Goal: Task Accomplishment & Management: Use online tool/utility

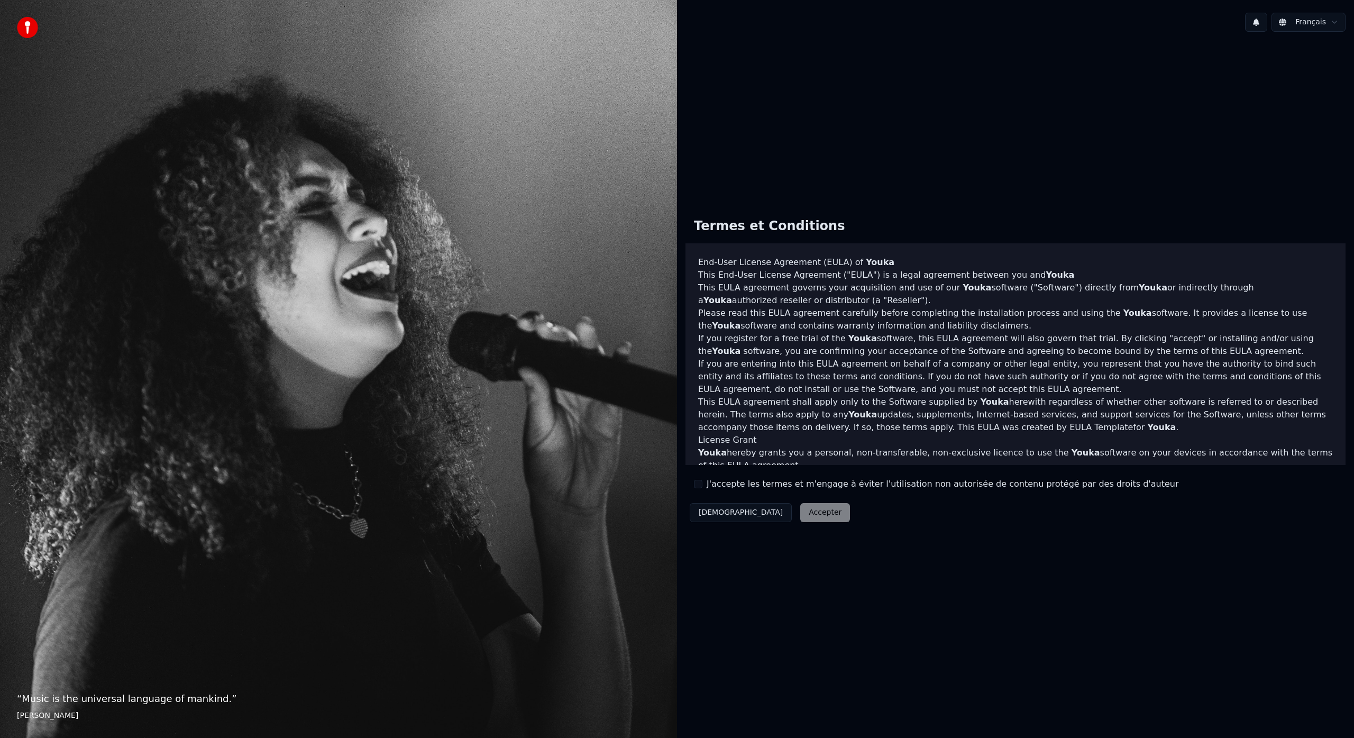
click at [699, 485] on button "J'accepte les termes et m'engage à éviter l'utilisation non autorisée de conten…" at bounding box center [698, 484] width 8 height 8
click at [800, 520] on button "Accepter" at bounding box center [825, 512] width 50 height 19
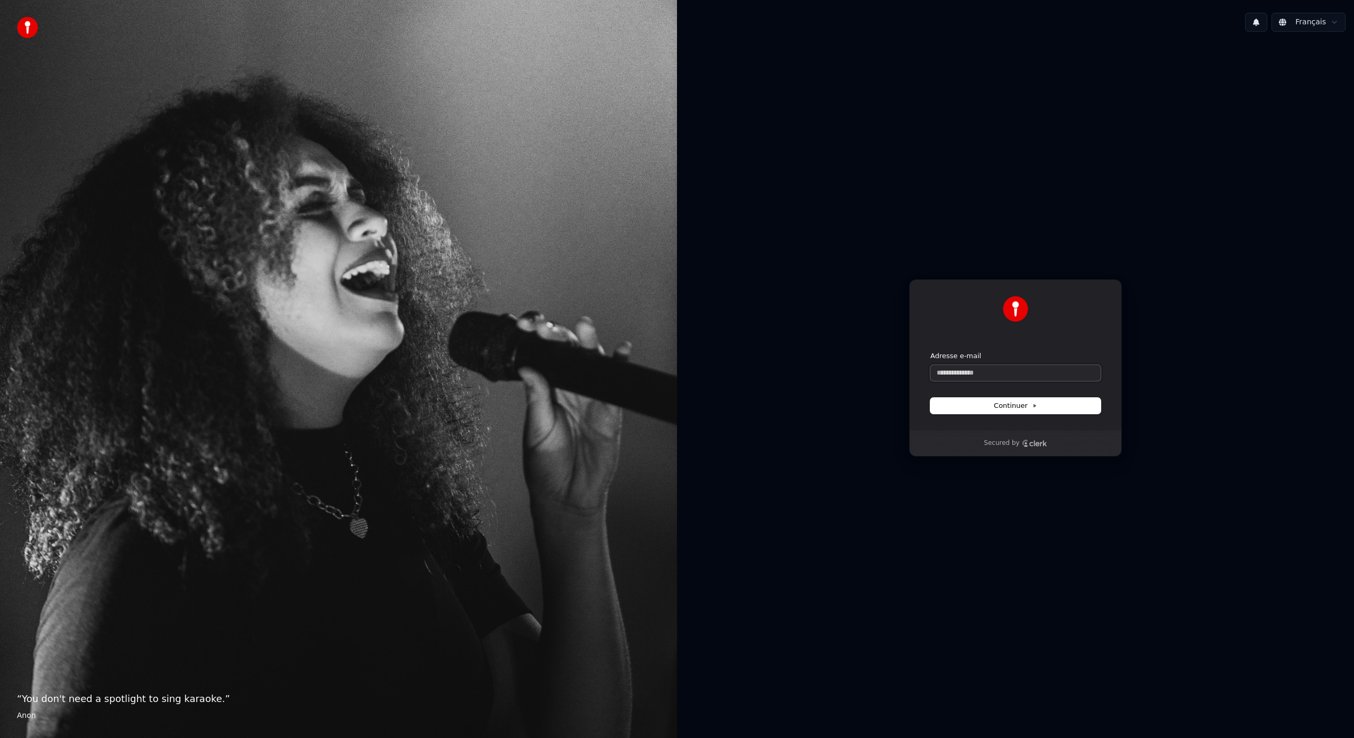
click at [1025, 373] on input "Adresse e-mail" at bounding box center [1015, 373] width 170 height 16
click at [985, 408] on button "Continuer" at bounding box center [1015, 406] width 170 height 16
type input "**********"
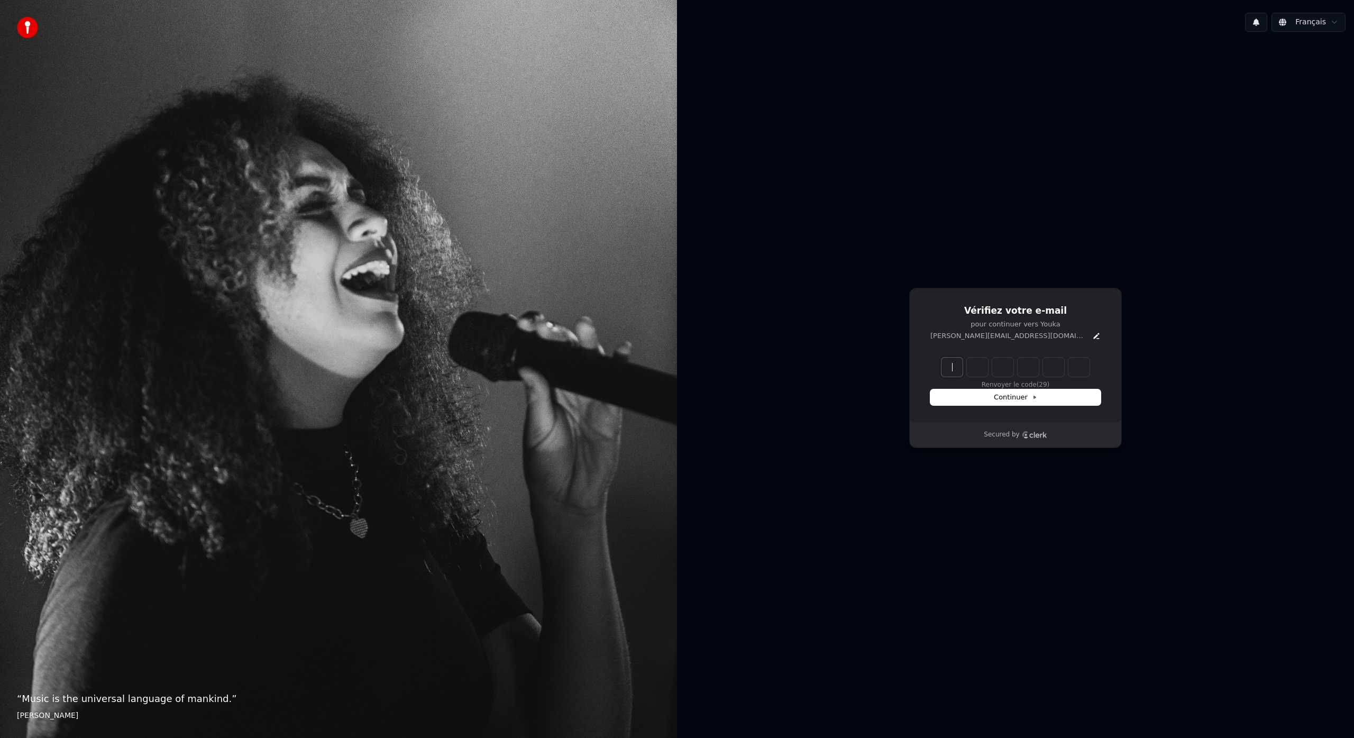
click at [959, 369] on input "Enter verification code" at bounding box center [1025, 367] width 169 height 19
type input "******"
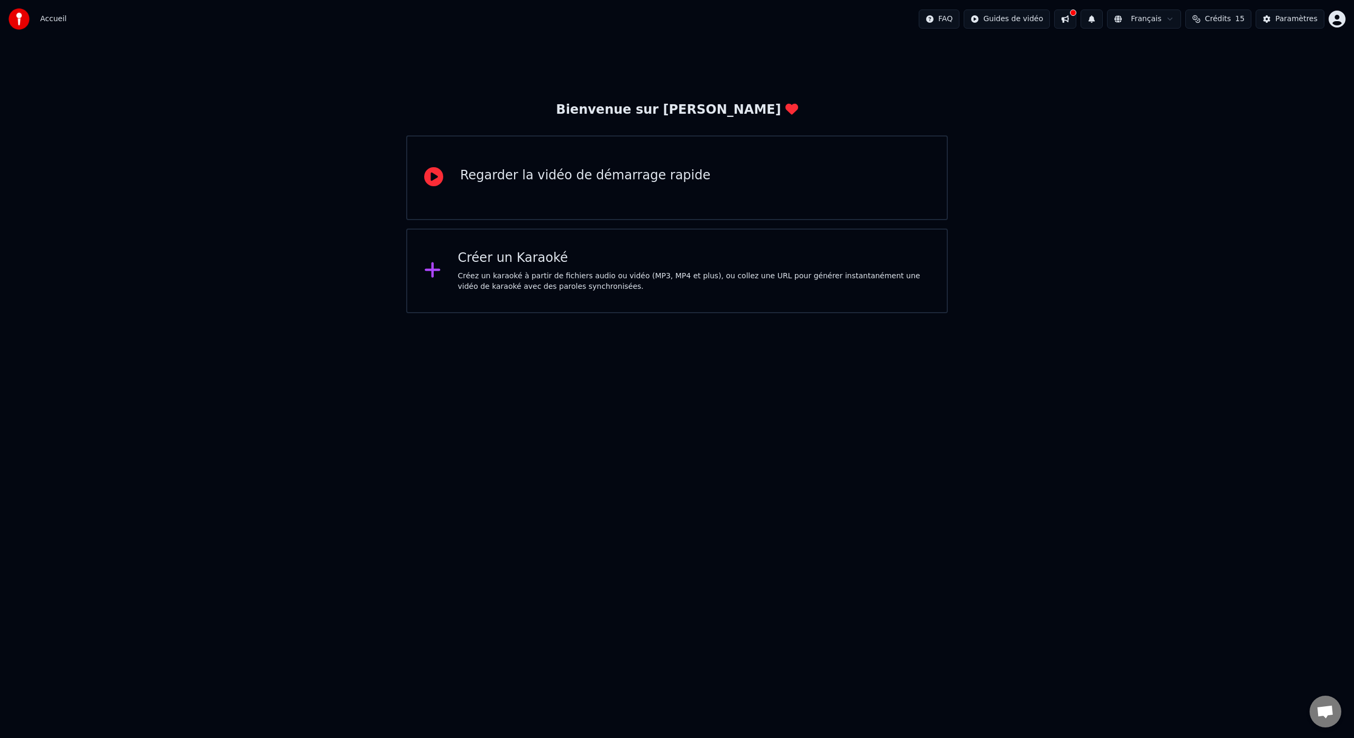
click at [537, 269] on div "Créer un Karaoké Créez un karaoké à partir de fichiers audio ou vidéo (MP3, MP4…" at bounding box center [694, 271] width 472 height 42
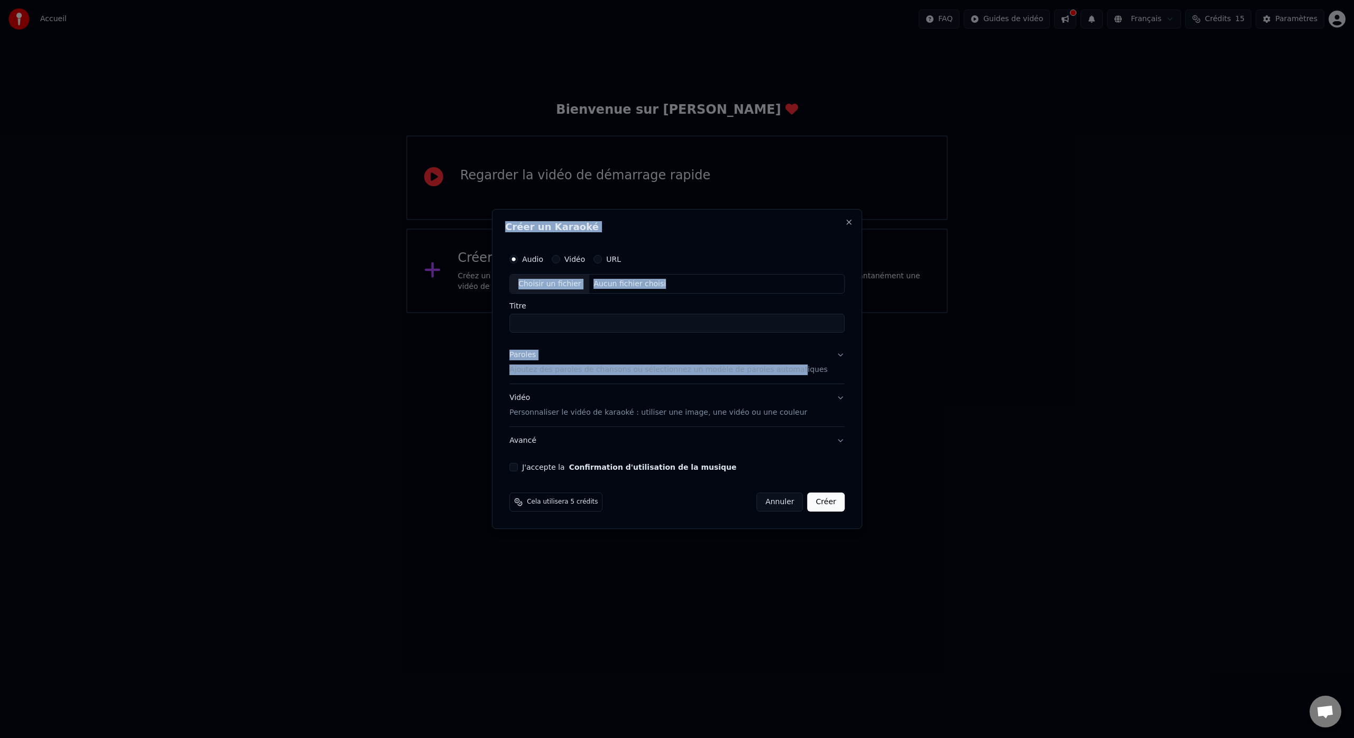
drag, startPoint x: 723, startPoint y: 219, endPoint x: 798, endPoint y: 368, distance: 167.0
click at [798, 371] on div "Créer un Karaoké Audio Vidéo URL Choisir un fichier Aucun fichier choisi Titre …" at bounding box center [677, 369] width 370 height 321
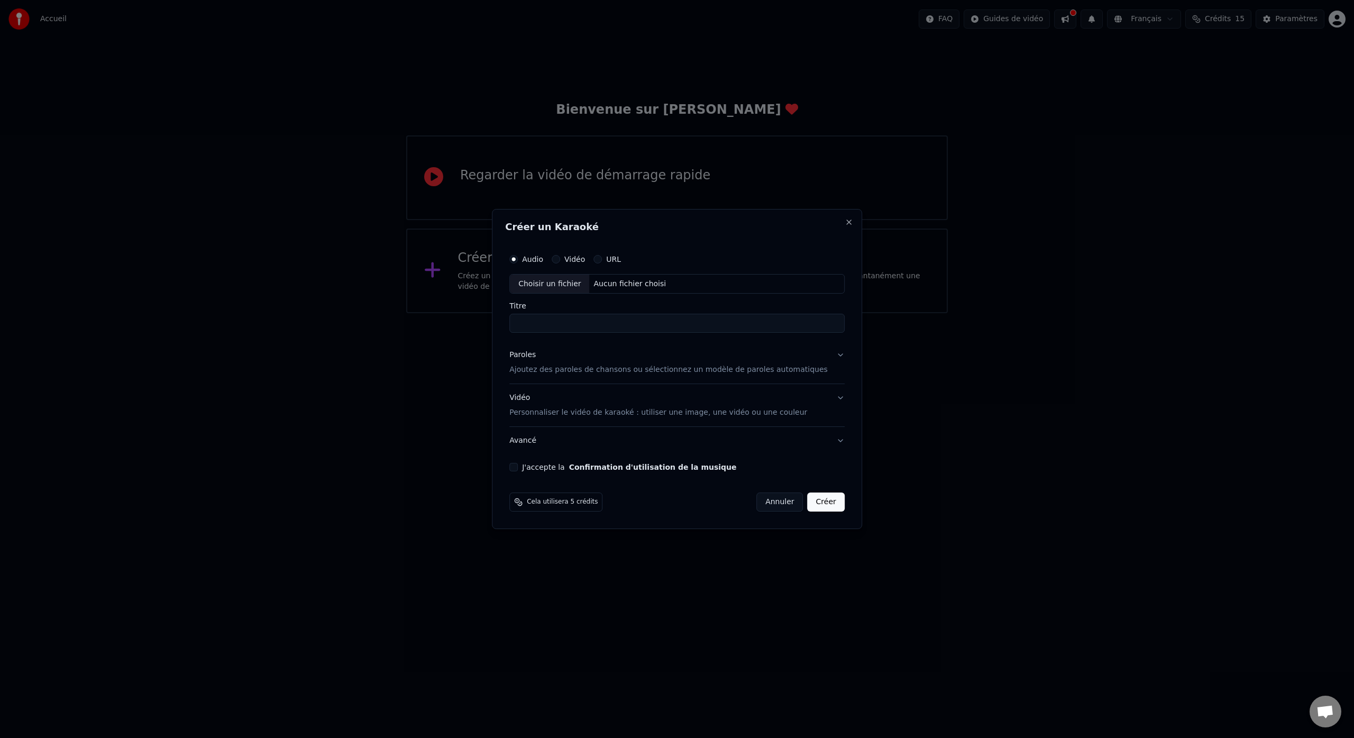
click at [758, 231] on h2 "Créer un Karaoké" at bounding box center [677, 227] width 344 height 10
click at [602, 260] on button "URL" at bounding box center [597, 259] width 8 height 8
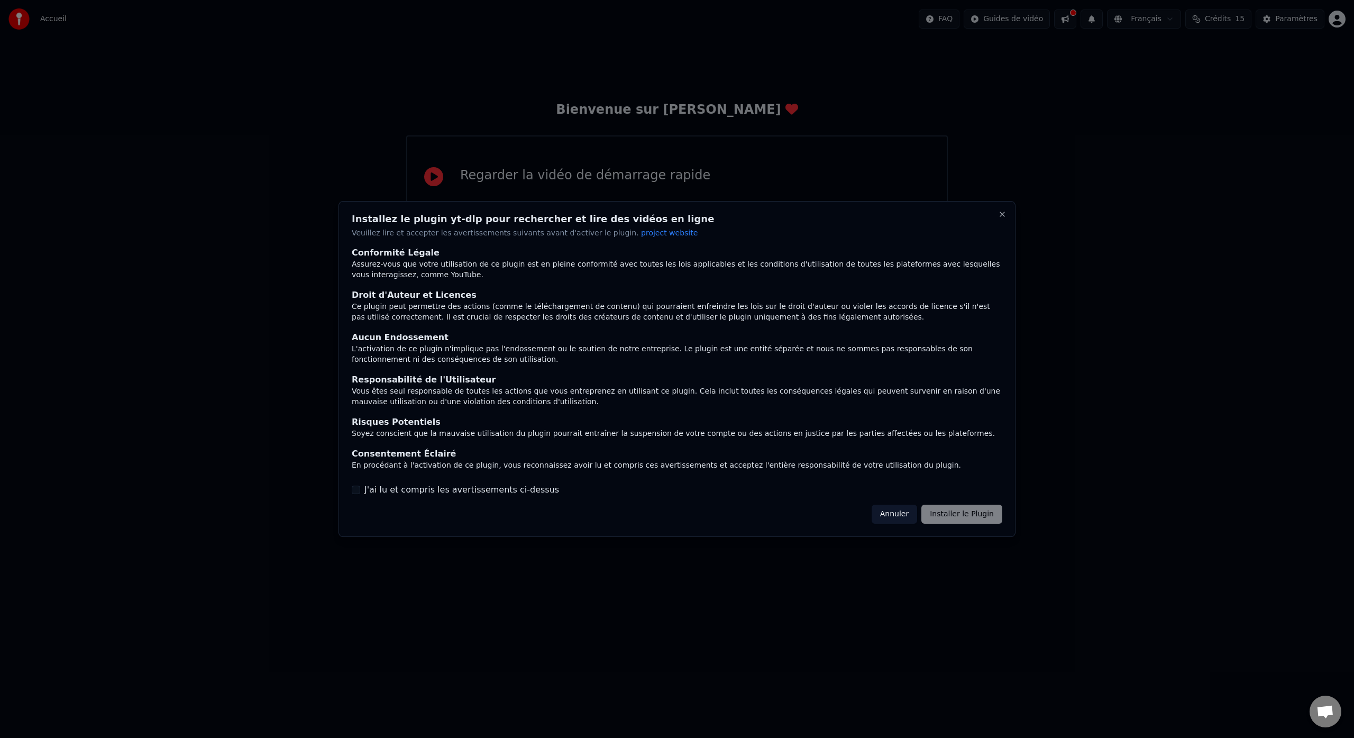
click at [511, 491] on label "J'ai lu et compris les avertissements ci-dessus" at bounding box center [461, 489] width 195 height 13
click at [360, 491] on button "J'ai lu et compris les avertissements ci-dessus" at bounding box center [356, 490] width 8 height 8
click at [945, 514] on button "Installer le Plugin" at bounding box center [961, 514] width 81 height 19
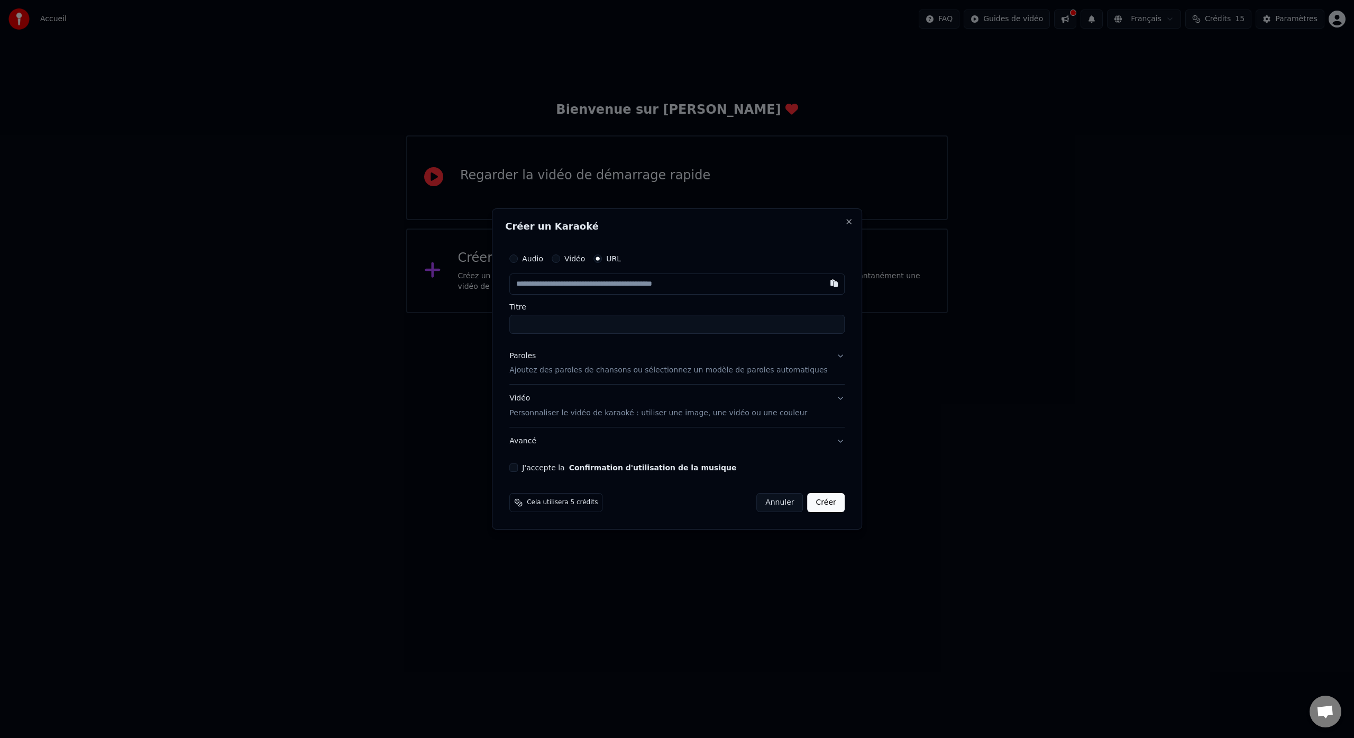
click at [518, 260] on button "Audio" at bounding box center [513, 258] width 8 height 8
click at [554, 286] on div "Choisir un fichier" at bounding box center [549, 284] width 79 height 19
click at [615, 324] on input "**********" at bounding box center [676, 323] width 335 height 19
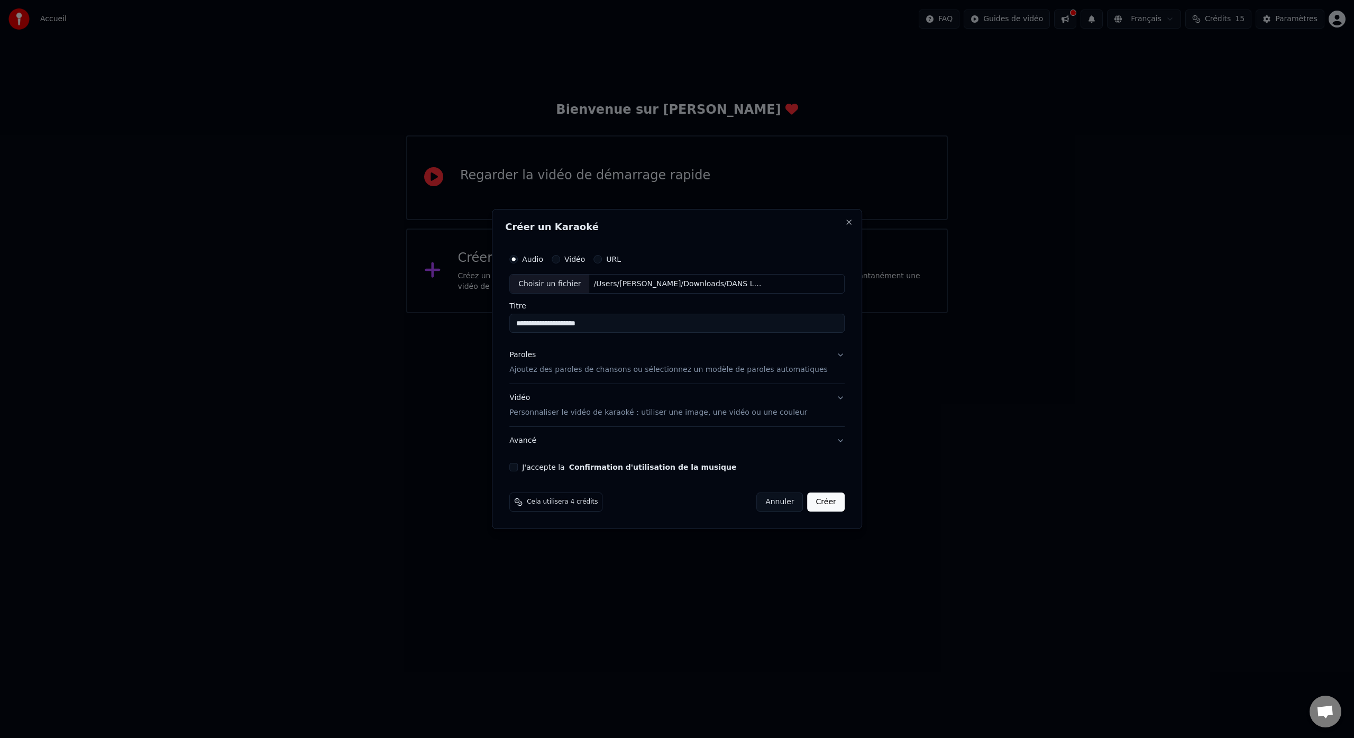
type input "**********"
click at [573, 372] on p "Ajoutez des paroles de chansons ou sélectionnez un modèle de paroles automatiqu…" at bounding box center [668, 370] width 318 height 11
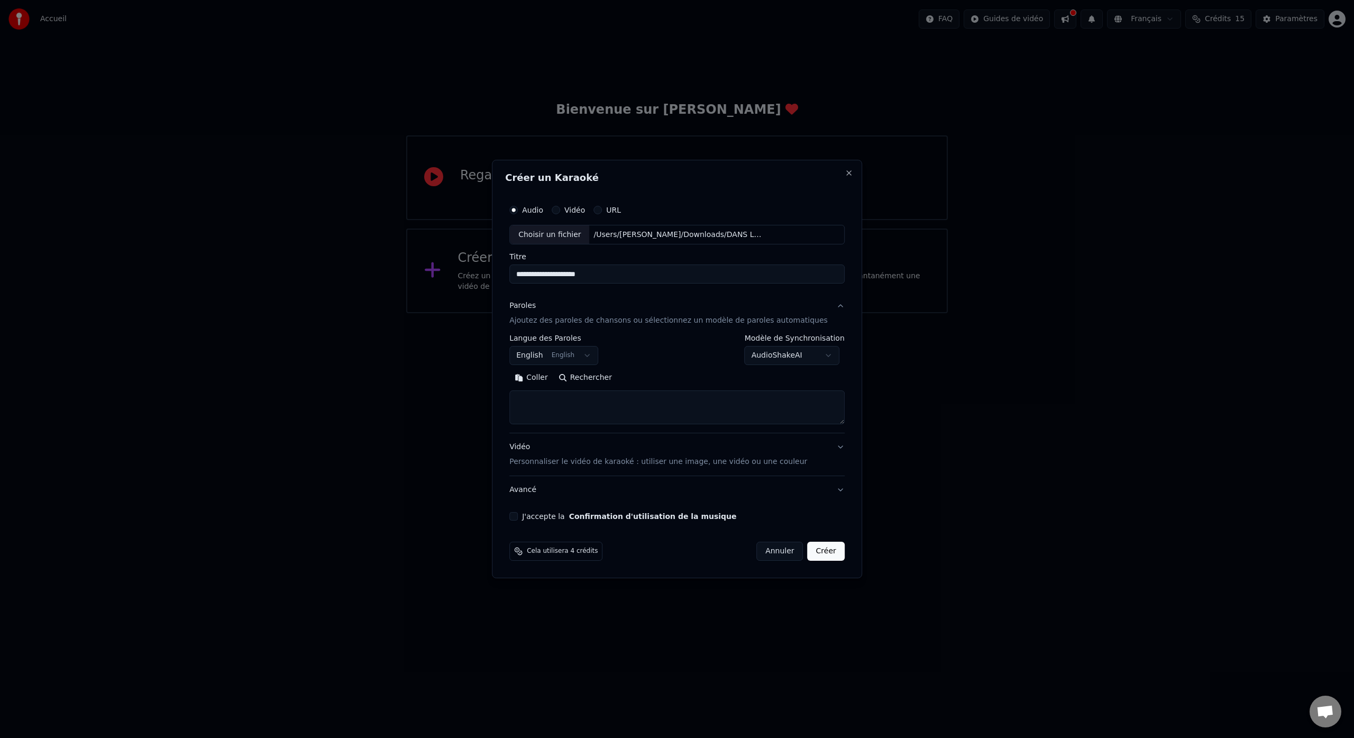
click at [591, 356] on button "English English" at bounding box center [553, 355] width 89 height 19
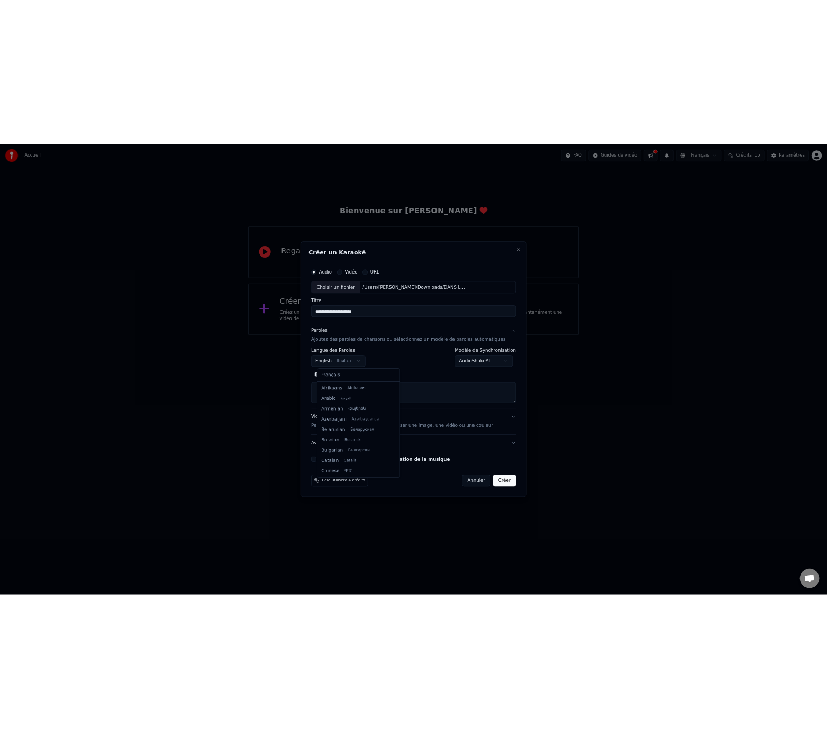
scroll to position [85, 0]
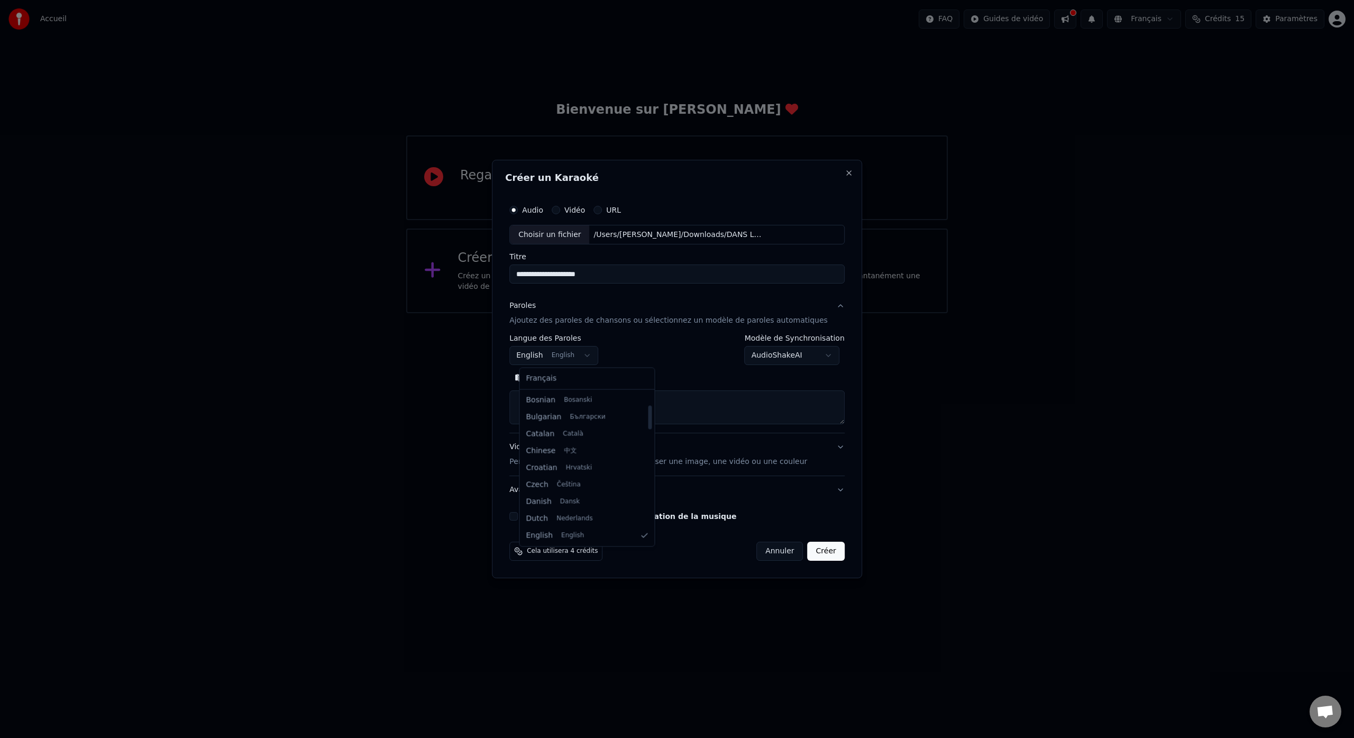
select select "**"
click at [831, 313] on body "**********" at bounding box center [677, 156] width 1354 height 313
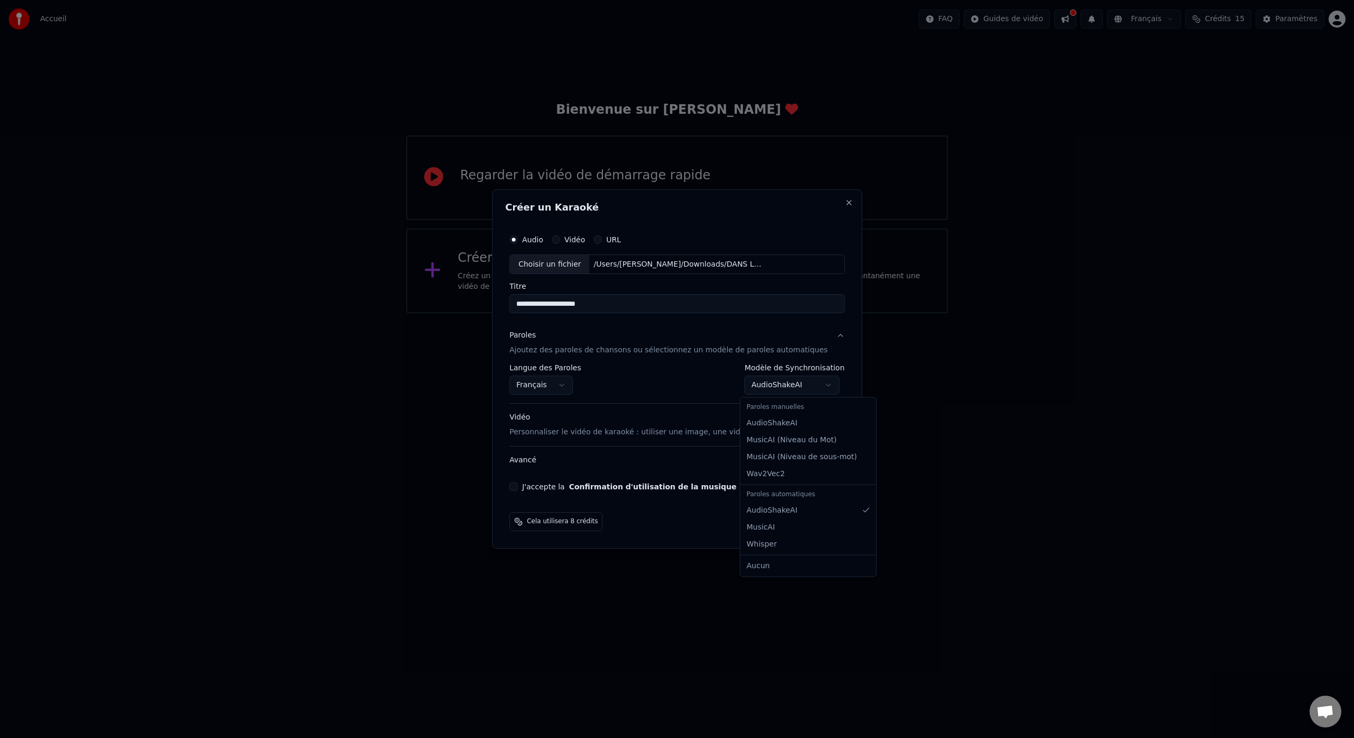
click at [828, 313] on body "**********" at bounding box center [677, 156] width 1354 height 313
select select "**********"
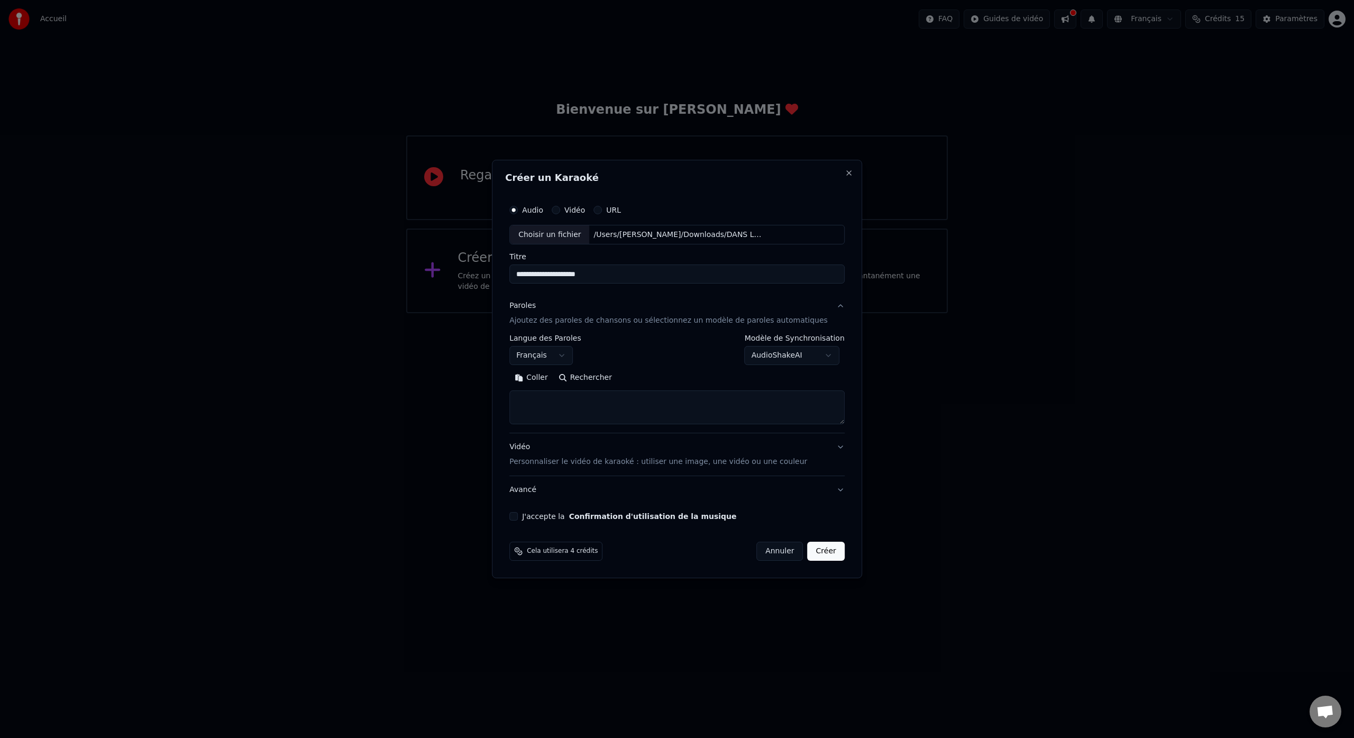
click at [581, 411] on textarea at bounding box center [676, 408] width 335 height 34
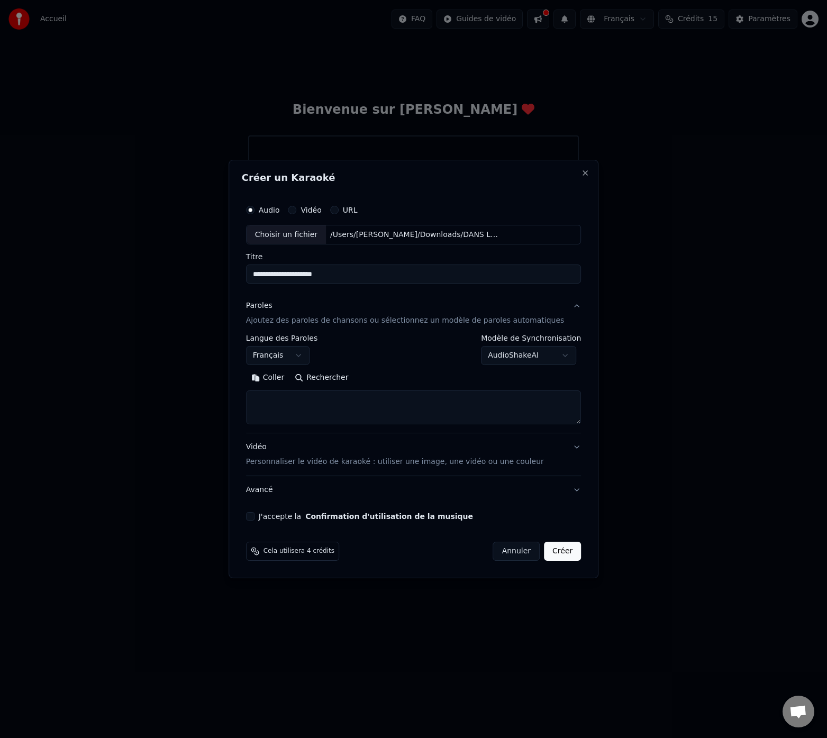
click at [322, 404] on textarea at bounding box center [413, 408] width 335 height 34
click at [349, 419] on textarea "**********" at bounding box center [404, 408] width 316 height 34
drag, startPoint x: 354, startPoint y: 421, endPoint x: 261, endPoint y: 417, distance: 92.7
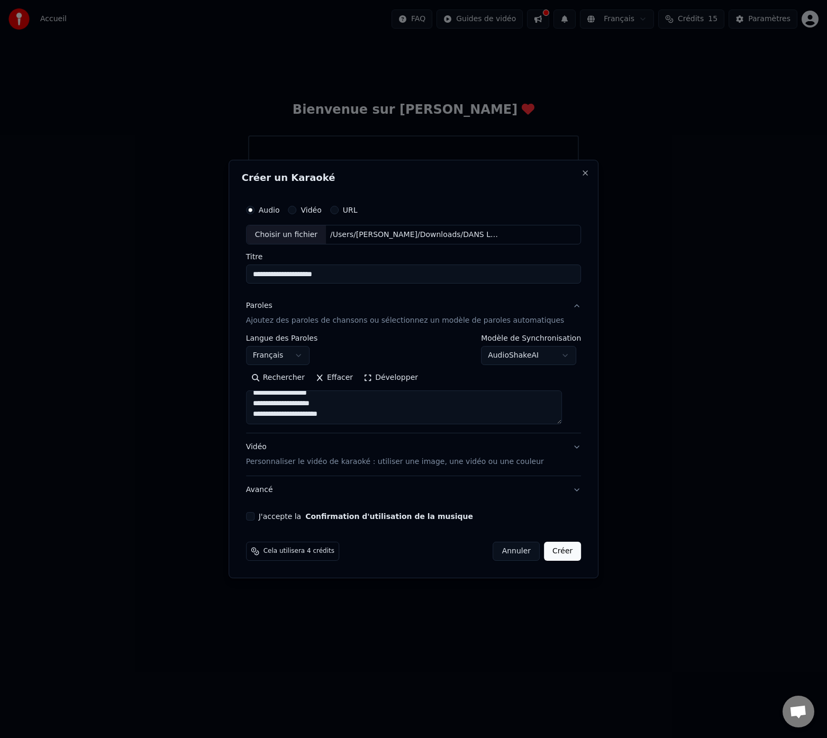
click at [261, 415] on textarea "**********" at bounding box center [404, 408] width 316 height 34
type textarea "**********"
click at [254, 519] on button "J'accepte la Confirmation d'utilisation de la musique" at bounding box center [250, 516] width 8 height 8
click at [310, 240] on div "Choisir un fichier" at bounding box center [285, 234] width 79 height 19
click at [550, 547] on button "Créer" at bounding box center [562, 551] width 37 height 19
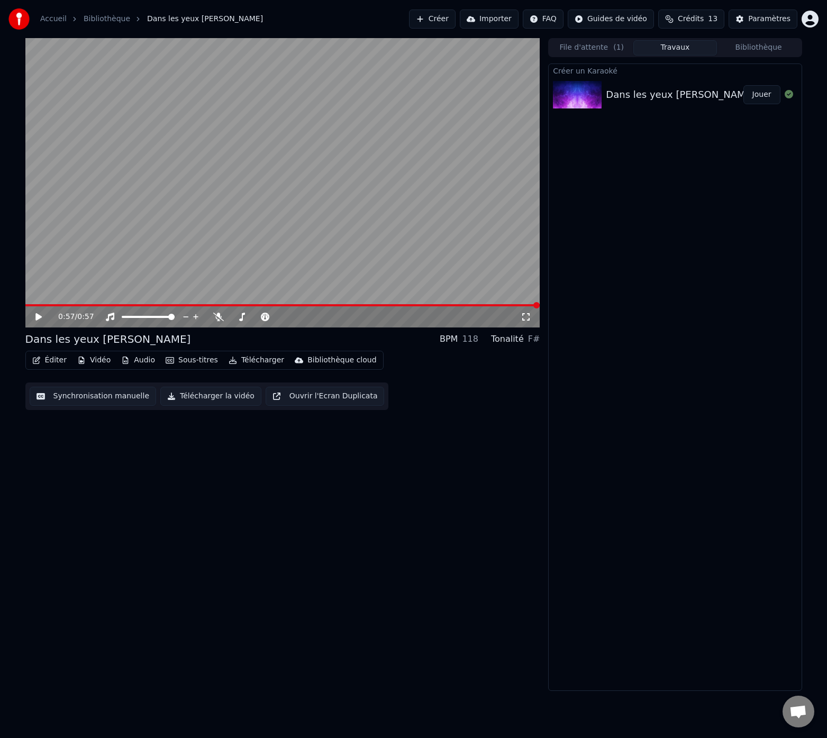
click at [37, 316] on icon at bounding box center [38, 316] width 6 height 7
click at [169, 318] on span at bounding box center [148, 317] width 53 height 2
click at [175, 318] on span at bounding box center [171, 317] width 6 height 6
click at [197, 317] on icon at bounding box center [195, 316] width 5 height 5
click at [279, 318] on span at bounding box center [280, 317] width 6 height 6
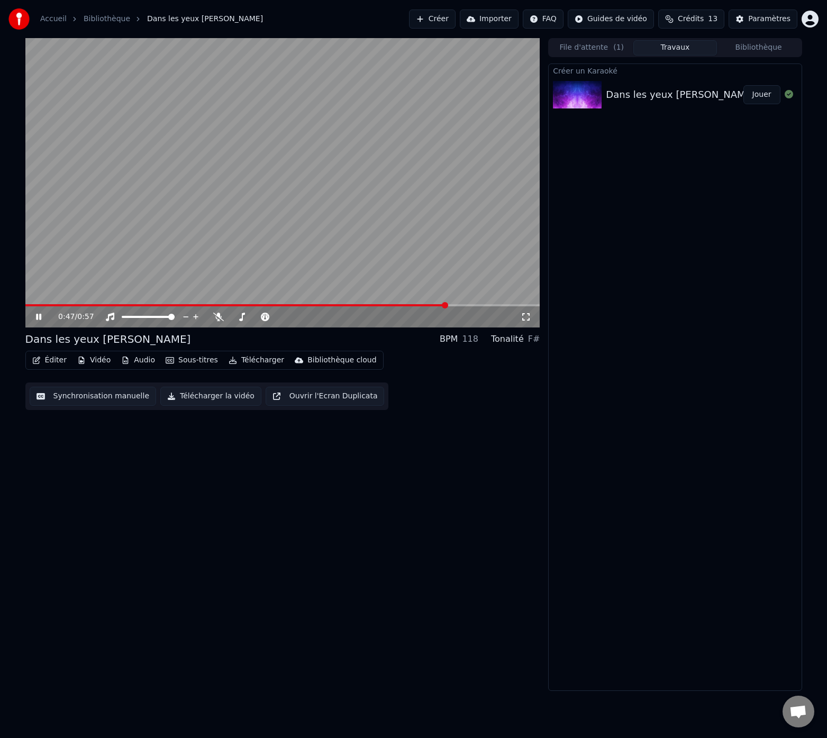
click at [29, 306] on div "0:47 / 0:57" at bounding box center [282, 316] width 515 height 21
click at [30, 305] on span at bounding box center [239, 305] width 428 height 2
click at [34, 305] on span at bounding box center [29, 305] width 9 height 2
click at [25, 307] on span at bounding box center [28, 305] width 6 height 6
click at [29, 305] on span at bounding box center [53, 305] width 57 height 2
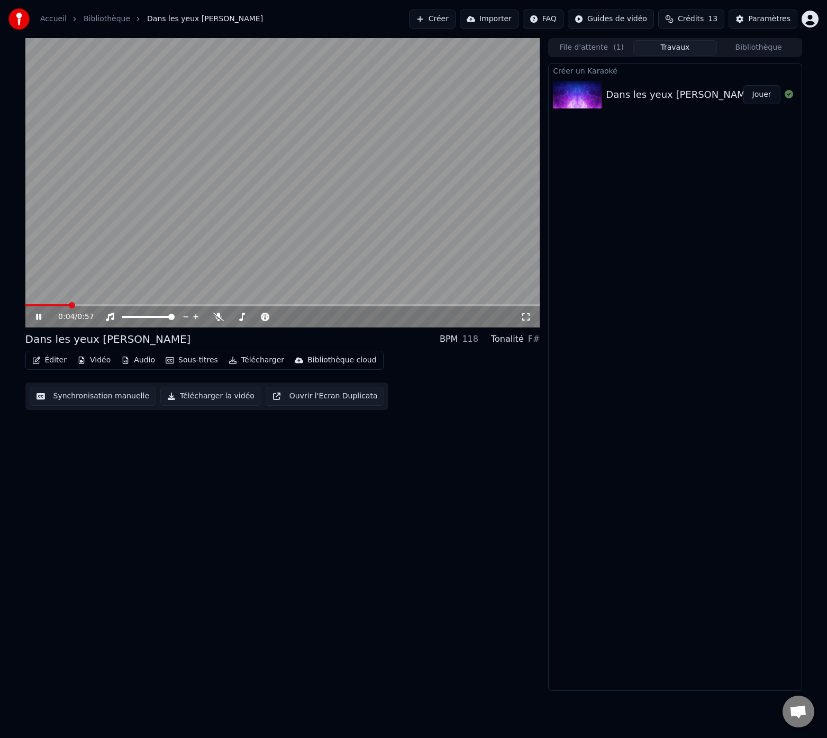
click at [40, 320] on icon at bounding box center [38, 317] width 5 height 6
click at [531, 304] on span at bounding box center [282, 305] width 515 height 2
click at [522, 304] on span at bounding box center [279, 305] width 509 height 2
click at [75, 397] on button "Synchronisation manuelle" at bounding box center [93, 396] width 127 height 19
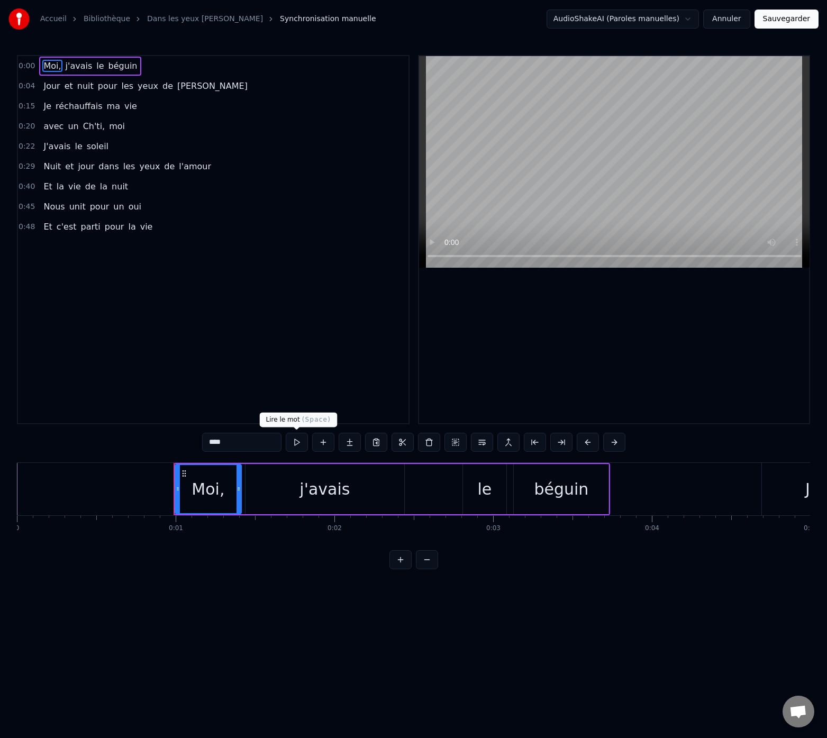
click at [298, 441] on button at bounding box center [297, 442] width 22 height 19
click at [731, 15] on button "Annuler" at bounding box center [726, 19] width 47 height 19
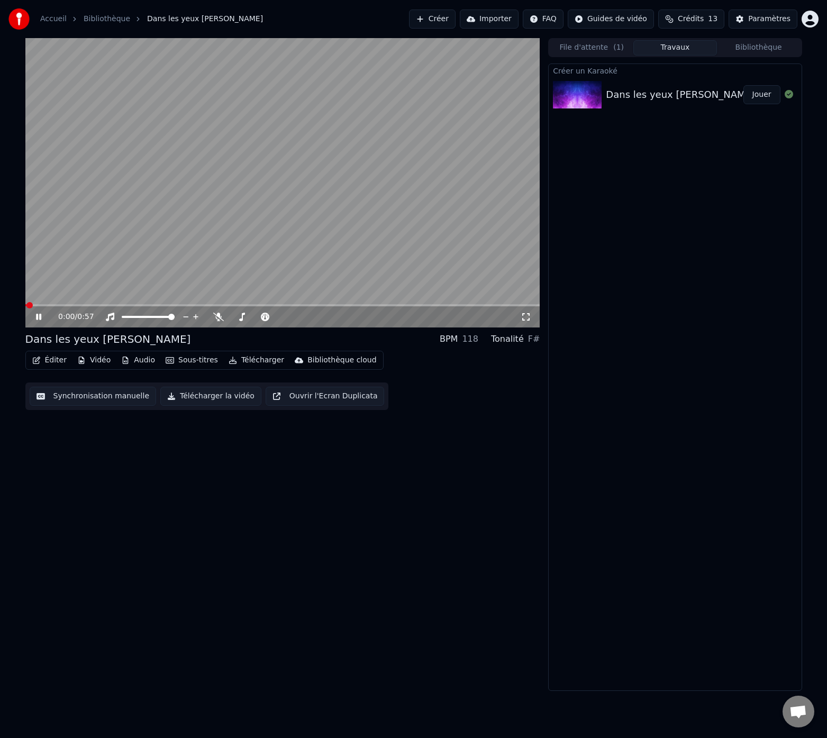
click at [107, 20] on link "Bibliothèque" at bounding box center [107, 19] width 47 height 11
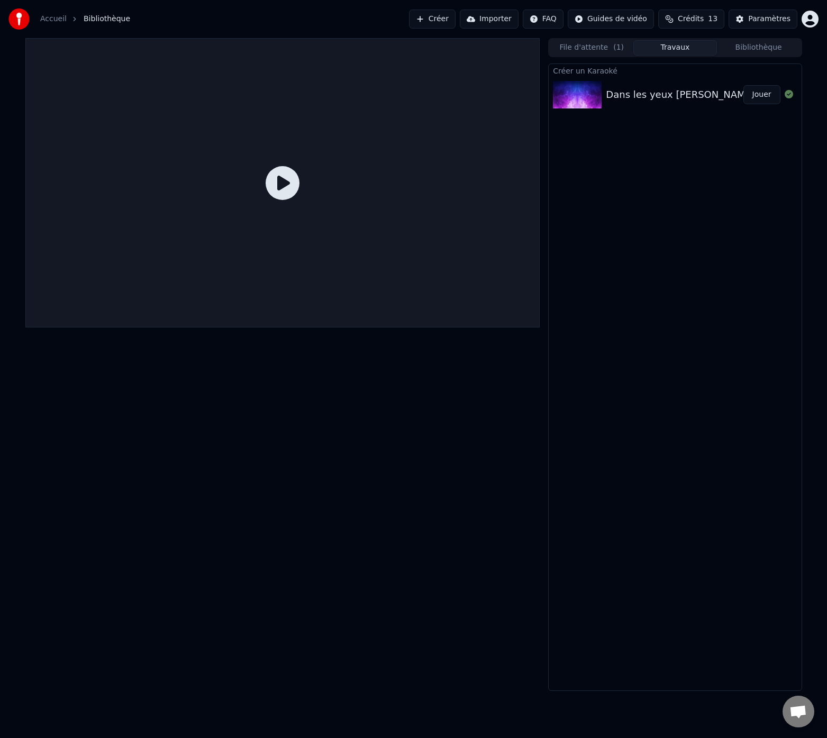
click at [432, 16] on button "Créer" at bounding box center [432, 19] width 47 height 19
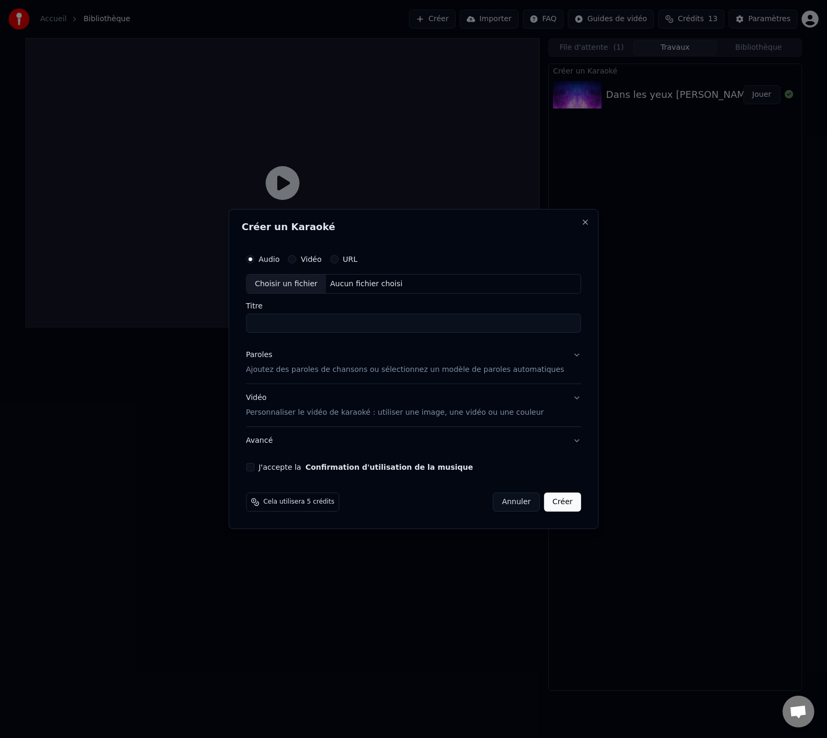
click at [303, 281] on div "Choisir un fichier" at bounding box center [285, 284] width 79 height 19
type input "**********"
click at [353, 372] on p "Ajoutez des paroles de chansons ou sélectionnez un modèle de paroles automatiqu…" at bounding box center [405, 370] width 318 height 11
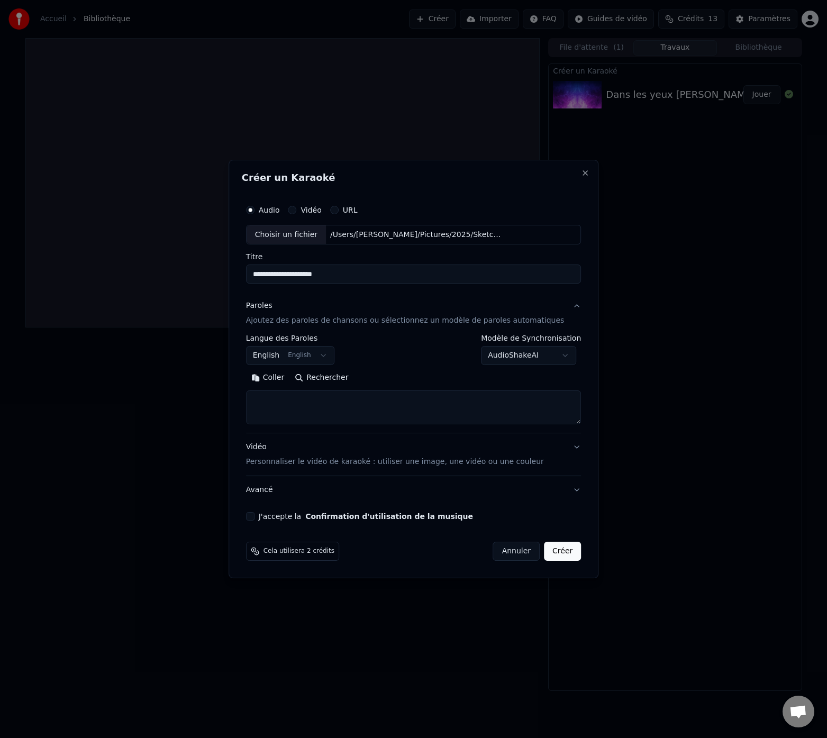
click at [323, 356] on button "English English" at bounding box center [290, 355] width 89 height 19
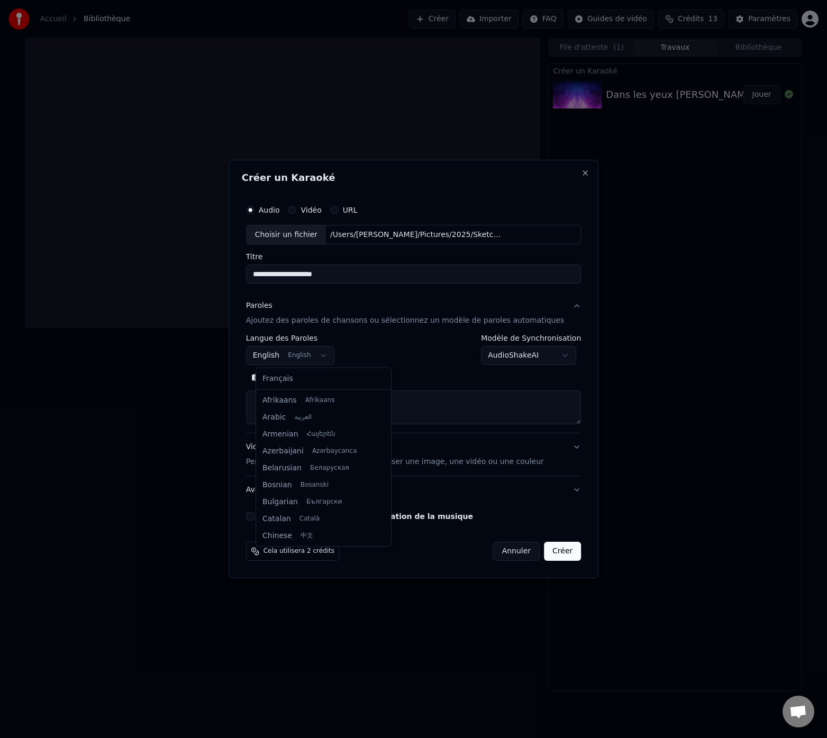
scroll to position [85, 0]
select select "**"
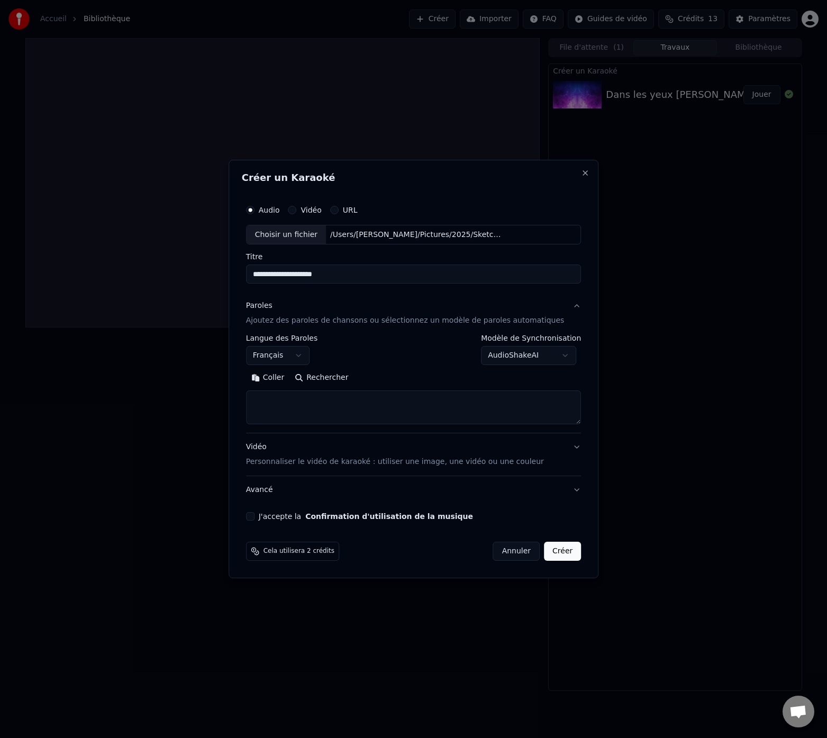
select select
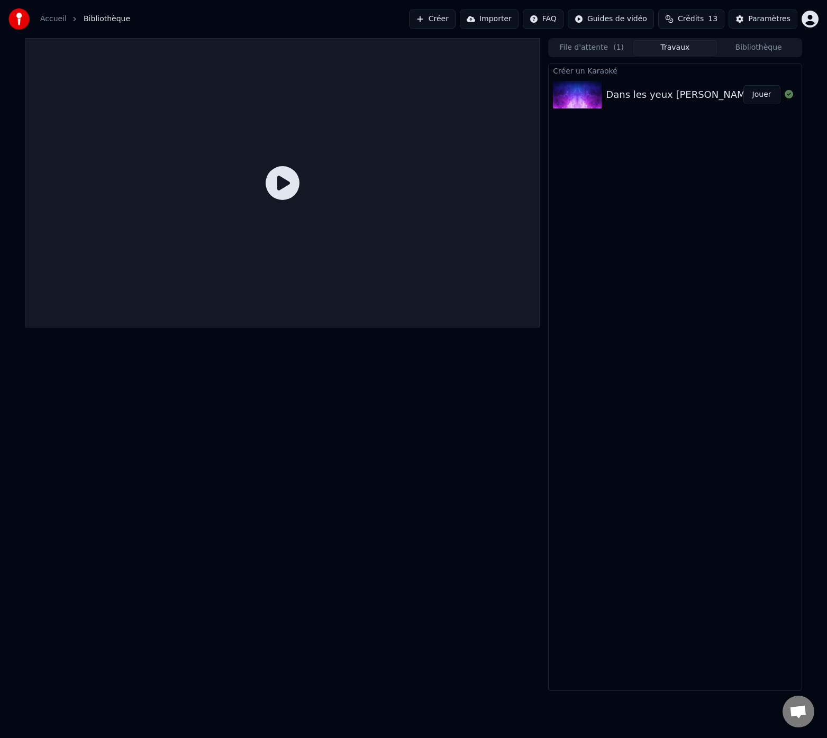
click at [94, 20] on span "Bibliothèque" at bounding box center [107, 19] width 47 height 11
click at [614, 49] on span "( 1 )" at bounding box center [618, 47] width 11 height 11
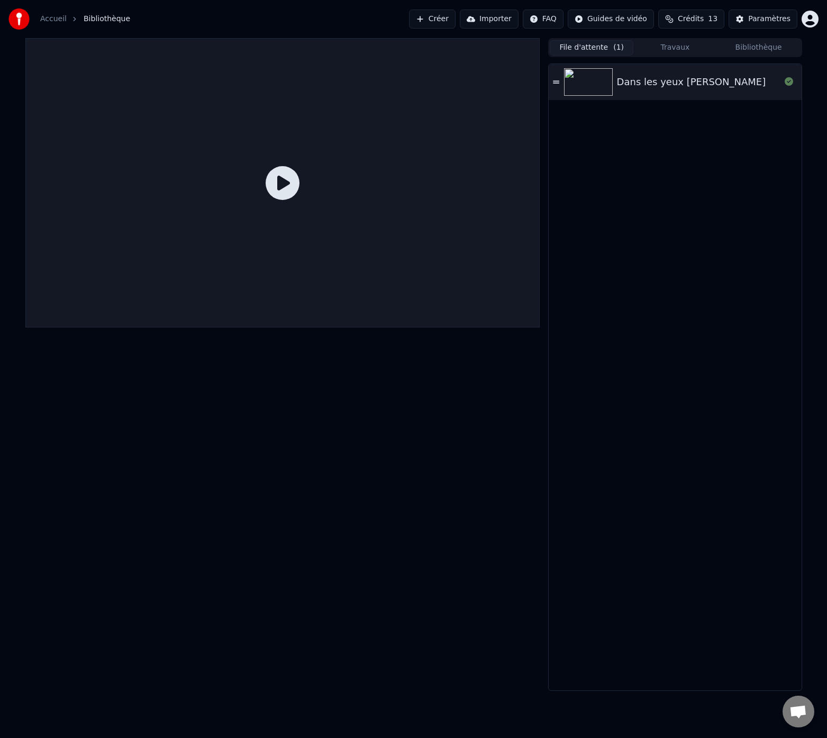
click at [682, 76] on div "Dans les yeux [PERSON_NAME]" at bounding box center [691, 82] width 149 height 15
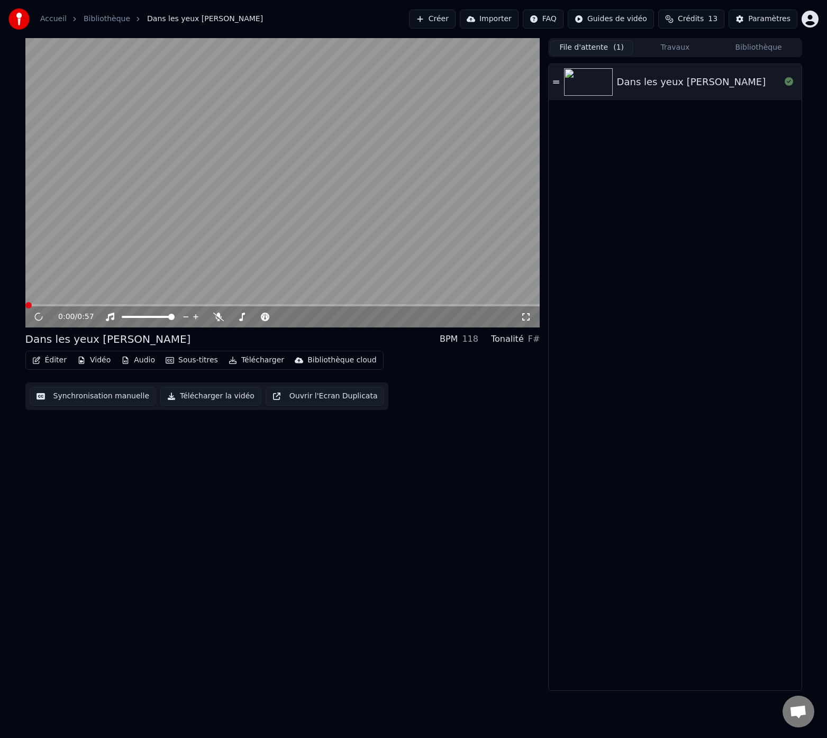
click at [43, 359] on button "Éditer" at bounding box center [49, 360] width 43 height 15
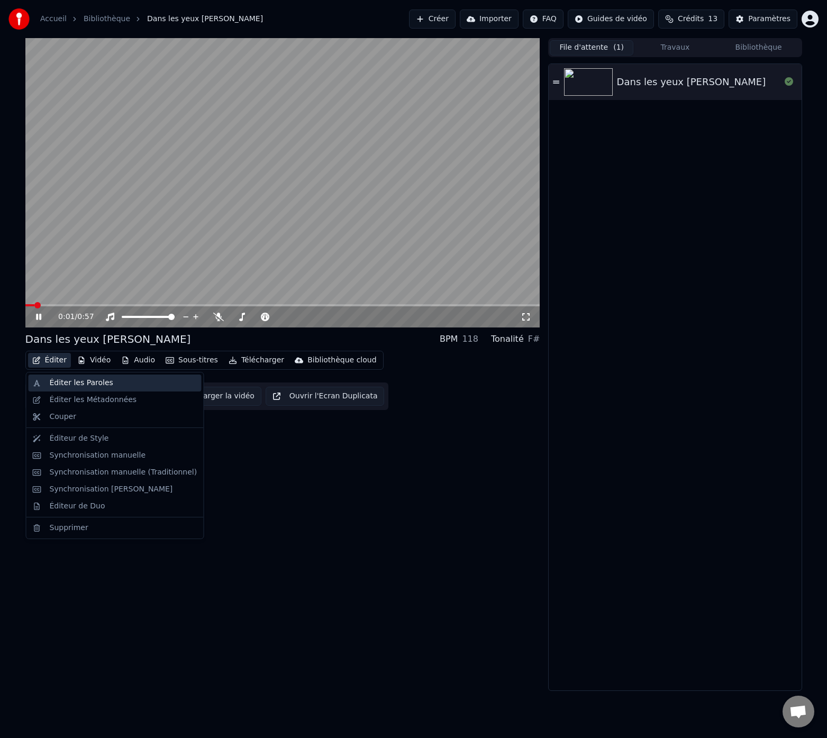
click at [80, 385] on div "Éditer les Paroles" at bounding box center [81, 383] width 63 height 11
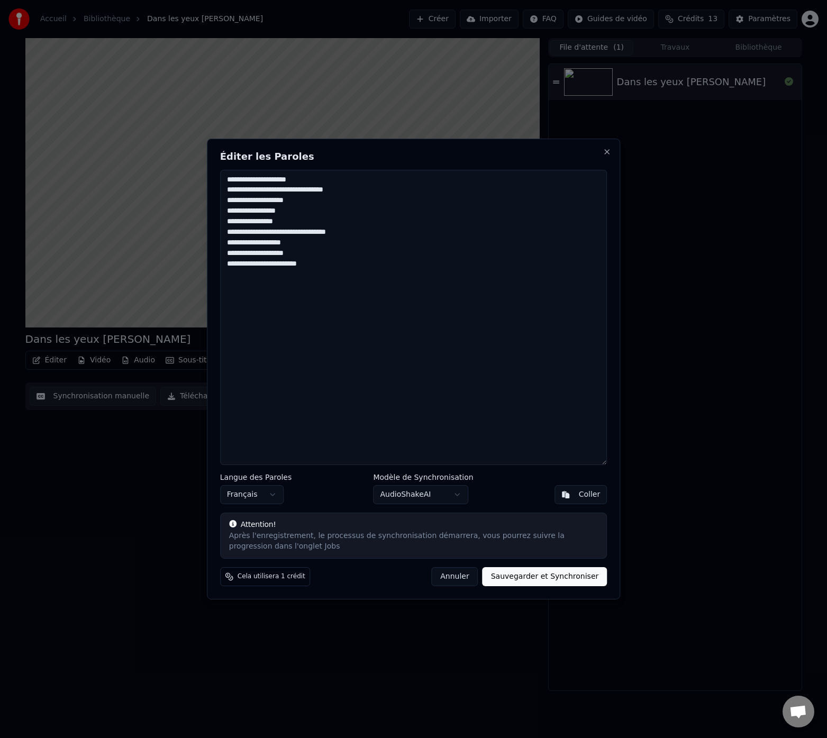
drag, startPoint x: 325, startPoint y: 255, endPoint x: 208, endPoint y: 190, distance: 133.3
click at [209, 167] on div "**********" at bounding box center [414, 369] width 414 height 461
click at [469, 579] on button "Annuler" at bounding box center [454, 576] width 47 height 19
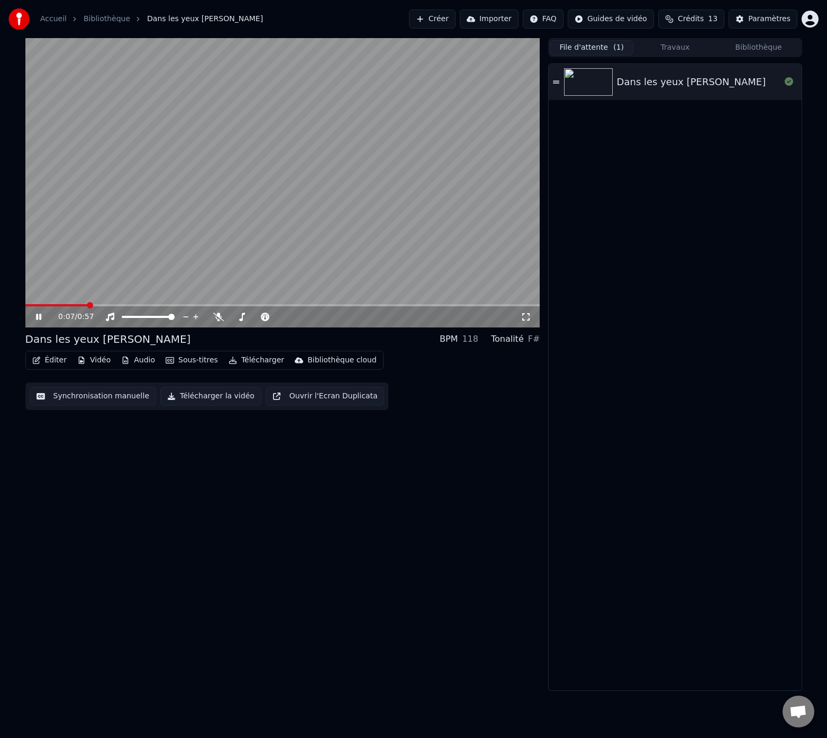
click at [92, 20] on link "Bibliothèque" at bounding box center [107, 19] width 47 height 11
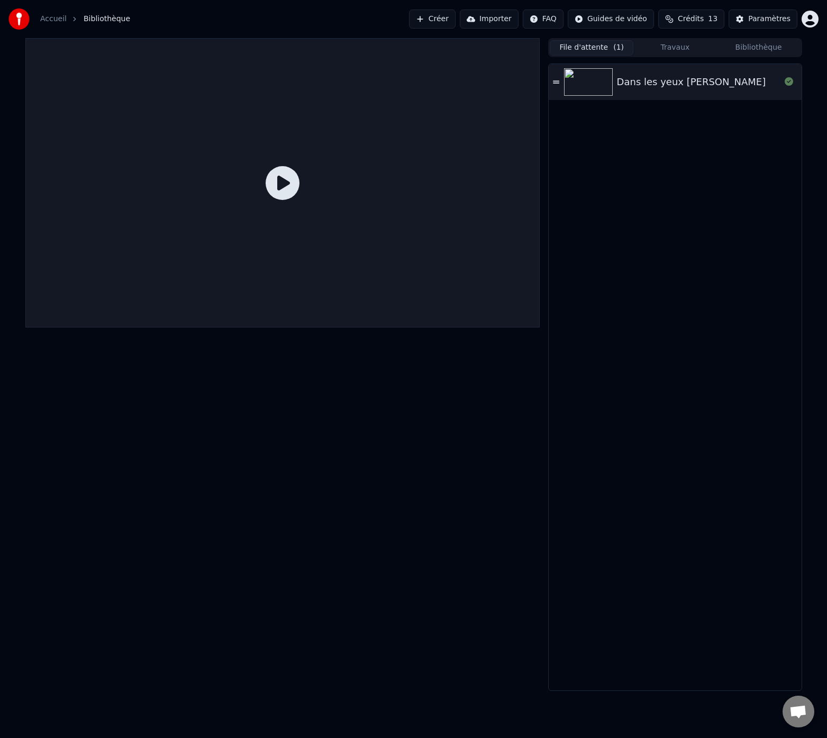
click at [442, 19] on button "Créer" at bounding box center [432, 19] width 47 height 19
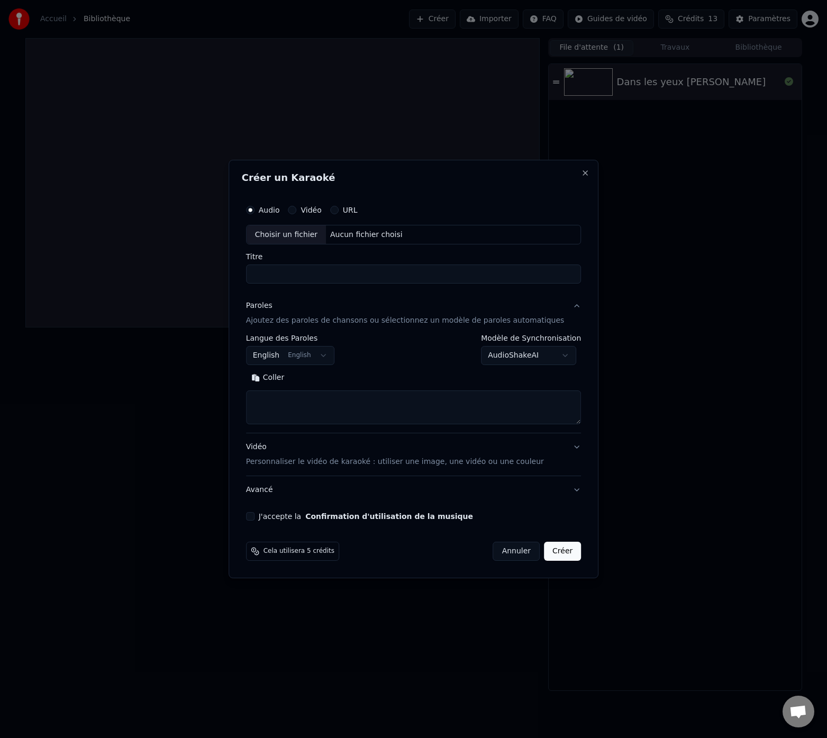
click at [297, 233] on div "Choisir un fichier" at bounding box center [285, 234] width 79 height 19
type input "**********"
click at [294, 321] on p "Ajoutez des paroles de chansons ou sélectionnez un modèle de paroles automatiqu…" at bounding box center [405, 321] width 318 height 11
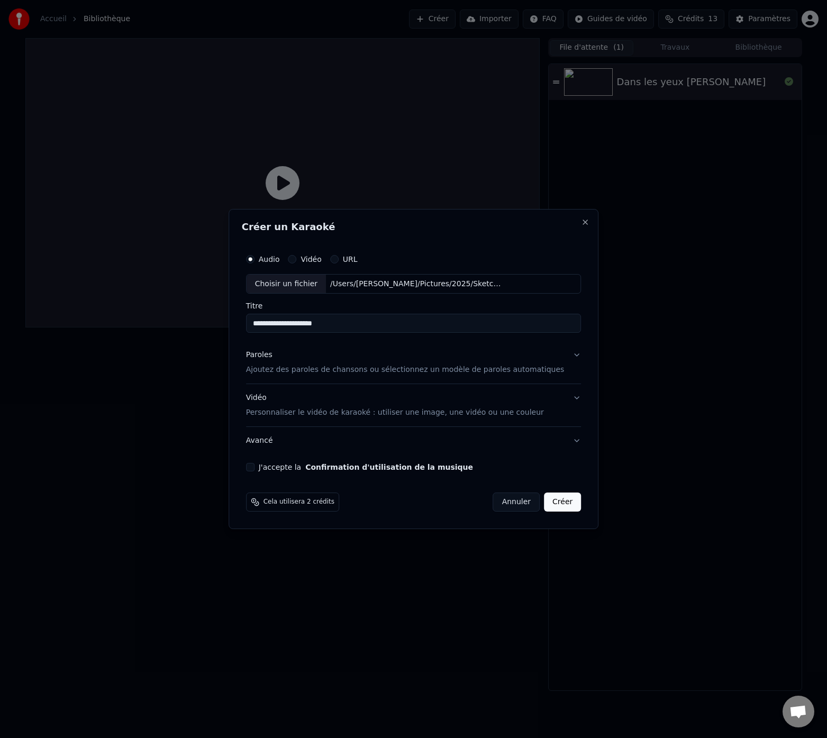
click at [315, 331] on input "**********" at bounding box center [413, 323] width 335 height 19
click at [308, 369] on p "Ajoutez des paroles de chansons ou sélectionnez un modèle de paroles automatiqu…" at bounding box center [405, 370] width 318 height 11
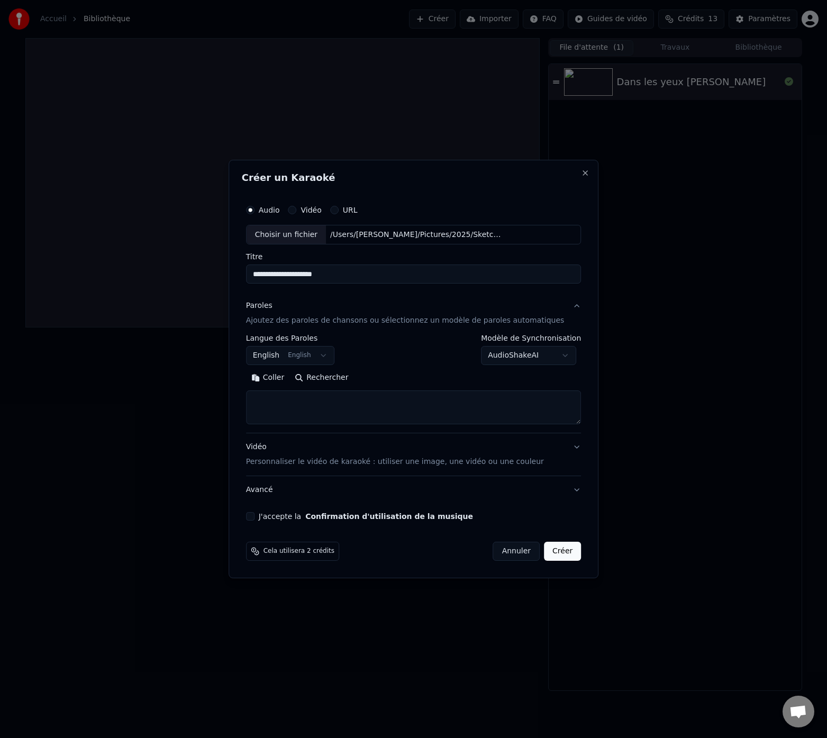
click at [305, 358] on button "English English" at bounding box center [290, 355] width 89 height 19
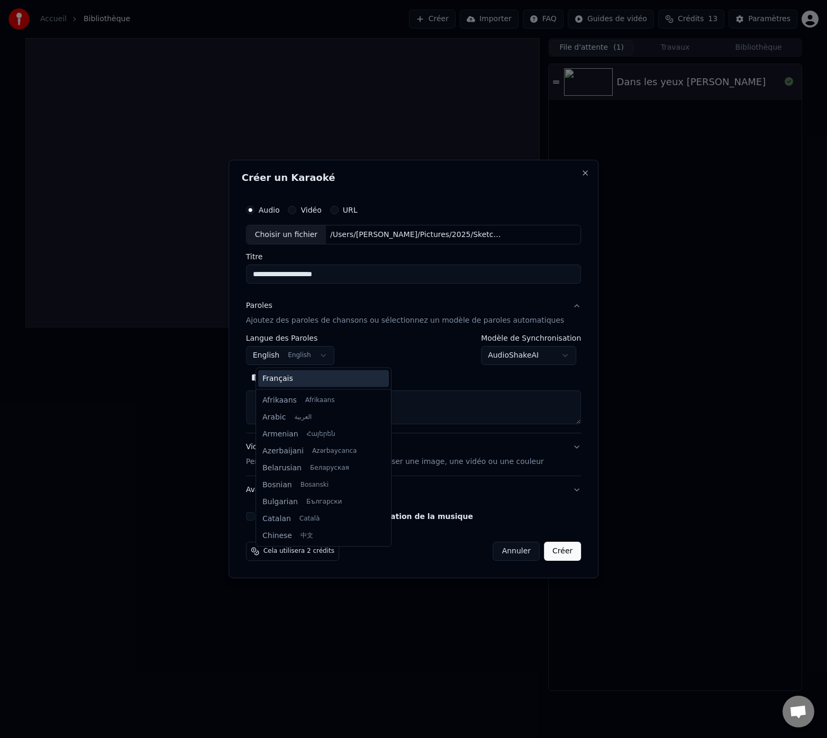
scroll to position [85, 0]
select select "**"
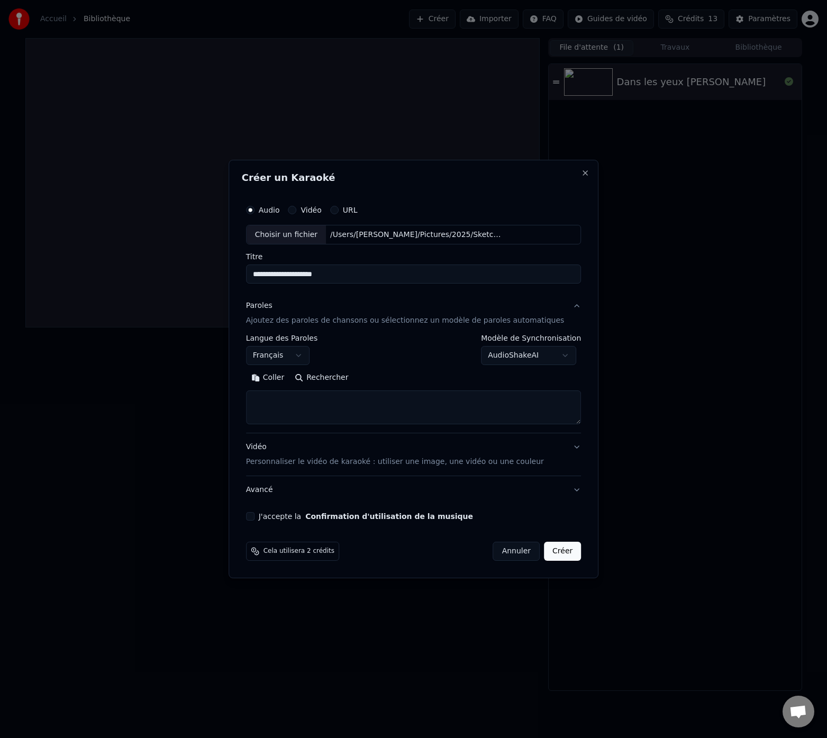
click at [313, 412] on textarea at bounding box center [413, 408] width 335 height 34
paste textarea "**********"
type textarea "**********"
click at [254, 518] on button "J'accepte la Confirmation d'utilisation de la musique" at bounding box center [250, 516] width 8 height 8
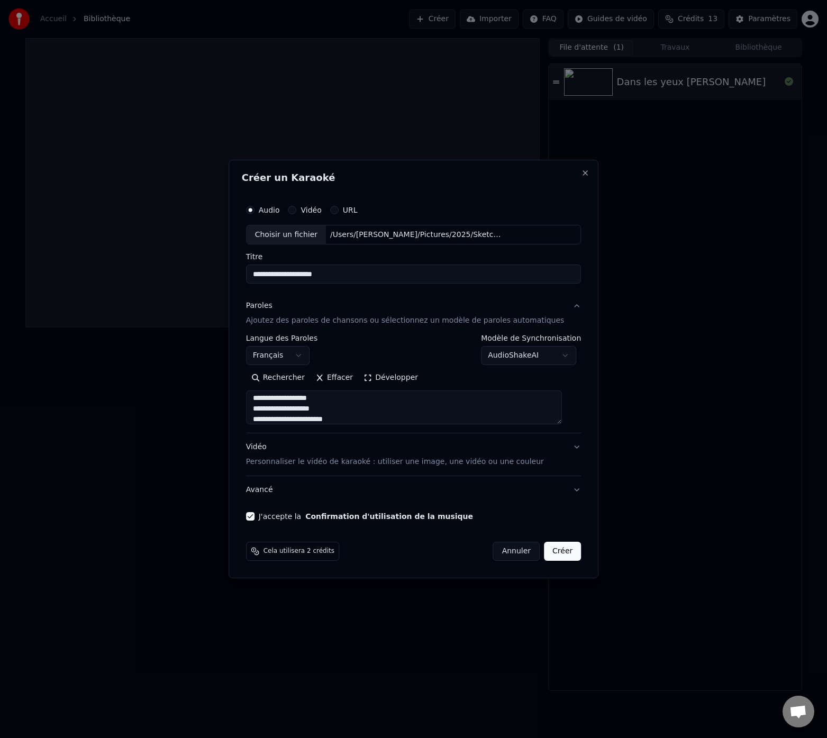
click at [560, 553] on button "Créer" at bounding box center [562, 551] width 37 height 19
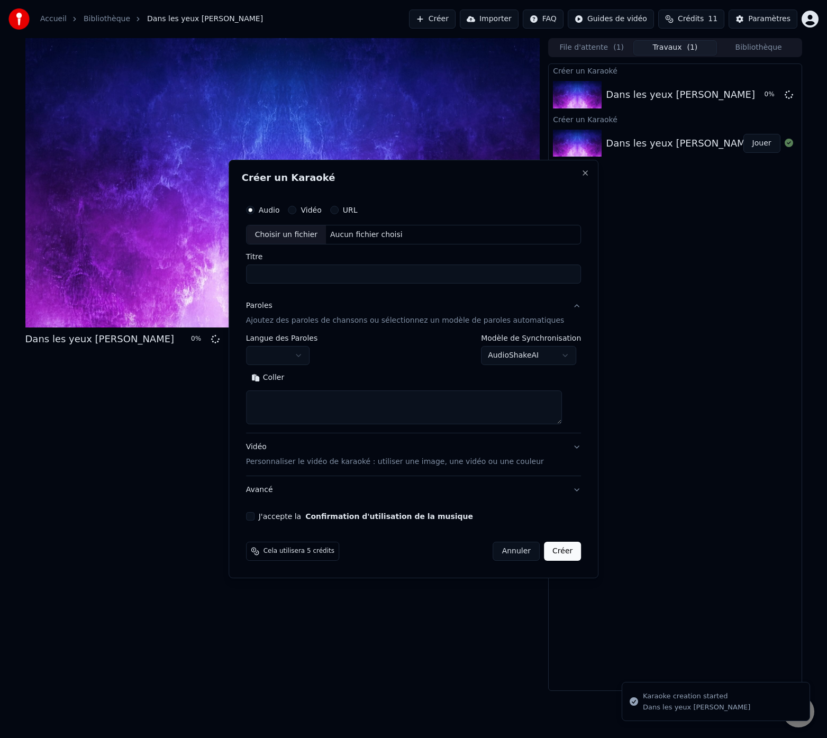
scroll to position [0, 0]
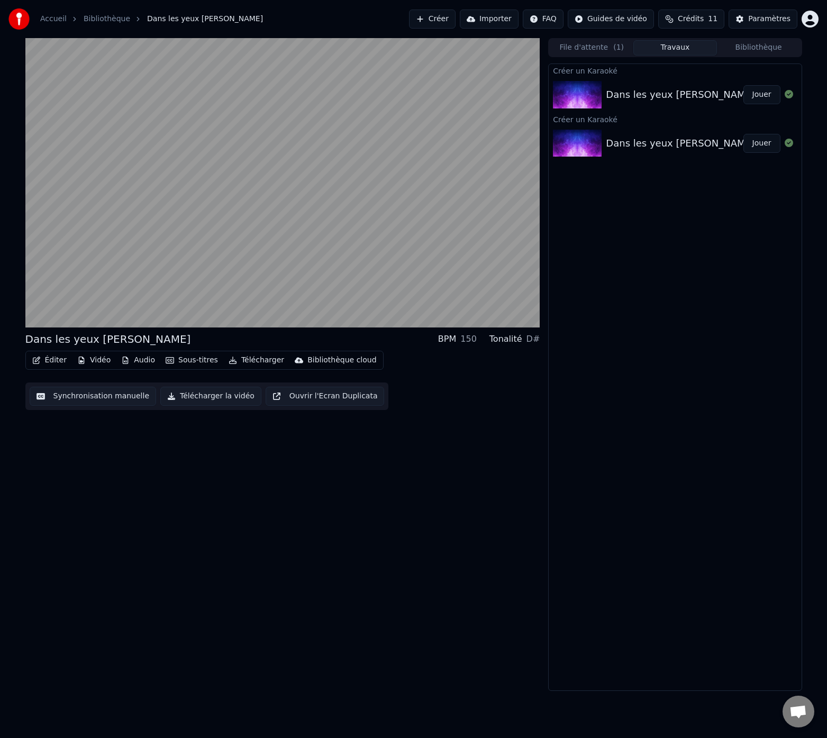
click at [461, 472] on div "Dans les yeux de Manon BPM 150 Tonalité D# Éditer Vidéo Audio Sous-titres Téléc…" at bounding box center [282, 364] width 515 height 653
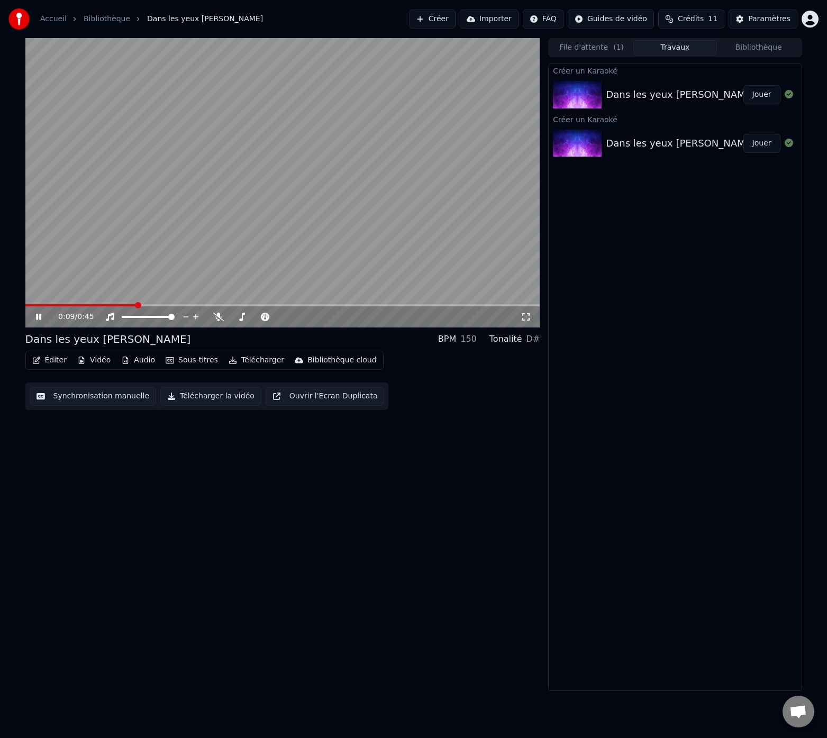
click at [140, 358] on button "Audio" at bounding box center [138, 360] width 42 height 15
click at [458, 437] on div "0:45 / 0:45 Dans les yeux de Manon BPM 150 Tonalité D# Éditer Vidéo Audio Sous-…" at bounding box center [282, 364] width 515 height 653
click at [147, 363] on button "Audio" at bounding box center [138, 360] width 42 height 15
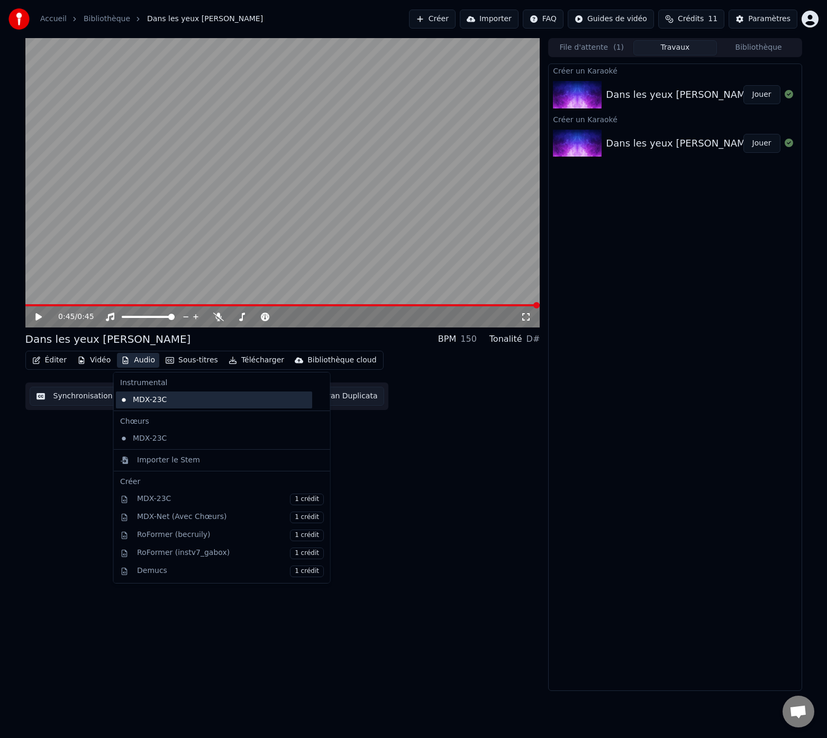
click at [153, 401] on div "MDX-23C" at bounding box center [214, 399] width 196 height 17
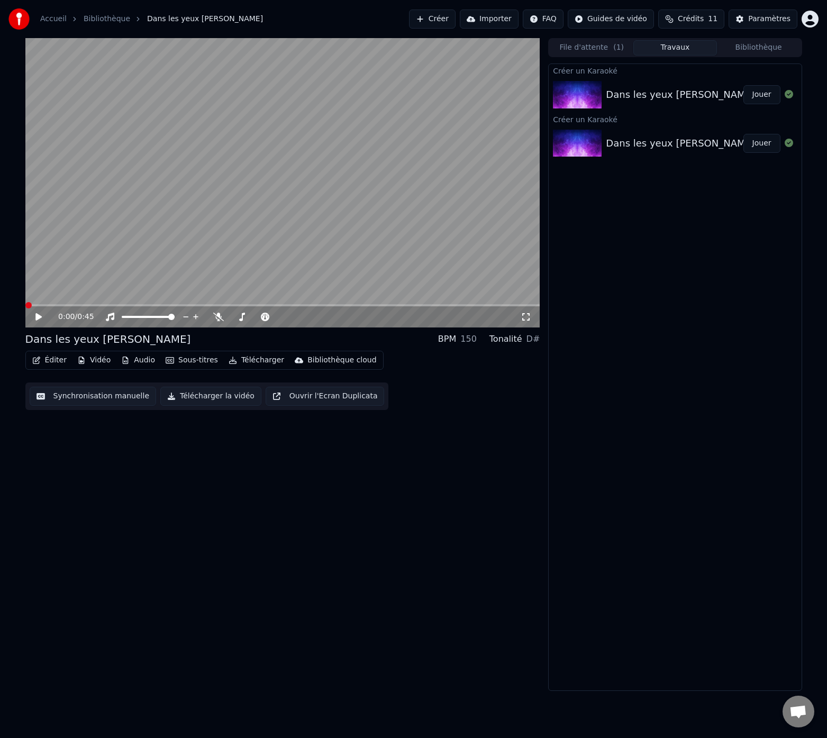
click at [36, 314] on icon at bounding box center [38, 316] width 6 height 7
click at [142, 359] on button "Audio" at bounding box center [138, 360] width 42 height 15
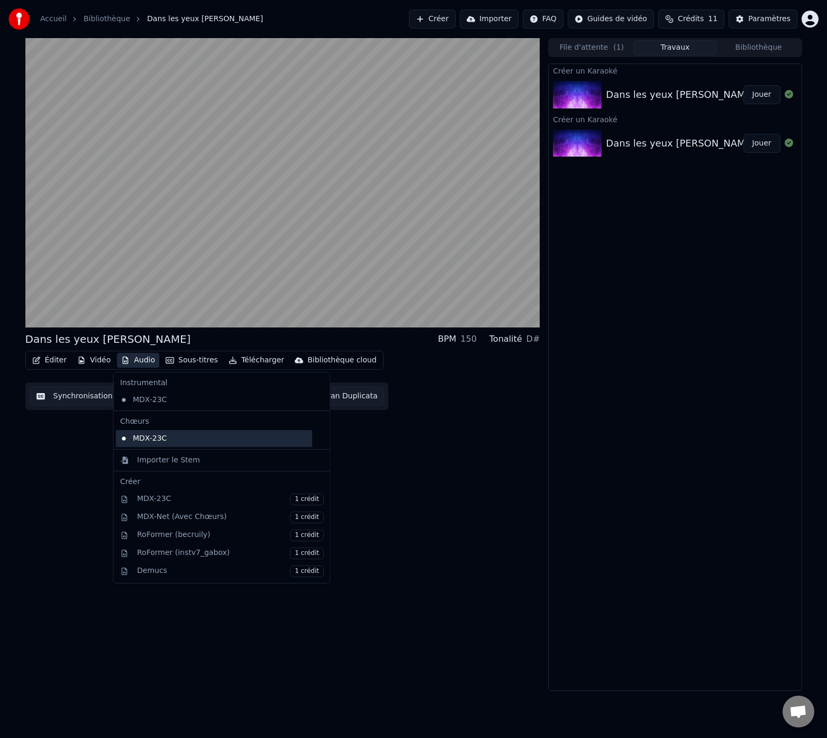
click at [155, 438] on div "MDX-23C" at bounding box center [214, 438] width 196 height 17
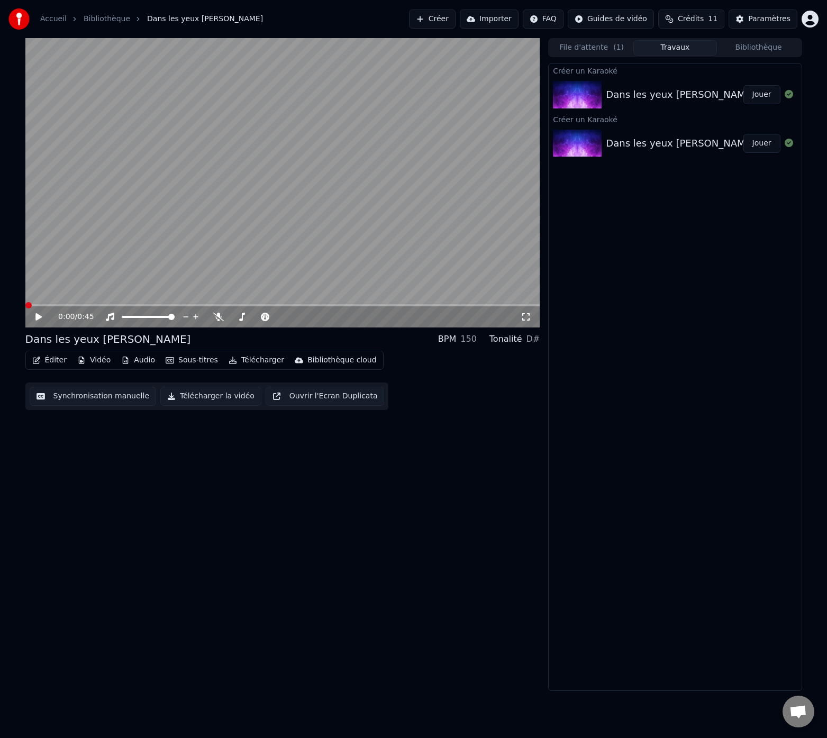
click at [42, 317] on icon at bounding box center [46, 317] width 25 height 8
click at [40, 317] on icon at bounding box center [38, 317] width 5 height 6
click at [748, 20] on button "Paramètres" at bounding box center [762, 19] width 69 height 19
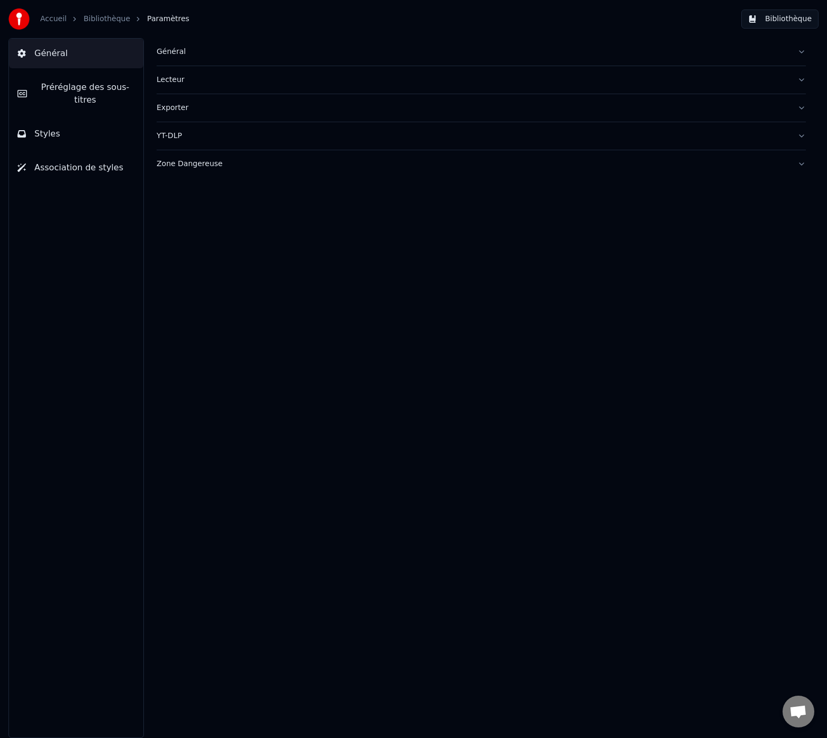
click at [158, 140] on div "YT-DLP" at bounding box center [473, 136] width 632 height 11
click at [160, 138] on div "YT-DLP" at bounding box center [473, 136] width 632 height 11
click at [61, 61] on button "Général" at bounding box center [76, 54] width 134 height 30
click at [797, 23] on button "Bibliothèque" at bounding box center [779, 19] width 77 height 19
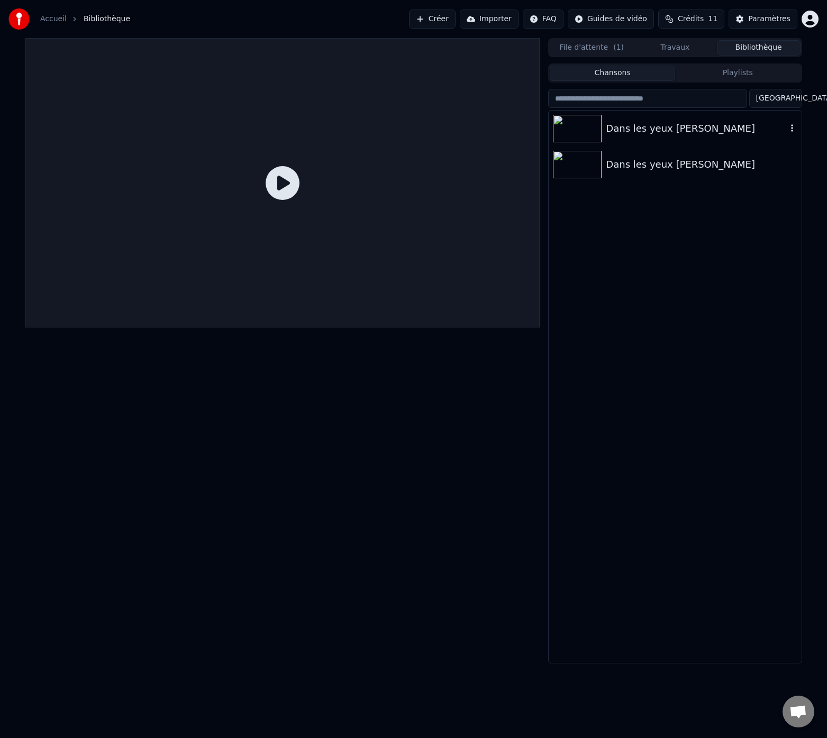
click at [680, 126] on div "Dans les yeux [PERSON_NAME]" at bounding box center [696, 128] width 180 height 15
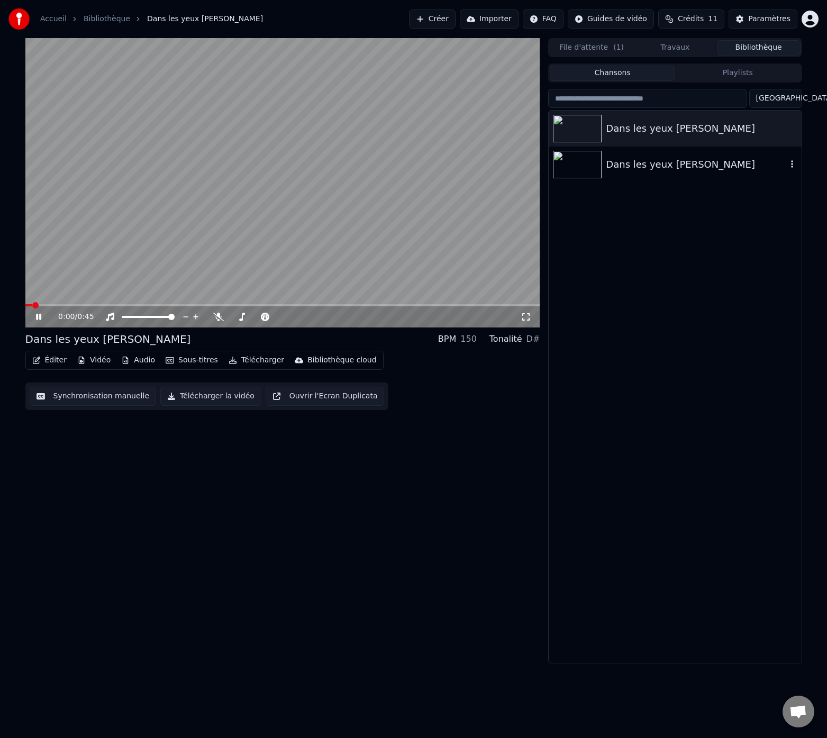
click at [681, 160] on div "Dans les yeux [PERSON_NAME]" at bounding box center [696, 164] width 180 height 15
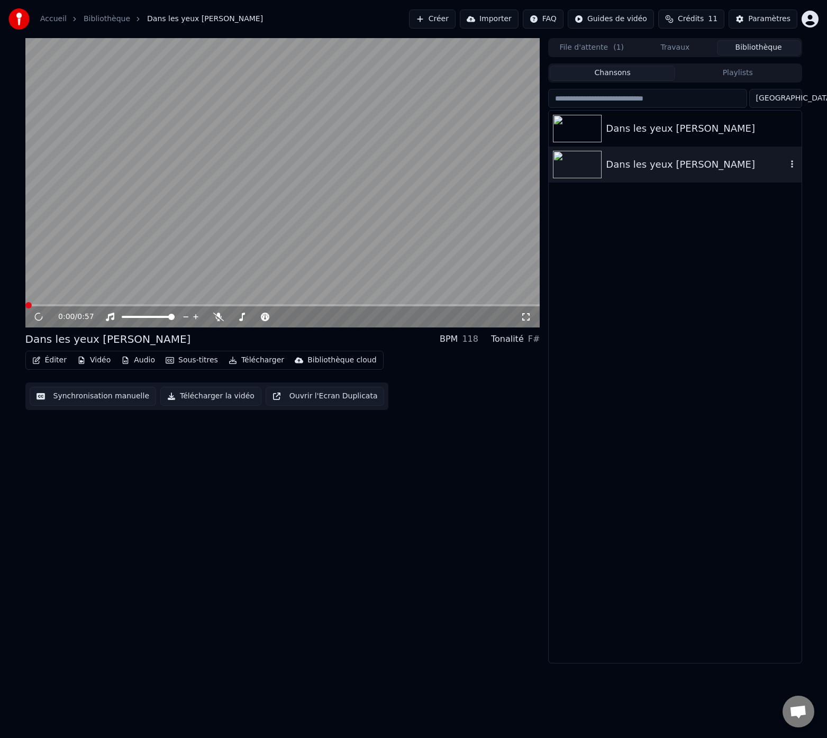
click at [785, 162] on div "Dans les yeux [PERSON_NAME]" at bounding box center [696, 164] width 180 height 15
click at [791, 164] on icon "button" at bounding box center [792, 163] width 2 height 7
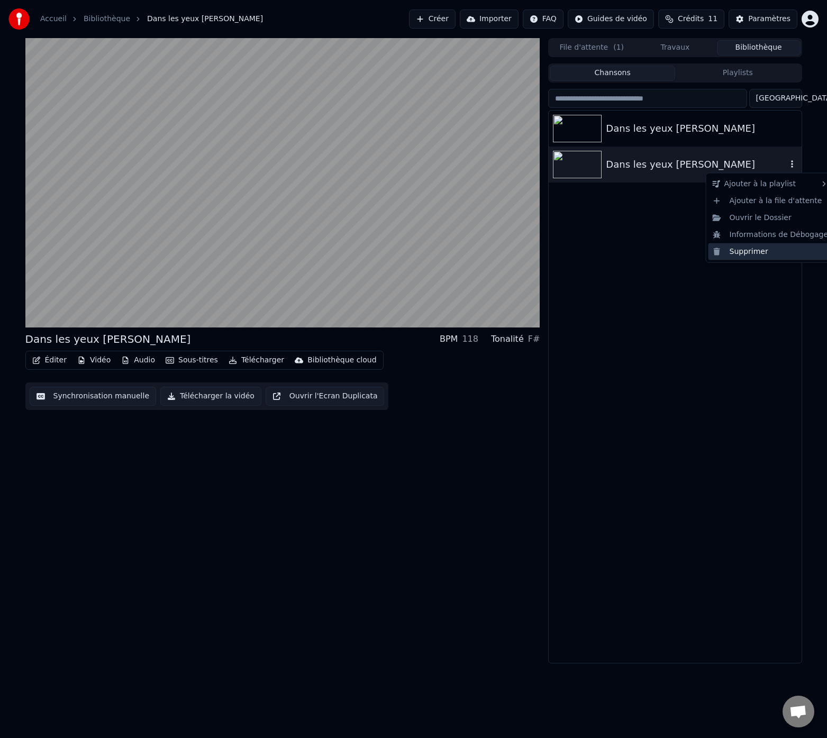
click at [746, 252] on div "Supprimer" at bounding box center [770, 251] width 124 height 17
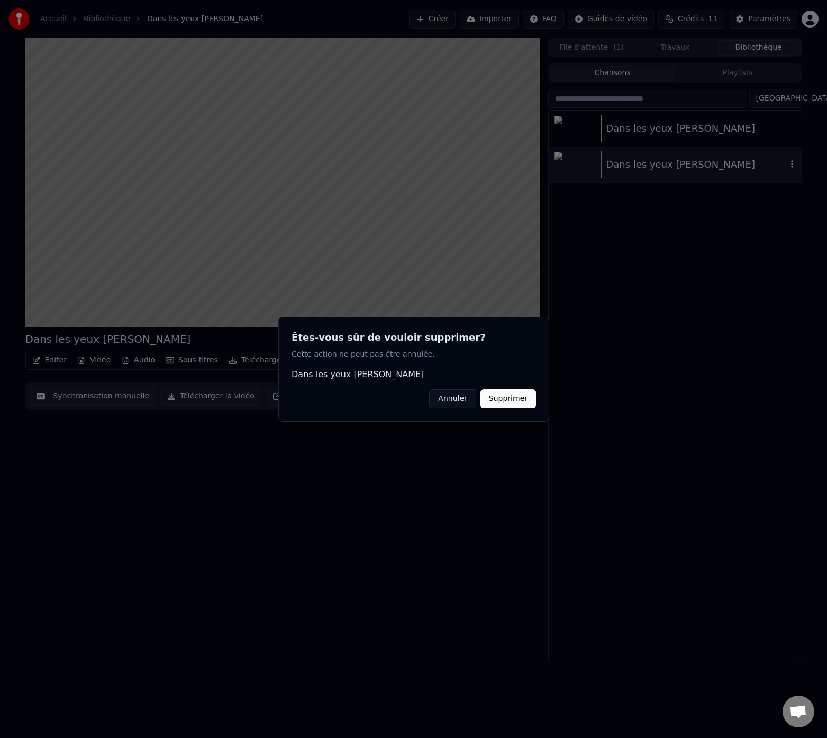
click at [516, 397] on button "Supprimer" at bounding box center [508, 398] width 56 height 19
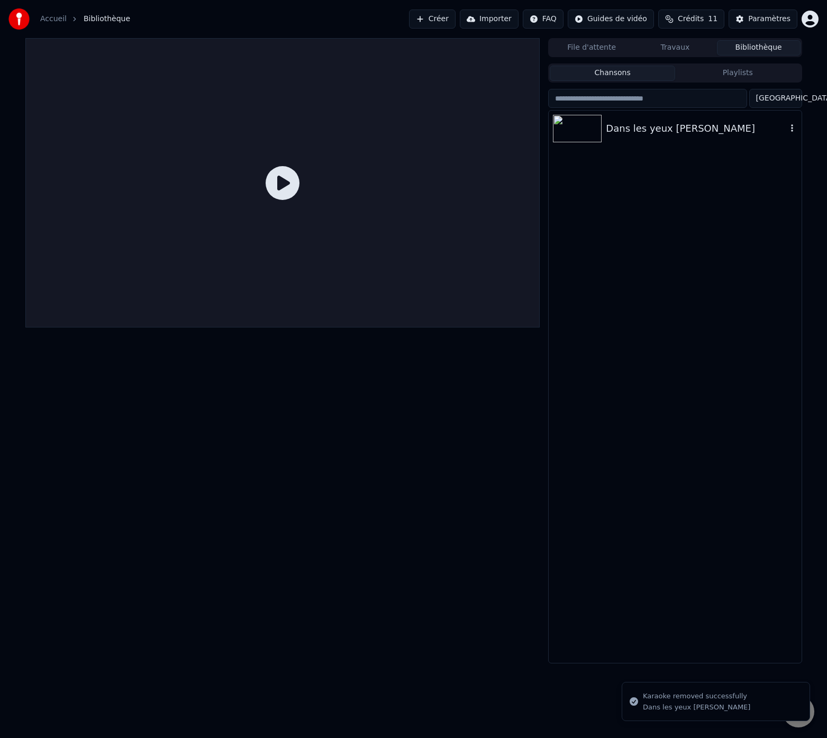
click at [642, 126] on div "Dans les yeux [PERSON_NAME]" at bounding box center [696, 128] width 180 height 15
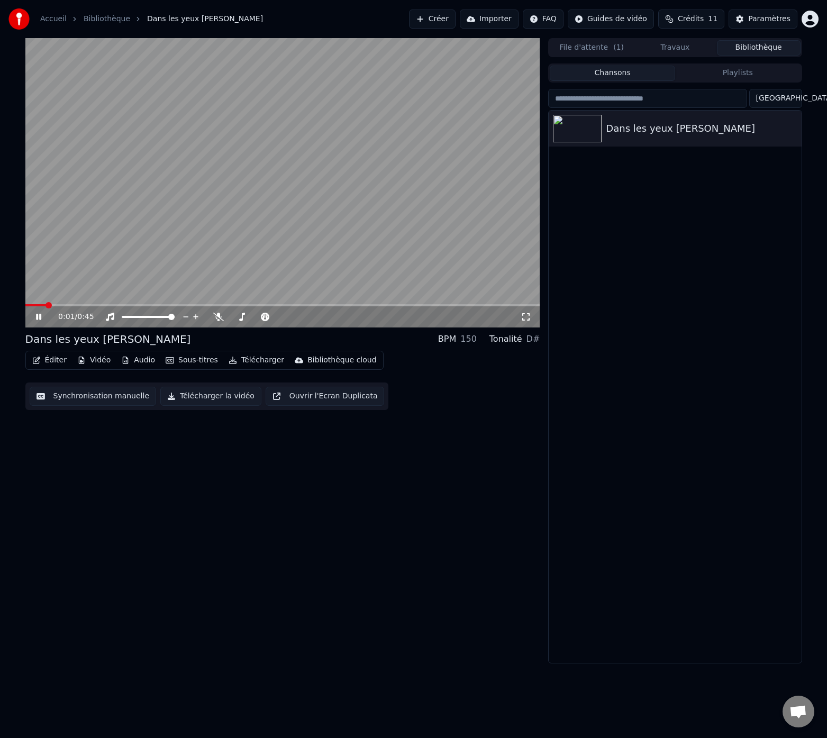
click at [40, 318] on icon at bounding box center [38, 317] width 5 height 6
click at [133, 361] on button "Audio" at bounding box center [138, 360] width 42 height 15
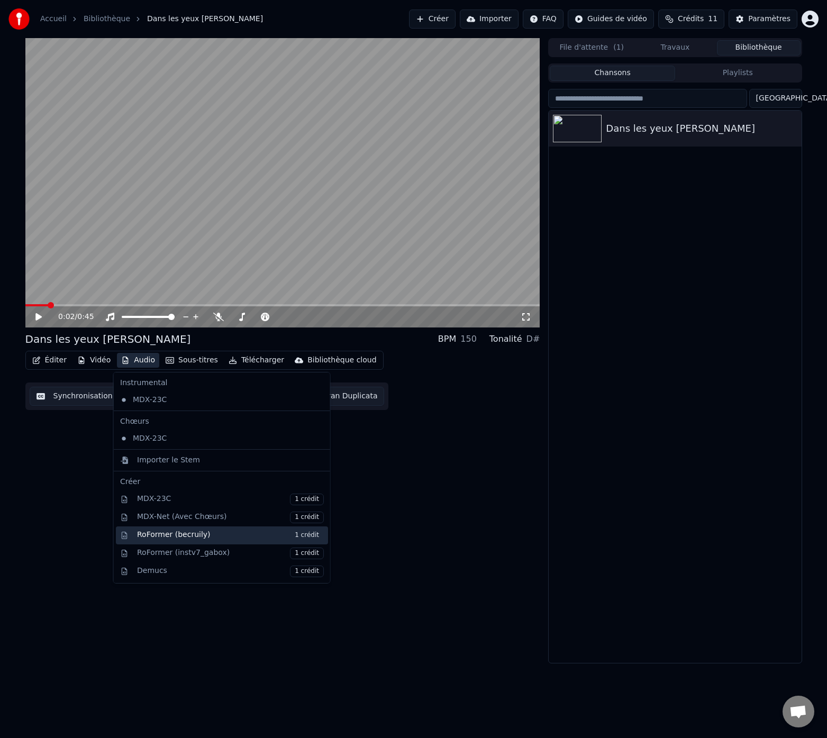
click at [197, 539] on div "RoFormer (becruily) 1 crédit" at bounding box center [230, 535] width 187 height 12
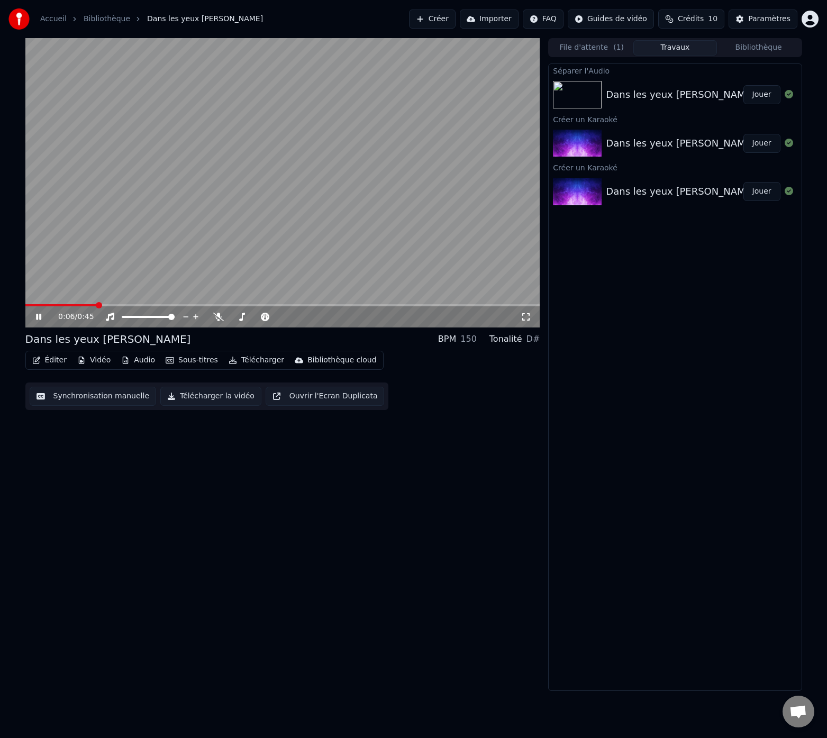
click at [41, 315] on icon at bounding box center [38, 317] width 5 height 6
drag, startPoint x: 38, startPoint y: 316, endPoint x: 45, endPoint y: 323, distance: 10.5
click at [38, 316] on icon at bounding box center [38, 316] width 6 height 7
click at [68, 306] on div "0:06 / 0:45" at bounding box center [282, 316] width 515 height 21
click at [69, 305] on span at bounding box center [74, 305] width 99 height 2
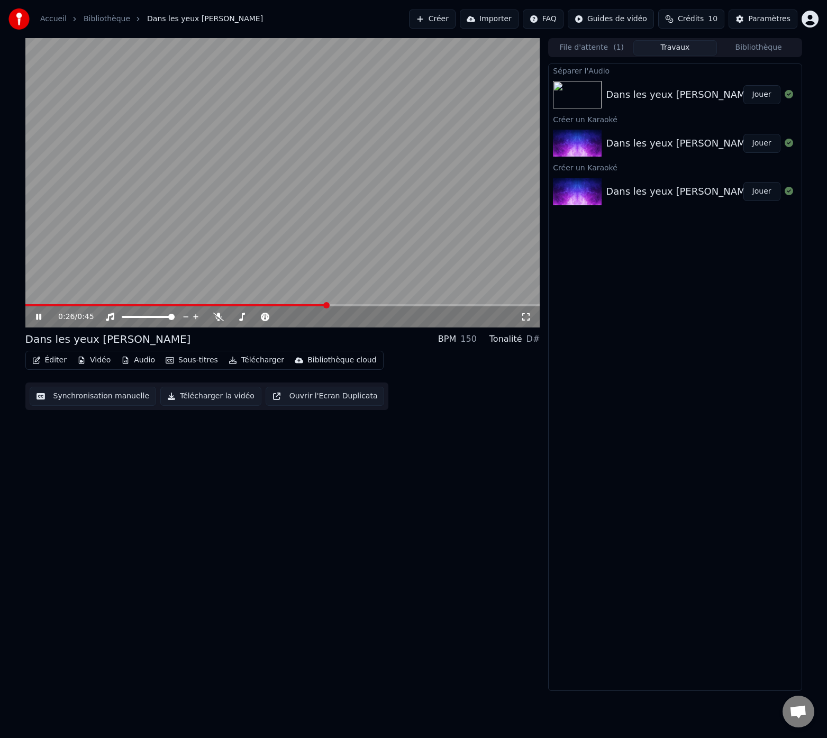
click at [28, 305] on span at bounding box center [175, 305] width 301 height 2
click at [41, 317] on icon at bounding box center [38, 317] width 5 height 6
click at [25, 304] on span at bounding box center [25, 305] width 0 height 2
click at [36, 317] on icon at bounding box center [38, 316] width 6 height 7
click at [97, 396] on button "Synchronisation manuelle" at bounding box center [93, 396] width 127 height 19
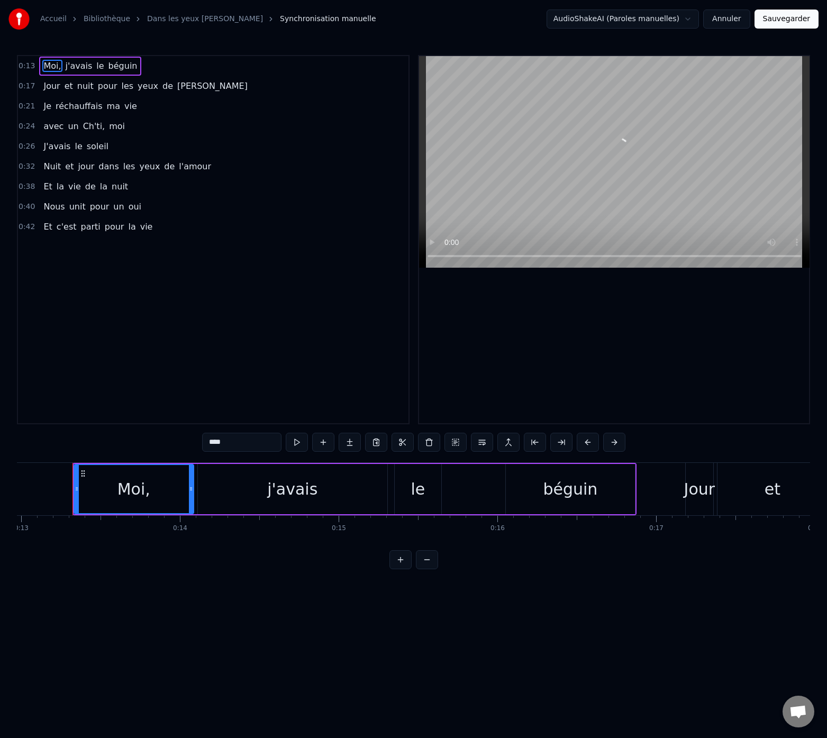
scroll to position [0, 2061]
click at [295, 443] on button at bounding box center [297, 442] width 22 height 19
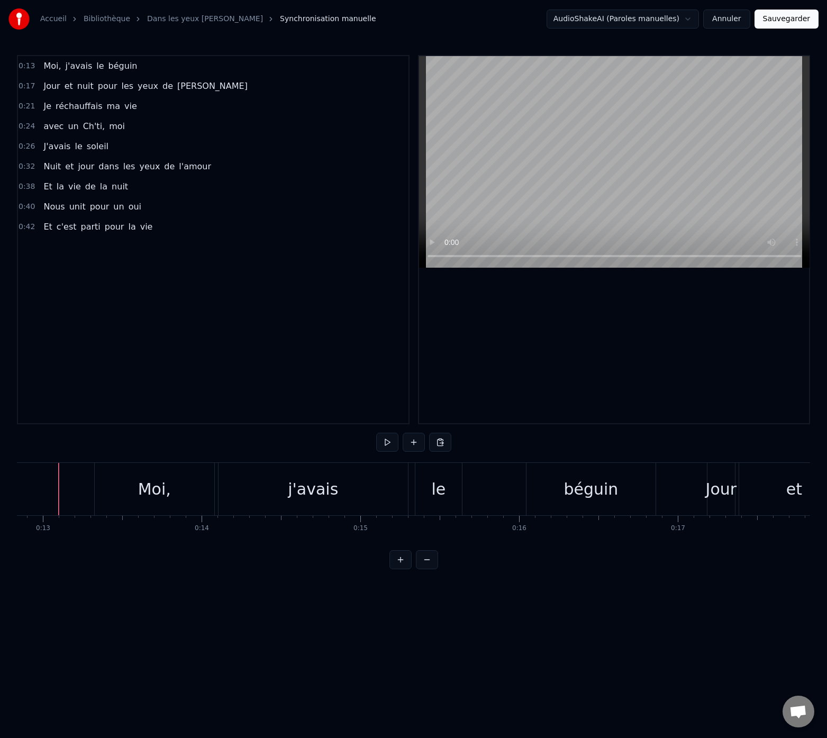
scroll to position [0, 2025]
click at [381, 448] on button at bounding box center [387, 442] width 22 height 19
click at [387, 444] on button at bounding box center [387, 442] width 22 height 19
click at [105, 440] on div "0:13 Moi, j'[PERSON_NAME] 0:17 Jour et nuit pour les yeux de [PERSON_NAME] 0:21…" at bounding box center [413, 312] width 793 height 514
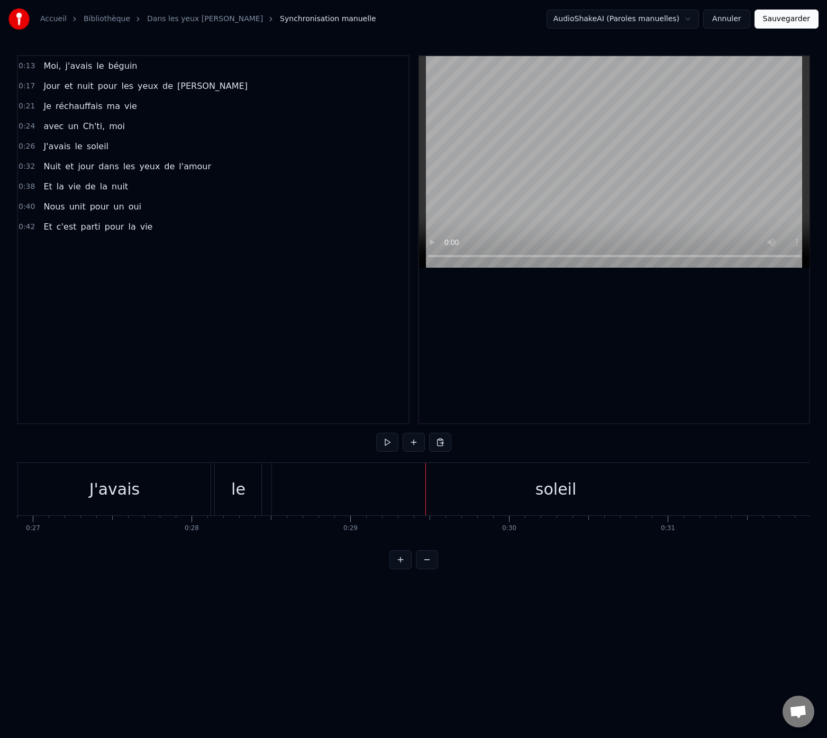
click at [104, 471] on div "J'avais" at bounding box center [114, 489] width 193 height 52
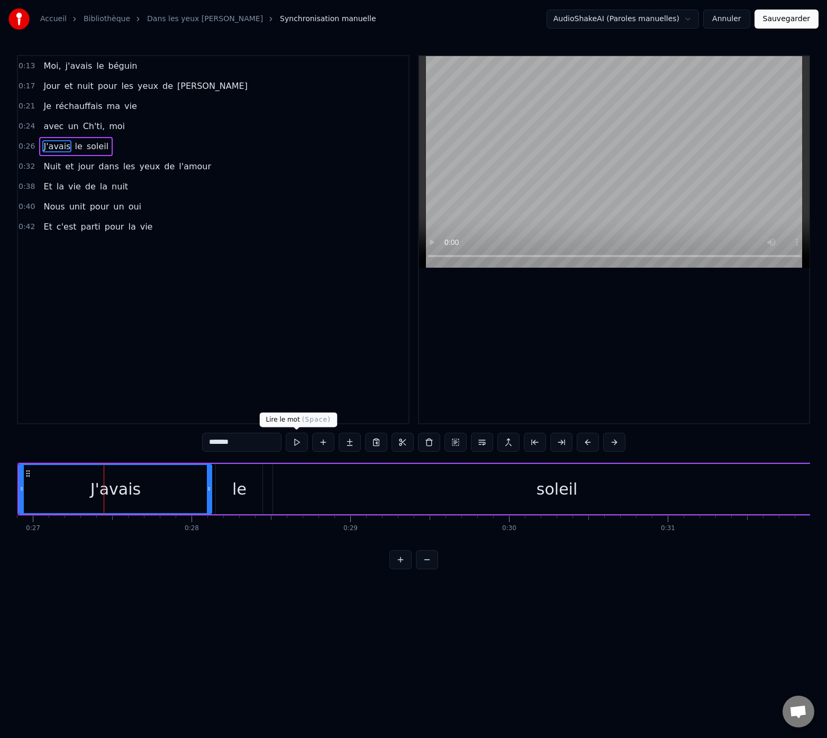
click at [296, 444] on button at bounding box center [297, 442] width 22 height 19
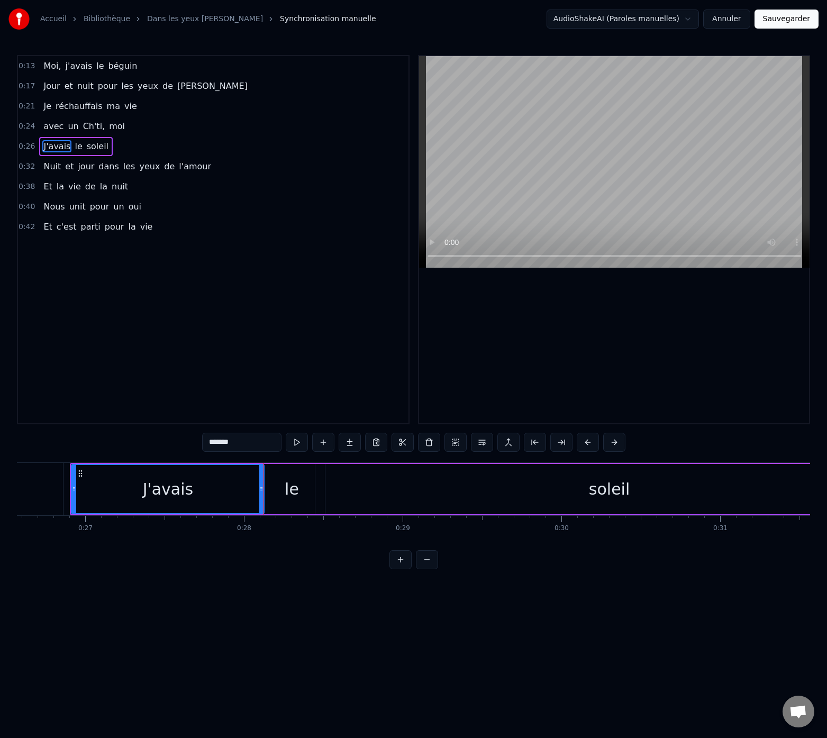
click at [296, 444] on button at bounding box center [297, 442] width 22 height 19
drag, startPoint x: 261, startPoint y: 487, endPoint x: 224, endPoint y: 489, distance: 37.1
click at [222, 489] on icon at bounding box center [222, 488] width 4 height 8
drag, startPoint x: 281, startPoint y: 491, endPoint x: 250, endPoint y: 490, distance: 31.2
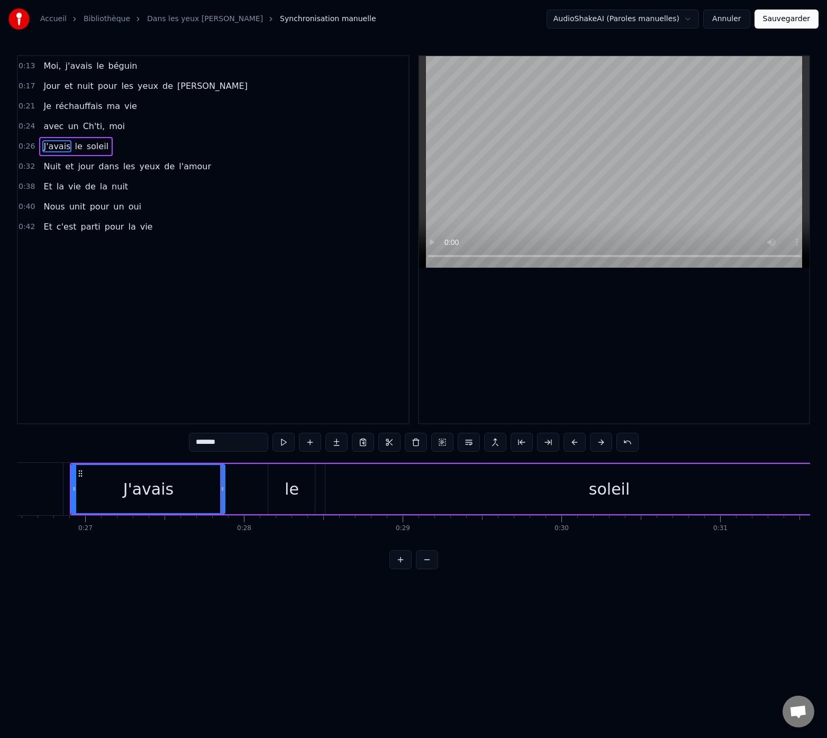
click at [249, 490] on div "J'avais le soleil" at bounding box center [482, 489] width 824 height 52
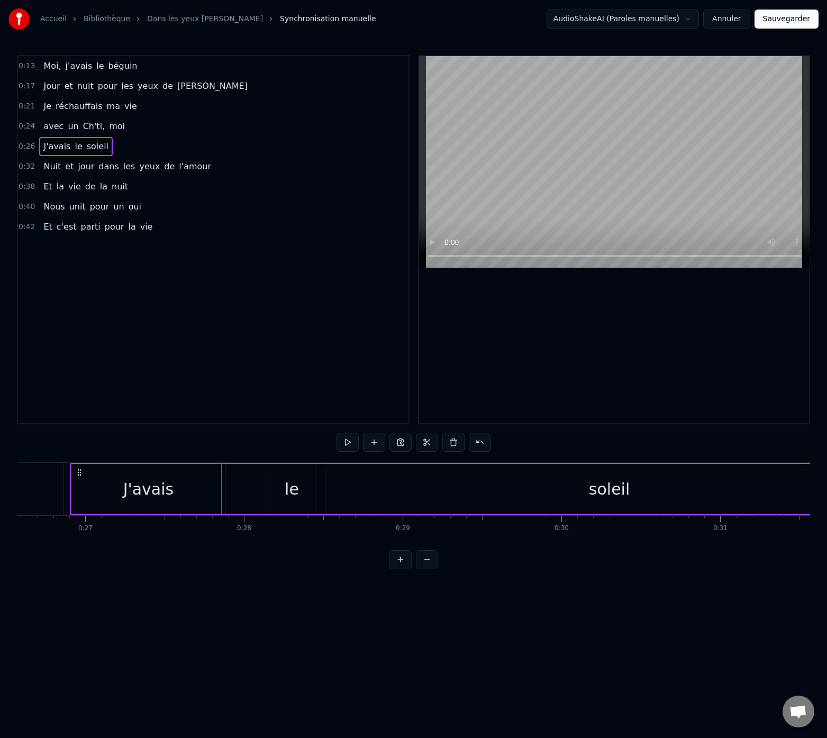
click at [286, 489] on div "le" at bounding box center [292, 489] width 14 height 24
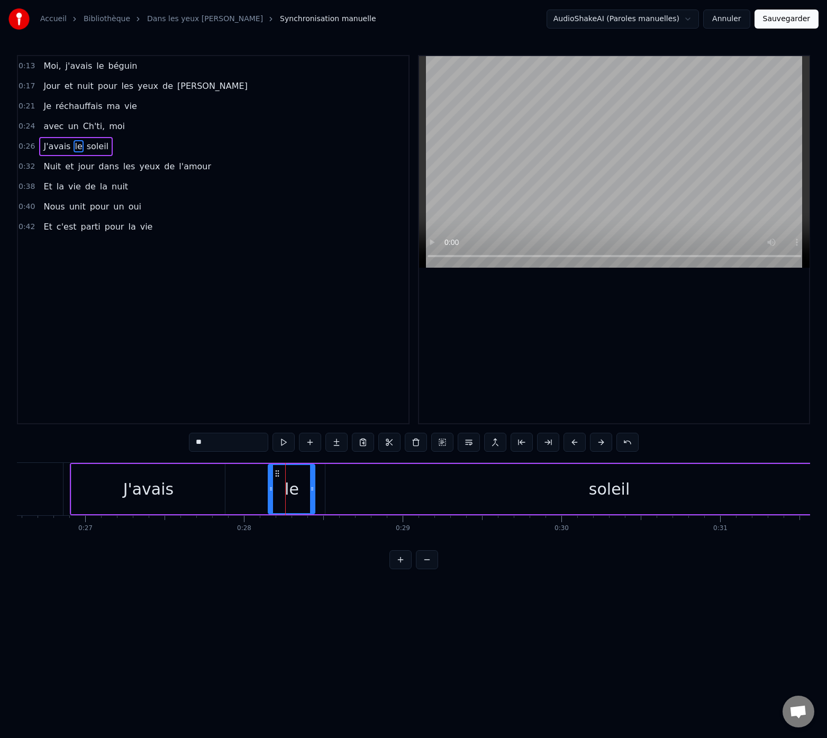
drag, startPoint x: 293, startPoint y: 487, endPoint x: 277, endPoint y: 488, distance: 15.9
click at [277, 488] on div "le" at bounding box center [291, 489] width 45 height 48
drag, startPoint x: 270, startPoint y: 483, endPoint x: 245, endPoint y: 484, distance: 24.9
click at [227, 484] on div at bounding box center [228, 489] width 4 height 48
drag, startPoint x: 313, startPoint y: 487, endPoint x: 274, endPoint y: 487, distance: 38.6
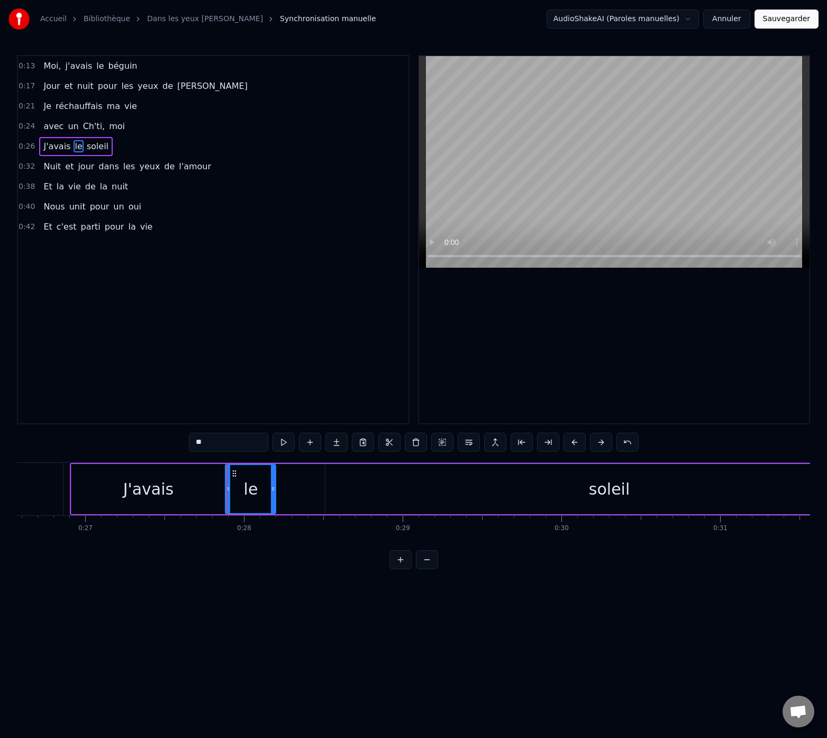
click at [273, 488] on icon at bounding box center [273, 488] width 4 height 8
click at [58, 443] on div "0:13 Moi, j'[PERSON_NAME] 0:17 Jour et nuit pour les yeux de [PERSON_NAME] 0:21…" at bounding box center [413, 312] width 793 height 514
click at [58, 444] on div "0:13 Moi, j'[PERSON_NAME] 0:17 Jour et nuit pour les yeux de [PERSON_NAME] 0:21…" at bounding box center [413, 312] width 793 height 514
click at [69, 458] on div "0:13 Moi, j'[PERSON_NAME] 0:17 Jour et nuit pour les yeux de [PERSON_NAME] 0:21…" at bounding box center [413, 312] width 793 height 514
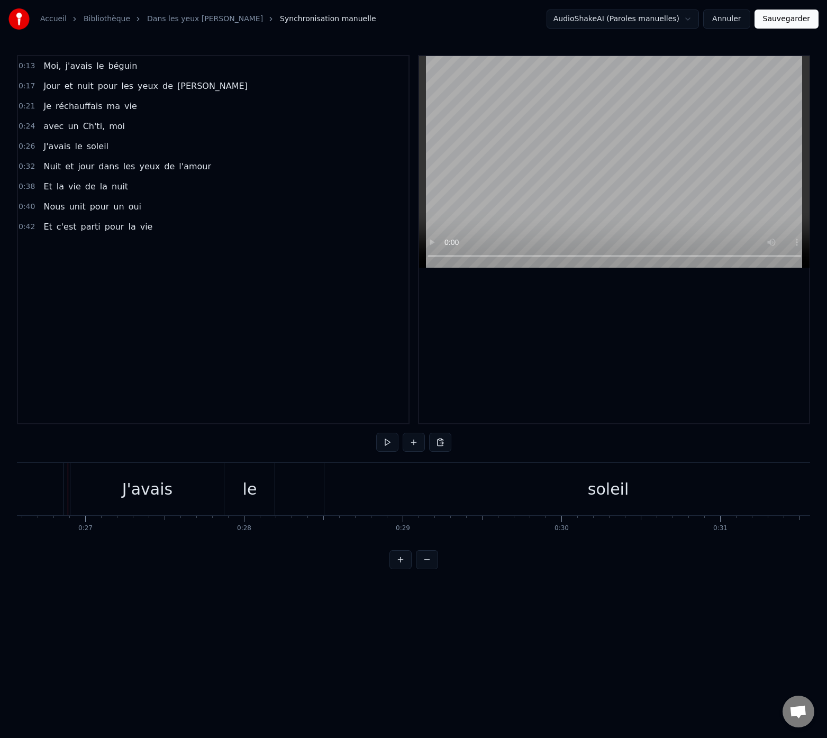
scroll to position [0, 4213]
click at [382, 444] on button at bounding box center [387, 442] width 22 height 19
click at [380, 491] on div "soleil" at bounding box center [610, 489] width 567 height 52
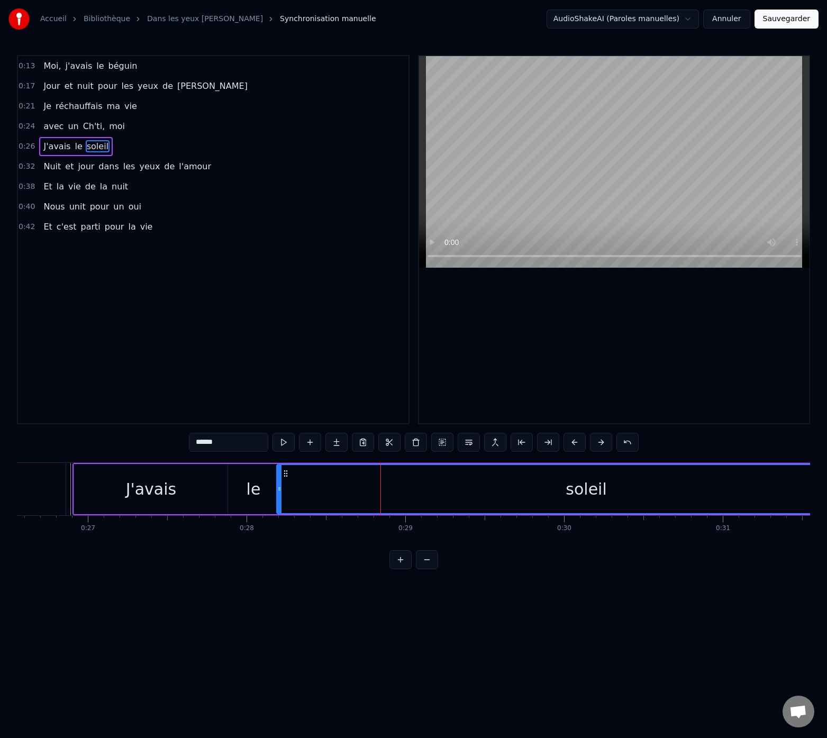
drag, startPoint x: 331, startPoint y: 490, endPoint x: 280, endPoint y: 493, distance: 51.4
click at [280, 493] on div at bounding box center [279, 489] width 4 height 48
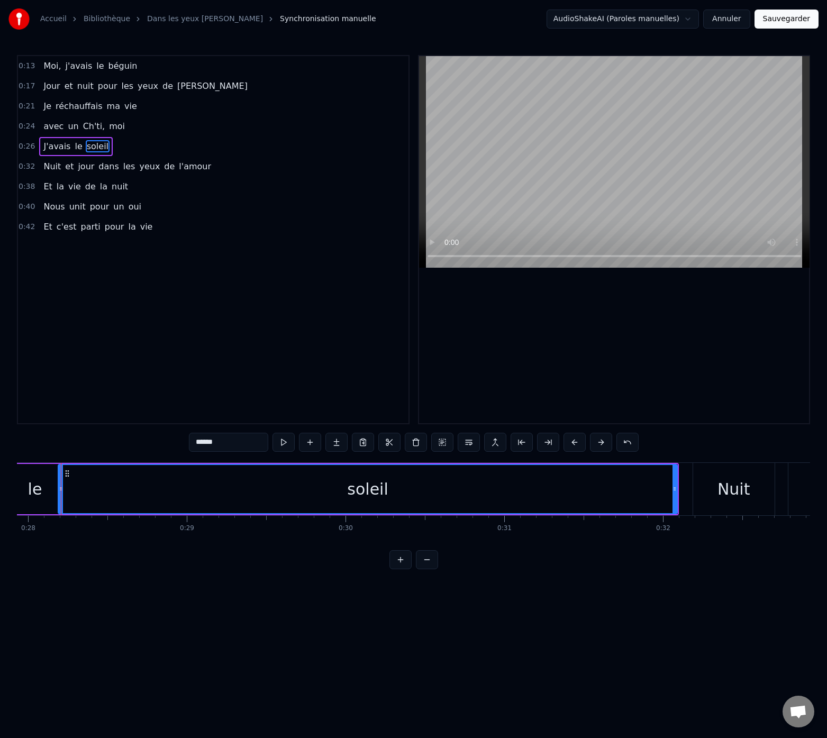
scroll to position [0, 4422]
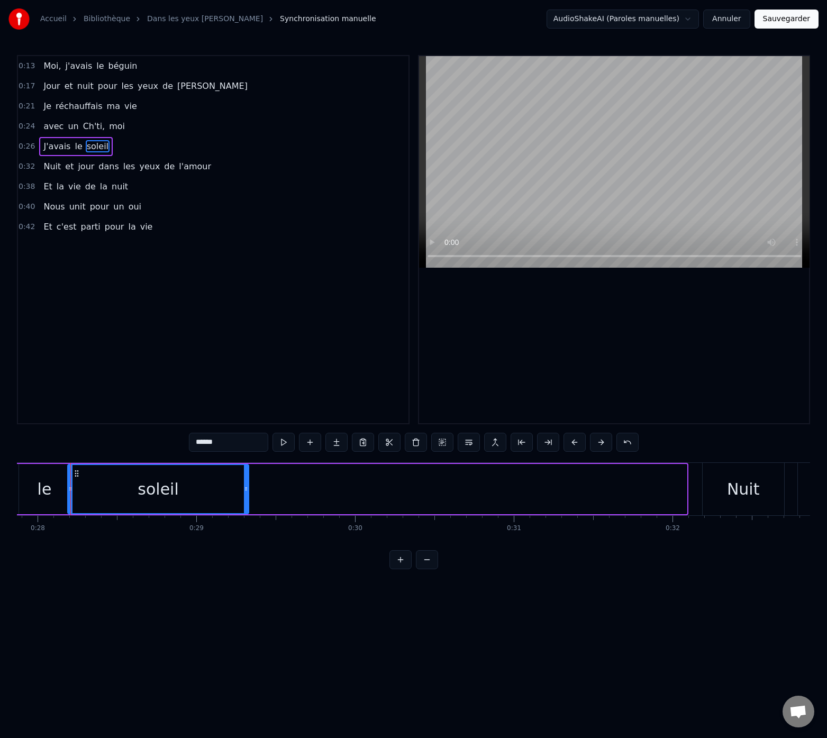
drag, startPoint x: 683, startPoint y: 490, endPoint x: 214, endPoint y: 456, distance: 470.9
click at [245, 500] on div at bounding box center [246, 489] width 4 height 48
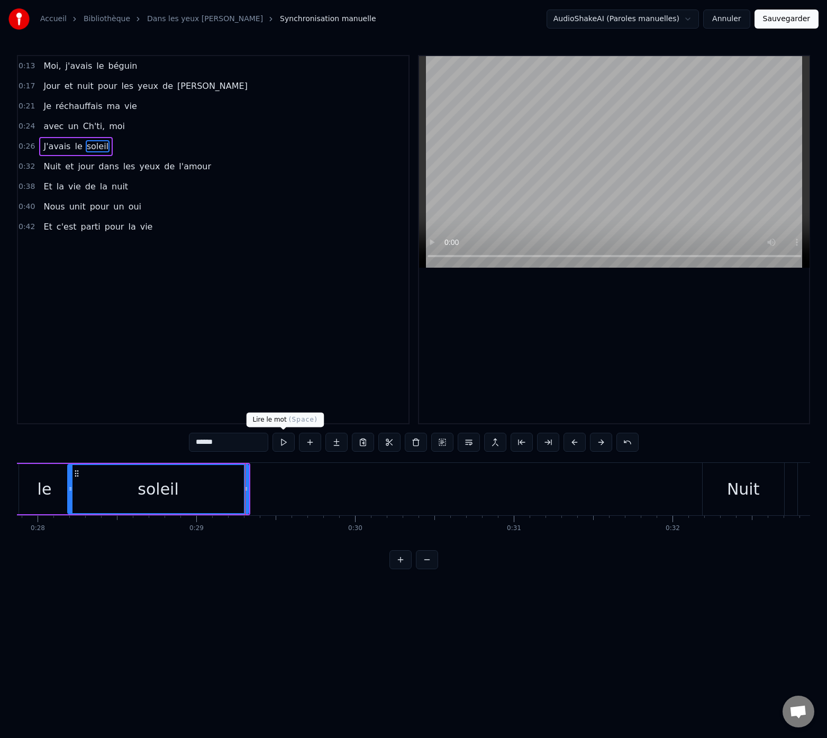
click at [285, 439] on button at bounding box center [283, 442] width 22 height 19
click at [285, 444] on button at bounding box center [283, 442] width 22 height 19
drag, startPoint x: 248, startPoint y: 488, endPoint x: 231, endPoint y: 492, distance: 17.3
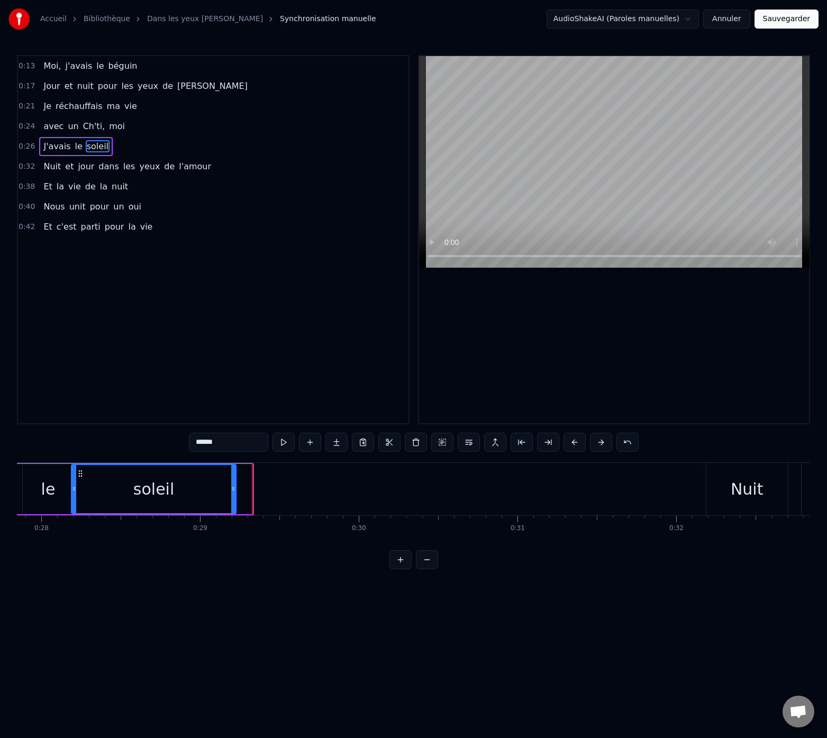
click at [231, 492] on icon at bounding box center [233, 488] width 4 height 8
click at [723, 488] on div "Nuit" at bounding box center [746, 489] width 81 height 52
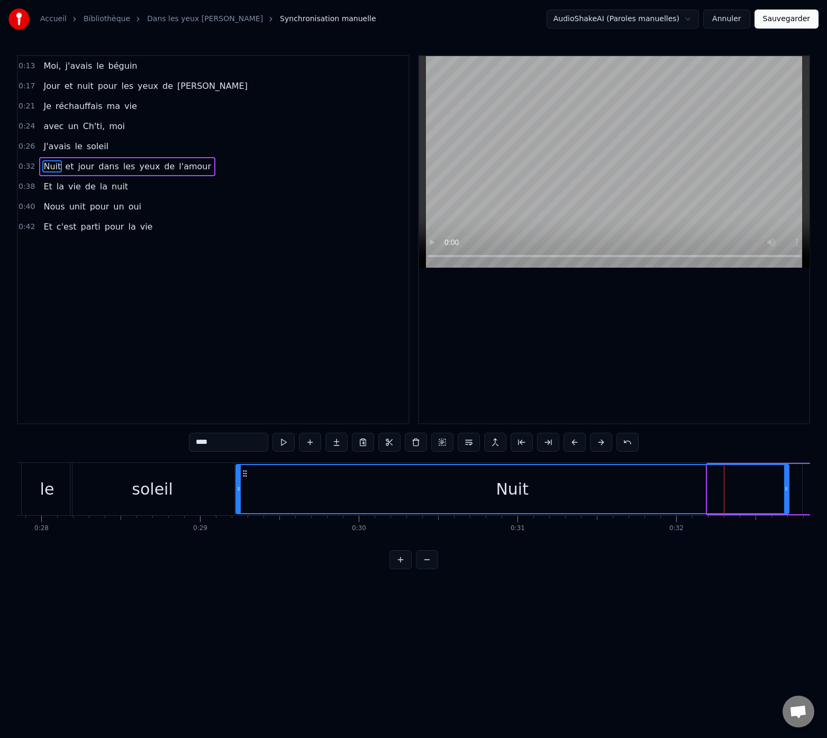
drag, startPoint x: 708, startPoint y: 490, endPoint x: 239, endPoint y: 507, distance: 469.5
click at [237, 508] on div at bounding box center [238, 489] width 4 height 48
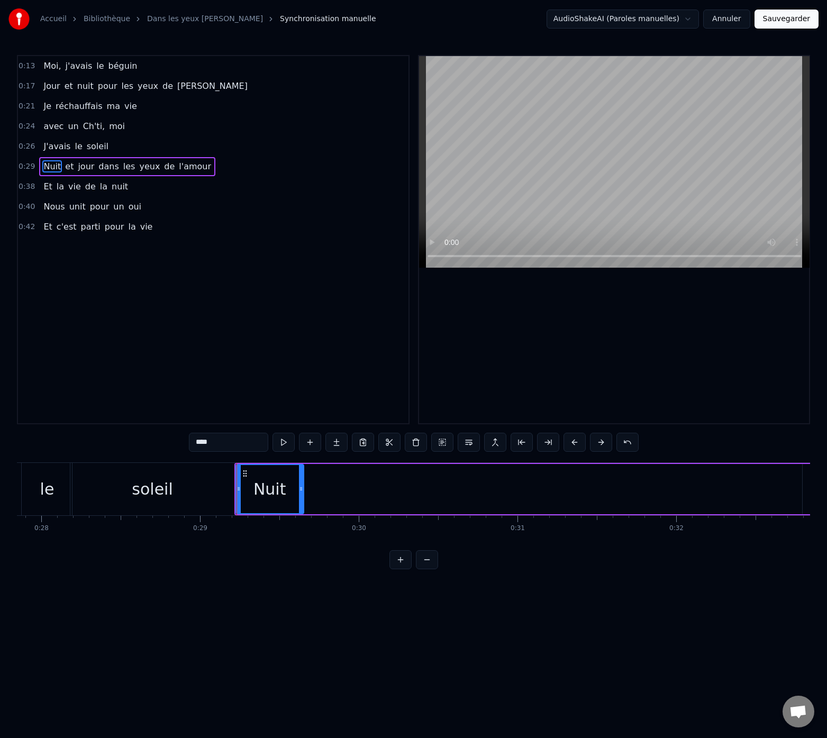
drag, startPoint x: 787, startPoint y: 491, endPoint x: 303, endPoint y: 500, distance: 484.6
click at [300, 502] on div at bounding box center [301, 489] width 4 height 48
click at [288, 438] on button at bounding box center [283, 442] width 22 height 19
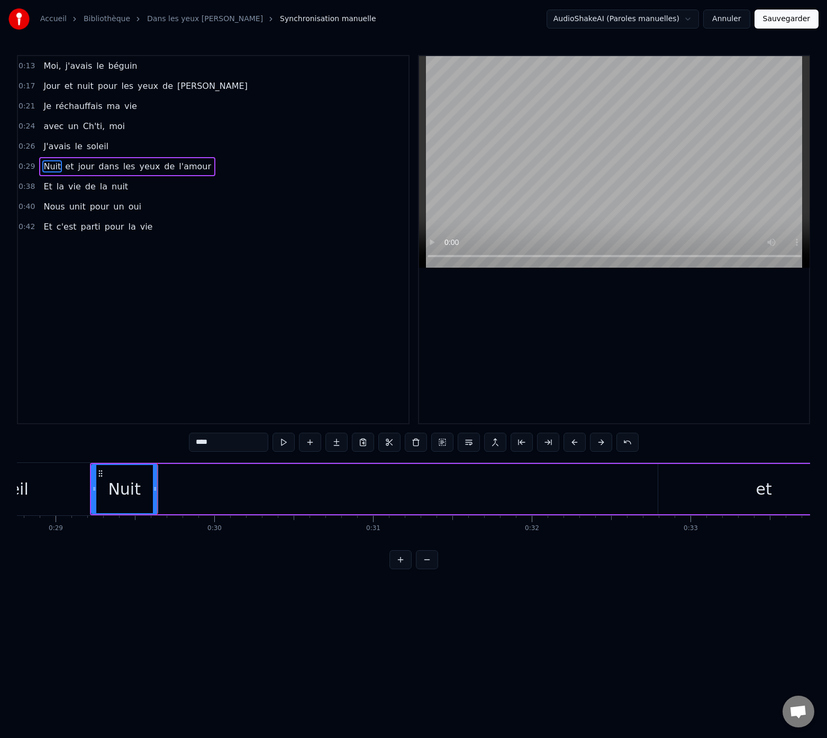
scroll to position [0, 4587]
drag, startPoint x: 131, startPoint y: 484, endPoint x: 170, endPoint y: 486, distance: 39.2
click at [168, 486] on icon at bounding box center [166, 488] width 4 height 8
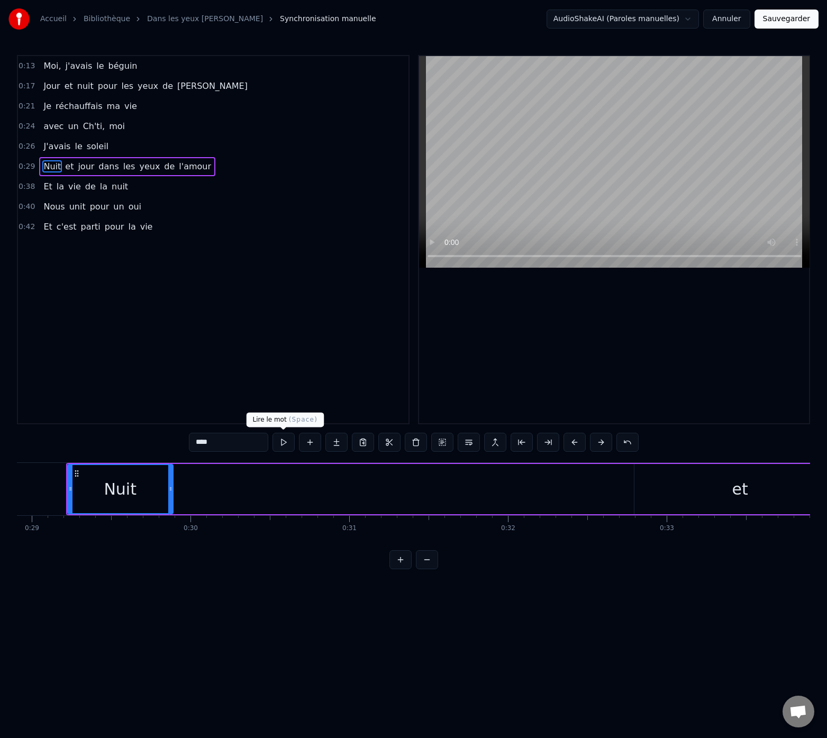
click at [290, 443] on button at bounding box center [283, 442] width 22 height 19
click at [702, 487] on div "et" at bounding box center [744, 489] width 212 height 50
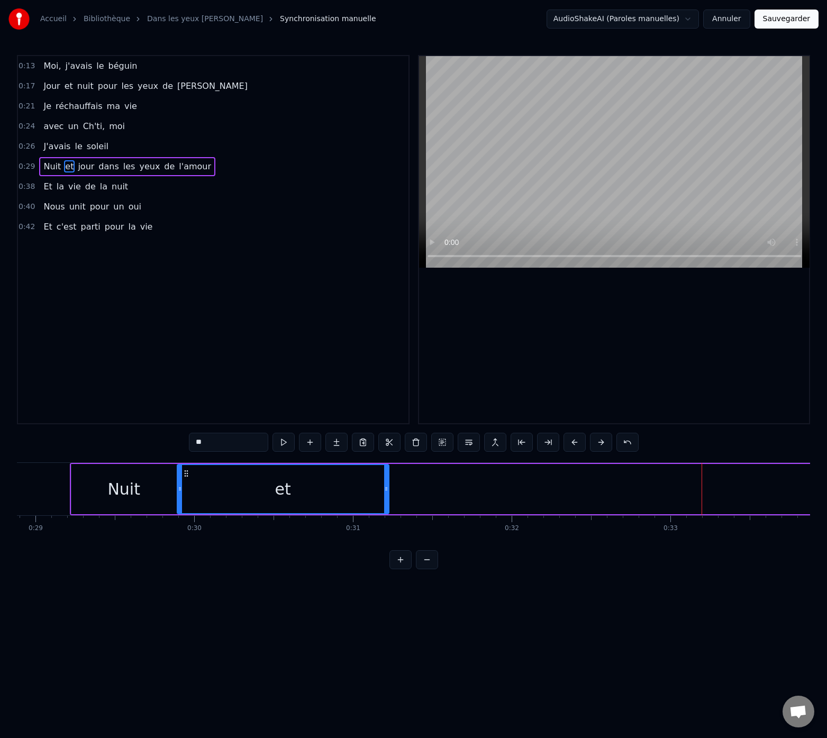
drag, startPoint x: 647, startPoint y: 473, endPoint x: 186, endPoint y: 486, distance: 461.9
click at [187, 487] on div "et" at bounding box center [283, 489] width 211 height 48
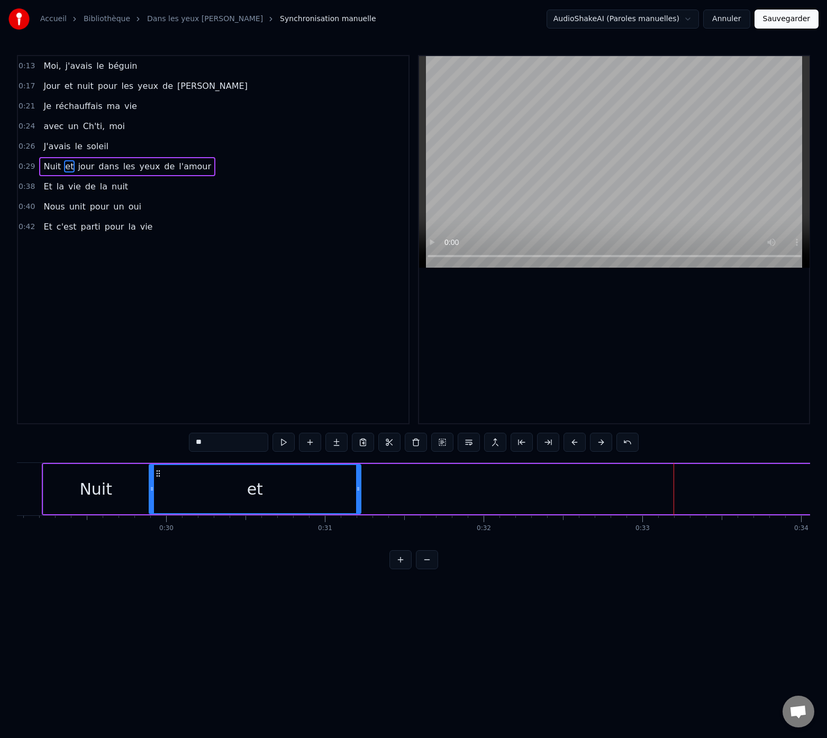
scroll to position [0, 4614]
click at [128, 477] on div "Nuit" at bounding box center [93, 489] width 105 height 50
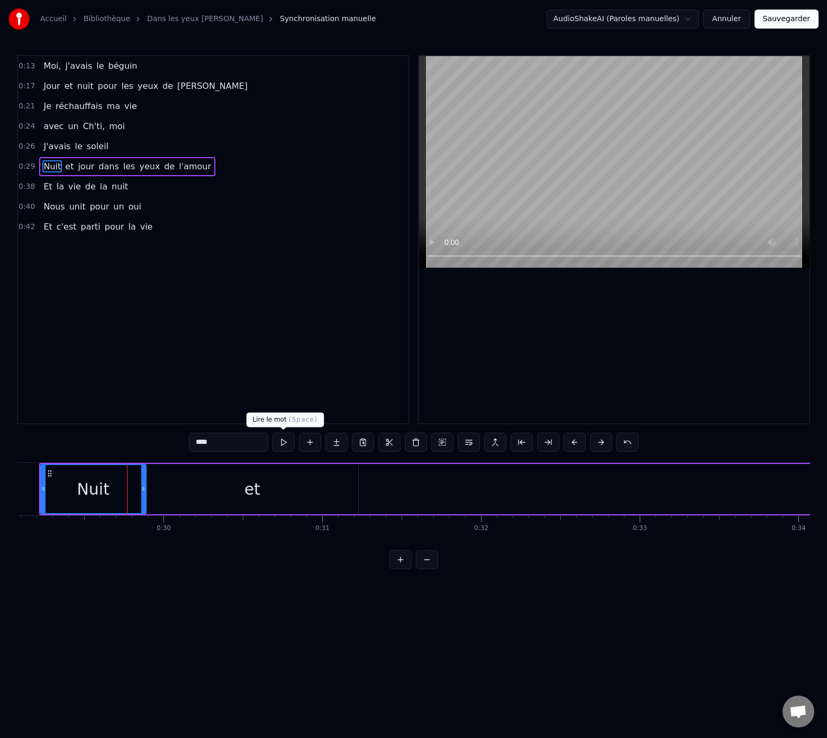
click at [282, 444] on button at bounding box center [283, 442] width 22 height 19
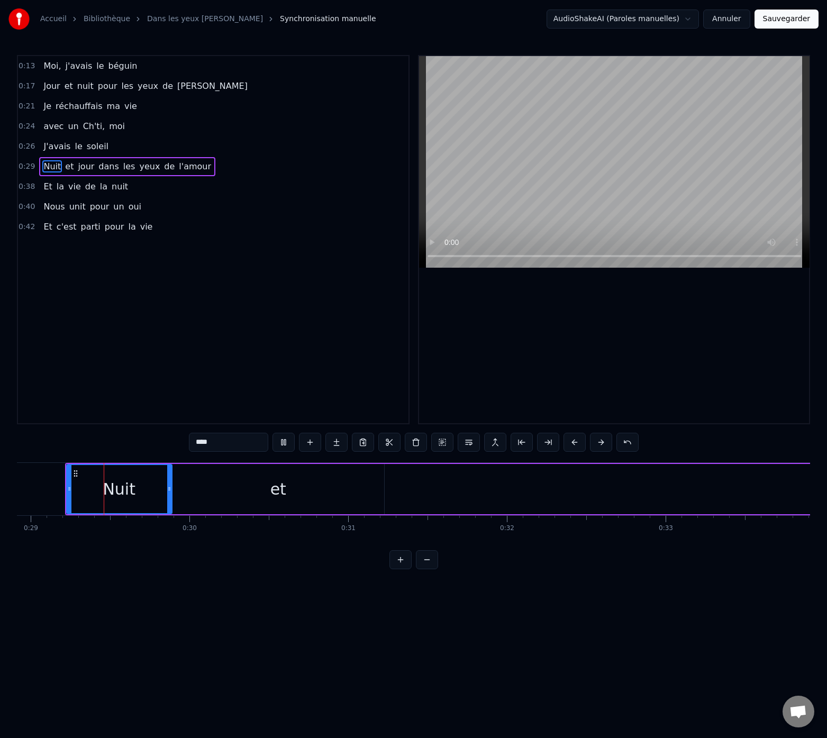
scroll to position [0, 4585]
click at [215, 473] on div "et" at bounding box center [282, 489] width 212 height 50
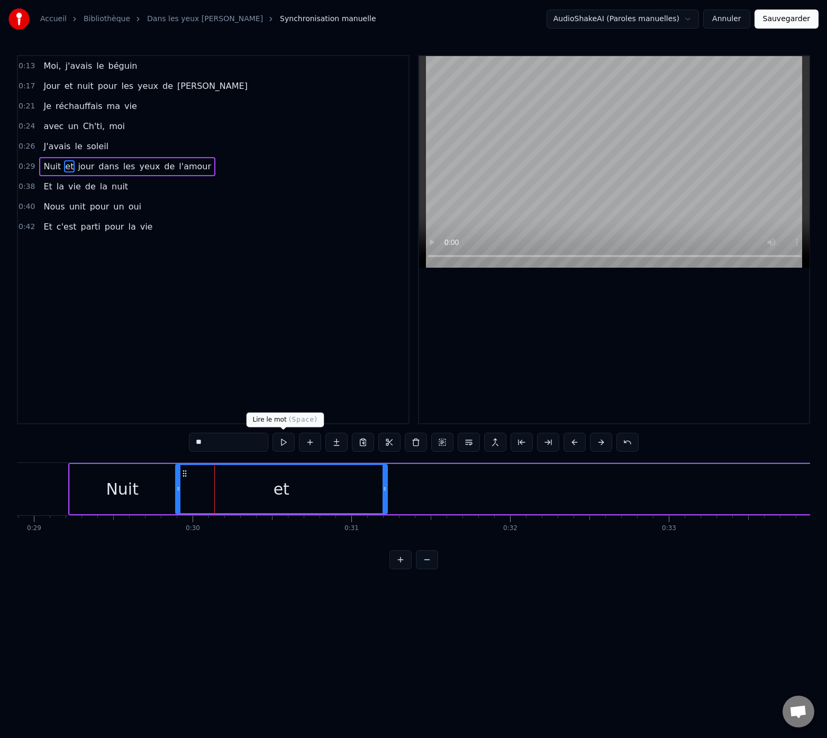
click at [284, 445] on button at bounding box center [283, 442] width 22 height 19
drag, startPoint x: 385, startPoint y: 490, endPoint x: 326, endPoint y: 492, distance: 58.7
click at [326, 492] on icon at bounding box center [326, 488] width 4 height 8
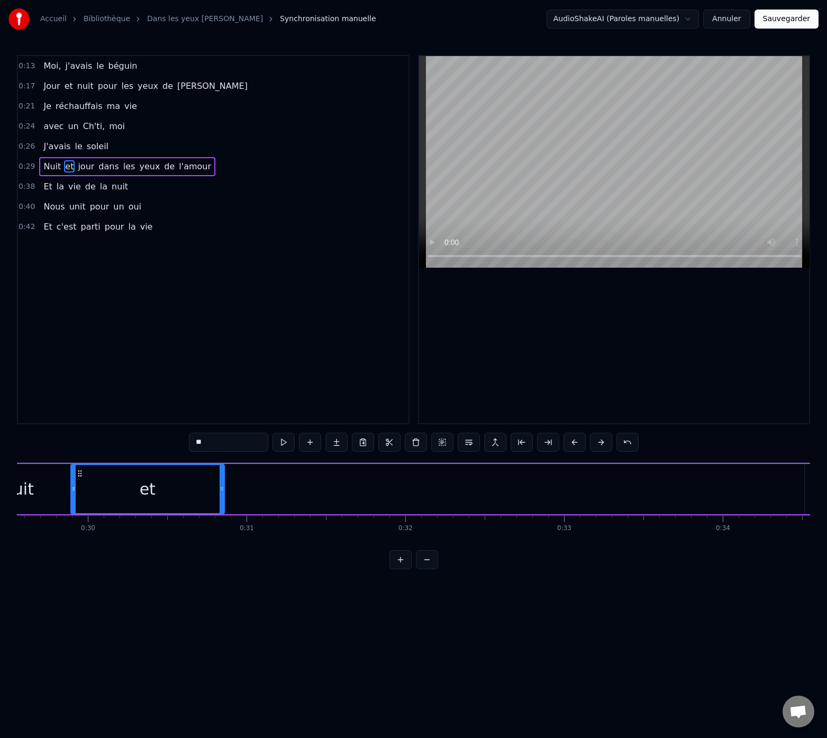
scroll to position [0, 4690]
drag, startPoint x: 72, startPoint y: 490, endPoint x: 93, endPoint y: 490, distance: 20.6
click at [93, 490] on icon at bounding box center [94, 488] width 4 height 8
click at [59, 489] on div "Nuit" at bounding box center [17, 489] width 105 height 50
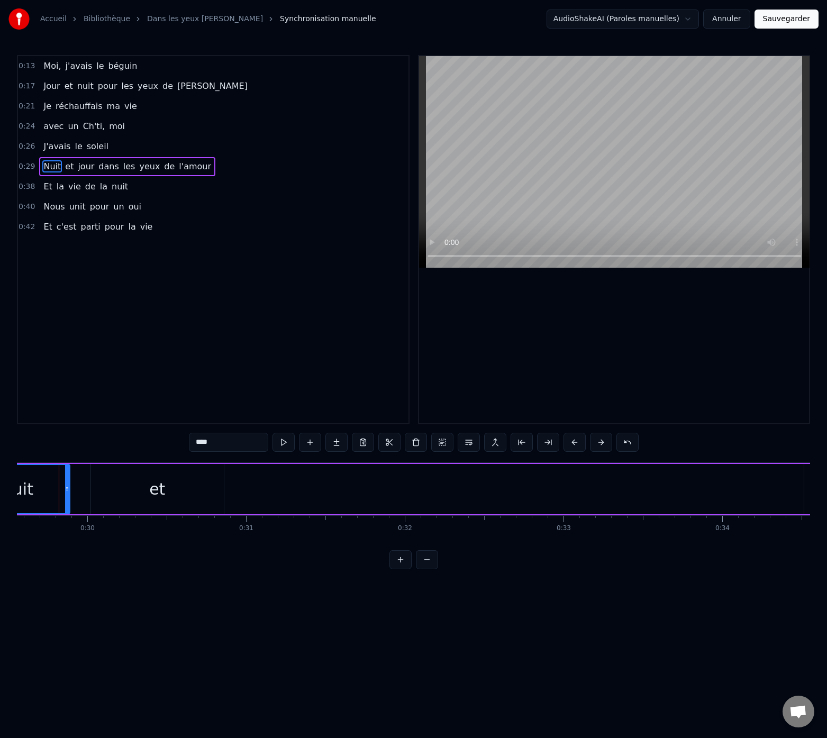
scroll to position [0, 4678]
drag, startPoint x: 79, startPoint y: 490, endPoint x: 99, endPoint y: 491, distance: 20.1
click at [99, 491] on icon at bounding box center [99, 488] width 4 height 8
click at [71, 453] on div "0:13 Moi, j'[PERSON_NAME] 0:17 Jour et nuit pour les yeux de [PERSON_NAME] 0:21…" at bounding box center [413, 312] width 793 height 514
click at [72, 478] on div "Nuit" at bounding box center [39, 489] width 124 height 48
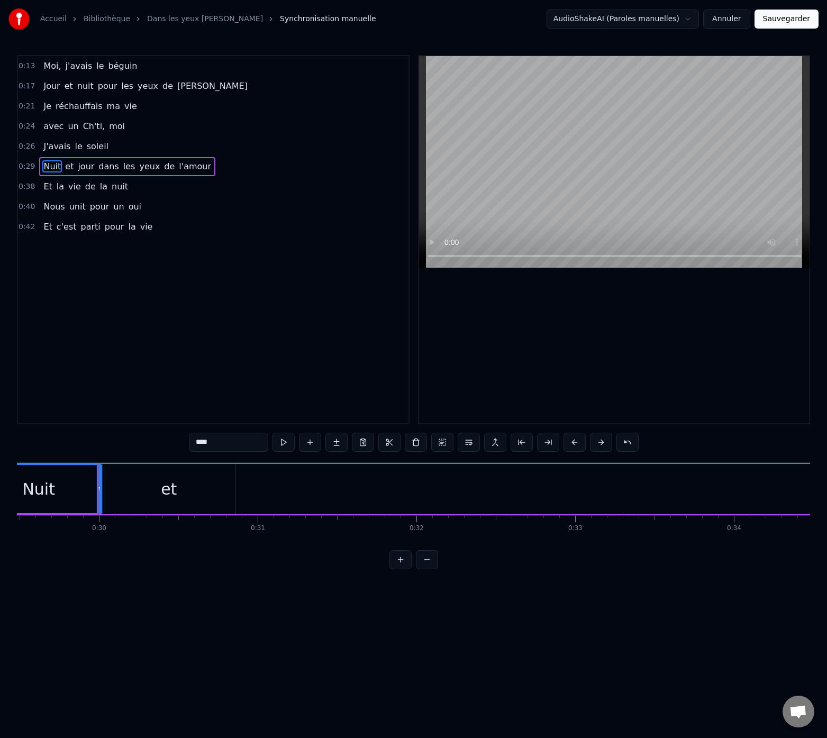
scroll to position [0, 4679]
click at [65, 444] on div "0:13 Moi, j'[PERSON_NAME] 0:17 Jour et nuit pour les yeux de [PERSON_NAME] 0:21…" at bounding box center [413, 312] width 793 height 514
click at [176, 488] on div "et" at bounding box center [233, 489] width 133 height 50
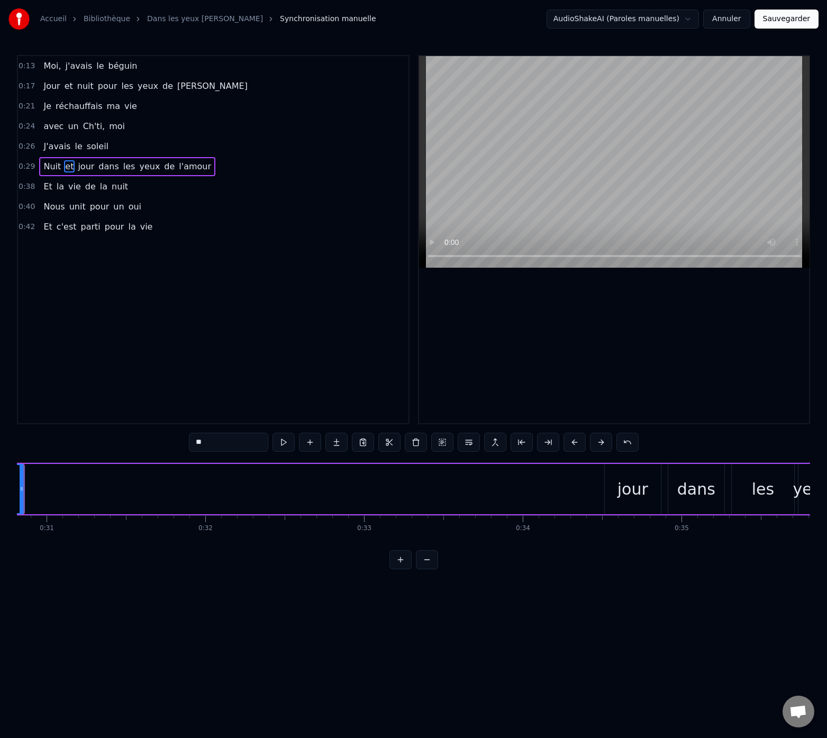
click at [643, 498] on div "jour" at bounding box center [632, 489] width 31 height 24
type input "****"
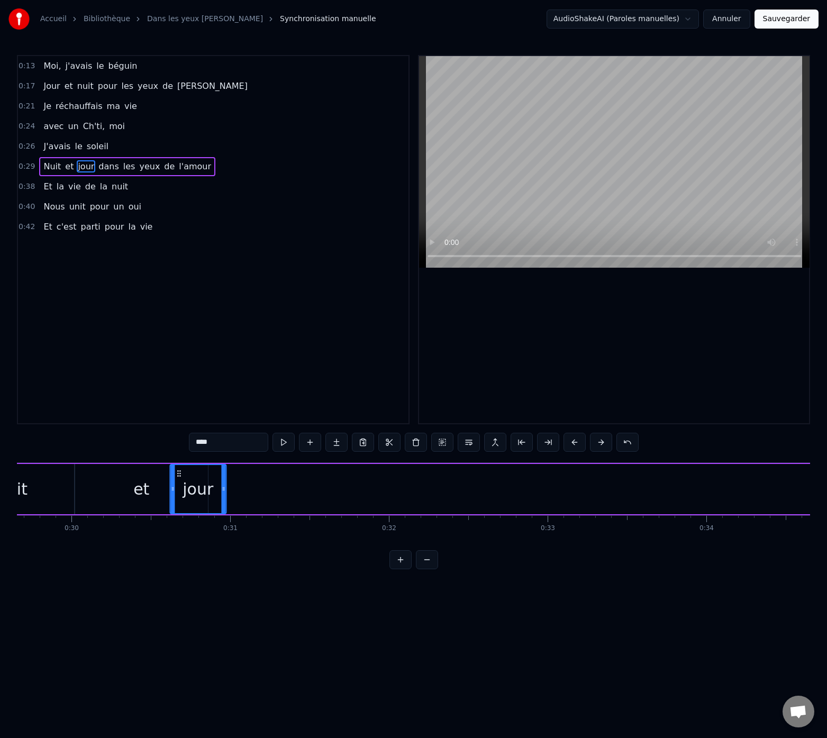
scroll to position [0, 4705]
drag, startPoint x: 614, startPoint y: 475, endPoint x: 217, endPoint y: 498, distance: 397.4
click at [217, 498] on div "jour" at bounding box center [235, 489] width 55 height 48
drag, startPoint x: 263, startPoint y: 489, endPoint x: 326, endPoint y: 492, distance: 63.0
click at [326, 492] on div "Nuit et jour dans les yeux de l'amour" at bounding box center [648, 489] width 1400 height 52
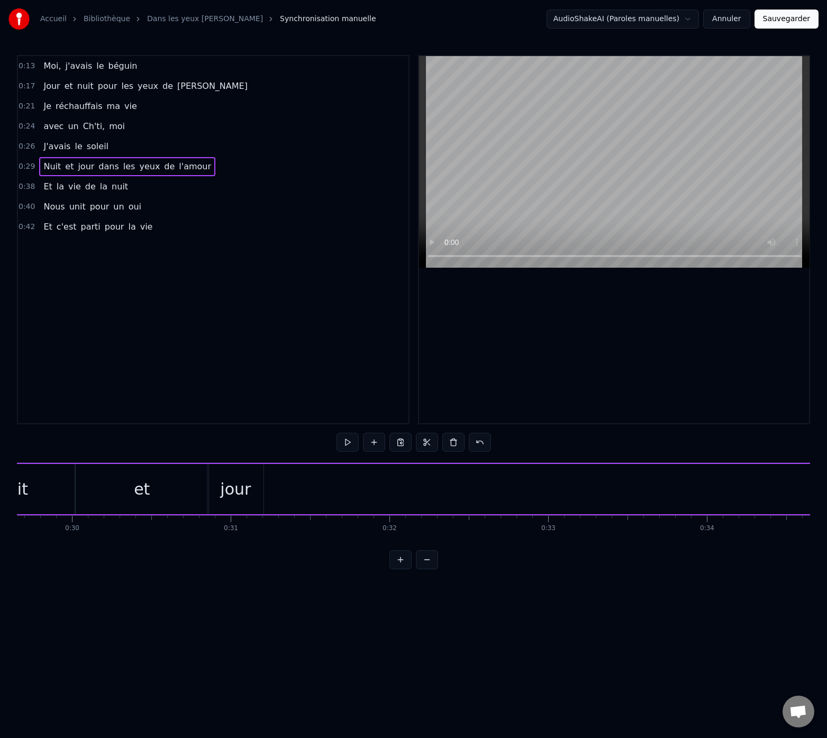
click at [251, 489] on div "jour" at bounding box center [235, 489] width 56 height 50
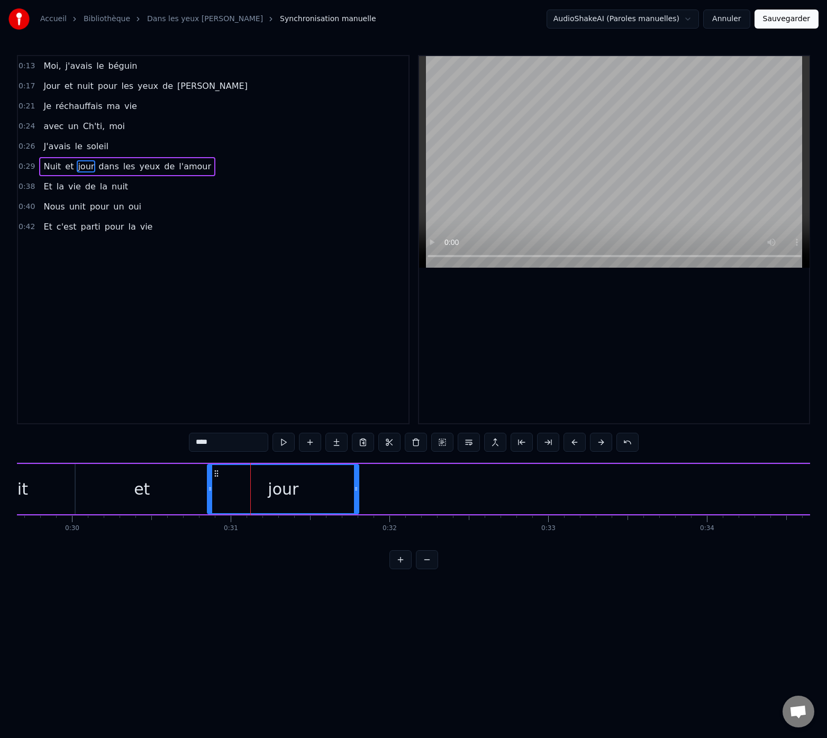
drag, startPoint x: 264, startPoint y: 489, endPoint x: 356, endPoint y: 492, distance: 92.1
click at [356, 492] on icon at bounding box center [356, 488] width 4 height 8
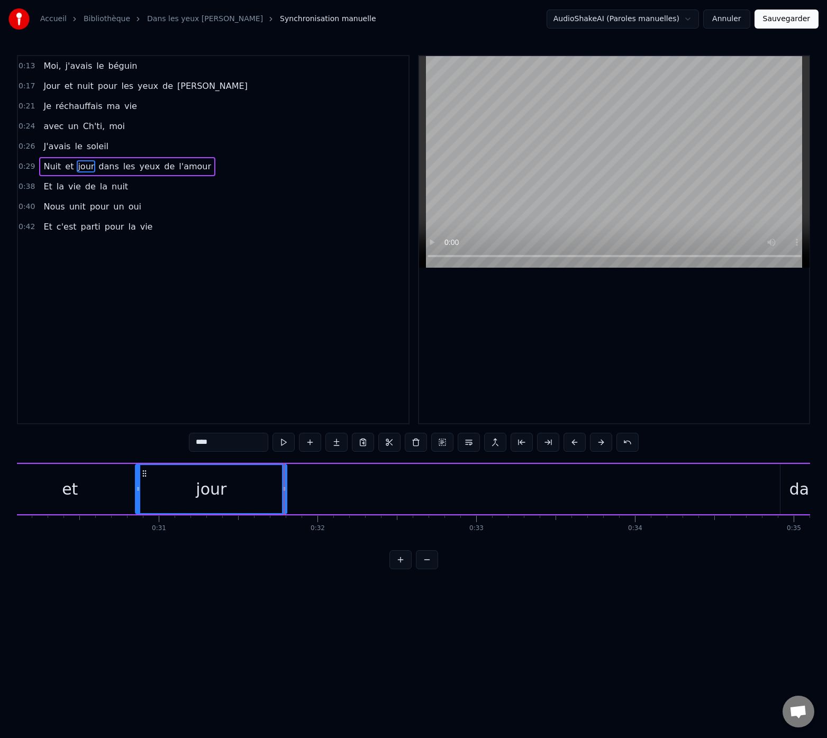
scroll to position [0, 4847]
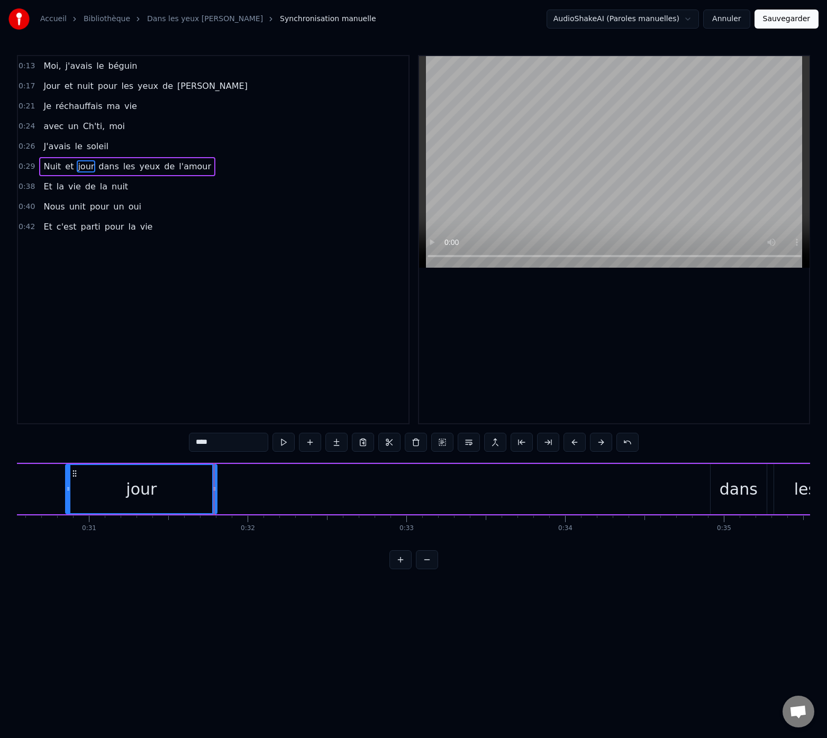
click at [63, 469] on div "et" at bounding box center [0, 489] width 133 height 50
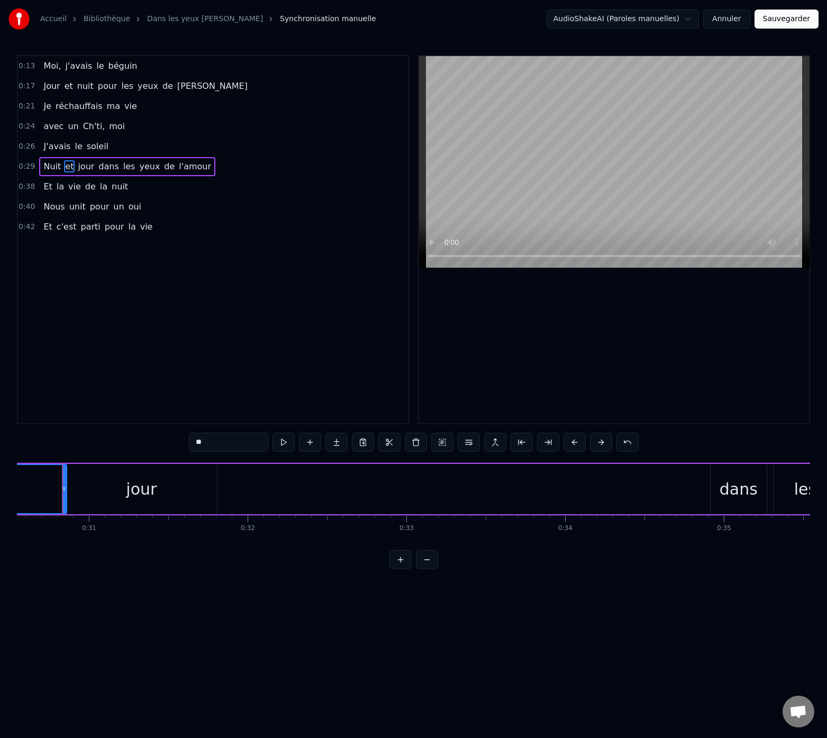
click at [83, 471] on div "jour" at bounding box center [141, 489] width 151 height 50
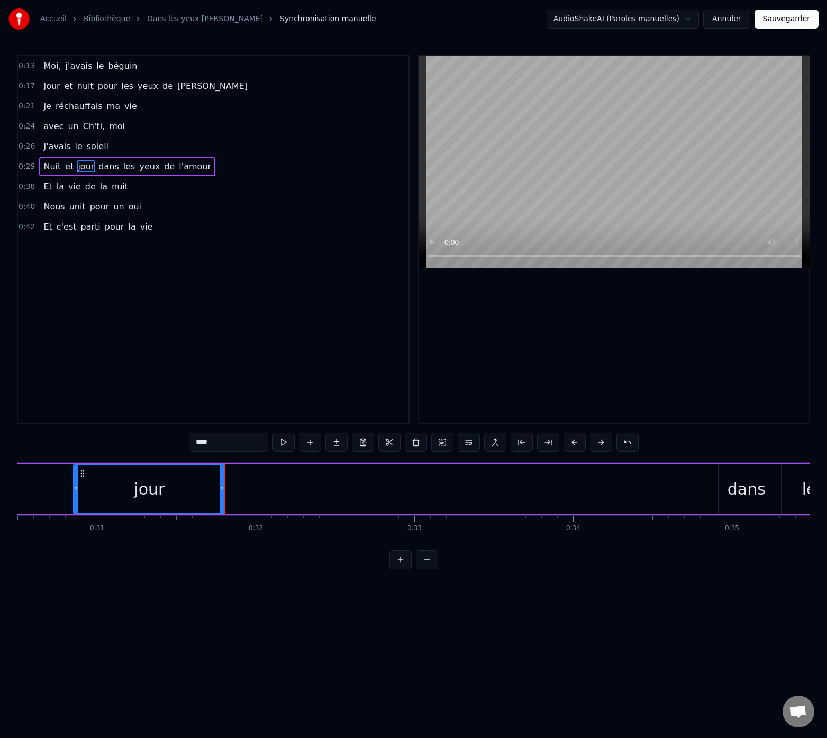
click at [89, 478] on div "jour" at bounding box center [149, 489] width 150 height 48
drag, startPoint x: 222, startPoint y: 491, endPoint x: 299, endPoint y: 498, distance: 78.1
click at [151, 499] on div at bounding box center [152, 489] width 4 height 48
click at [741, 489] on div "dans" at bounding box center [746, 489] width 38 height 24
type input "****"
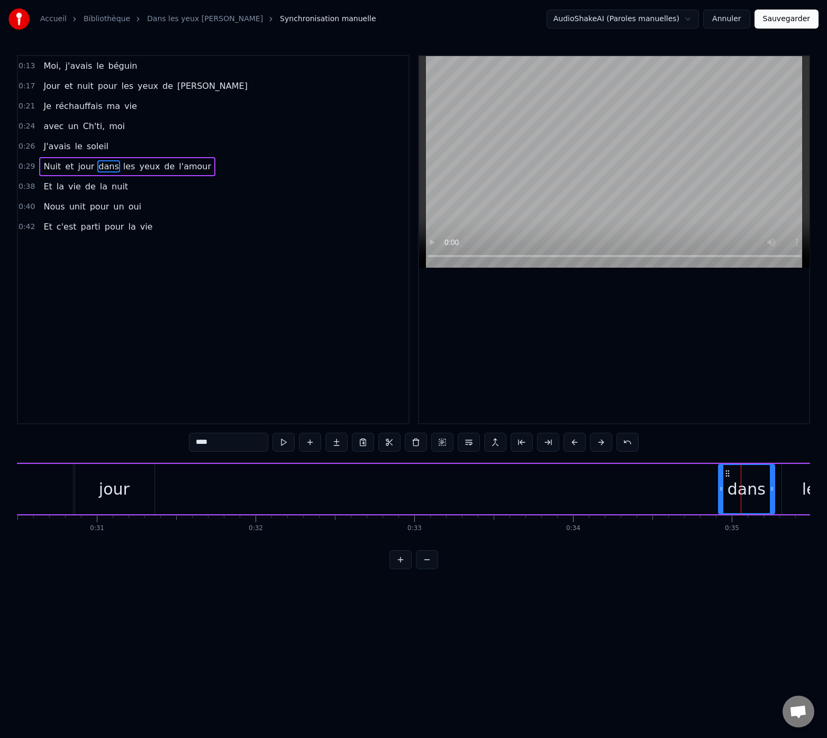
drag, startPoint x: 751, startPoint y: 490, endPoint x: 704, endPoint y: 492, distance: 47.1
click at [704, 492] on div "Nuit et jour dans les yeux de l'amour" at bounding box center [514, 489] width 1400 height 52
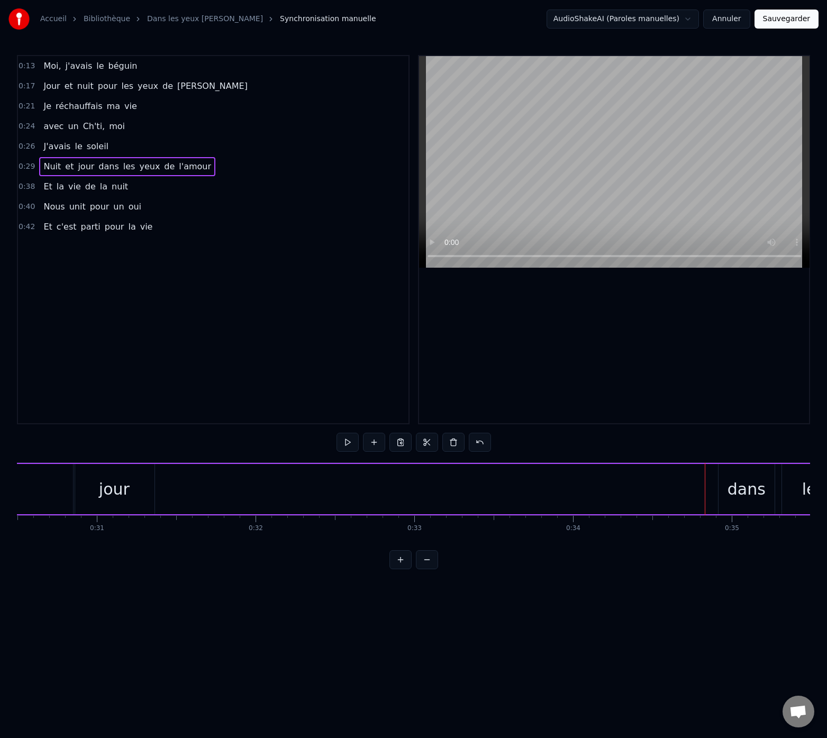
click at [733, 479] on div "dans" at bounding box center [746, 489] width 38 height 24
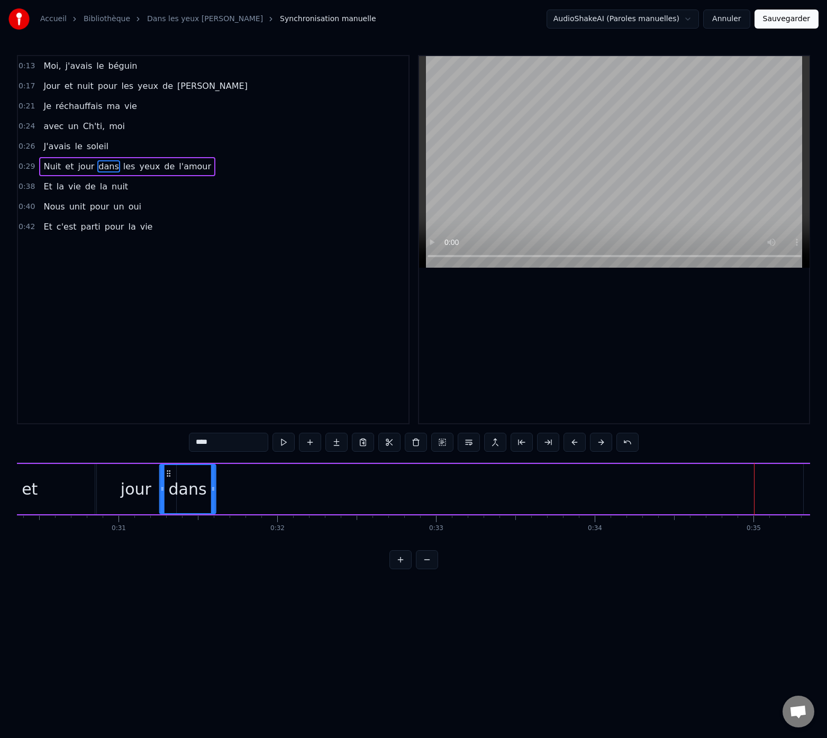
scroll to position [0, 4814]
drag, startPoint x: 728, startPoint y: 474, endPoint x: 187, endPoint y: 496, distance: 542.0
click at [188, 496] on div "dans" at bounding box center [205, 489] width 55 height 48
click at [195, 481] on div "dans" at bounding box center [206, 489] width 38 height 24
click at [282, 443] on button at bounding box center [283, 442] width 22 height 19
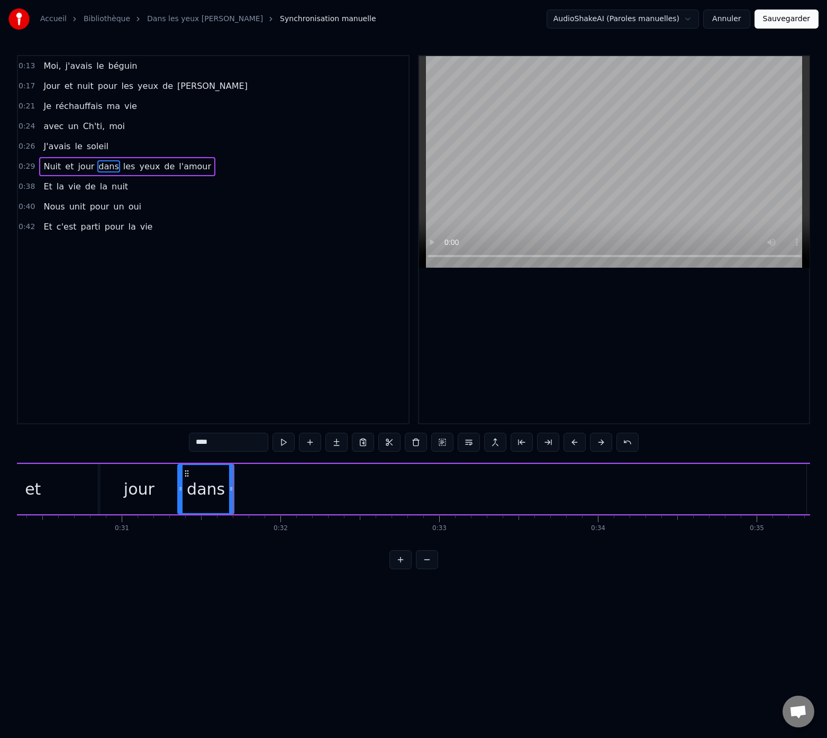
drag, startPoint x: 233, startPoint y: 486, endPoint x: 220, endPoint y: 489, distance: 13.6
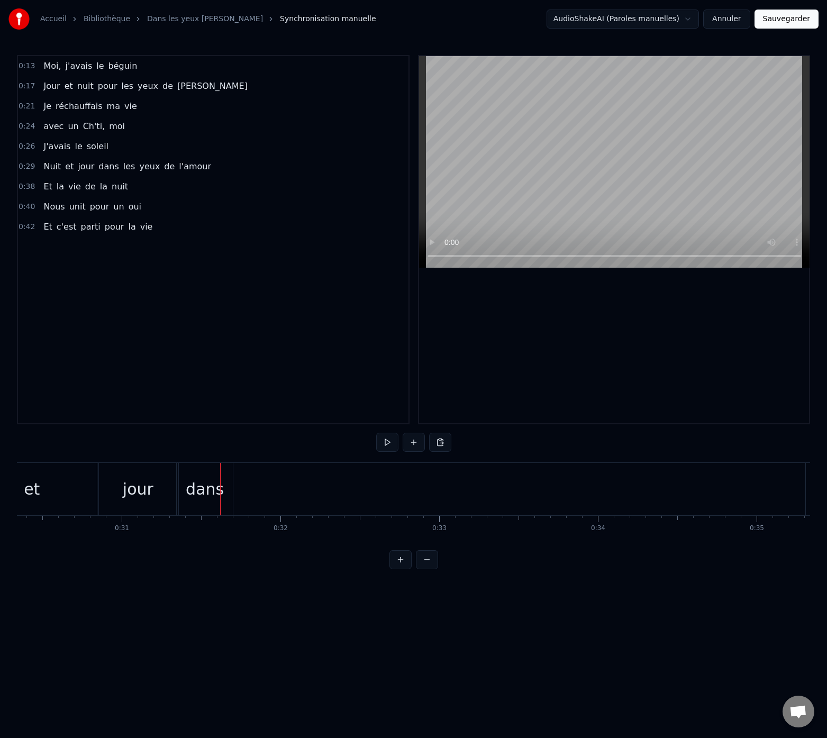
click at [227, 489] on div "dans" at bounding box center [205, 489] width 56 height 52
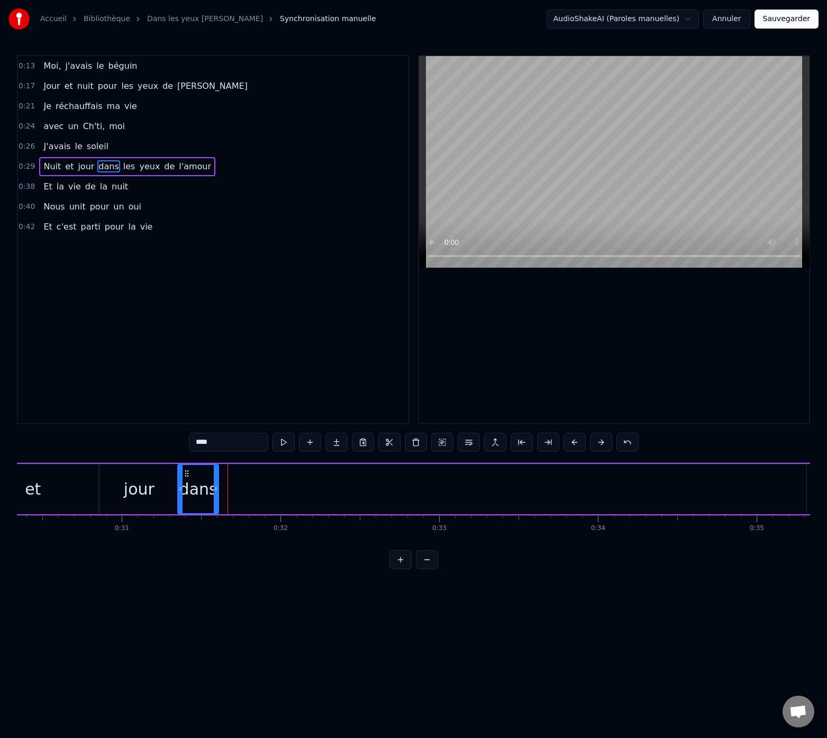
drag, startPoint x: 232, startPoint y: 488, endPoint x: 216, endPoint y: 490, distance: 15.6
click at [216, 490] on icon at bounding box center [216, 488] width 4 height 8
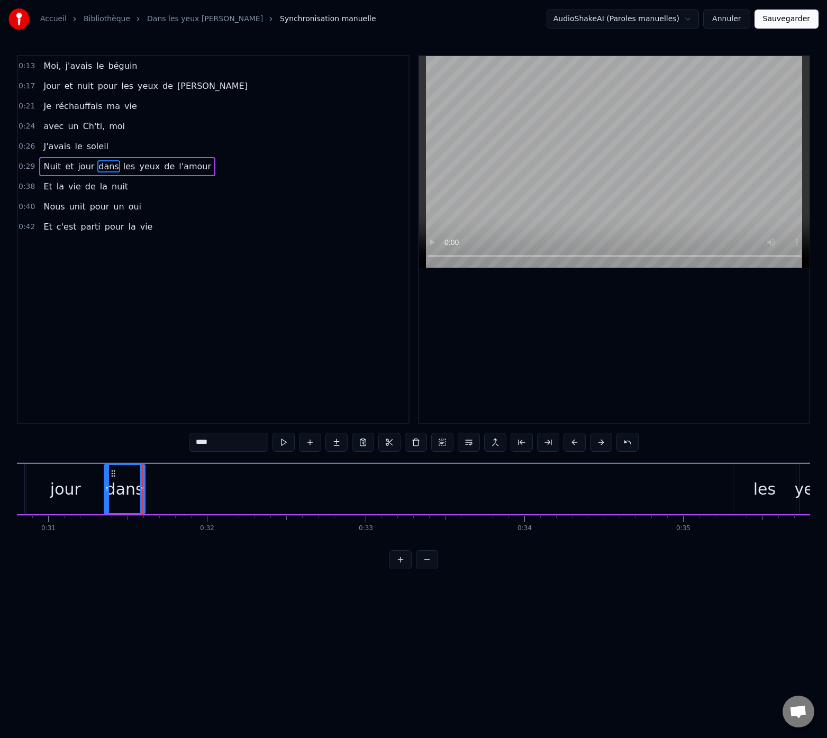
scroll to position [0, 4890]
click at [742, 489] on div "les" at bounding box center [762, 489] width 62 height 50
drag, startPoint x: 767, startPoint y: 491, endPoint x: 742, endPoint y: 493, distance: 25.5
click at [742, 493] on div "les" at bounding box center [762, 489] width 61 height 48
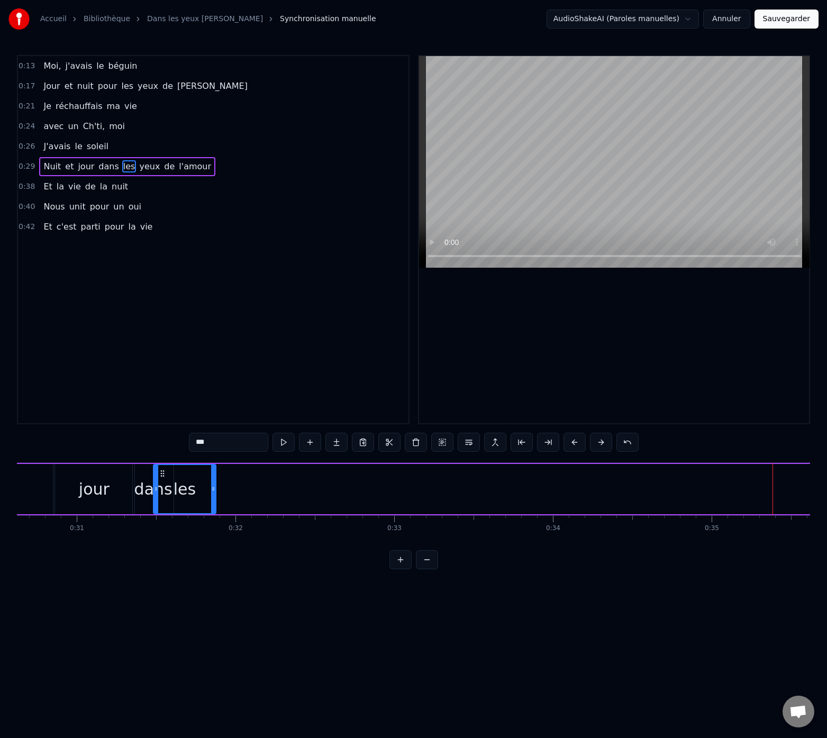
scroll to position [0, 4854]
drag, startPoint x: 734, startPoint y: 478, endPoint x: 187, endPoint y: 495, distance: 546.6
click at [187, 495] on div "les" at bounding box center [209, 489] width 61 height 48
drag, startPoint x: 238, startPoint y: 489, endPoint x: 216, endPoint y: 492, distance: 22.5
click at [216, 492] on icon at bounding box center [216, 488] width 4 height 8
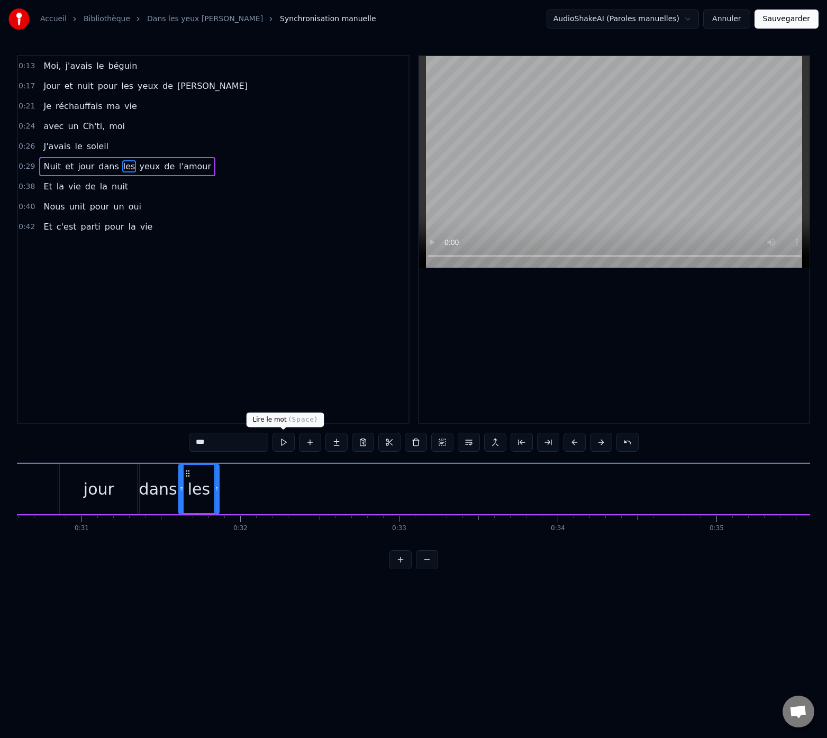
click at [284, 446] on button at bounding box center [283, 442] width 22 height 19
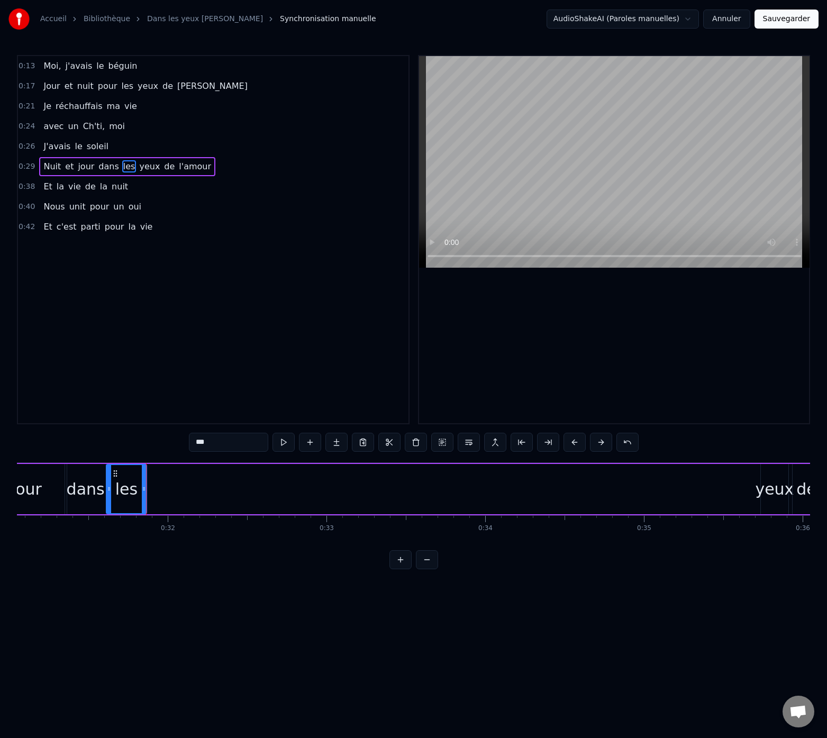
scroll to position [0, 4929]
click at [773, 493] on div "yeux" at bounding box center [772, 489] width 39 height 24
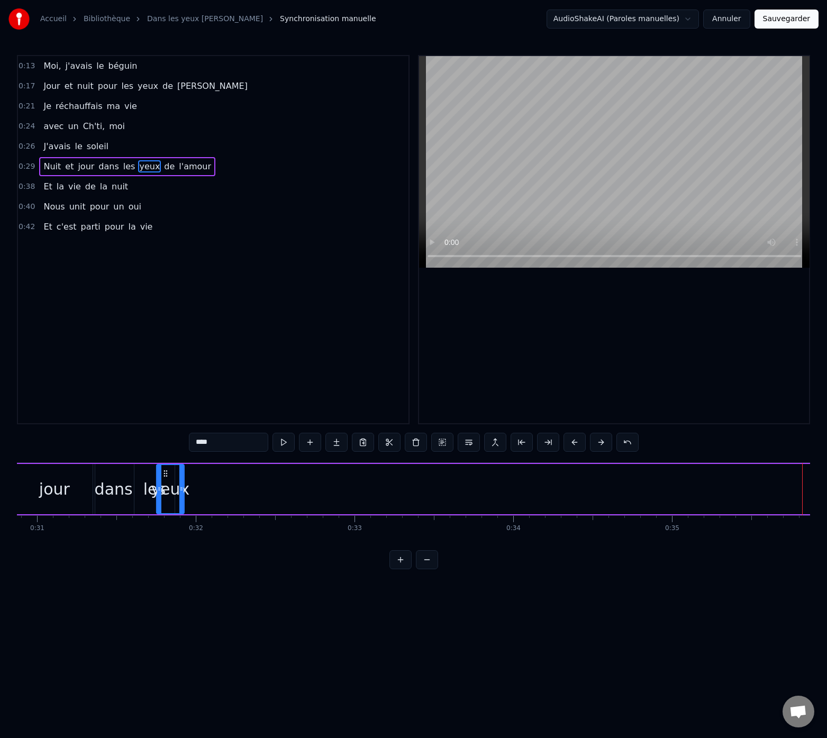
scroll to position [0, 4892]
drag, startPoint x: 720, startPoint y: 474, endPoint x: 191, endPoint y: 490, distance: 529.2
click at [191, 490] on div "yeux" at bounding box center [197, 489] width 26 height 48
drag, startPoint x: 209, startPoint y: 490, endPoint x: 229, endPoint y: 490, distance: 20.1
click at [228, 490] on icon at bounding box center [226, 488] width 4 height 8
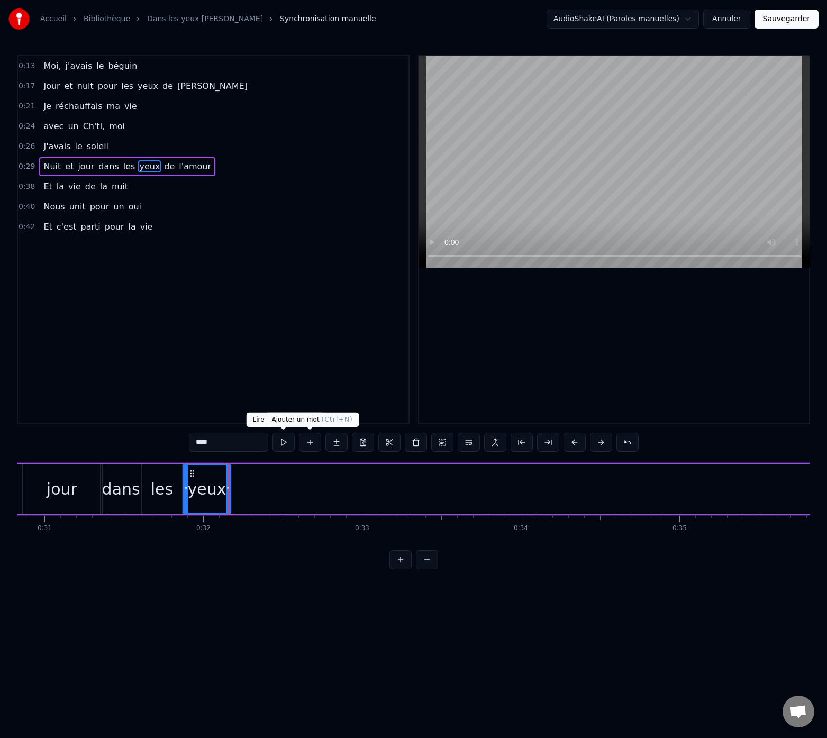
click at [292, 444] on button at bounding box center [283, 442] width 22 height 19
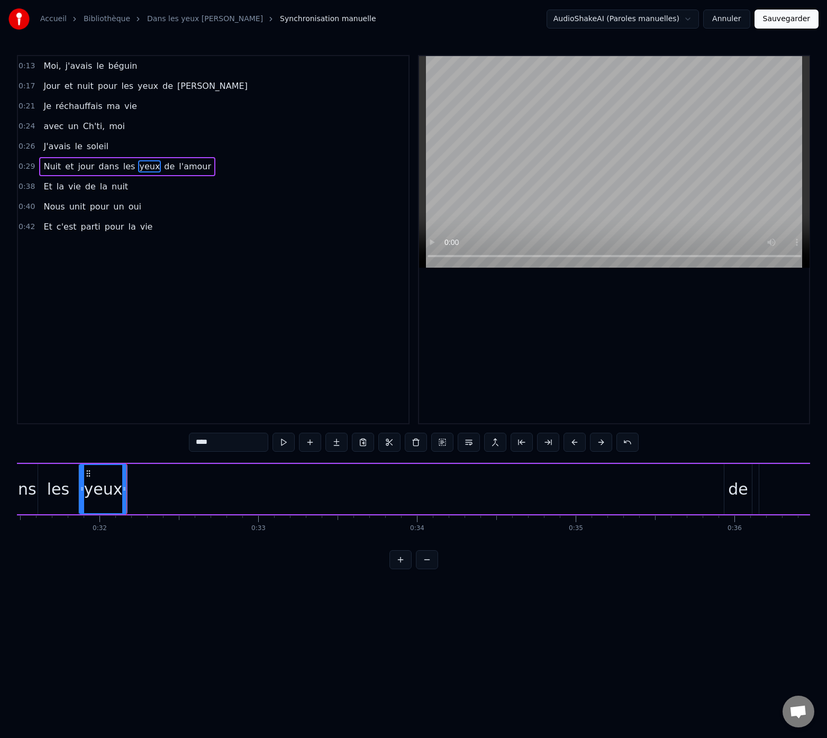
scroll to position [0, 4999]
click at [725, 495] on div "de" at bounding box center [734, 489] width 20 height 24
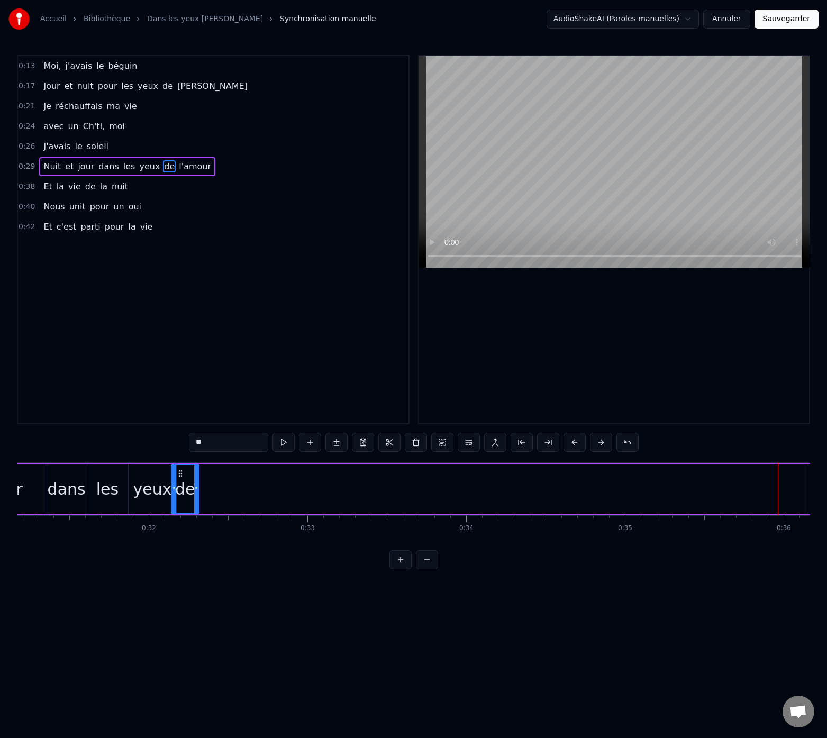
scroll to position [0, 4945]
drag, startPoint x: 728, startPoint y: 474, endPoint x: 187, endPoint y: 505, distance: 541.9
click at [187, 505] on div "de" at bounding box center [192, 489] width 26 height 48
click at [700, 478] on div "l'amour" at bounding box center [781, 489] width 297 height 50
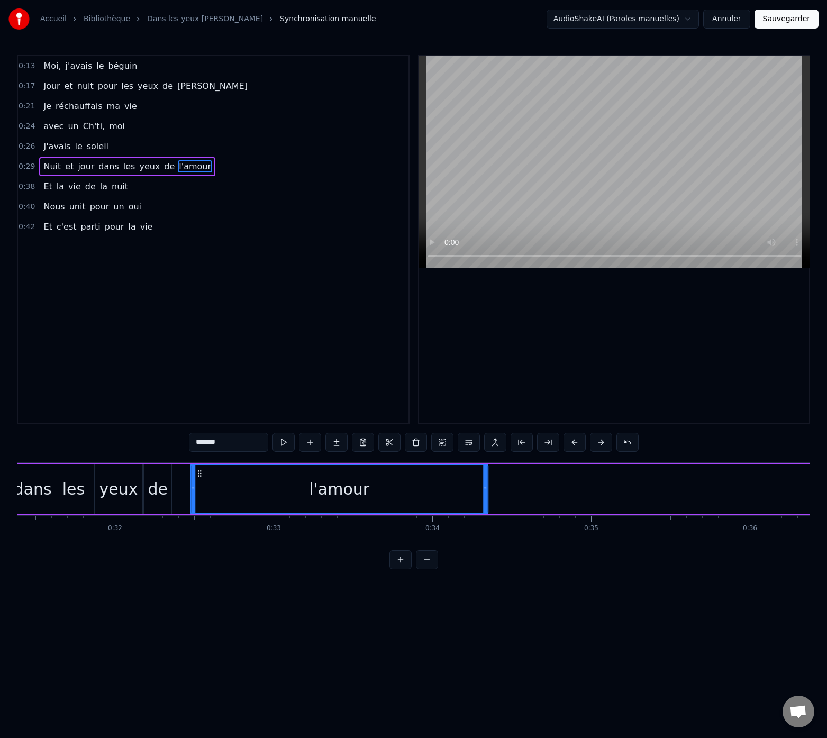
scroll to position [0, 4980]
drag, startPoint x: 642, startPoint y: 474, endPoint x: 181, endPoint y: 489, distance: 460.9
click at [181, 489] on div "l'amour" at bounding box center [320, 489] width 296 height 48
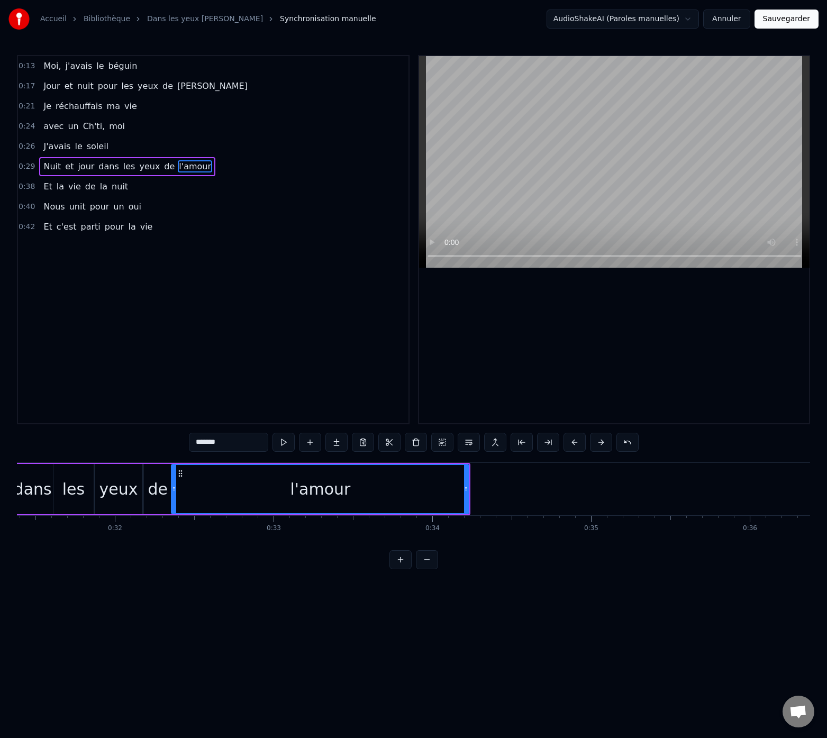
click at [150, 474] on div "de" at bounding box center [158, 489] width 28 height 50
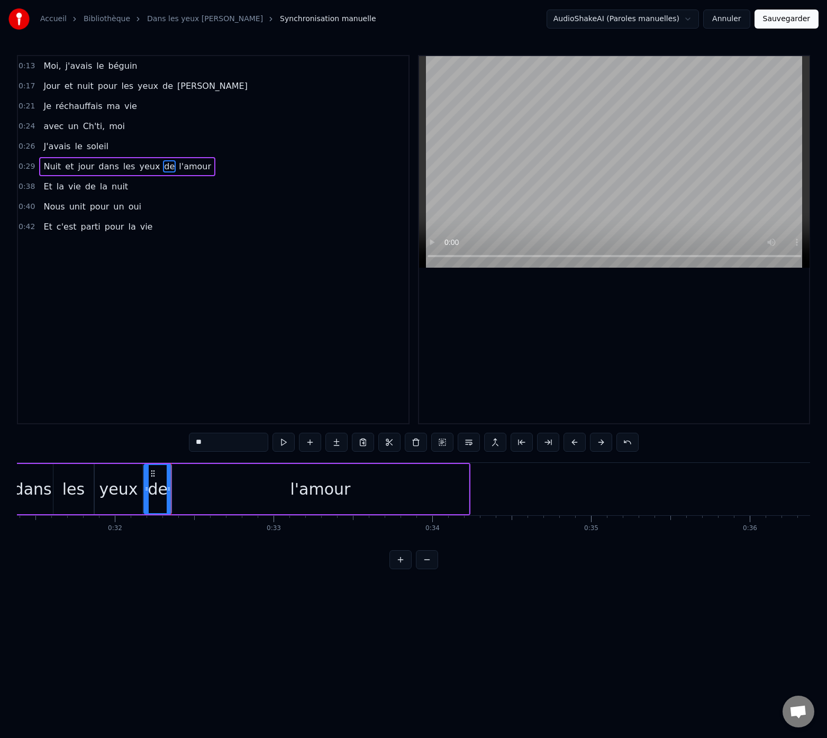
click at [179, 474] on div "l'amour" at bounding box center [319, 489] width 297 height 50
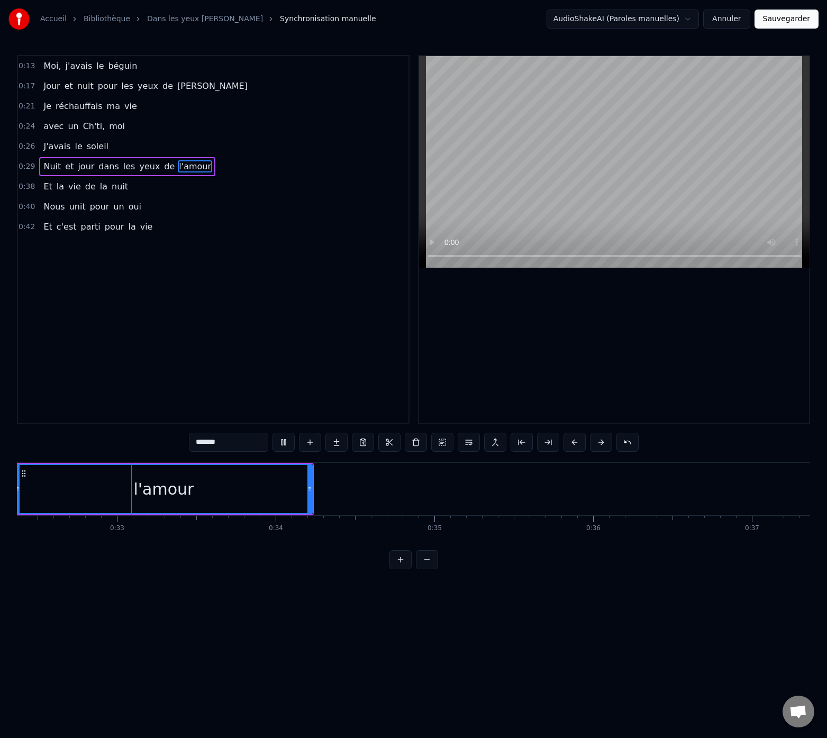
scroll to position [0, 5111]
drag, startPoint x: 336, startPoint y: 489, endPoint x: 319, endPoint y: 492, distance: 16.7
click at [319, 492] on icon at bounding box center [318, 488] width 4 height 8
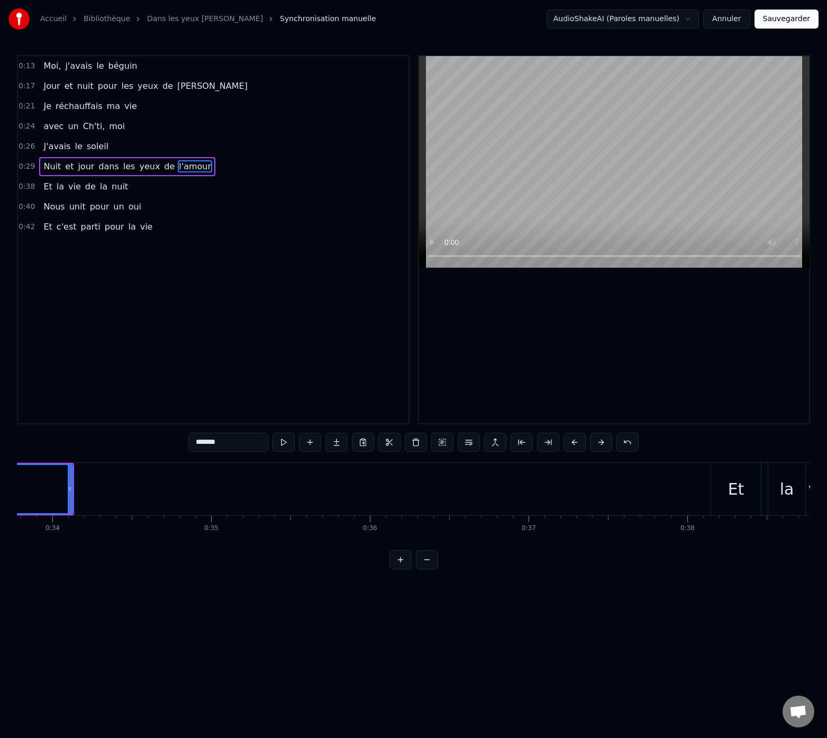
scroll to position [0, 5409]
click at [669, 486] on div "Et" at bounding box center [686, 489] width 50 height 52
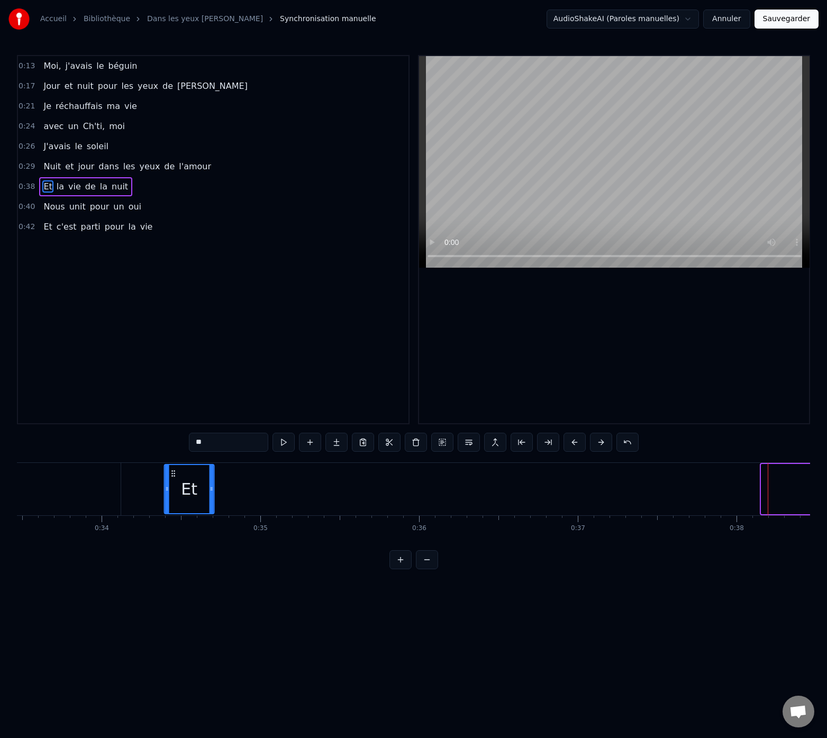
scroll to position [0, 5308]
drag, startPoint x: 672, startPoint y: 473, endPoint x: 183, endPoint y: 489, distance: 489.5
click at [183, 489] on div "Et" at bounding box center [197, 489] width 49 height 48
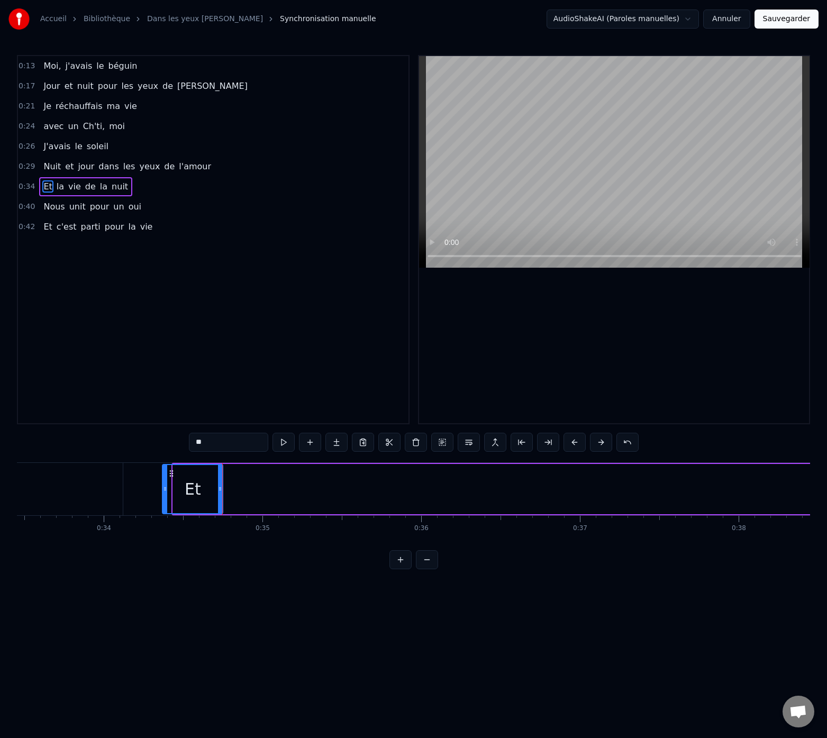
drag, startPoint x: 173, startPoint y: 490, endPoint x: 162, endPoint y: 491, distance: 11.7
click at [163, 491] on icon at bounding box center [165, 488] width 4 height 8
click at [223, 491] on icon at bounding box center [223, 488] width 4 height 8
drag, startPoint x: 224, startPoint y: 491, endPoint x: 230, endPoint y: 496, distance: 7.2
click at [216, 492] on icon at bounding box center [216, 488] width 4 height 8
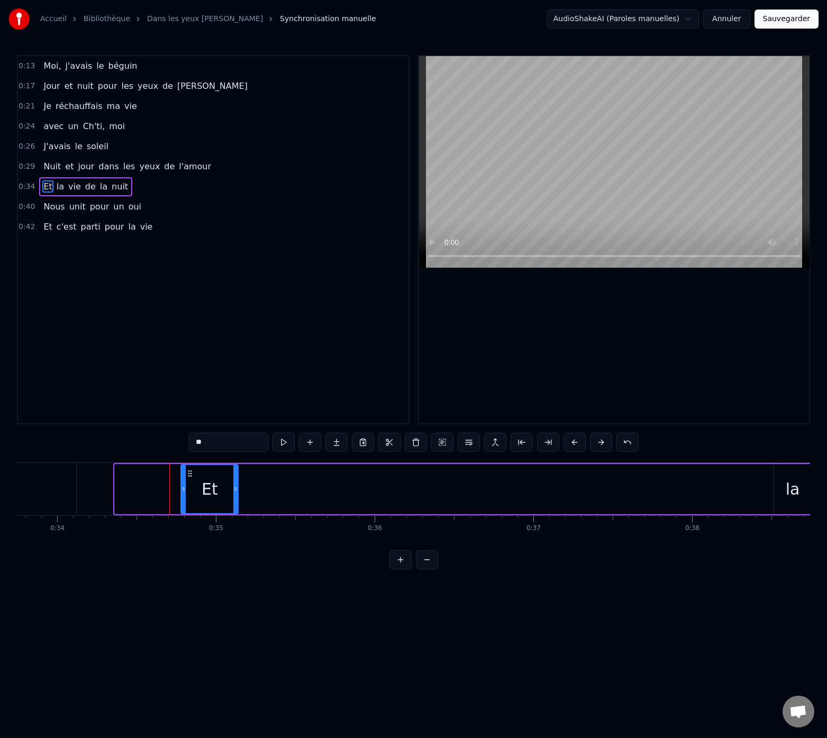
scroll to position [0, 5405]
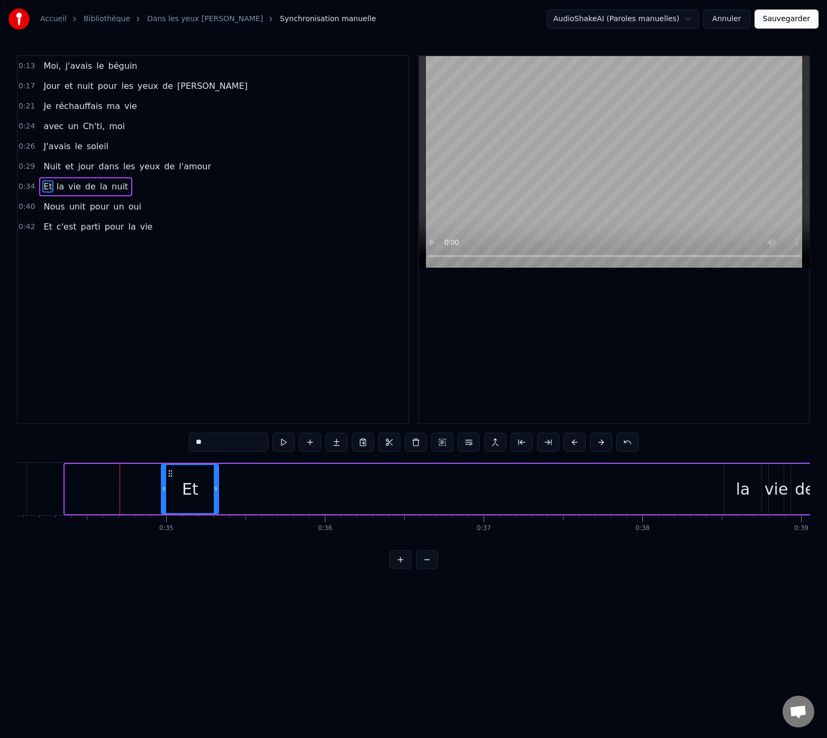
click at [733, 490] on div "la" at bounding box center [742, 489] width 37 height 50
type input "**"
drag, startPoint x: 733, startPoint y: 471, endPoint x: 330, endPoint y: 480, distance: 403.1
click at [296, 481] on div "Et la vie de la nuit" at bounding box center [566, 489] width 1007 height 52
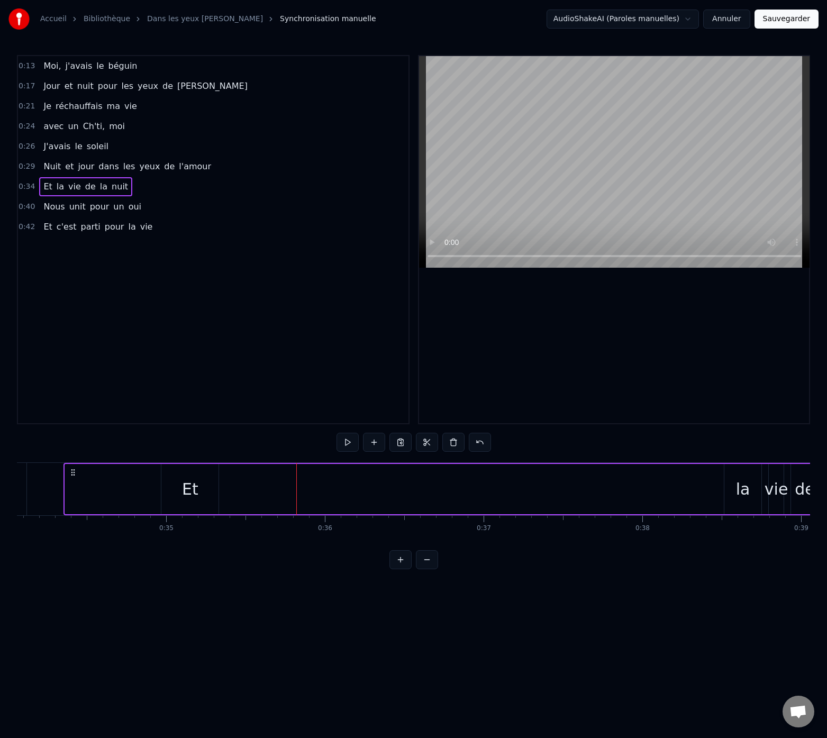
click at [746, 490] on div "la" at bounding box center [743, 489] width 14 height 24
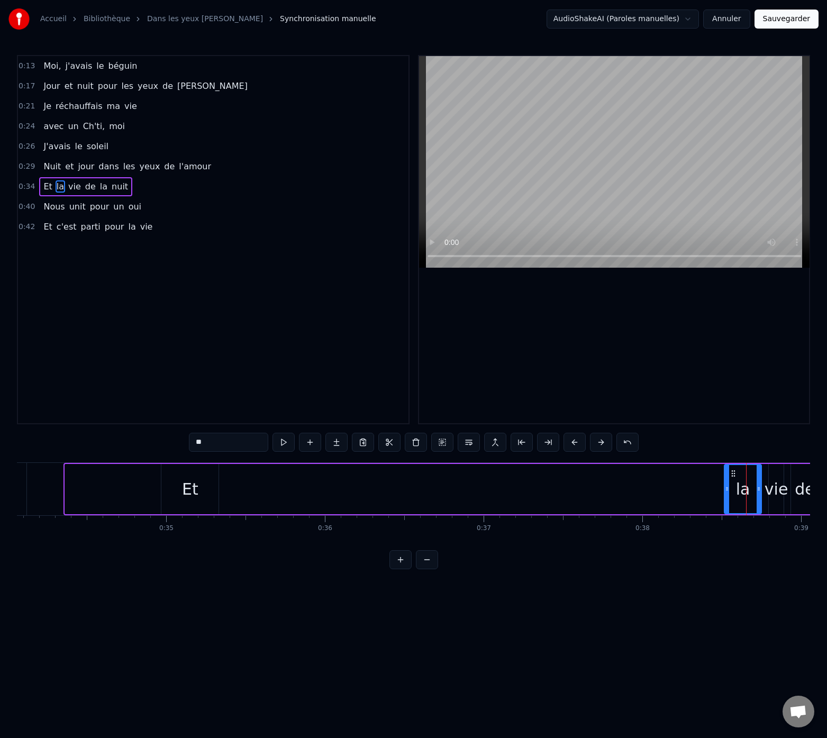
click at [729, 474] on icon at bounding box center [733, 473] width 8 height 8
drag, startPoint x: 734, startPoint y: 474, endPoint x: 728, endPoint y: 476, distance: 5.5
click at [726, 478] on div "la" at bounding box center [743, 489] width 36 height 48
click at [746, 476] on div "la" at bounding box center [743, 489] width 36 height 48
click at [734, 473] on circle at bounding box center [734, 473] width 1 height 1
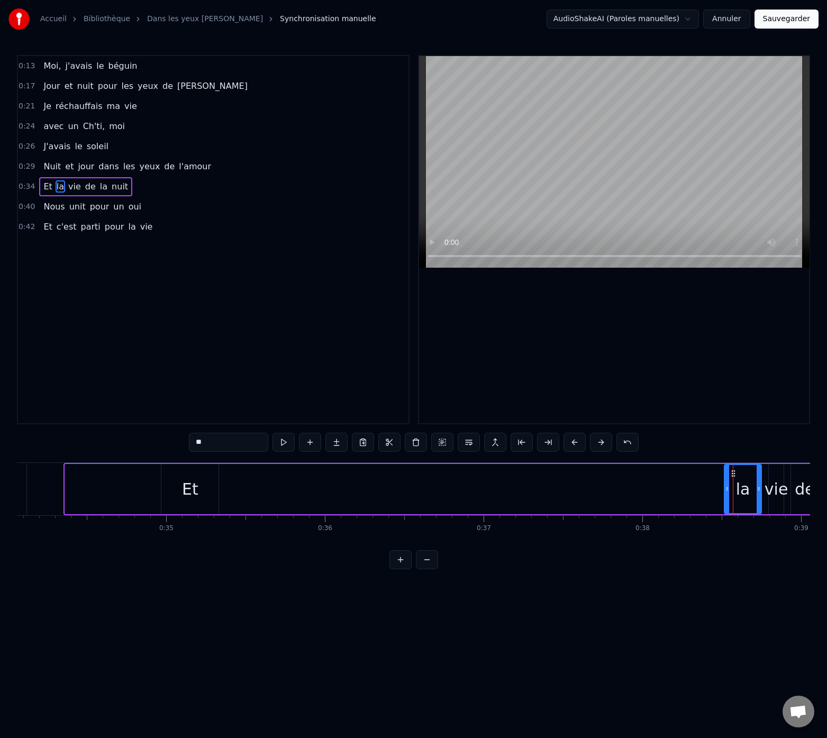
drag, startPoint x: 733, startPoint y: 473, endPoint x: 724, endPoint y: 479, distance: 10.7
click at [723, 479] on div "Et la vie de la nuit" at bounding box center [566, 489] width 1007 height 52
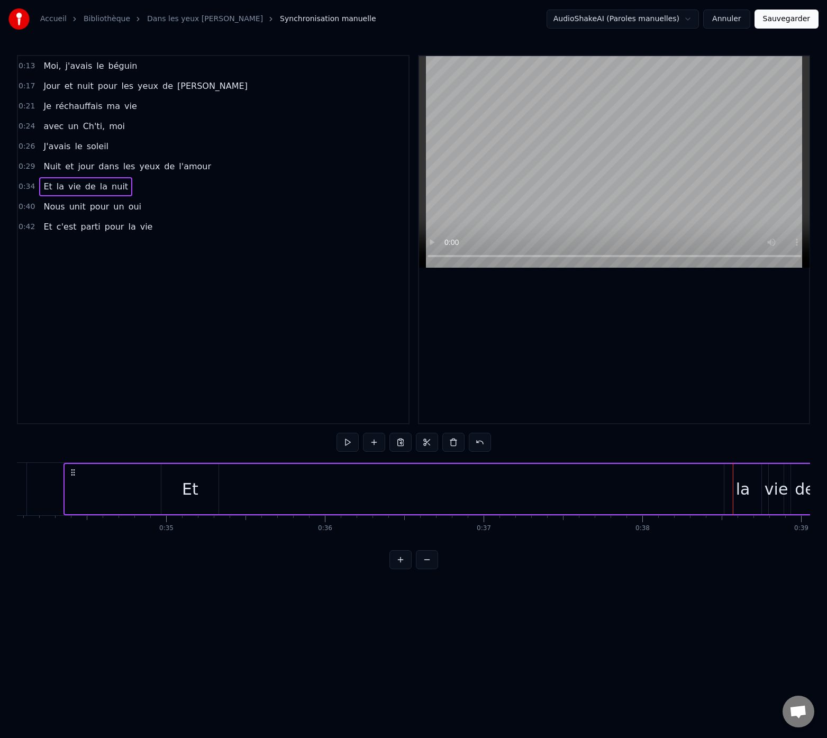
click at [727, 476] on div "la" at bounding box center [742, 489] width 37 height 50
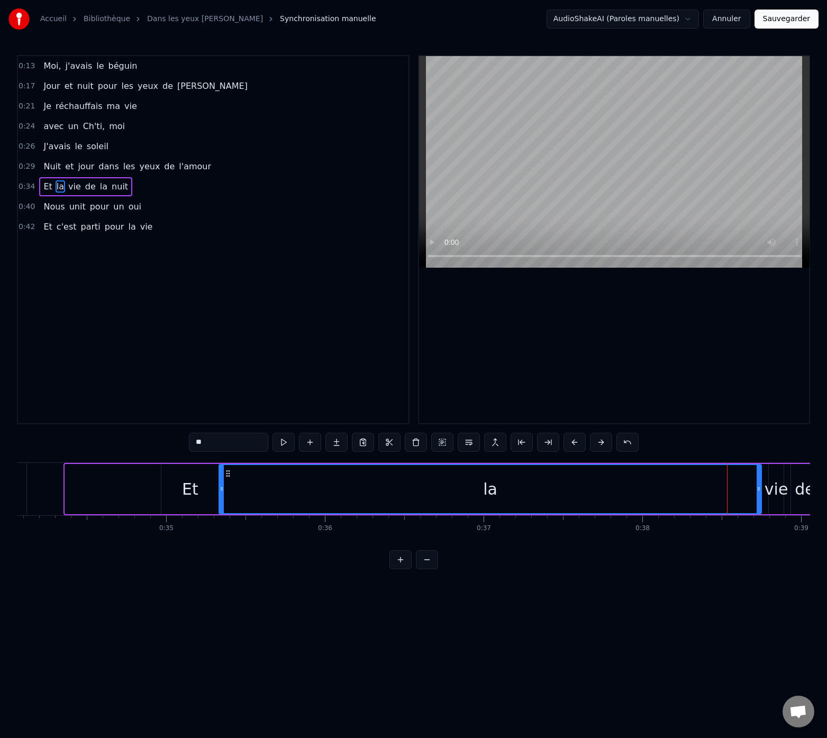
drag, startPoint x: 727, startPoint y: 488, endPoint x: 224, endPoint y: 499, distance: 503.7
click at [222, 499] on div at bounding box center [222, 489] width 4 height 48
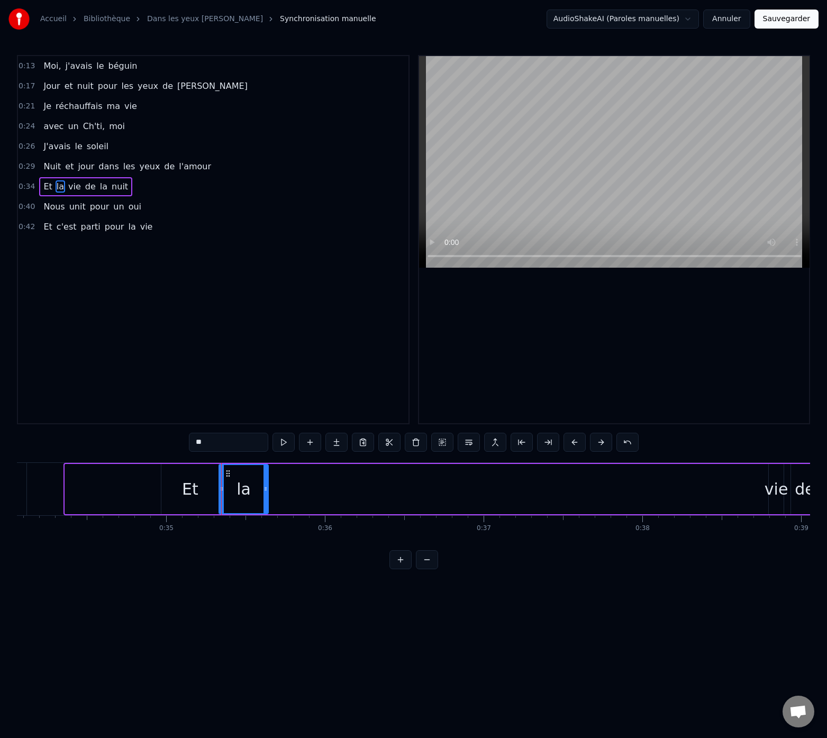
drag, startPoint x: 757, startPoint y: 489, endPoint x: 262, endPoint y: 495, distance: 495.1
click at [264, 496] on div at bounding box center [265, 489] width 4 height 48
click at [272, 439] on button at bounding box center [283, 442] width 22 height 19
click at [289, 445] on button at bounding box center [283, 442] width 22 height 19
drag, startPoint x: 227, startPoint y: 472, endPoint x: 217, endPoint y: 474, distance: 9.8
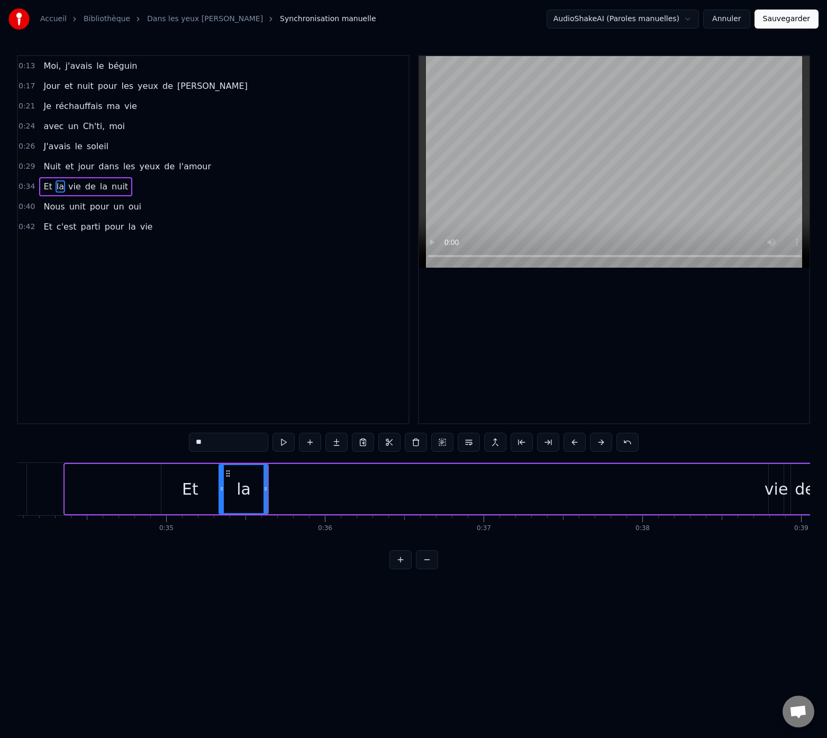
click at [217, 474] on div "Et la vie de la nuit" at bounding box center [566, 489] width 1007 height 52
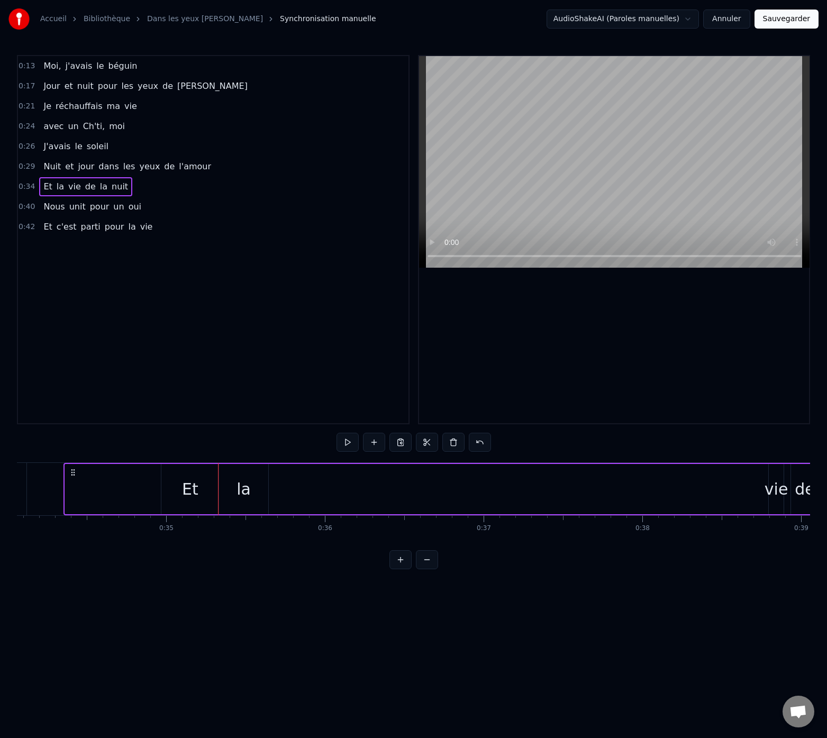
click at [220, 483] on div "la" at bounding box center [243, 489] width 49 height 50
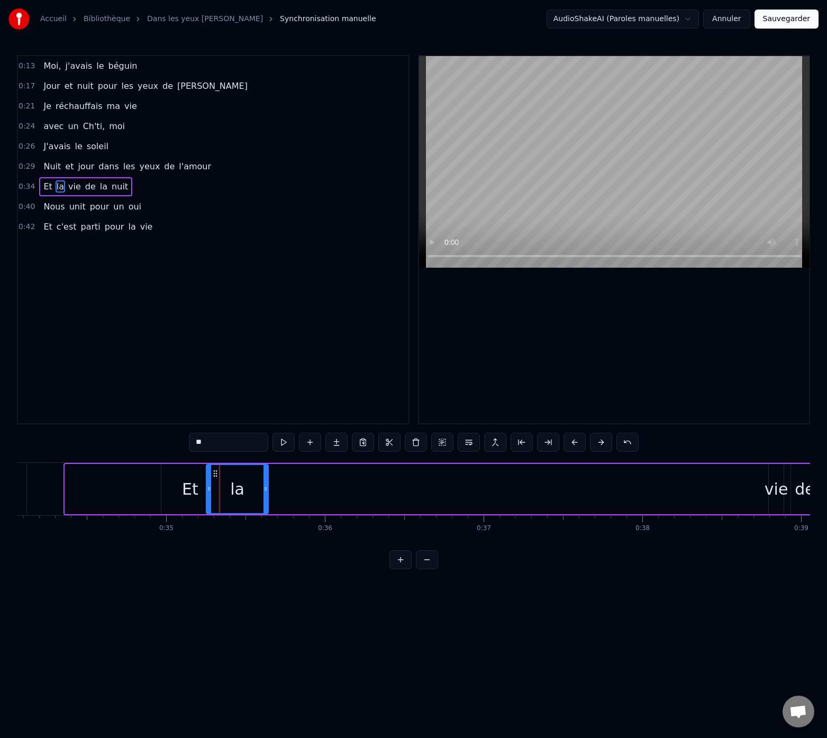
drag, startPoint x: 223, startPoint y: 490, endPoint x: 211, endPoint y: 490, distance: 12.7
click at [211, 490] on div "la" at bounding box center [237, 489] width 61 height 48
drag, startPoint x: 265, startPoint y: 488, endPoint x: 241, endPoint y: 490, distance: 23.9
click at [243, 491] on icon at bounding box center [244, 488] width 4 height 8
click at [175, 472] on div "Et" at bounding box center [189, 489] width 57 height 50
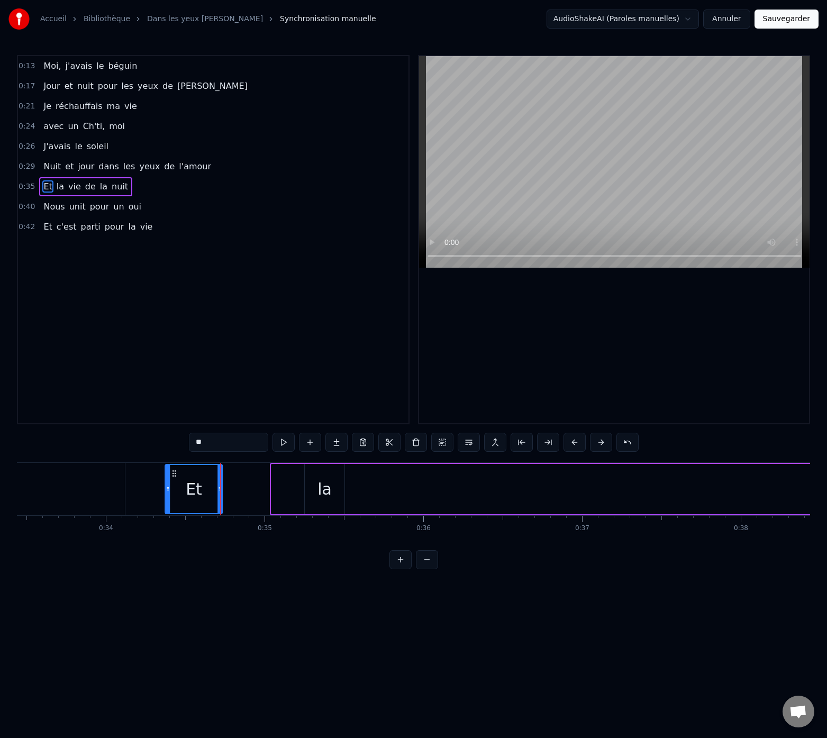
scroll to position [0, 5306]
click at [181, 478] on div "Et" at bounding box center [203, 489] width 56 height 48
click at [324, 493] on div "la" at bounding box center [325, 489] width 14 height 24
drag, startPoint x: 313, startPoint y: 474, endPoint x: 237, endPoint y: 479, distance: 75.8
click at [237, 479] on div "la" at bounding box center [250, 489] width 39 height 48
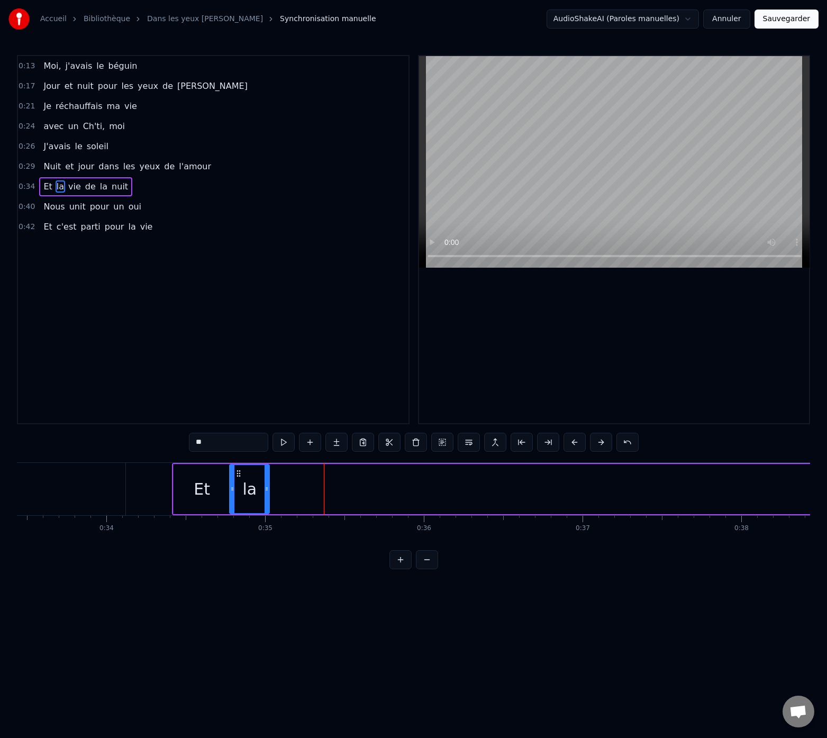
click at [183, 473] on div "Et" at bounding box center [201, 489] width 57 height 50
type input "**"
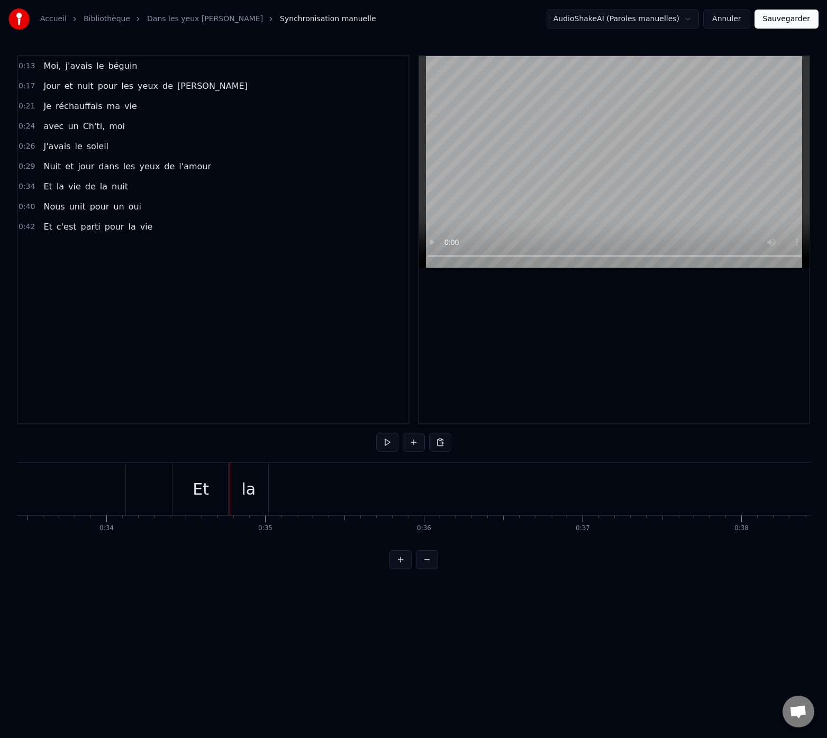
click at [225, 489] on div "Et" at bounding box center [200, 489] width 57 height 52
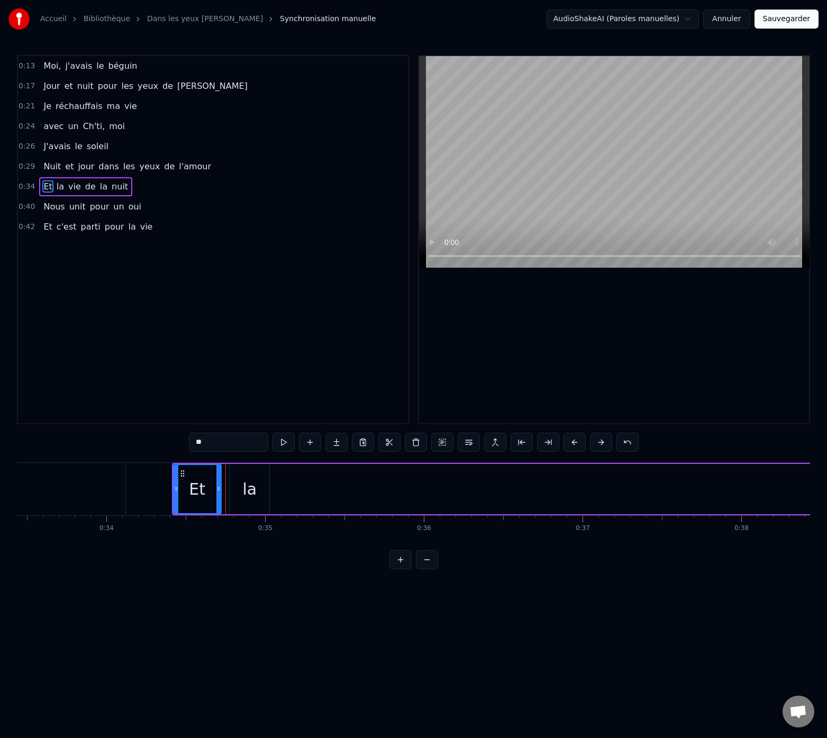
click at [217, 490] on icon at bounding box center [218, 488] width 4 height 8
click at [236, 491] on div "la" at bounding box center [250, 489] width 40 height 50
type input "**"
drag, startPoint x: 234, startPoint y: 474, endPoint x: 227, endPoint y: 476, distance: 7.5
click at [227, 476] on icon at bounding box center [227, 473] width 8 height 8
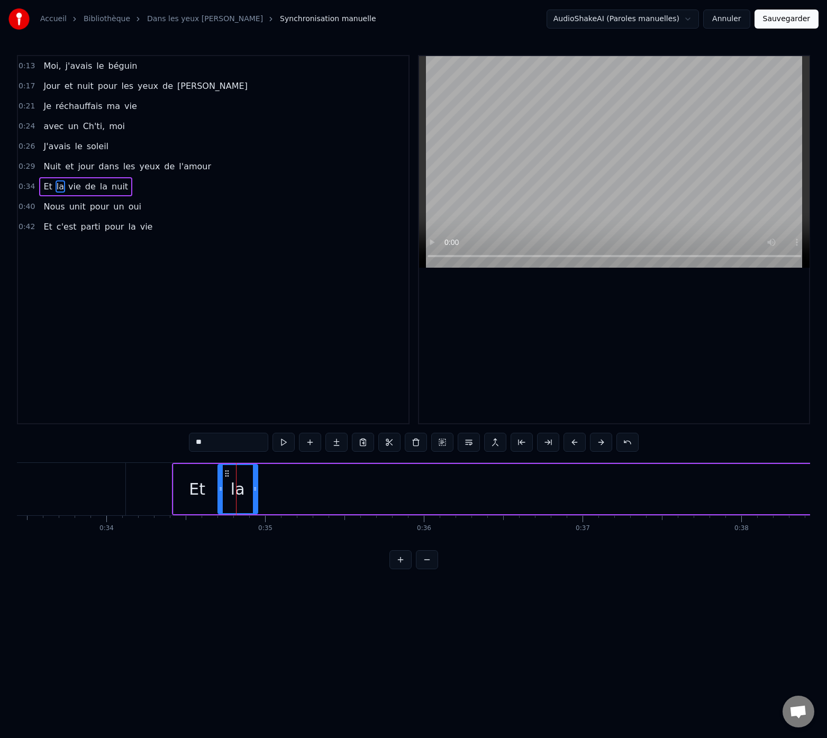
click at [157, 448] on div "0:13 Moi, j'[PERSON_NAME] 0:17 Jour et nuit pour les yeux de [PERSON_NAME] 0:21…" at bounding box center [413, 312] width 793 height 514
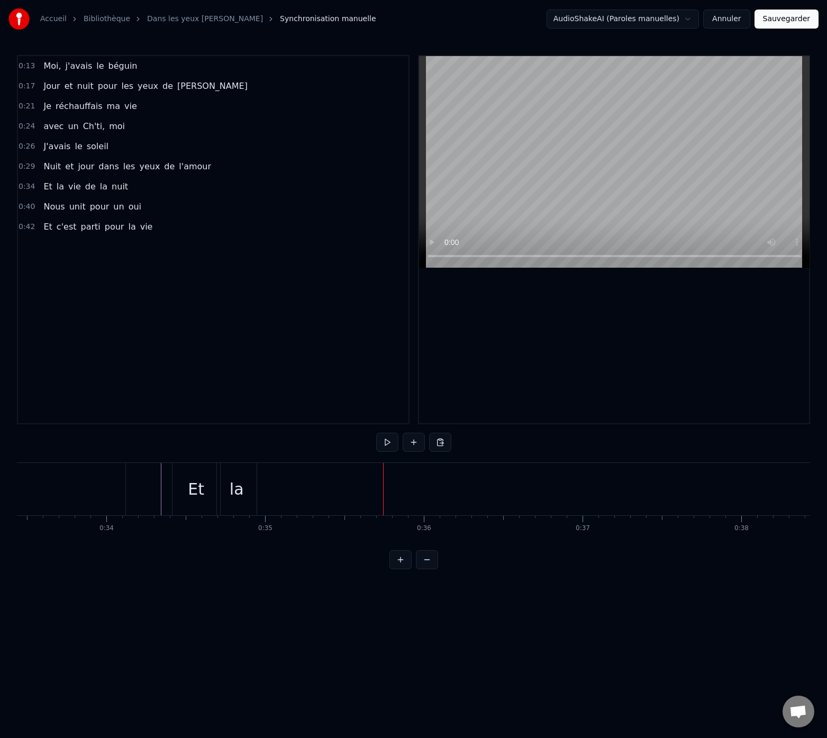
click at [243, 486] on div "la" at bounding box center [237, 489] width 40 height 52
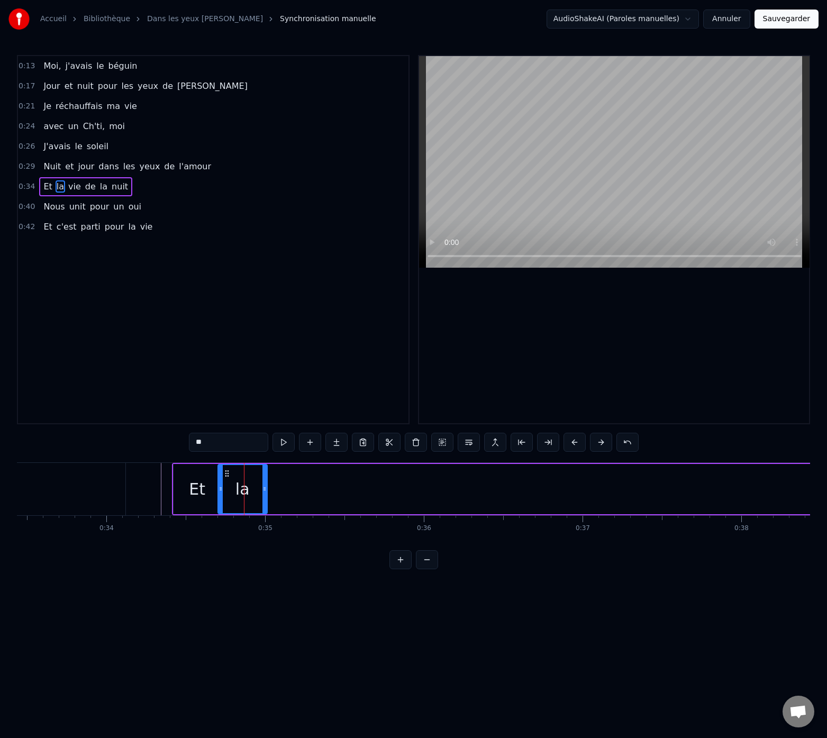
drag, startPoint x: 254, startPoint y: 487, endPoint x: 264, endPoint y: 488, distance: 9.5
click at [264, 488] on icon at bounding box center [264, 488] width 4 height 8
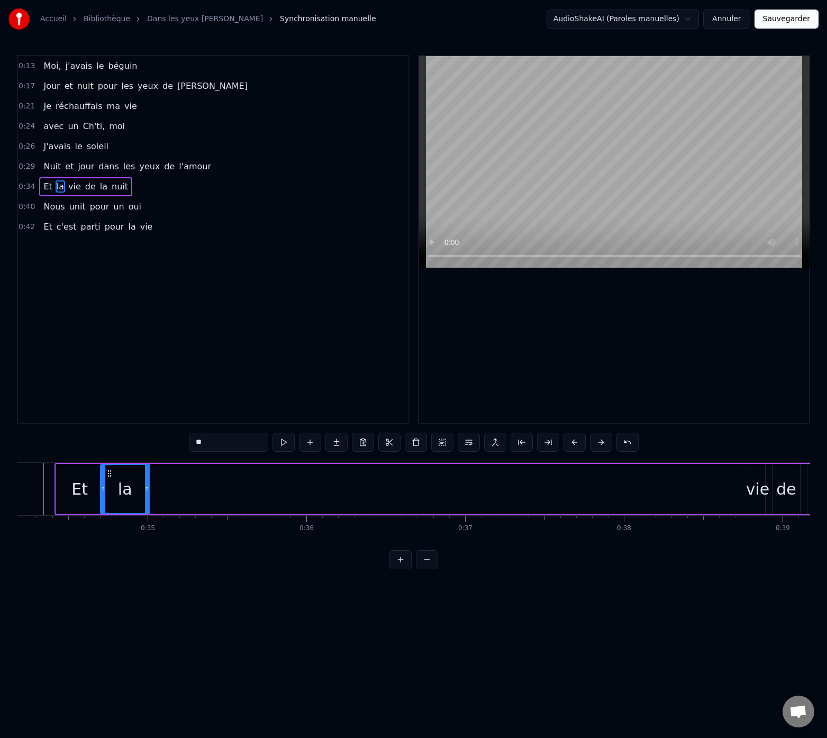
scroll to position [0, 5428]
click at [752, 494] on div "vie" at bounding box center [752, 489] width 24 height 24
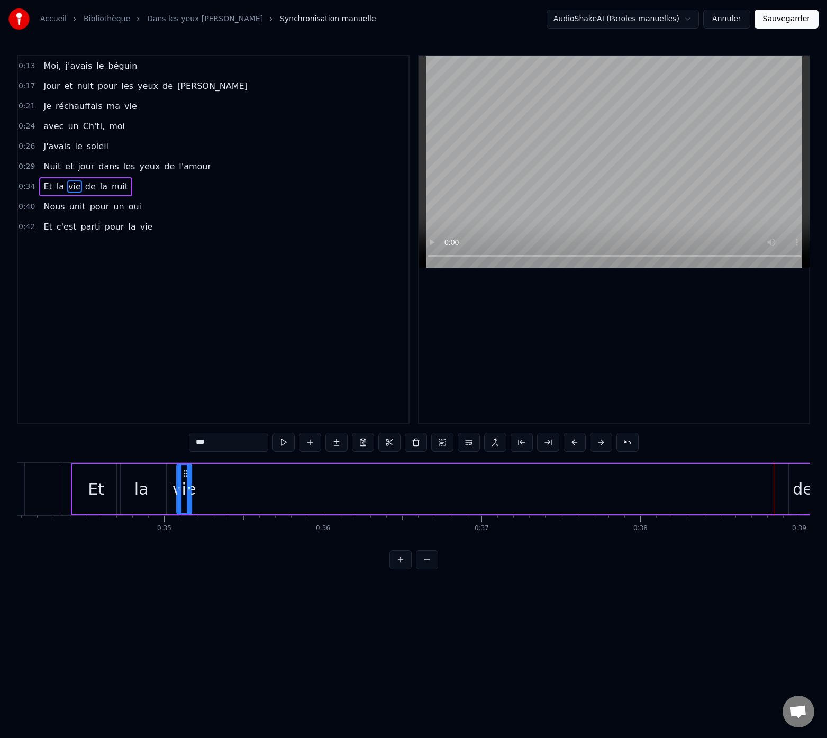
scroll to position [0, 5406]
drag, startPoint x: 753, startPoint y: 473, endPoint x: 176, endPoint y: 509, distance: 577.7
click at [176, 509] on div "vie" at bounding box center [176, 489] width 14 height 48
click at [804, 484] on div "de" at bounding box center [803, 489] width 20 height 24
type input "**"
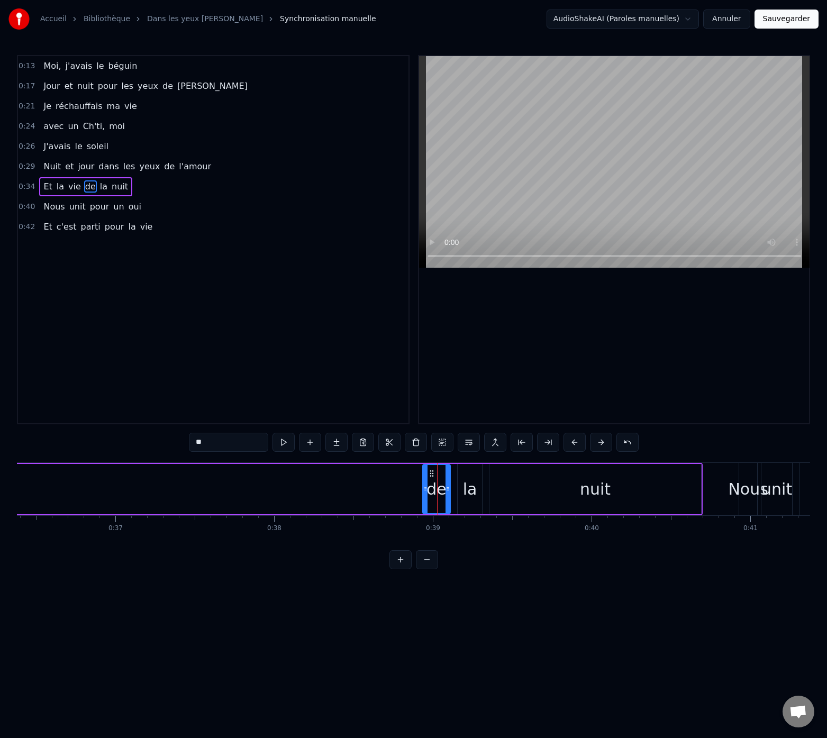
drag, startPoint x: 799, startPoint y: 472, endPoint x: 776, endPoint y: 473, distance: 22.2
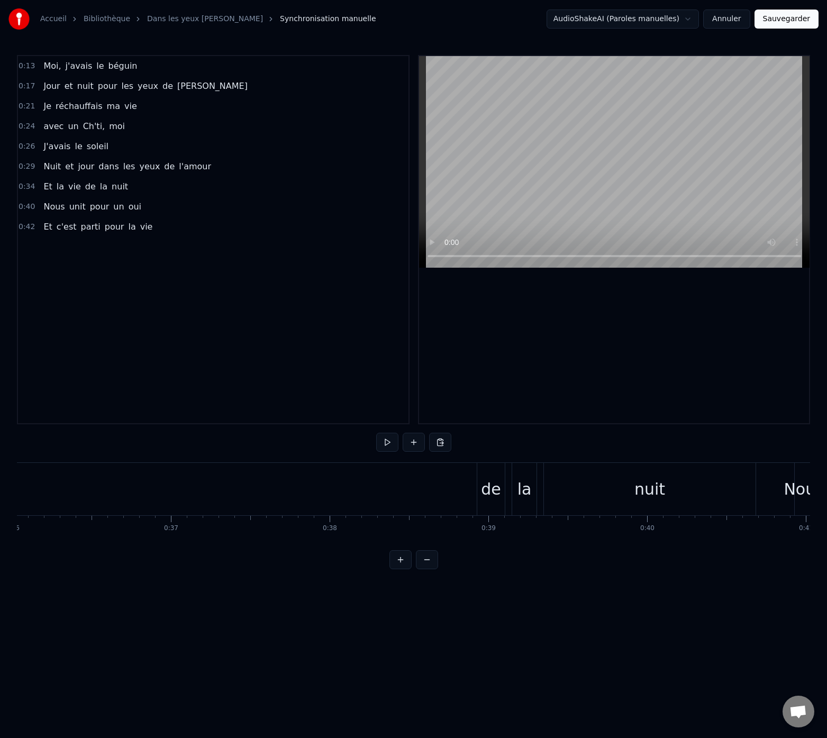
scroll to position [0, 5717]
click at [504, 482] on div "de" at bounding box center [492, 489] width 28 height 52
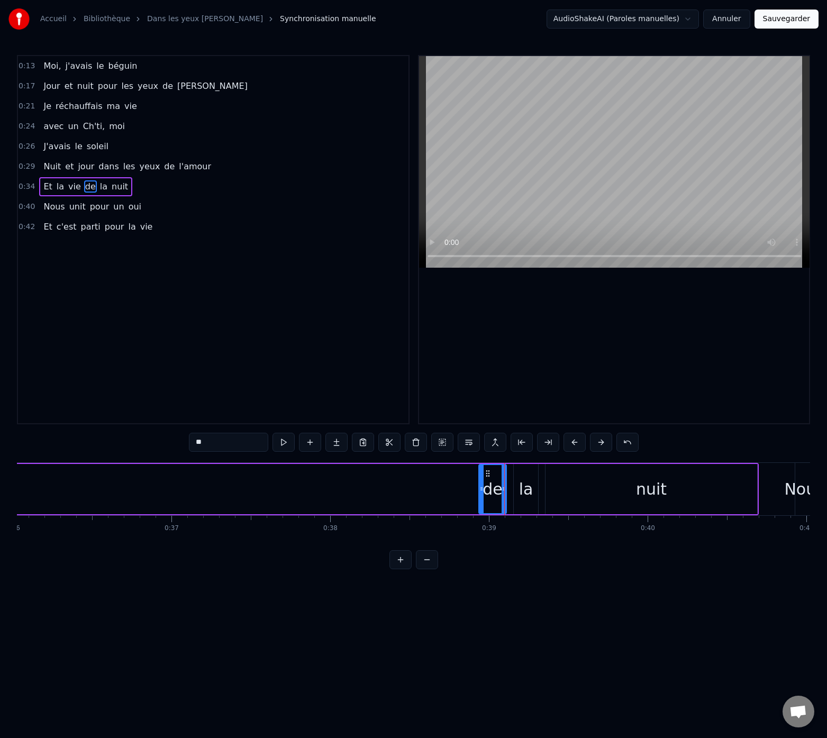
scroll to position [0, 5718]
click at [525, 483] on div "la" at bounding box center [524, 489] width 14 height 24
click at [498, 483] on div "de" at bounding box center [491, 489] width 20 height 24
type input "**"
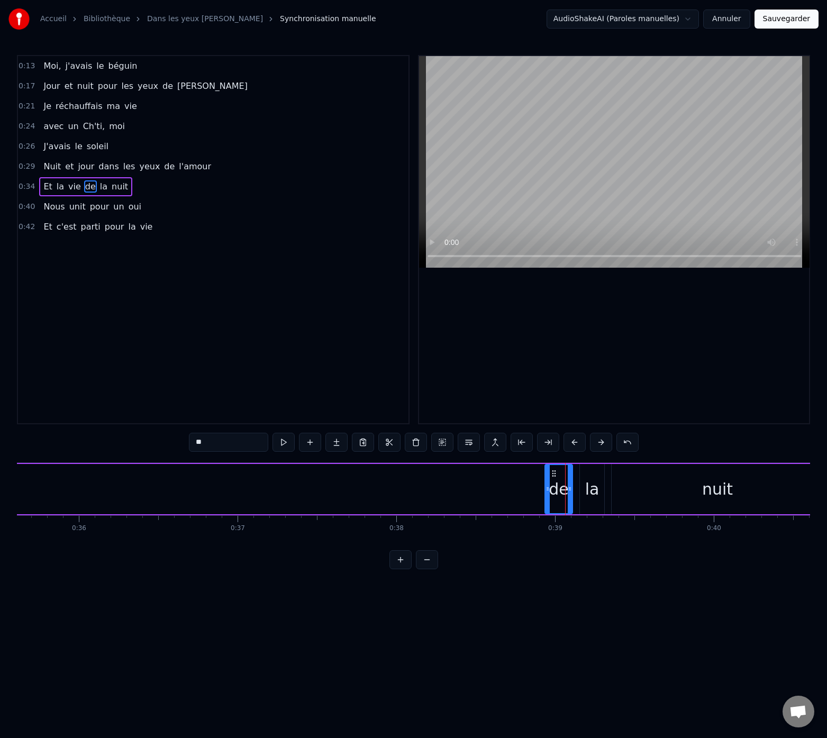
scroll to position [0, 5650]
drag, startPoint x: 535, startPoint y: 479, endPoint x: 637, endPoint y: 483, distance: 102.2
click at [637, 483] on div "Et la vie de la nuit" at bounding box center [327, 489] width 998 height 52
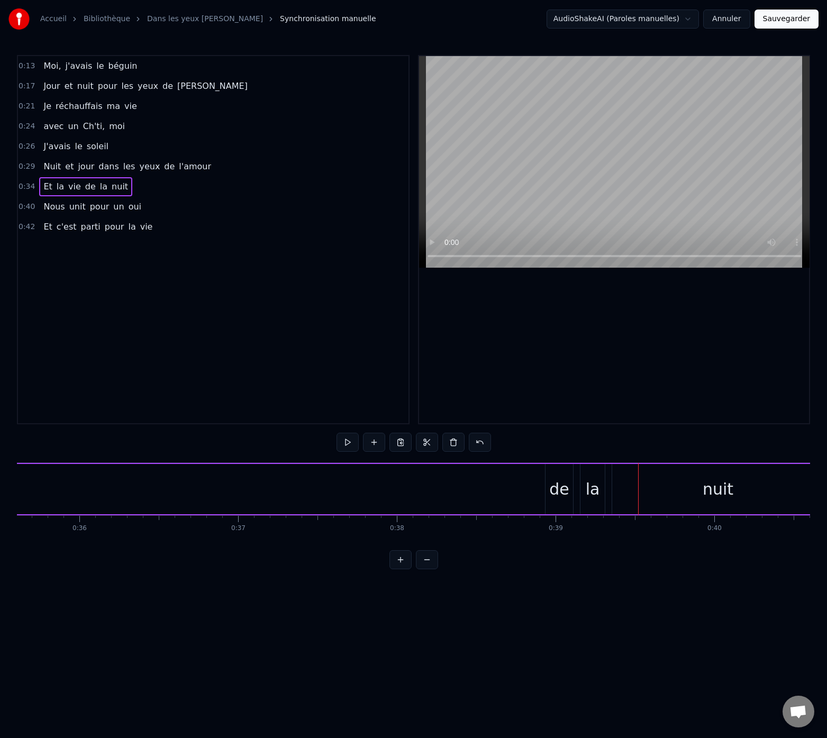
click at [561, 479] on div "de" at bounding box center [559, 489] width 20 height 24
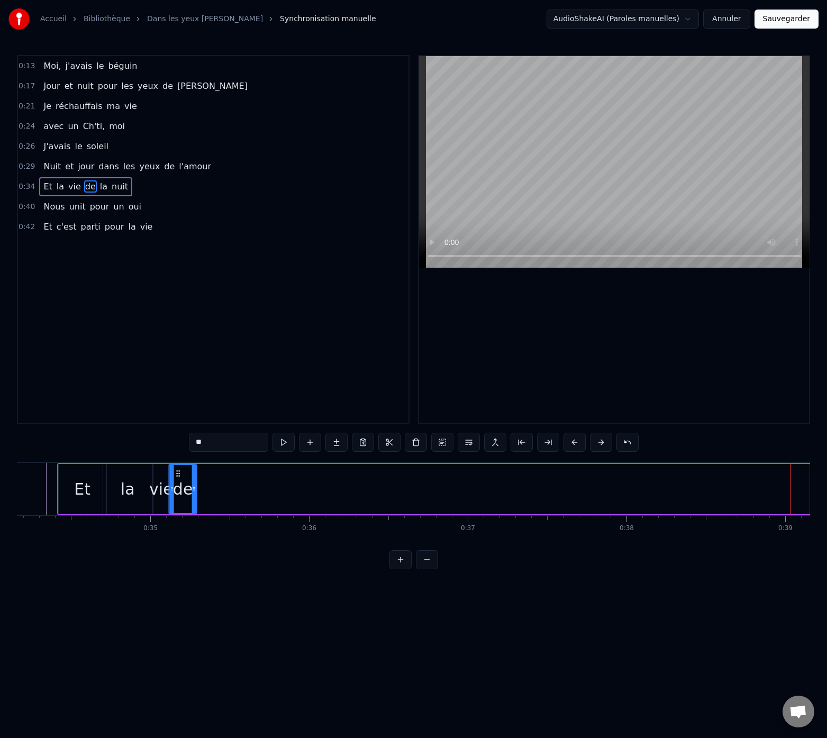
scroll to position [0, 5420]
drag, startPoint x: 554, startPoint y: 473, endPoint x: 178, endPoint y: 483, distance: 376.2
click at [178, 484] on div "de" at bounding box center [183, 489] width 26 height 48
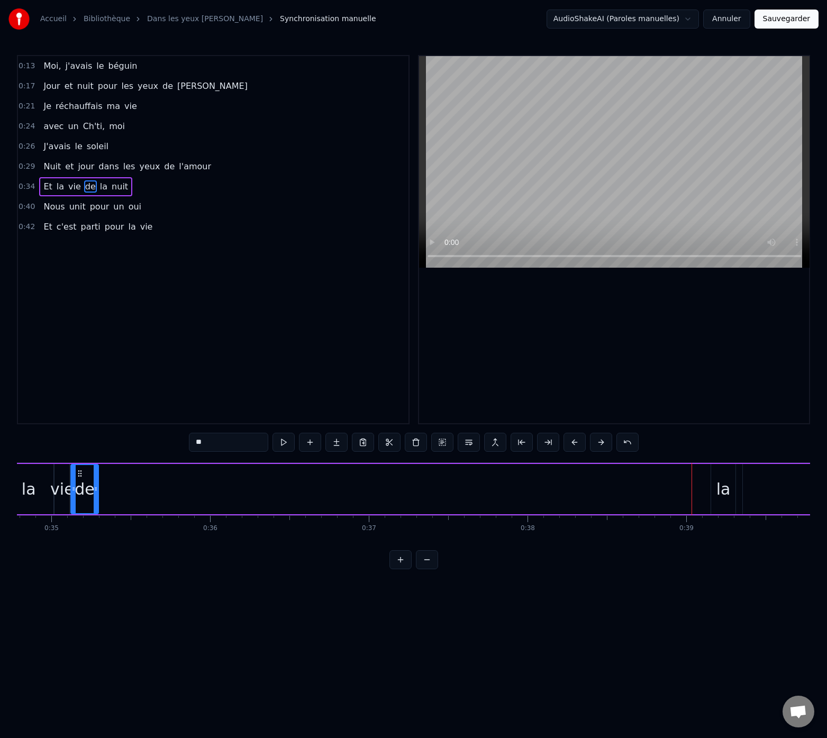
scroll to position [0, 5522]
click at [716, 472] on div "la" at bounding box center [720, 489] width 24 height 50
drag, startPoint x: 716, startPoint y: 472, endPoint x: 314, endPoint y: 498, distance: 403.3
click at [130, 487] on div "la" at bounding box center [137, 489] width 23 height 48
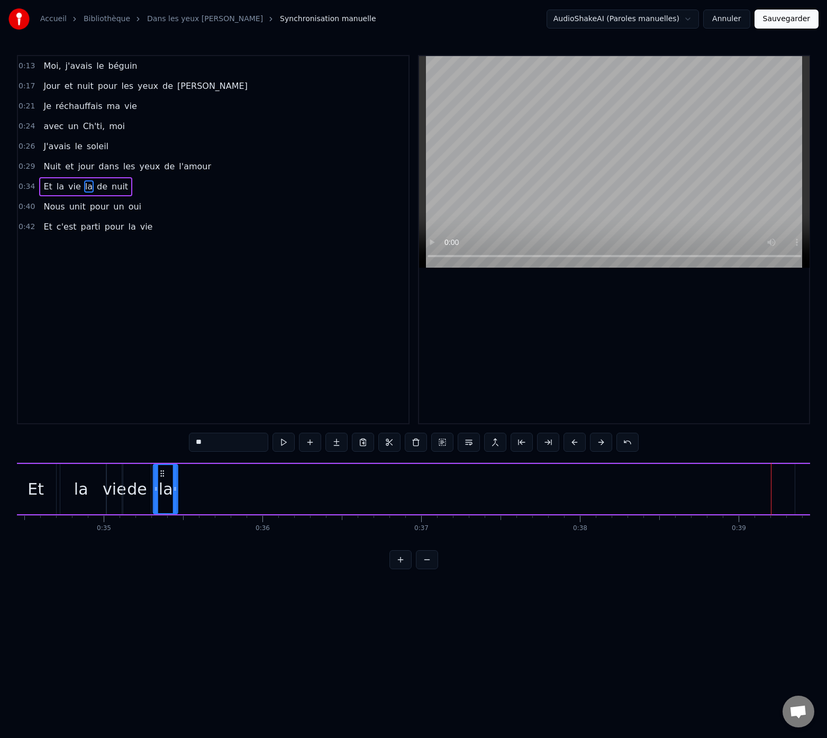
drag, startPoint x: 131, startPoint y: 475, endPoint x: 162, endPoint y: 476, distance: 31.8
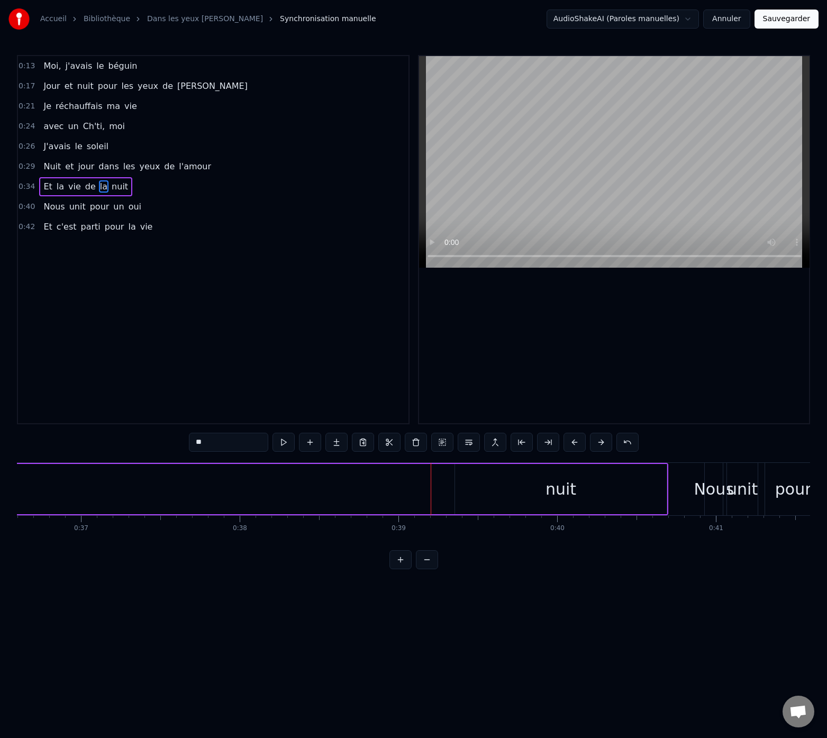
click at [531, 495] on div "nuit" at bounding box center [561, 489] width 212 height 50
type input "****"
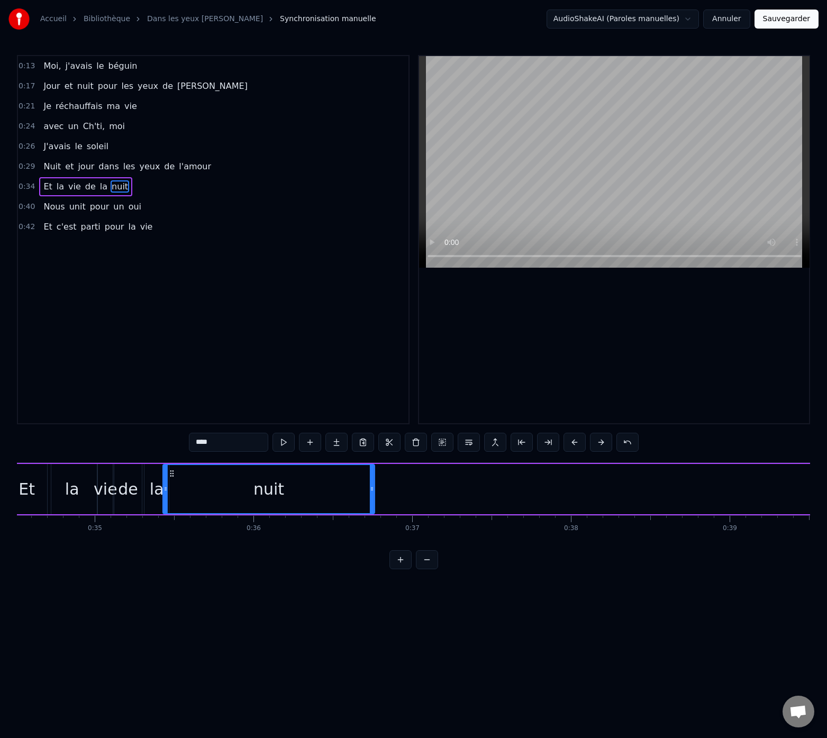
scroll to position [0, 5473]
drag, startPoint x: 463, startPoint y: 474, endPoint x: 185, endPoint y: 488, distance: 278.6
click at [185, 488] on div "nuit" at bounding box center [282, 489] width 211 height 48
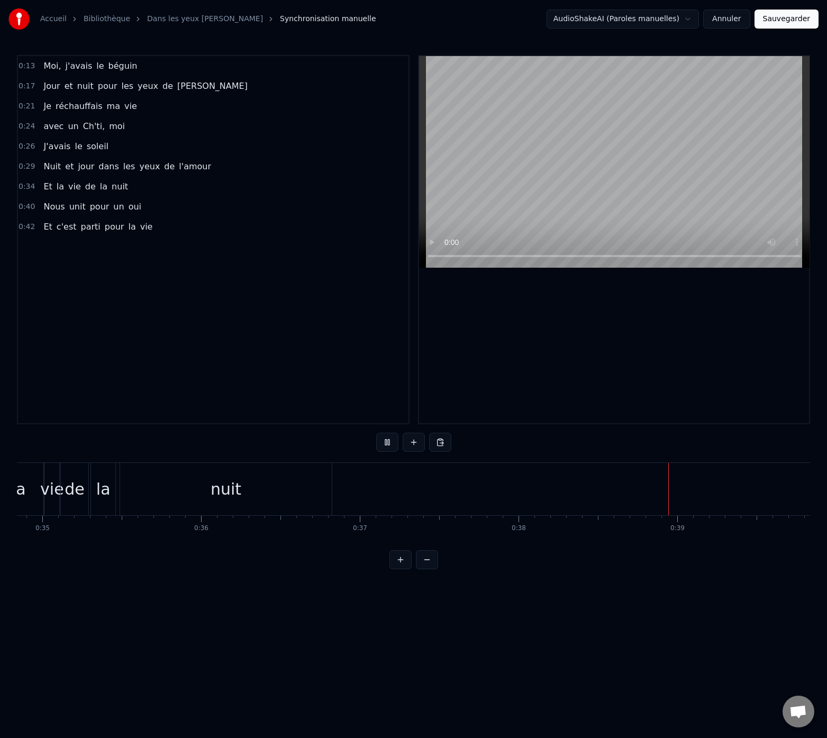
scroll to position [0, 5519]
click at [132, 481] on div "nuit" at bounding box center [235, 489] width 212 height 52
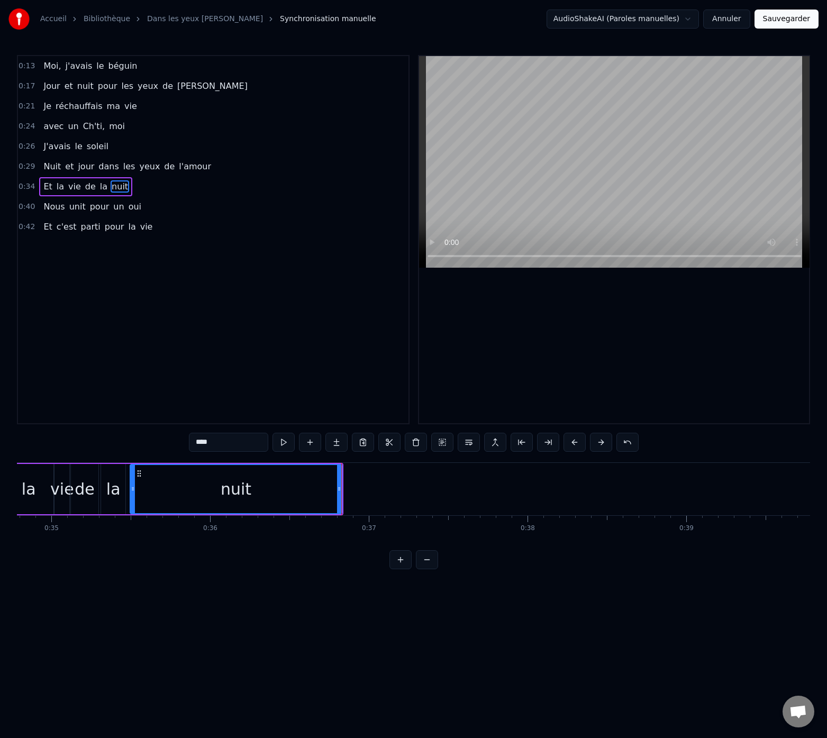
click at [78, 473] on div "de" at bounding box center [85, 489] width 28 height 50
type input "**"
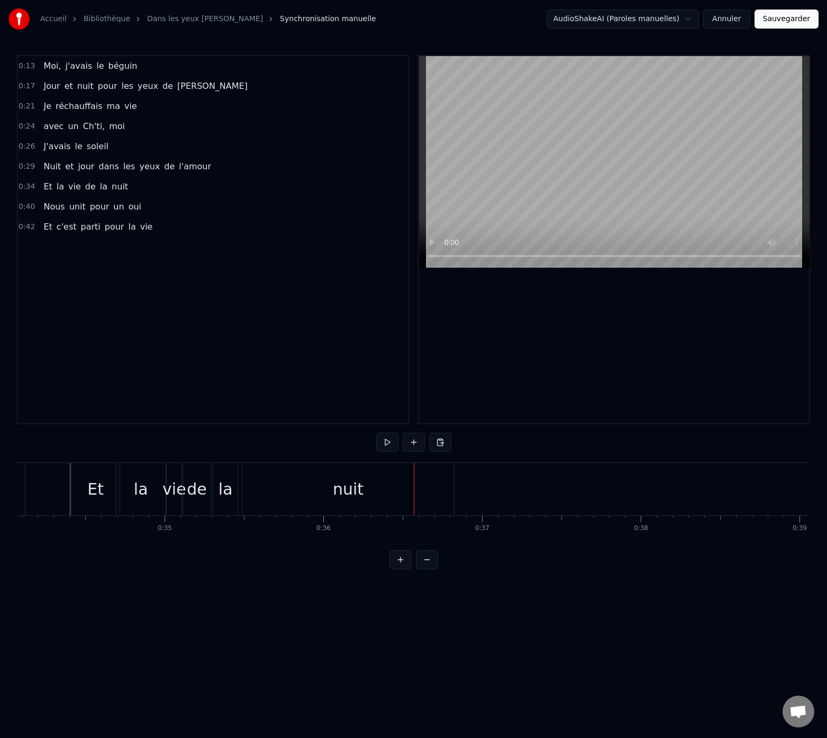
scroll to position [0, 5402]
click at [294, 491] on div "nuit" at bounding box center [352, 489] width 212 height 52
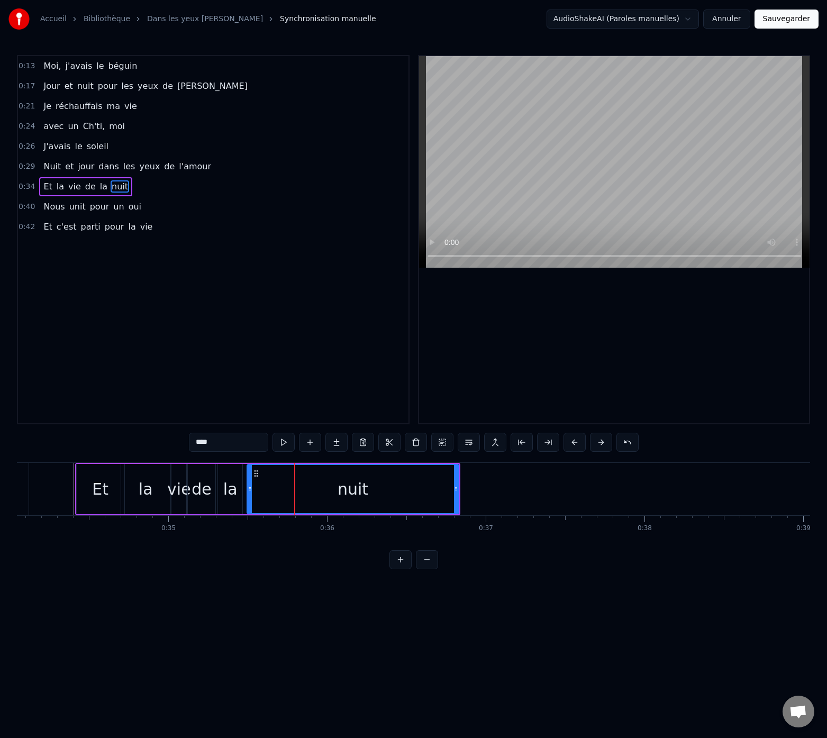
drag, startPoint x: 280, startPoint y: 492, endPoint x: 320, endPoint y: 491, distance: 40.2
click at [320, 491] on div "nuit" at bounding box center [353, 489] width 211 height 48
drag, startPoint x: 457, startPoint y: 490, endPoint x: 340, endPoint y: 481, distance: 117.3
click at [590, 492] on icon at bounding box center [589, 488] width 4 height 8
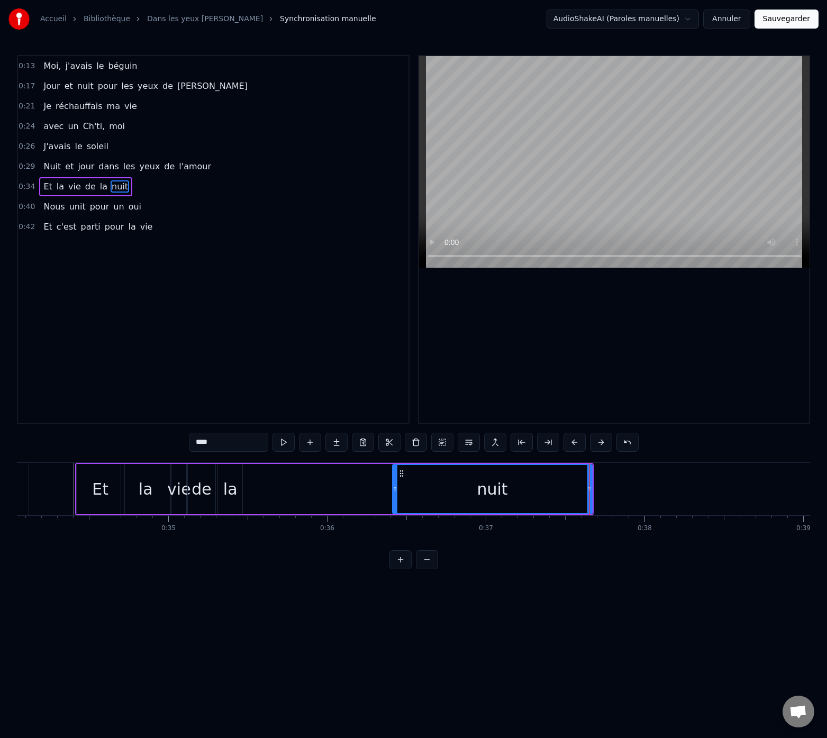
drag, startPoint x: 252, startPoint y: 484, endPoint x: 396, endPoint y: 493, distance: 143.6
click at [396, 493] on div at bounding box center [395, 489] width 4 height 48
click at [229, 493] on div "la" at bounding box center [230, 489] width 14 height 24
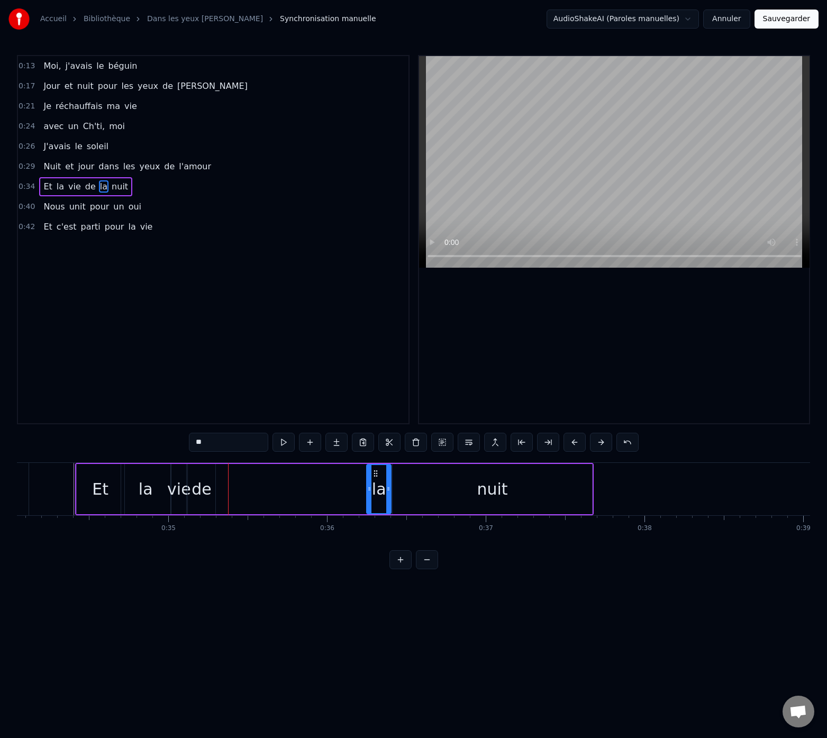
drag, startPoint x: 227, startPoint y: 474, endPoint x: 376, endPoint y: 488, distance: 149.3
click at [376, 488] on div "la" at bounding box center [378, 489] width 23 height 48
click at [198, 487] on div "de" at bounding box center [201, 489] width 20 height 24
type input "**"
drag, startPoint x: 197, startPoint y: 473, endPoint x: 217, endPoint y: 474, distance: 20.1
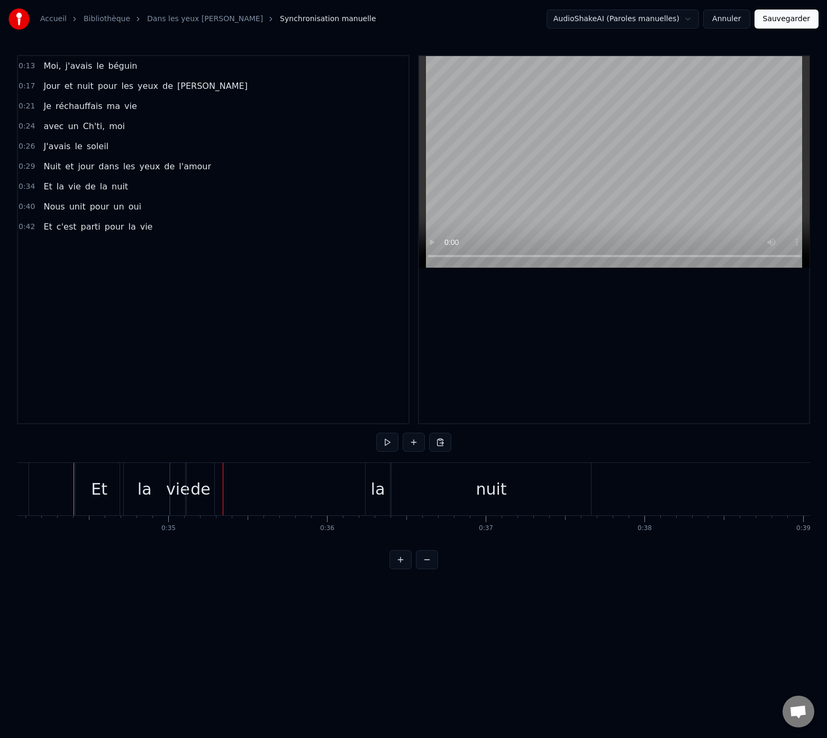
click at [200, 473] on div "de" at bounding box center [201, 489] width 28 height 52
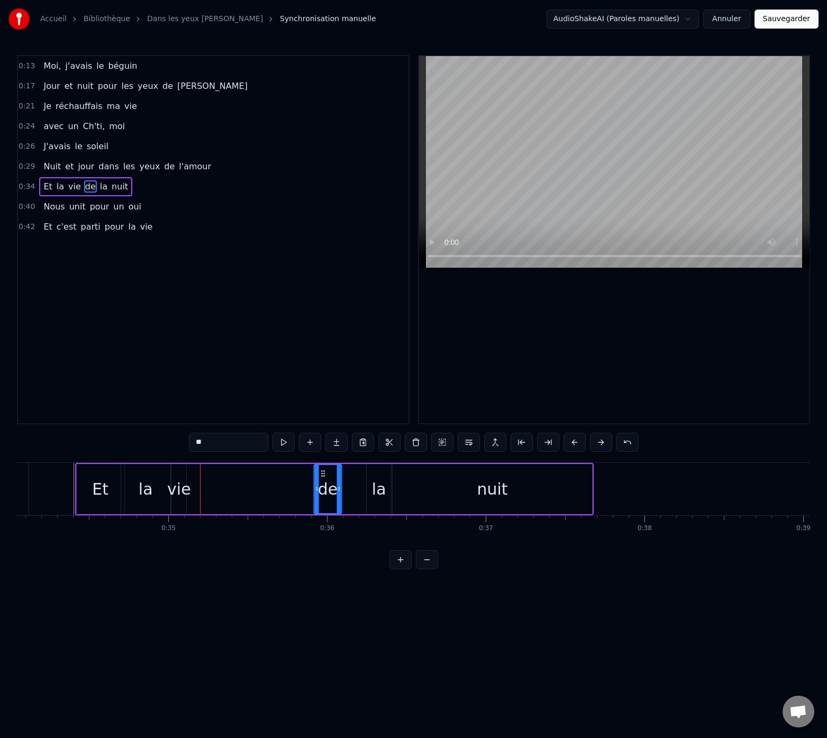
drag, startPoint x: 197, startPoint y: 473, endPoint x: 323, endPoint y: 481, distance: 126.1
click at [323, 481] on div "de" at bounding box center [327, 489] width 26 height 48
click at [179, 487] on div "vie" at bounding box center [179, 489] width 24 height 24
type input "***"
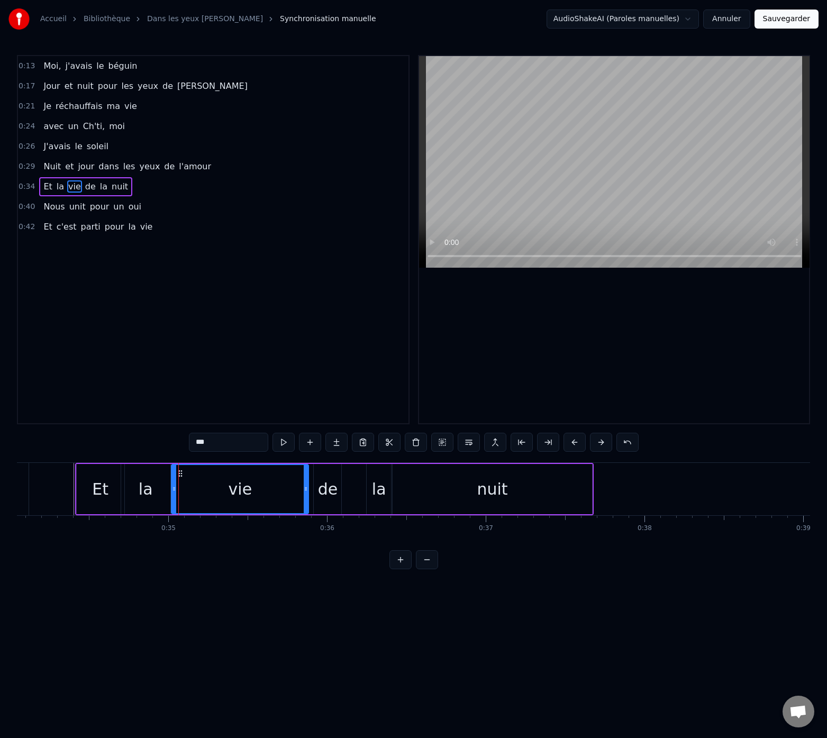
drag, startPoint x: 189, startPoint y: 488, endPoint x: 307, endPoint y: 493, distance: 117.5
click at [308, 494] on div at bounding box center [306, 489] width 4 height 48
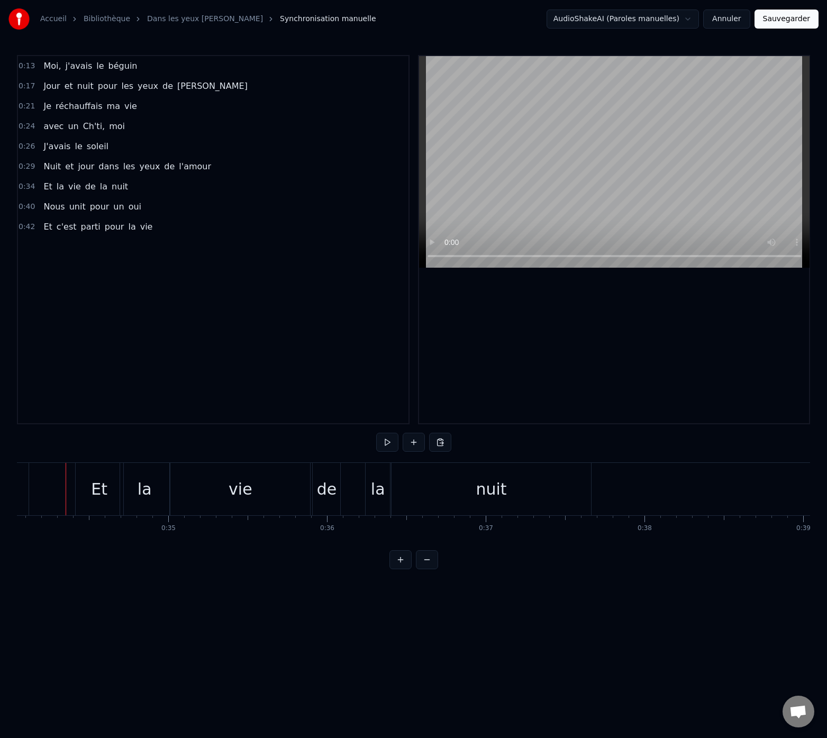
scroll to position [0, 5398]
click at [278, 498] on div "vie" at bounding box center [245, 489] width 140 height 52
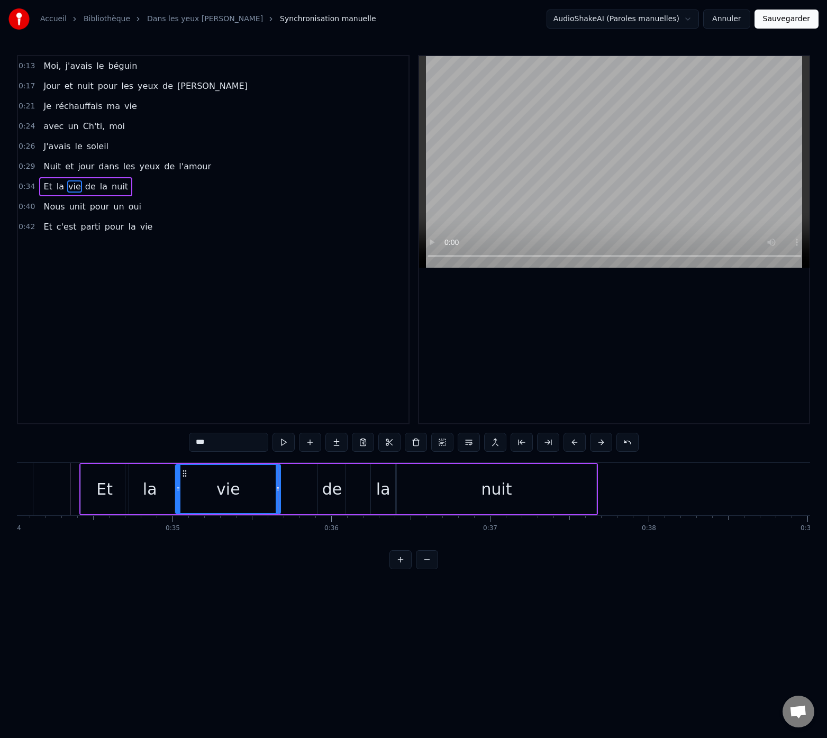
drag, startPoint x: 312, startPoint y: 492, endPoint x: 278, endPoint y: 497, distance: 34.7
click at [276, 497] on div at bounding box center [278, 489] width 4 height 48
click at [333, 493] on div "de" at bounding box center [332, 489] width 20 height 24
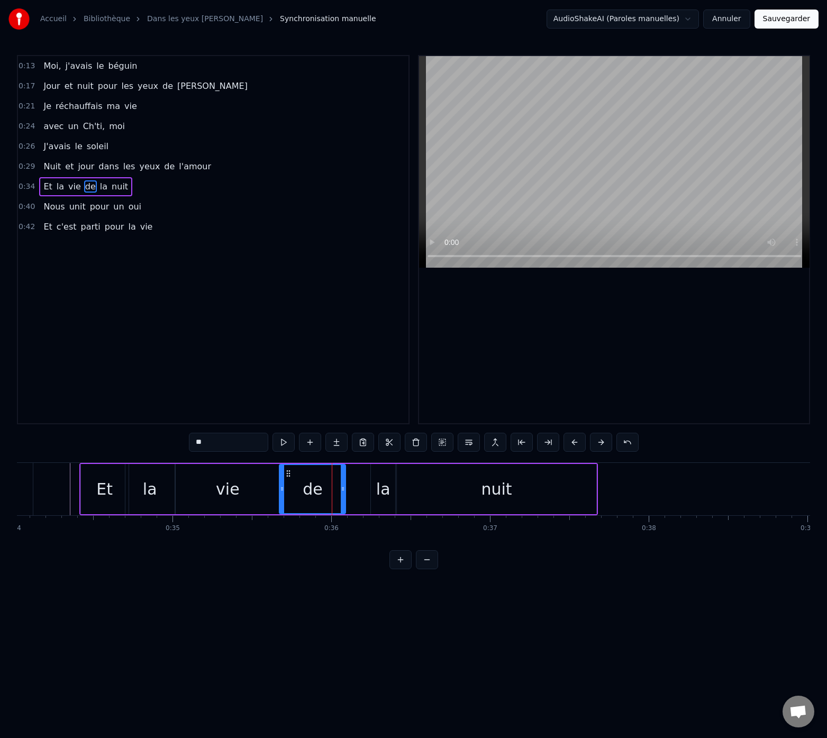
drag, startPoint x: 319, startPoint y: 487, endPoint x: 280, endPoint y: 493, distance: 40.1
click at [280, 493] on div at bounding box center [282, 489] width 4 height 48
drag, startPoint x: 343, startPoint y: 489, endPoint x: 309, endPoint y: 495, distance: 35.0
click at [309, 495] on div at bounding box center [309, 489] width 4 height 48
click at [375, 496] on div "la" at bounding box center [383, 489] width 24 height 50
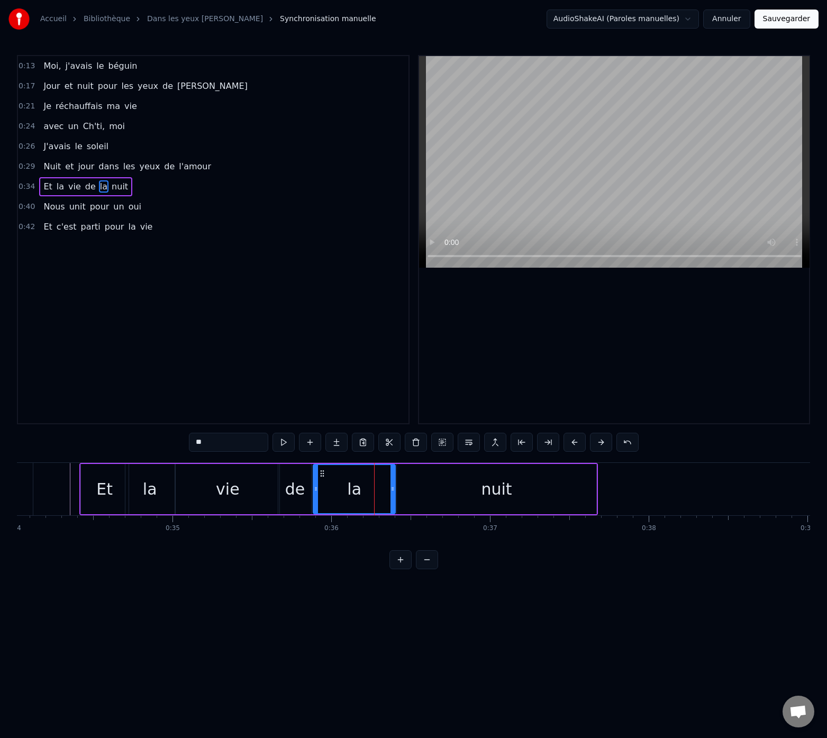
drag, startPoint x: 372, startPoint y: 492, endPoint x: 315, endPoint y: 498, distance: 57.4
click at [314, 498] on div at bounding box center [316, 489] width 4 height 48
drag, startPoint x: 394, startPoint y: 490, endPoint x: 350, endPoint y: 498, distance: 45.2
click at [350, 498] on div at bounding box center [348, 489] width 4 height 48
click at [436, 492] on div "nuit" at bounding box center [496, 489] width 199 height 50
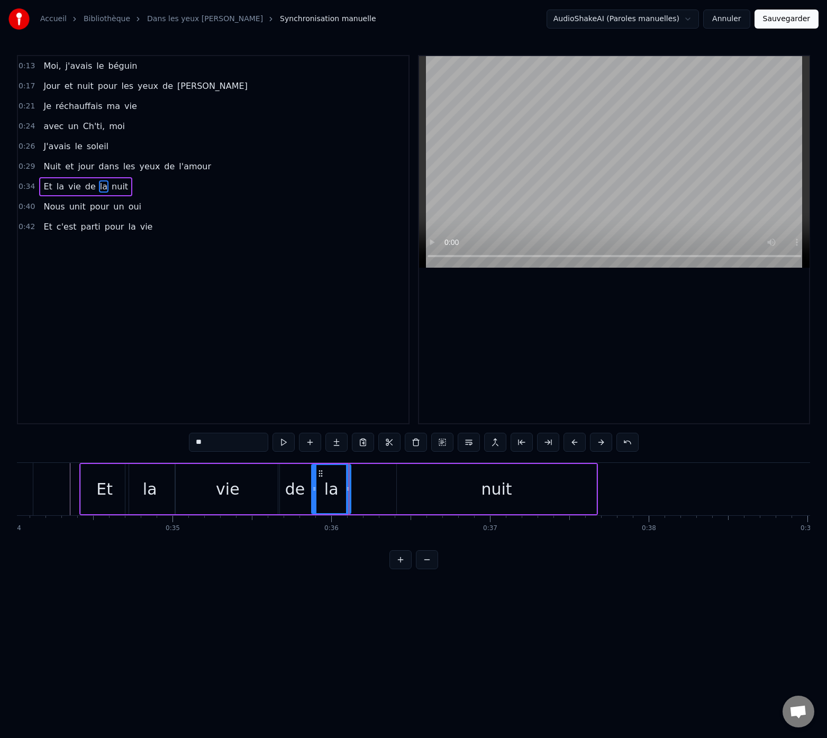
type input "****"
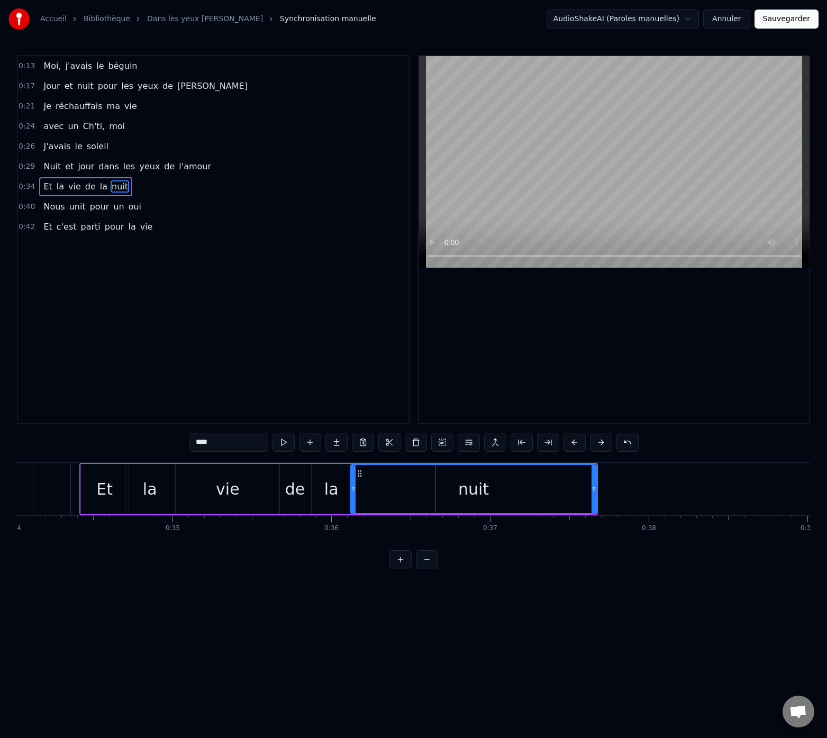
drag, startPoint x: 386, startPoint y: 489, endPoint x: 351, endPoint y: 494, distance: 35.2
click at [353, 495] on div at bounding box center [353, 489] width 4 height 48
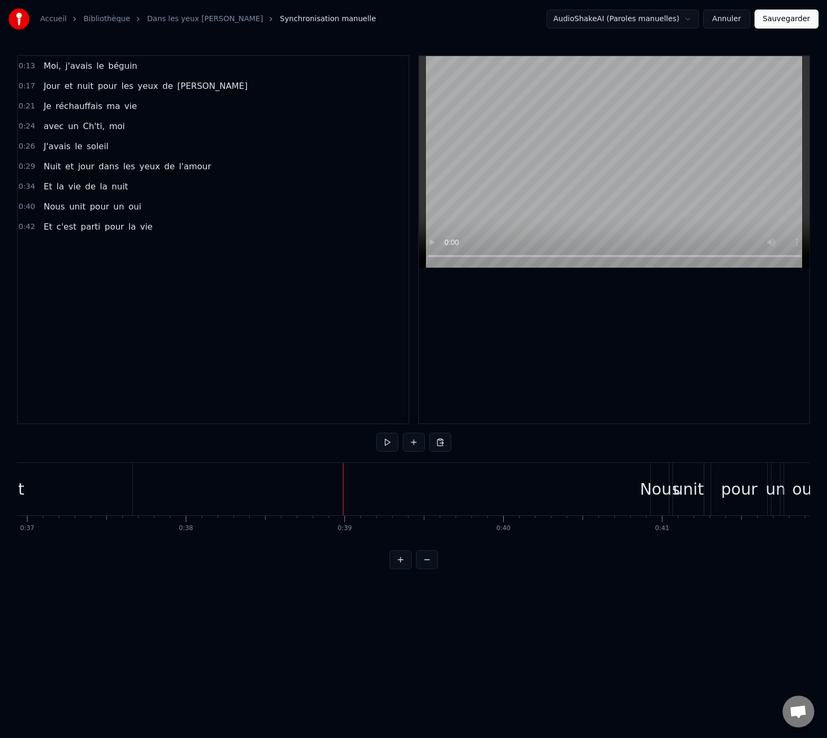
scroll to position [0, 5853]
click at [662, 489] on div "Nous" at bounding box center [668, 489] width 40 height 24
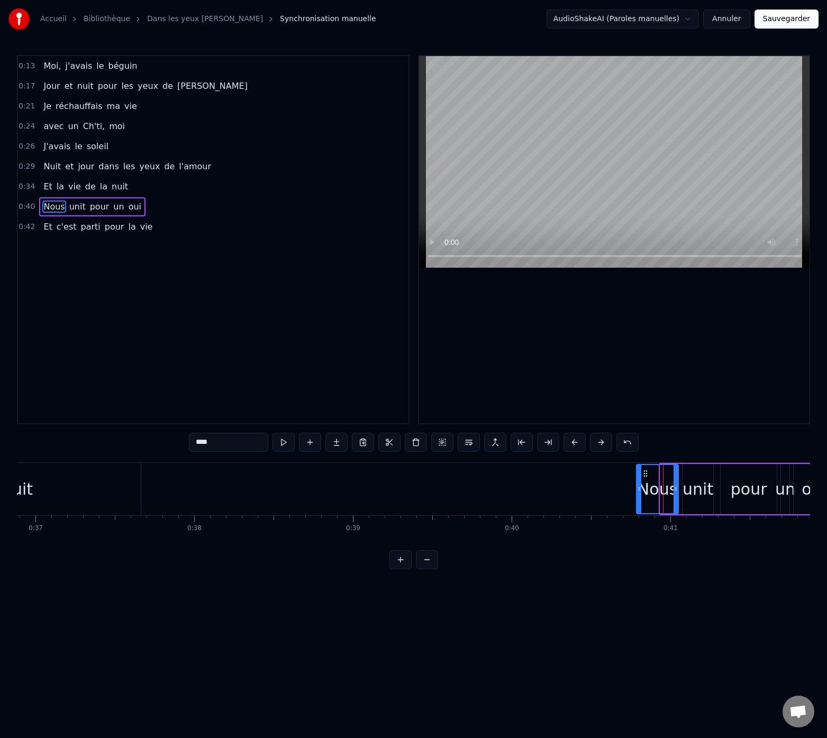
drag, startPoint x: 661, startPoint y: 489, endPoint x: 637, endPoint y: 500, distance: 26.0
click at [637, 500] on div at bounding box center [639, 489] width 4 height 48
drag, startPoint x: 655, startPoint y: 489, endPoint x: 648, endPoint y: 480, distance: 11.6
click at [645, 489] on div "Nous" at bounding box center [657, 489] width 40 height 24
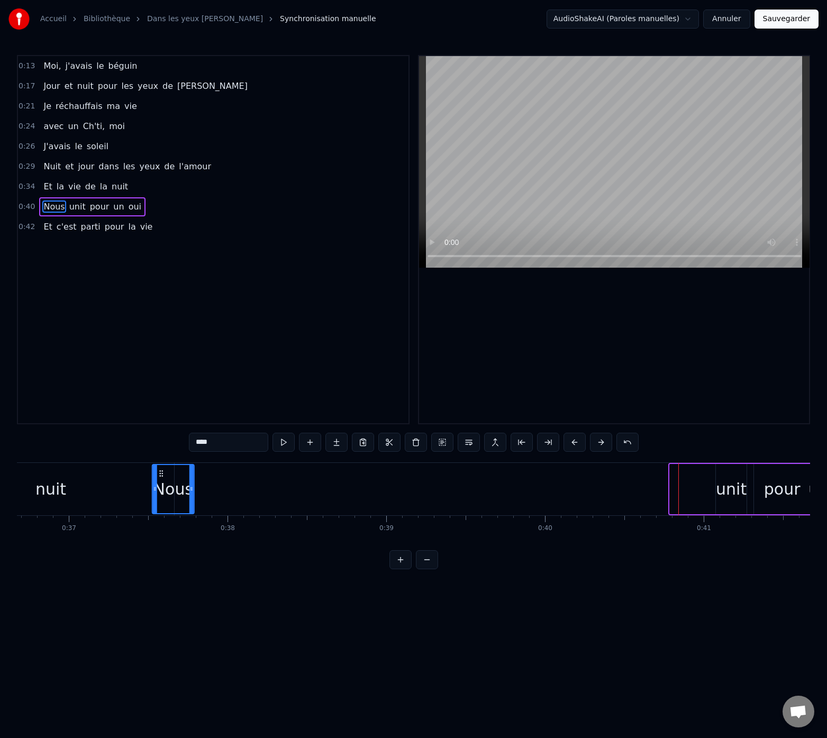
scroll to position [0, 5814]
drag, startPoint x: 646, startPoint y: 474, endPoint x: 188, endPoint y: 506, distance: 459.7
click at [188, 506] on div "Nous" at bounding box center [198, 489] width 41 height 48
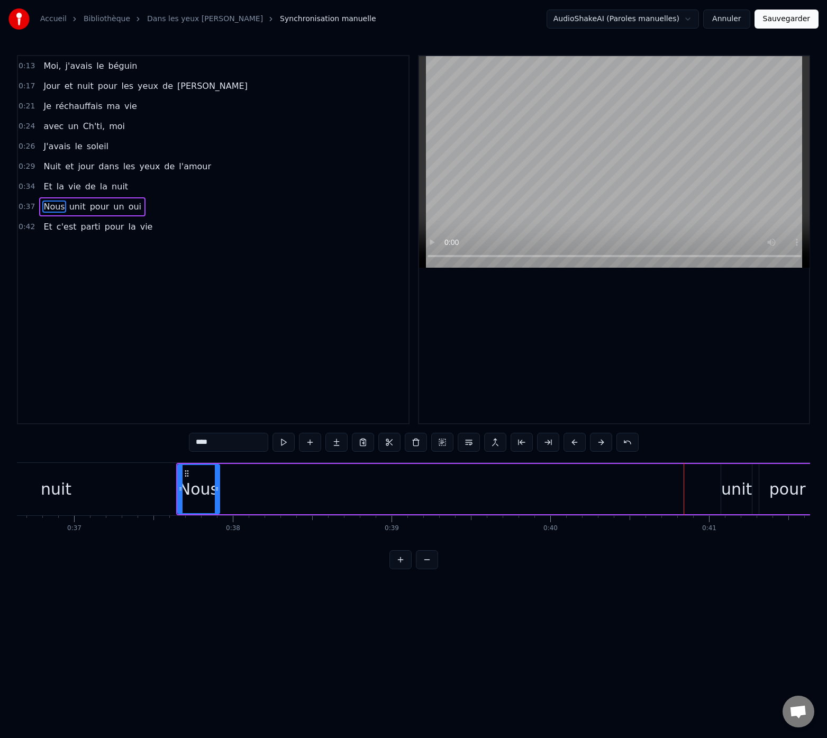
click at [742, 482] on div "unit" at bounding box center [736, 489] width 31 height 24
drag, startPoint x: 729, startPoint y: 471, endPoint x: 224, endPoint y: 479, distance: 504.6
click at [226, 479] on div "unit" at bounding box center [234, 489] width 30 height 48
drag, startPoint x: 245, startPoint y: 488, endPoint x: 259, endPoint y: 489, distance: 13.8
click at [259, 489] on icon at bounding box center [256, 488] width 4 height 8
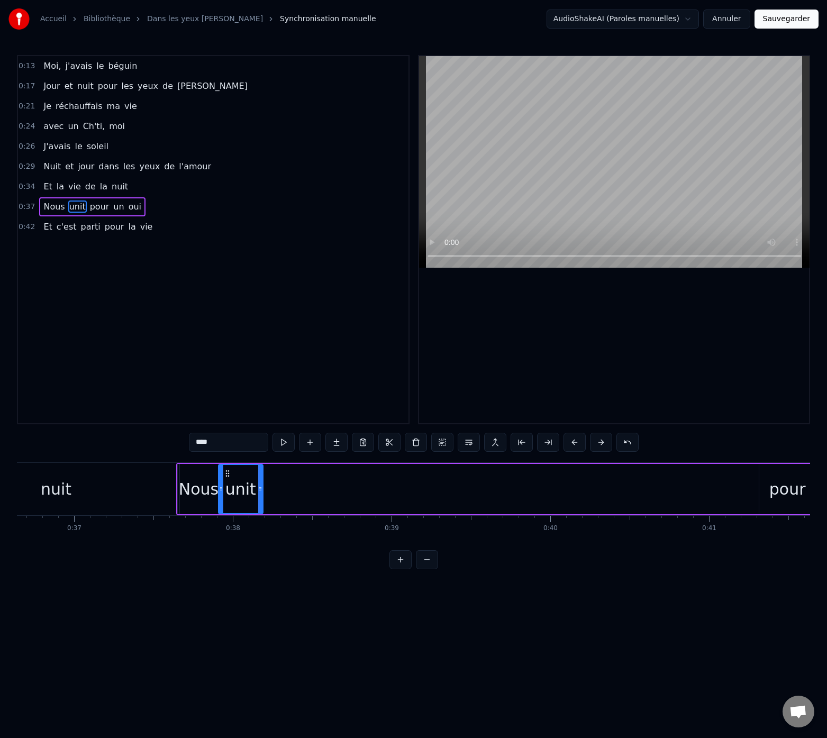
click at [172, 458] on div "0:13 Moi, j'[PERSON_NAME] 0:17 Jour et nuit pour les yeux de [PERSON_NAME] 0:21…" at bounding box center [413, 312] width 793 height 514
click at [187, 479] on div "Nous" at bounding box center [199, 489] width 40 height 24
click at [226, 487] on div "unit" at bounding box center [240, 489] width 44 height 50
click at [794, 494] on div "pour" at bounding box center [787, 489] width 36 height 24
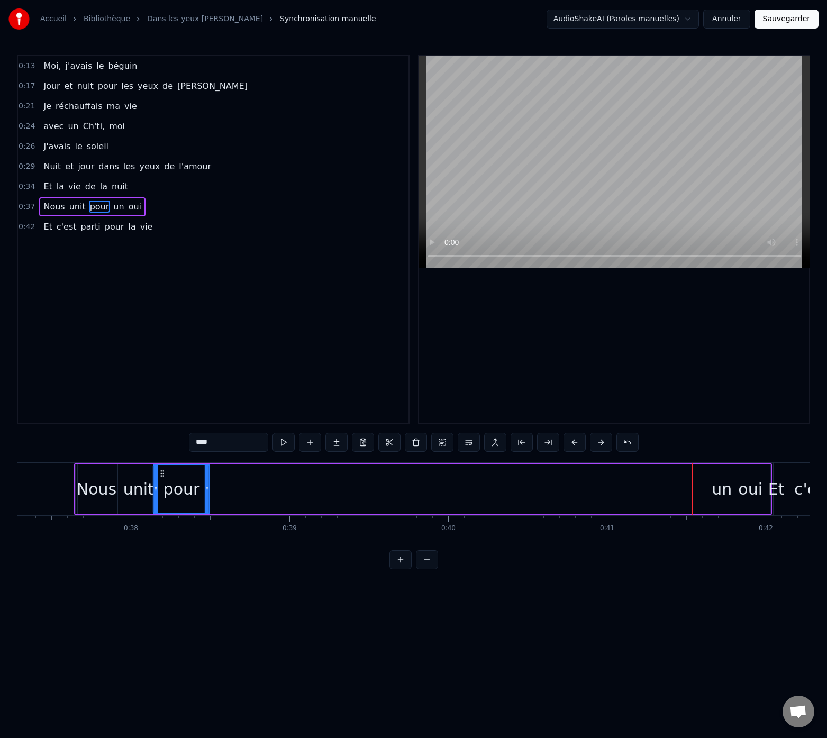
scroll to position [0, 5904]
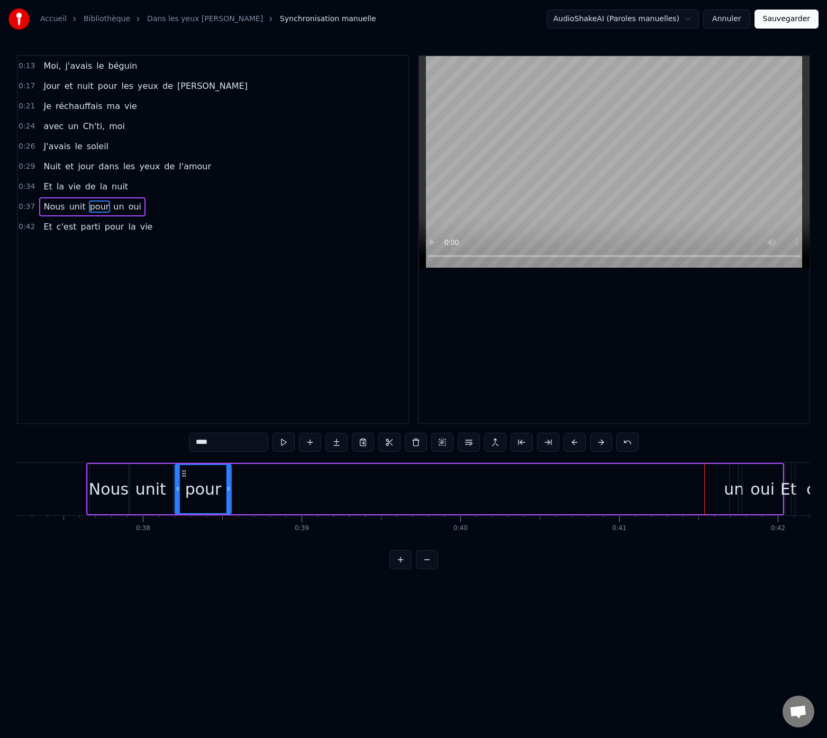
drag, startPoint x: 657, startPoint y: 474, endPoint x: 186, endPoint y: 500, distance: 472.0
click at [185, 500] on div "pour" at bounding box center [203, 489] width 55 height 48
click at [736, 491] on div "un" at bounding box center [734, 489] width 20 height 24
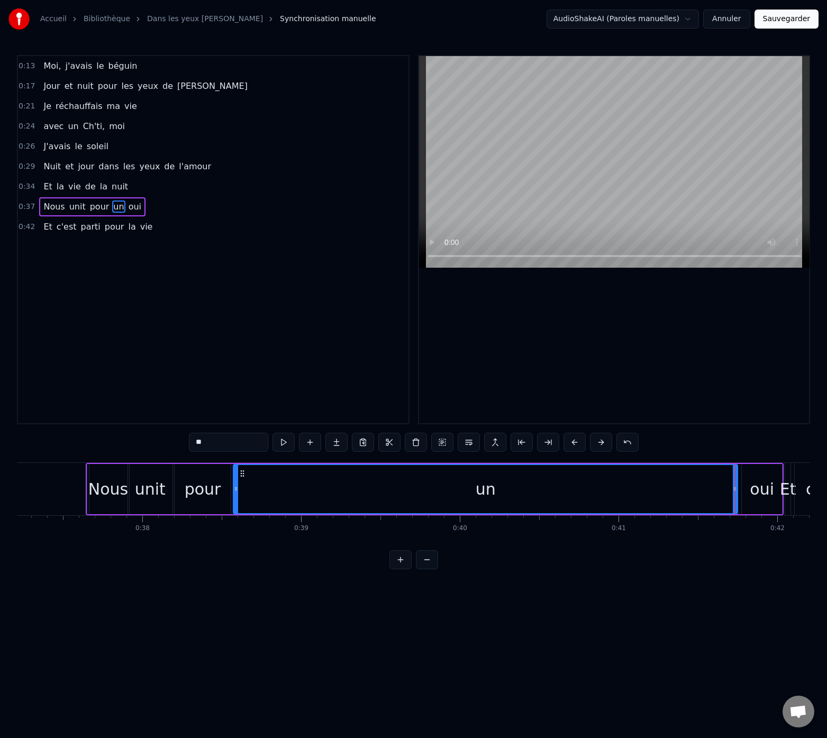
drag, startPoint x: 730, startPoint y: 479, endPoint x: 307, endPoint y: 491, distance: 423.3
click at [235, 486] on div at bounding box center [236, 489] width 4 height 48
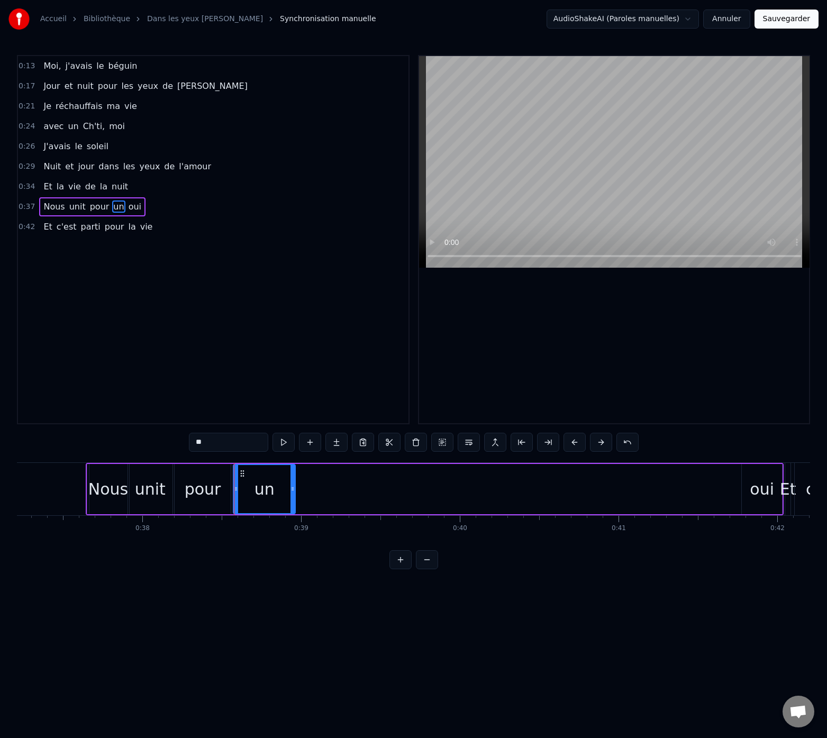
drag, startPoint x: 736, startPoint y: 488, endPoint x: 286, endPoint y: 487, distance: 450.1
click at [294, 489] on icon at bounding box center [292, 488] width 4 height 8
click at [757, 484] on div "oui" at bounding box center [761, 489] width 24 height 24
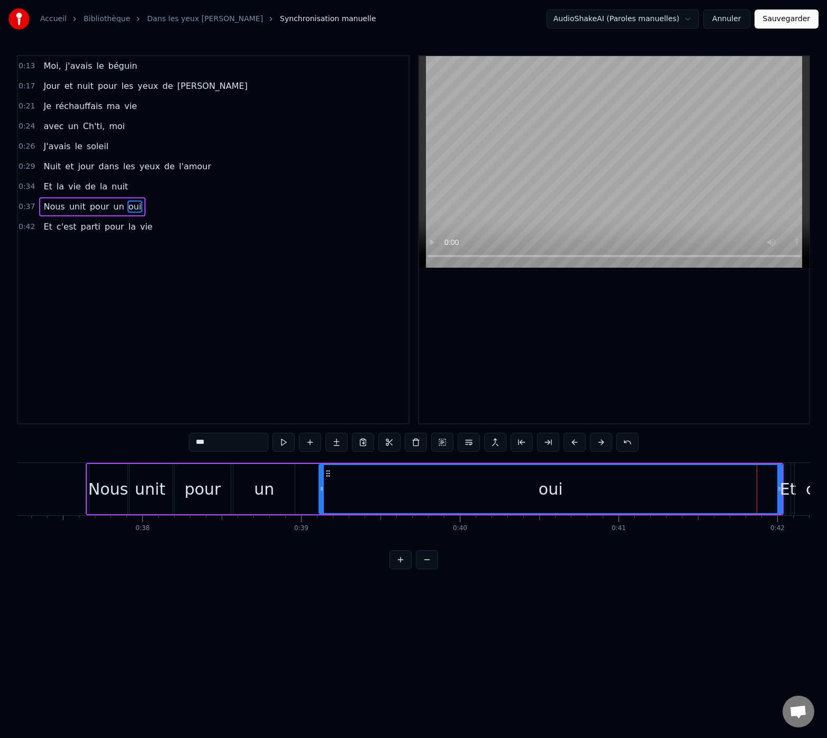
drag, startPoint x: 744, startPoint y: 490, endPoint x: 402, endPoint y: 503, distance: 341.9
click at [321, 499] on div at bounding box center [321, 489] width 4 height 48
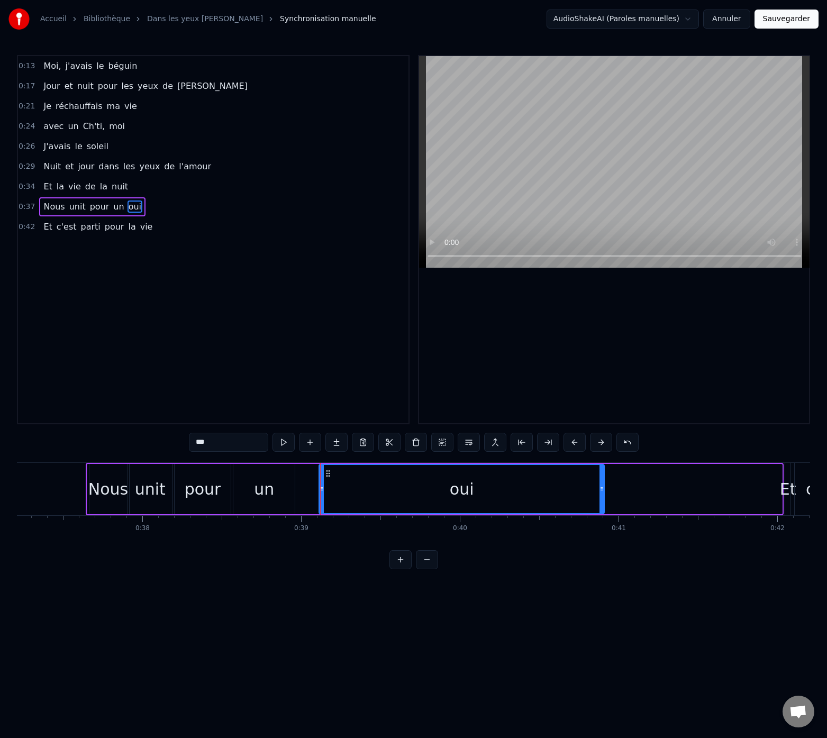
drag, startPoint x: 778, startPoint y: 490, endPoint x: 599, endPoint y: 498, distance: 179.5
click at [600, 500] on div at bounding box center [601, 489] width 4 height 48
click at [271, 490] on div "un" at bounding box center [264, 489] width 20 height 24
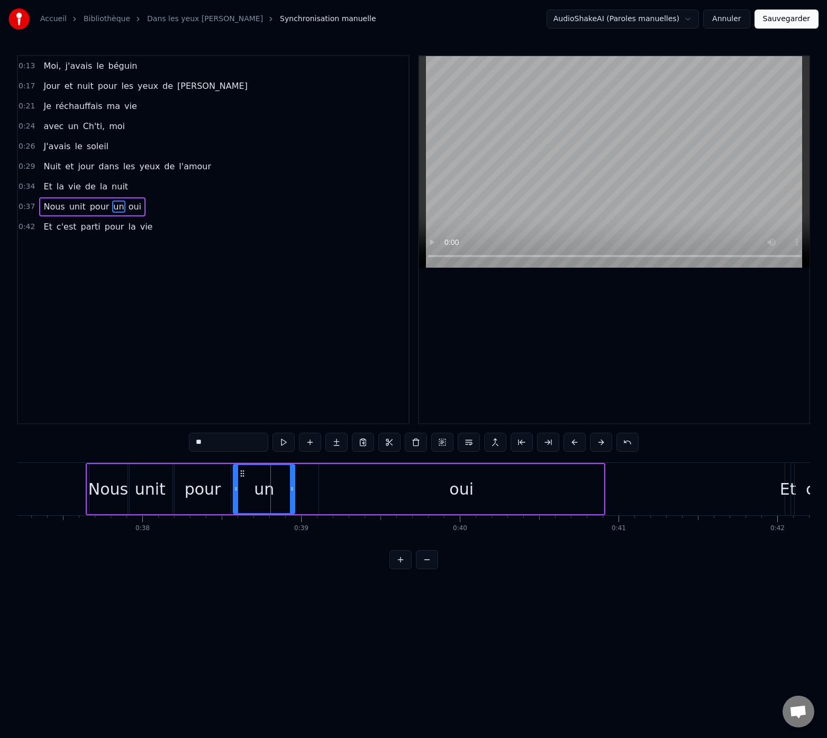
drag, startPoint x: 263, startPoint y: 490, endPoint x: 281, endPoint y: 490, distance: 17.5
click at [281, 490] on div "un" at bounding box center [264, 489] width 60 height 48
drag, startPoint x: 242, startPoint y: 475, endPoint x: 255, endPoint y: 476, distance: 13.2
click at [255, 476] on icon at bounding box center [255, 473] width 8 height 8
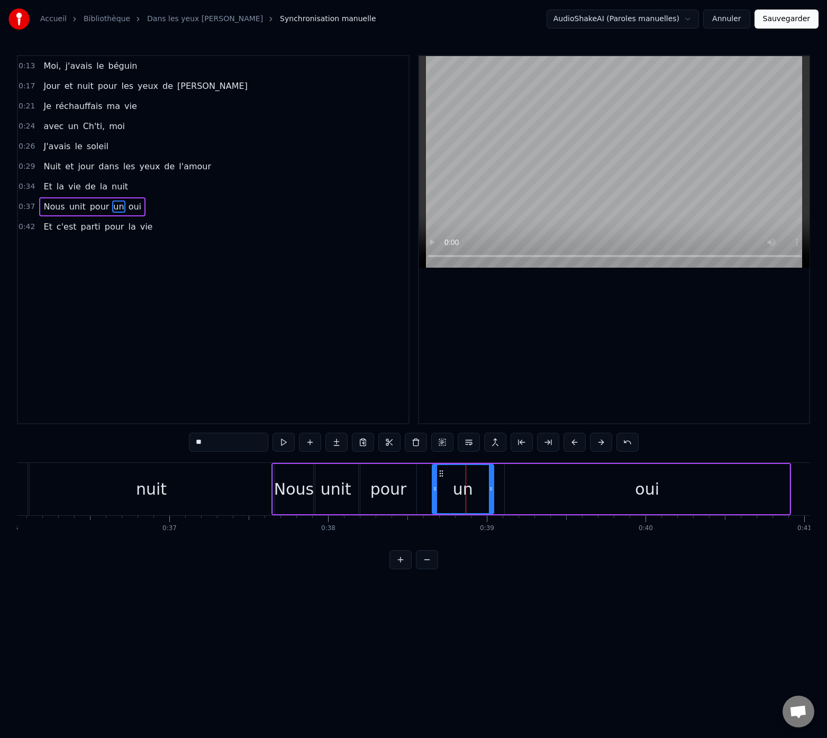
scroll to position [0, 5668]
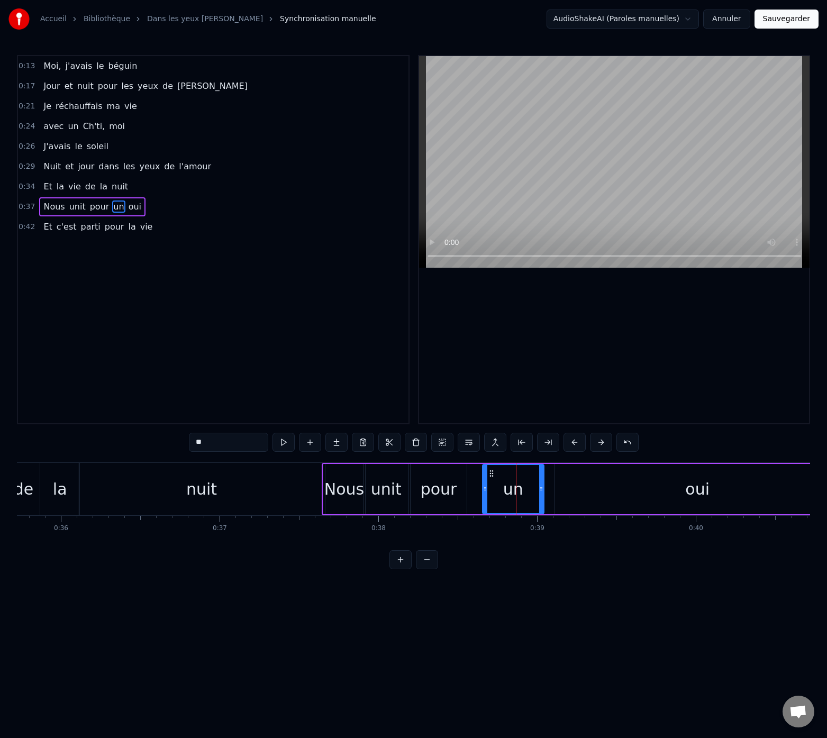
click at [311, 477] on div "nuit" at bounding box center [201, 489] width 246 height 52
type input "****"
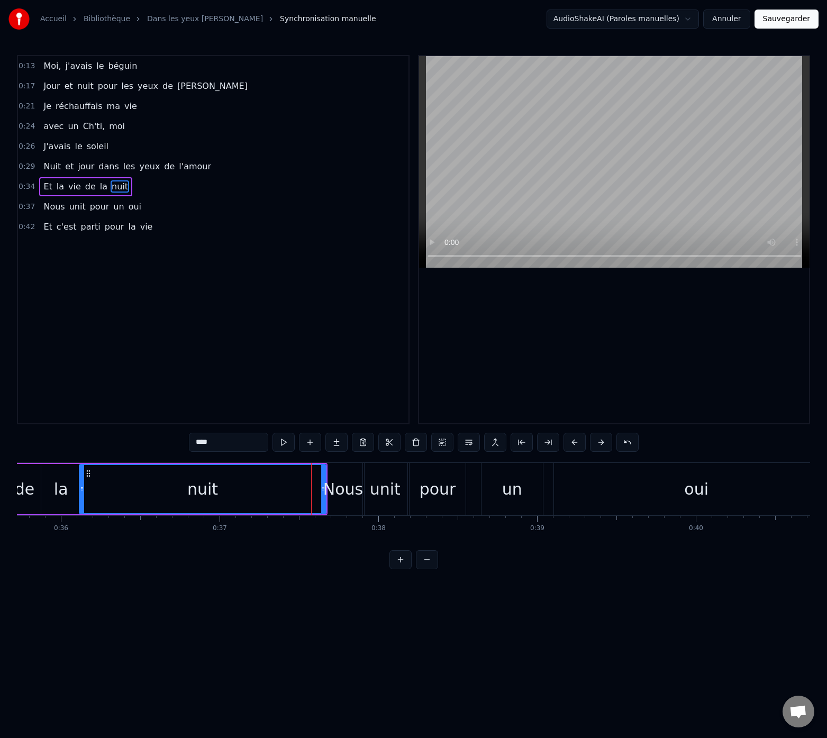
drag, startPoint x: 323, startPoint y: 477, endPoint x: 314, endPoint y: 479, distance: 9.1
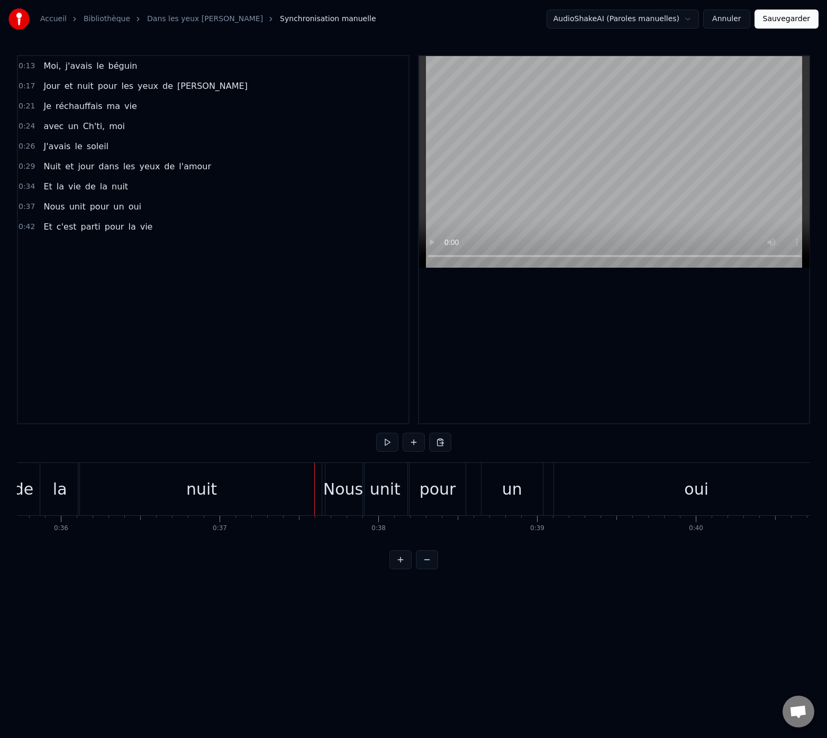
click at [308, 486] on div "nuit" at bounding box center [201, 489] width 246 height 52
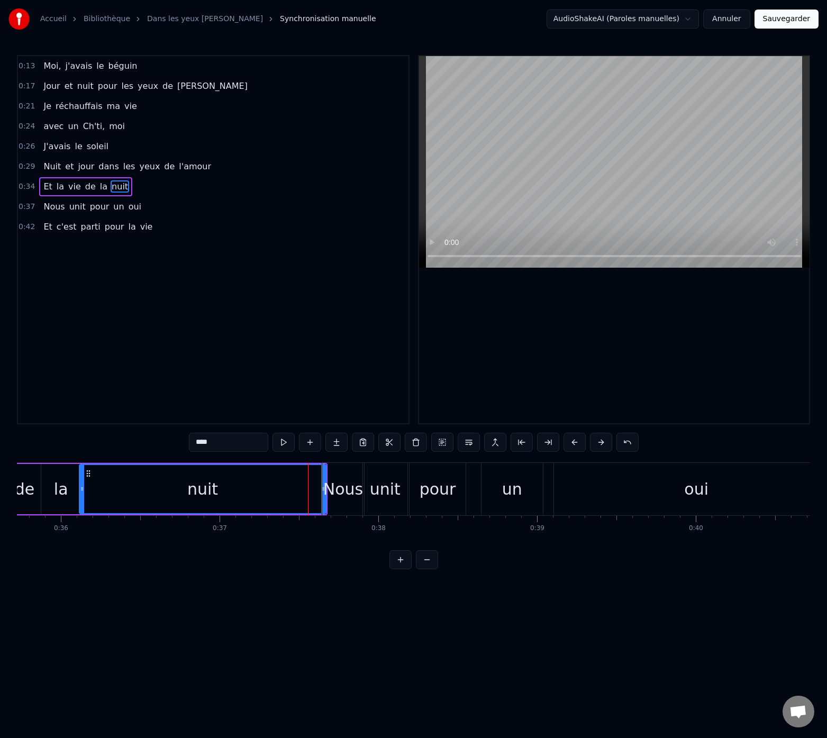
drag, startPoint x: 323, startPoint y: 490, endPoint x: 306, endPoint y: 491, distance: 17.5
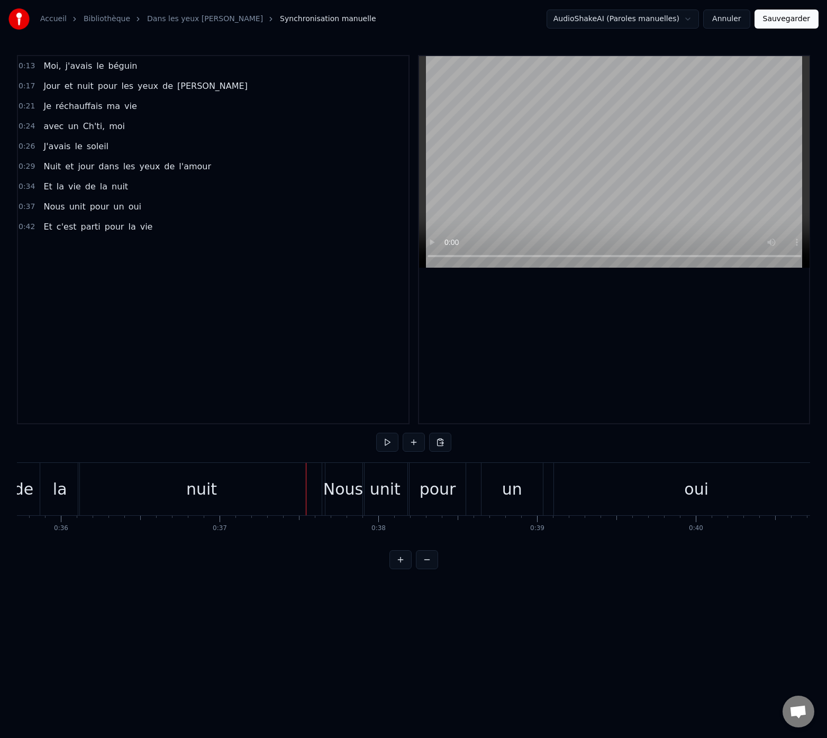
click at [316, 492] on div "nuit" at bounding box center [201, 489] width 246 height 52
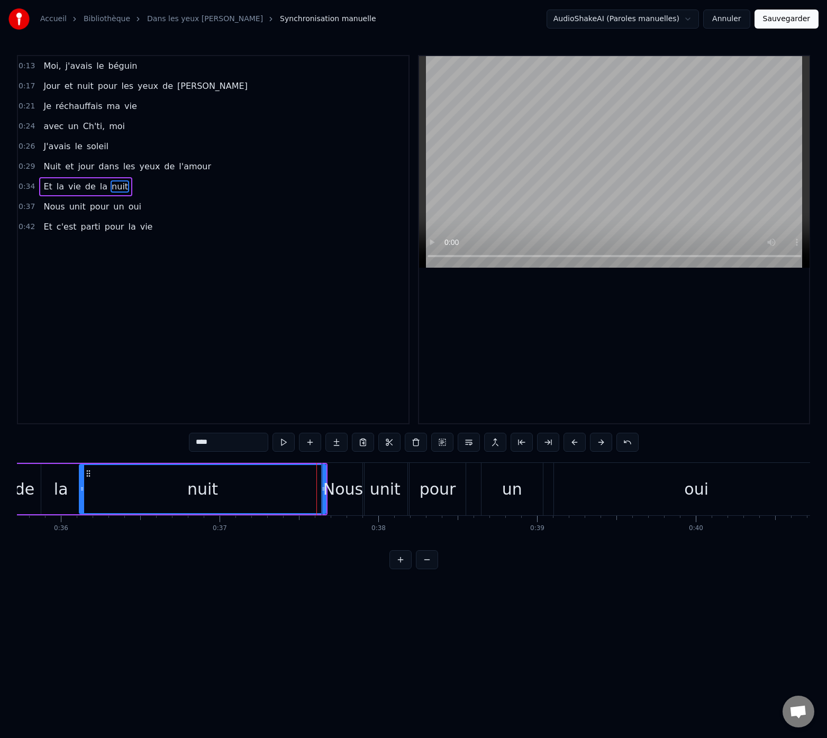
click at [338, 476] on div "Nous" at bounding box center [343, 489] width 42 height 52
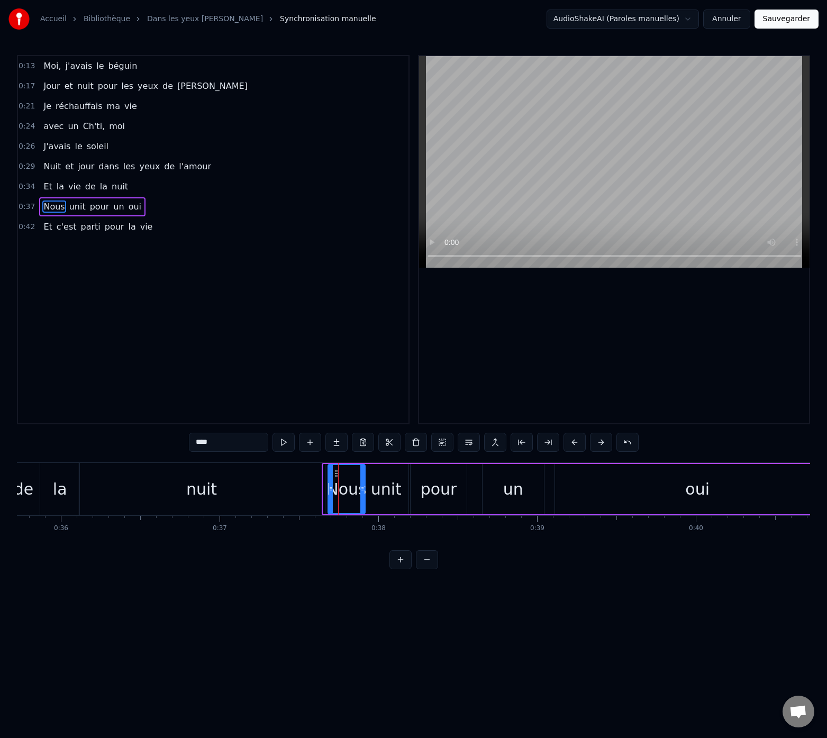
click at [329, 480] on div at bounding box center [330, 489] width 4 height 48
click at [316, 482] on div "nuit" at bounding box center [201, 489] width 246 height 52
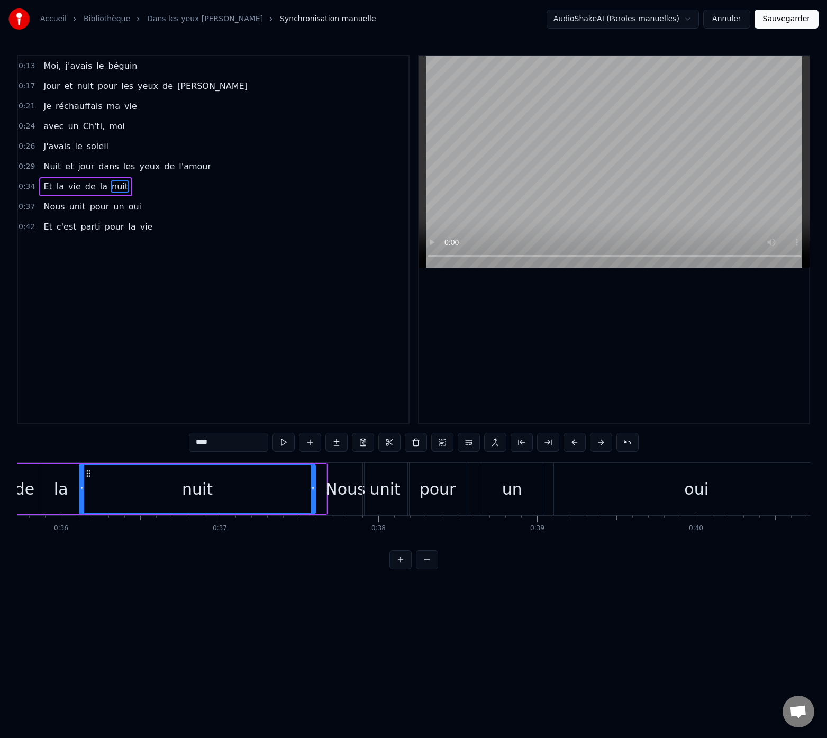
drag, startPoint x: 322, startPoint y: 486, endPoint x: 312, endPoint y: 488, distance: 10.7
click at [312, 488] on icon at bounding box center [312, 488] width 4 height 8
click at [342, 487] on div "Nous" at bounding box center [345, 489] width 40 height 24
type input "****"
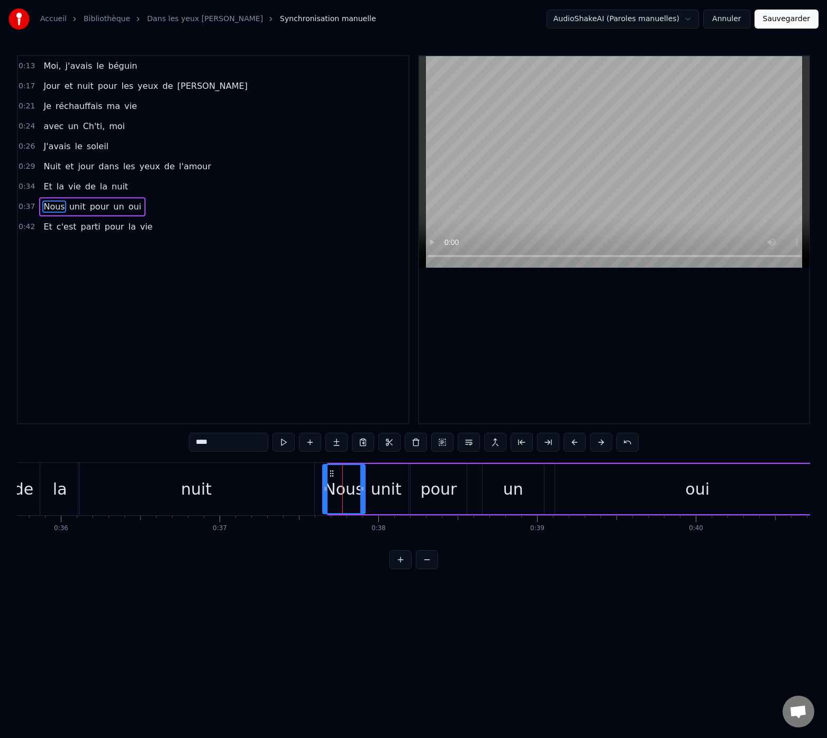
drag, startPoint x: 330, startPoint y: 487, endPoint x: 323, endPoint y: 489, distance: 6.5
click at [323, 489] on icon at bounding box center [325, 488] width 4 height 8
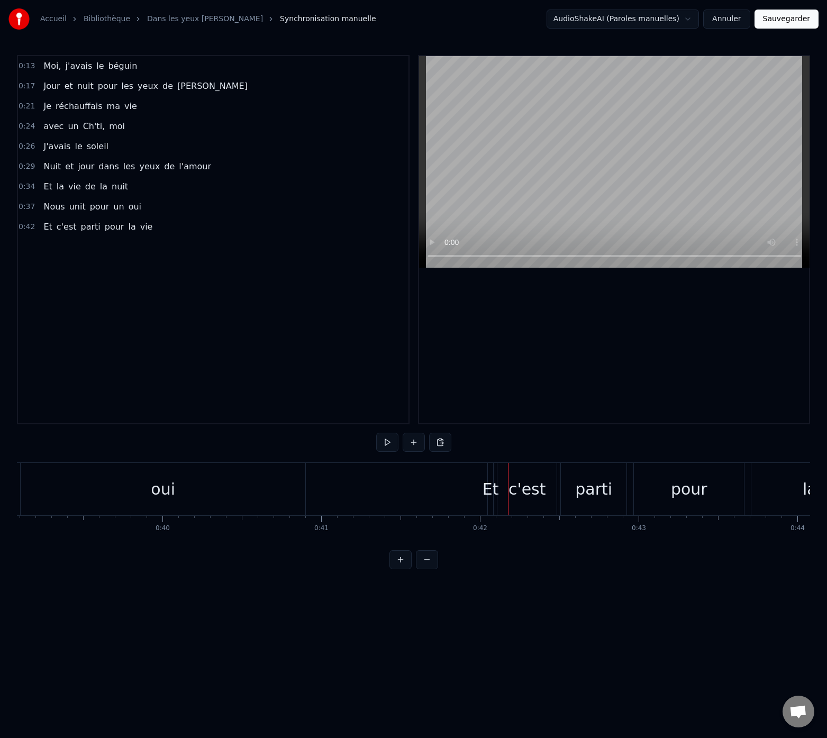
scroll to position [0, 6162]
click at [529, 492] on div "Et" at bounding box center [530, 489] width 16 height 24
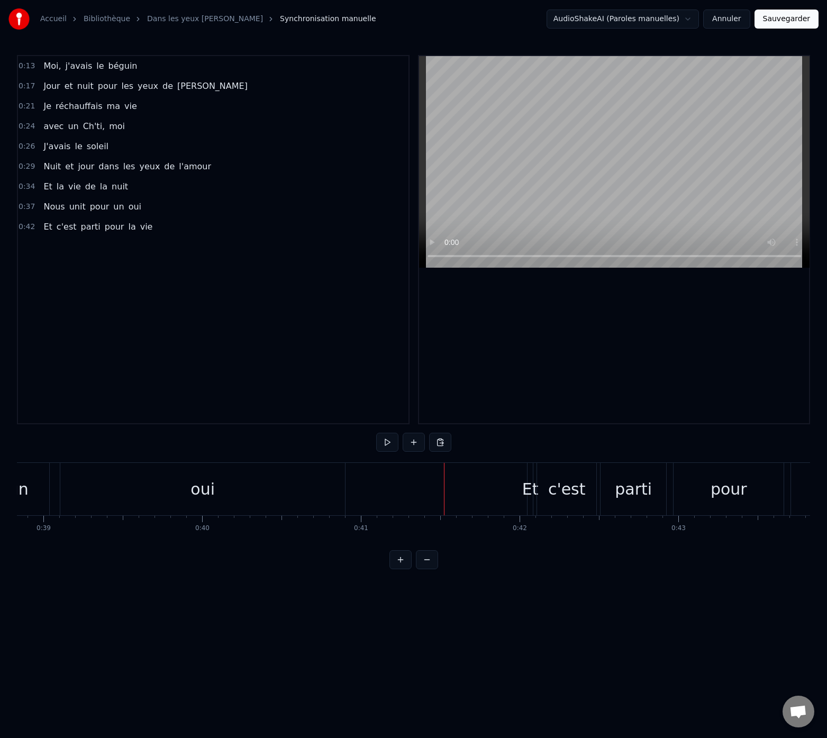
click at [527, 490] on div "Et" at bounding box center [530, 489] width 16 height 24
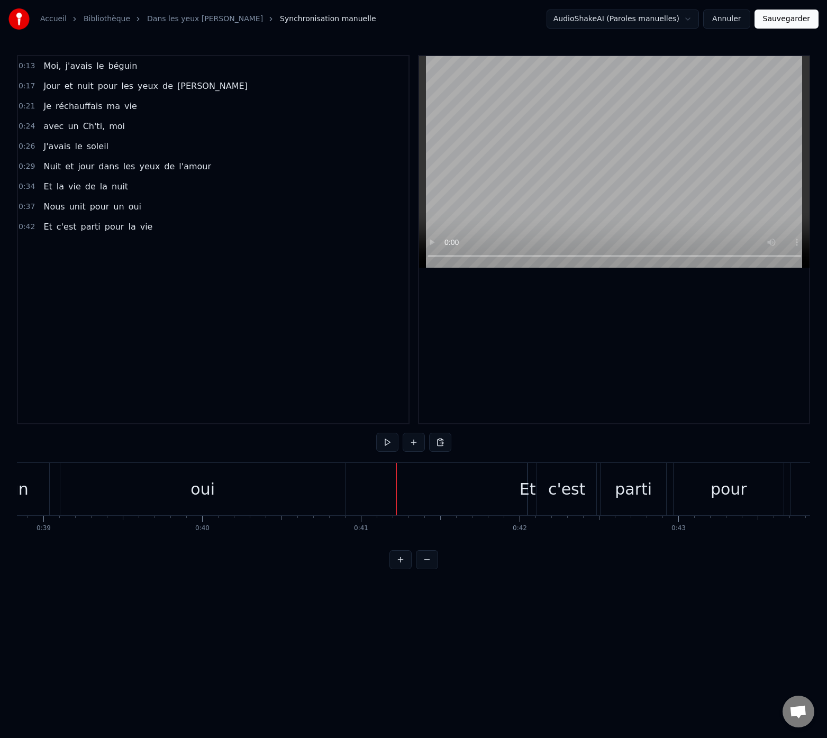
click at [528, 490] on div "Et" at bounding box center [527, 489] width 16 height 24
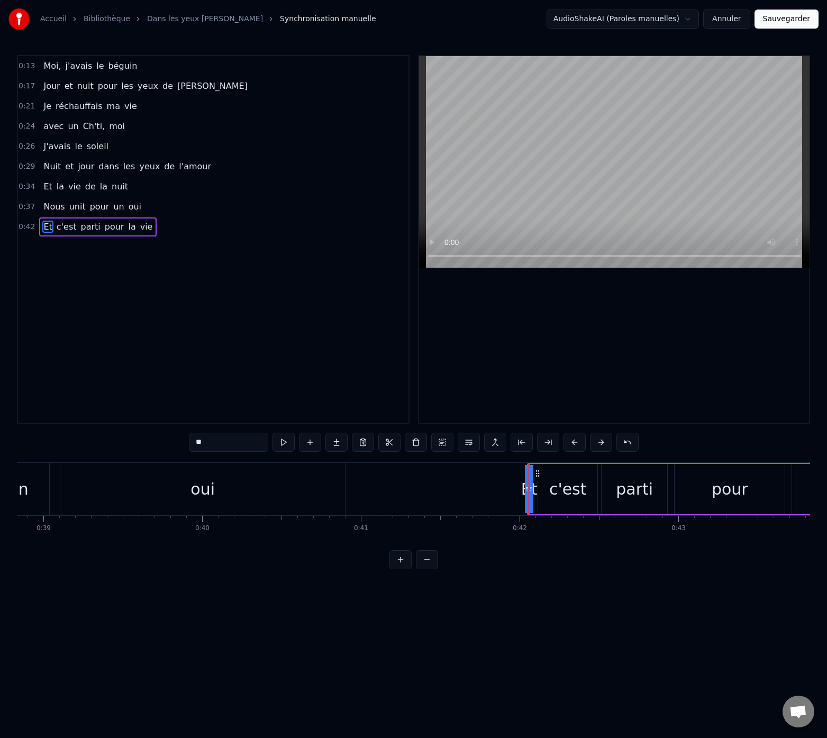
drag, startPoint x: 530, startPoint y: 490, endPoint x: 557, endPoint y: 491, distance: 27.5
click at [561, 491] on div "Et c'est parti pour la vie" at bounding box center [764, 489] width 475 height 52
click at [527, 490] on div "Et" at bounding box center [528, 489] width 16 height 24
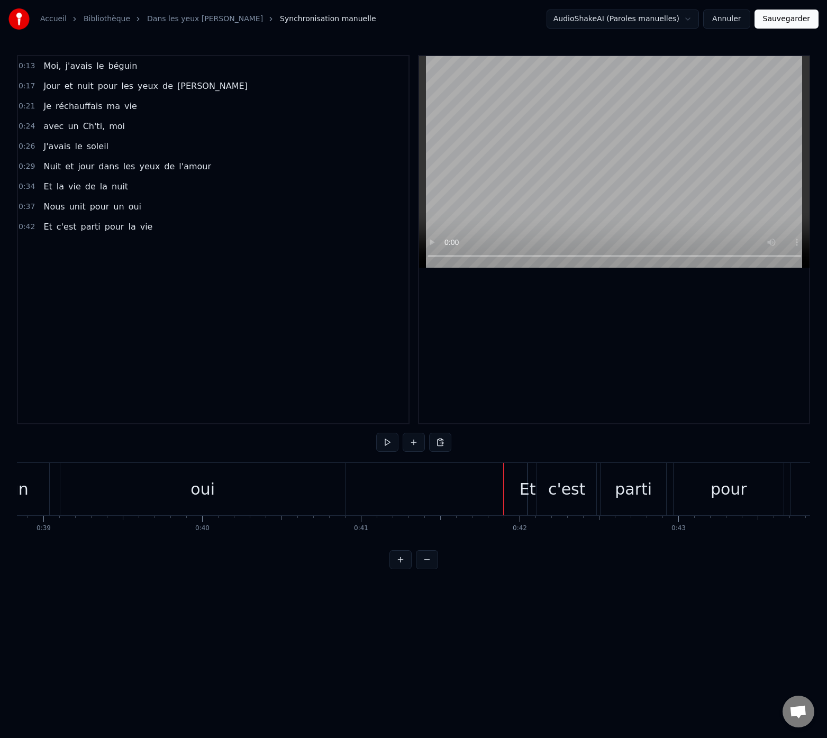
click at [529, 490] on div "Et" at bounding box center [527, 489] width 16 height 24
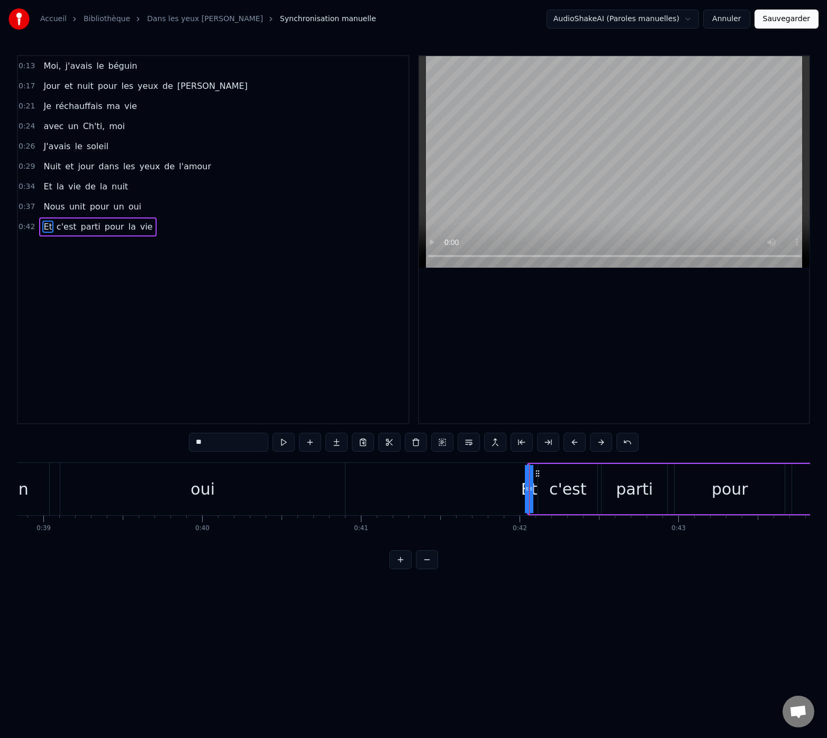
drag, startPoint x: 530, startPoint y: 490, endPoint x: 542, endPoint y: 491, distance: 11.7
click at [544, 492] on div "Et c'est parti pour la vie" at bounding box center [764, 489] width 475 height 52
click at [528, 484] on div "Et" at bounding box center [528, 489] width 16 height 24
click at [574, 441] on button at bounding box center [574, 442] width 22 height 19
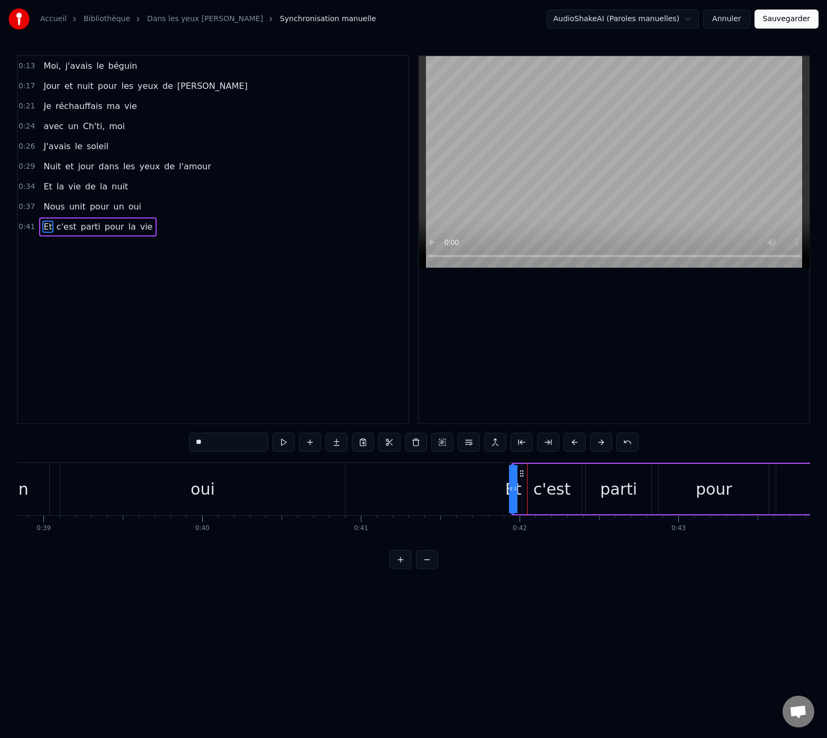
click at [574, 441] on button at bounding box center [574, 442] width 22 height 19
drag, startPoint x: 498, startPoint y: 490, endPoint x: 513, endPoint y: 493, distance: 15.0
click at [513, 493] on div "Et c'est parti pour la vie" at bounding box center [732, 489] width 475 height 52
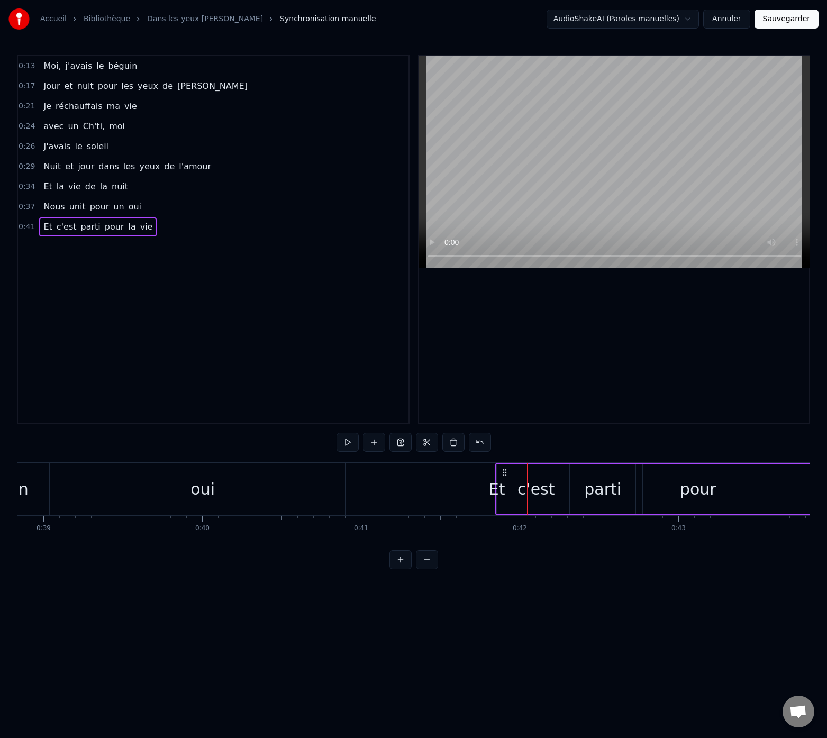
click at [537, 493] on div "c'est" at bounding box center [536, 489] width 38 height 24
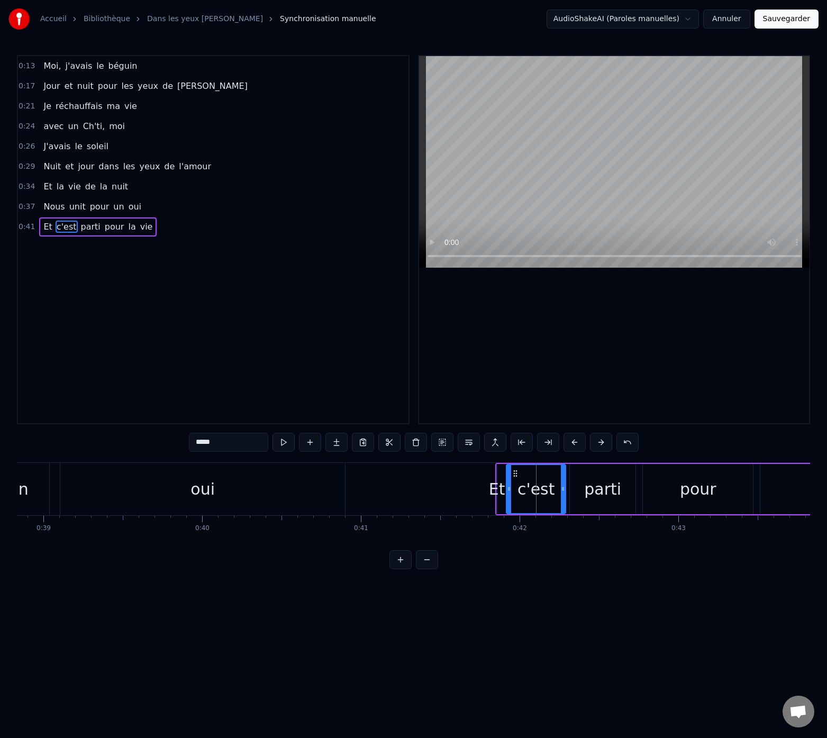
click at [517, 473] on icon at bounding box center [515, 473] width 8 height 8
drag, startPoint x: 515, startPoint y: 474, endPoint x: 553, endPoint y: 476, distance: 38.7
click at [553, 476] on icon at bounding box center [554, 473] width 8 height 8
click at [509, 486] on div "Et c'est parti pour la vie" at bounding box center [732, 489] width 475 height 52
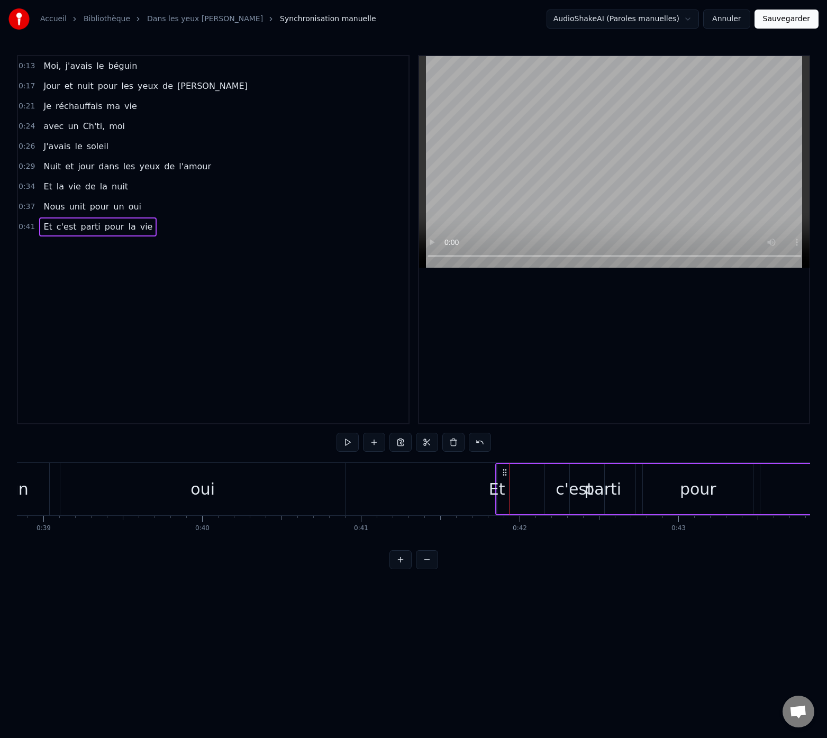
click at [499, 491] on div "Et" at bounding box center [497, 489] width 16 height 24
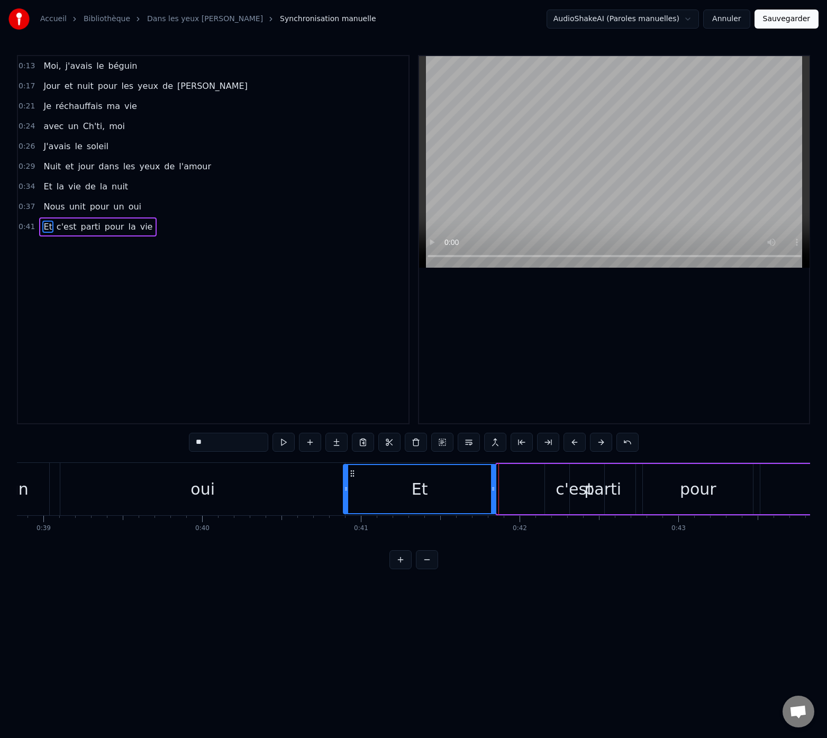
drag, startPoint x: 501, startPoint y: 482, endPoint x: 349, endPoint y: 498, distance: 153.2
click at [347, 499] on div at bounding box center [346, 489] width 4 height 48
drag, startPoint x: 487, startPoint y: 491, endPoint x: 403, endPoint y: 493, distance: 83.6
click at [403, 493] on div at bounding box center [405, 489] width 4 height 48
click at [566, 492] on div "c'est" at bounding box center [574, 489] width 38 height 24
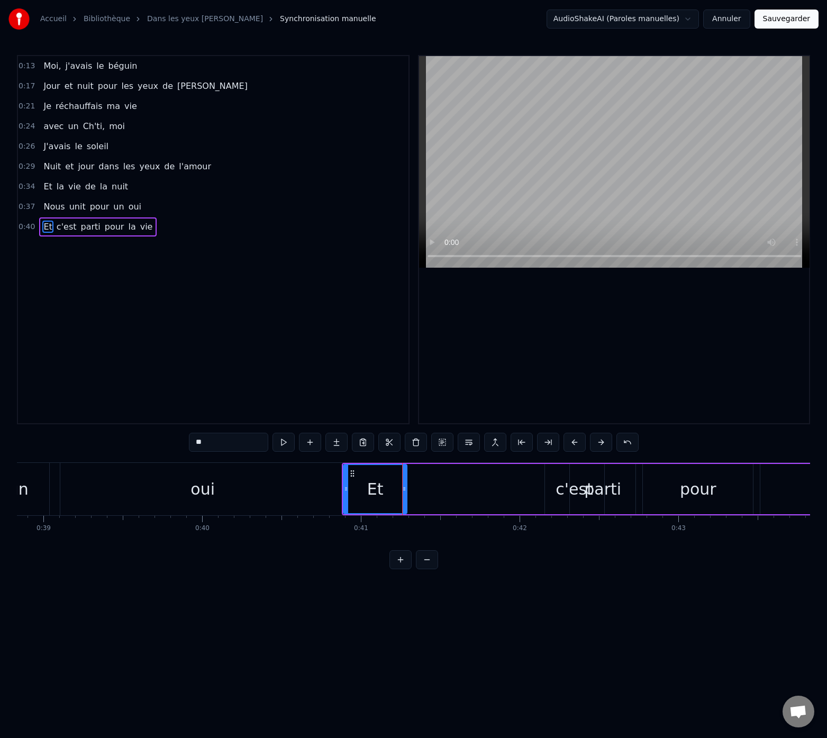
type input "*****"
drag, startPoint x: 553, startPoint y: 473, endPoint x: 433, endPoint y: 486, distance: 120.7
click at [414, 481] on div "c'est" at bounding box center [435, 489] width 58 height 48
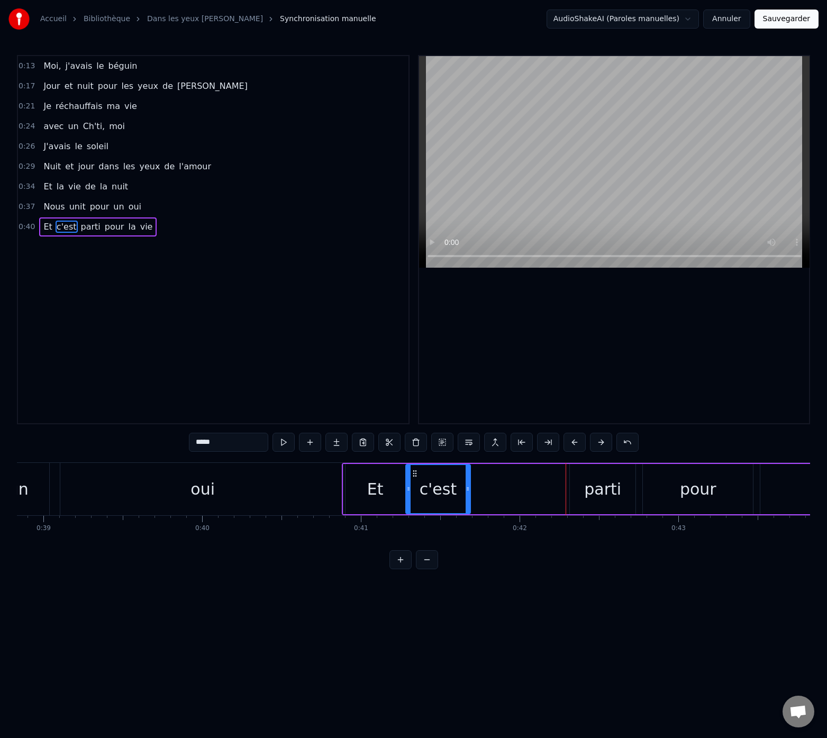
click at [468, 491] on icon at bounding box center [467, 488] width 4 height 8
click at [639, 499] on div "Et c'est parti pour la vie" at bounding box center [656, 489] width 628 height 52
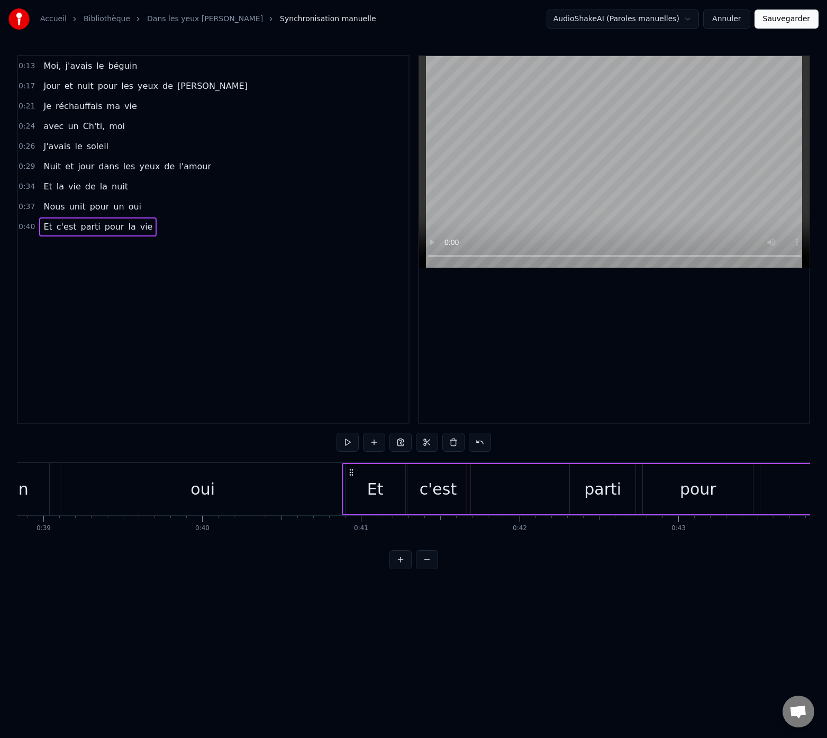
click at [619, 497] on div "parti" at bounding box center [603, 489] width 66 height 50
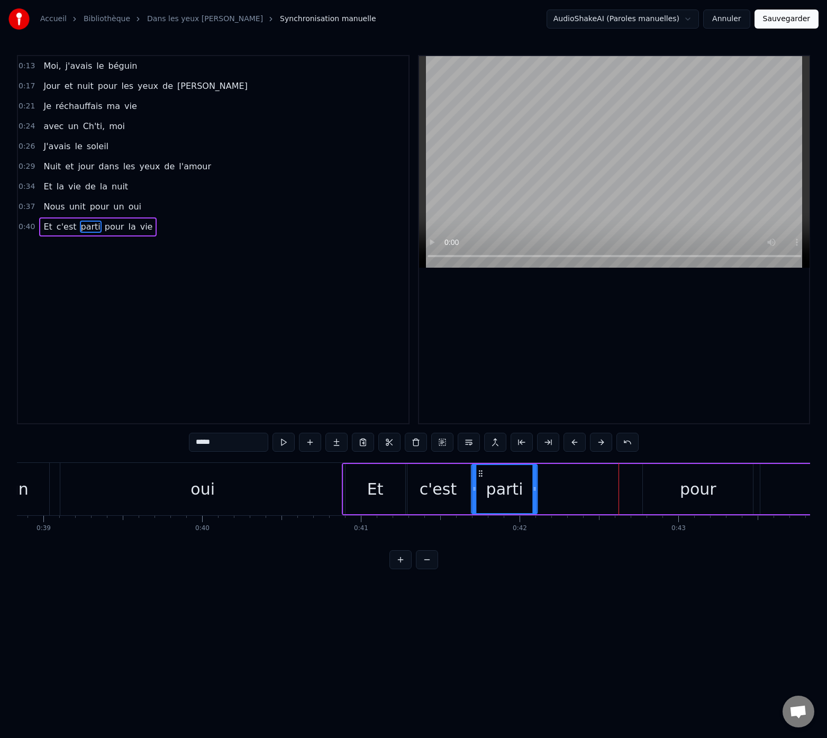
drag, startPoint x: 578, startPoint y: 473, endPoint x: 480, endPoint y: 480, distance: 98.1
click at [480, 480] on div "parti" at bounding box center [504, 489] width 65 height 48
click at [689, 489] on div "pour" at bounding box center [698, 489] width 36 height 24
type input "****"
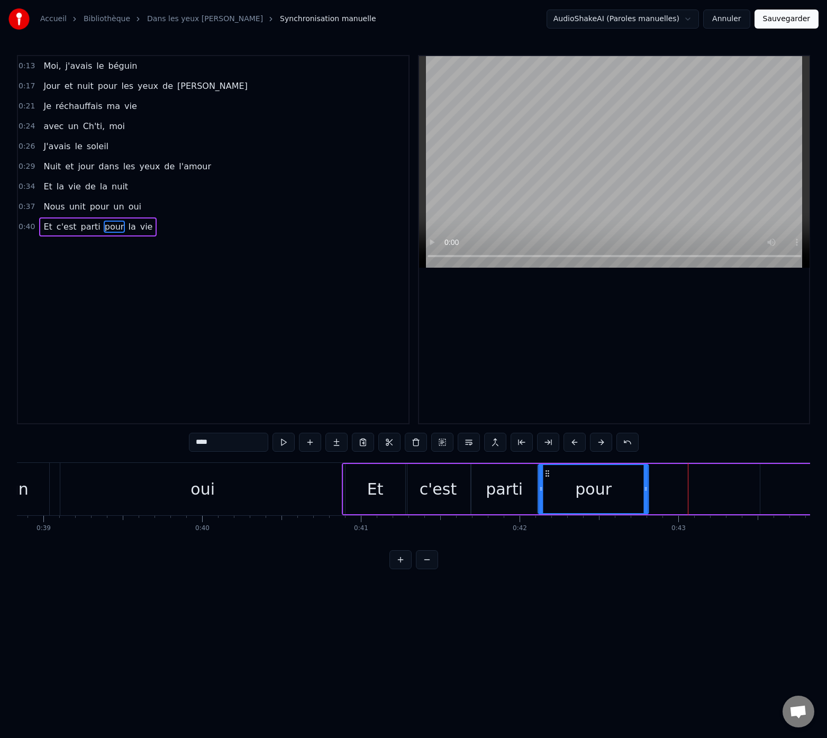
drag, startPoint x: 652, startPoint y: 474, endPoint x: 547, endPoint y: 482, distance: 105.0
click at [547, 482] on div "pour" at bounding box center [593, 489] width 109 height 48
click at [54, 478] on div "Nous unit pour un oui" at bounding box center [87, 489] width 521 height 52
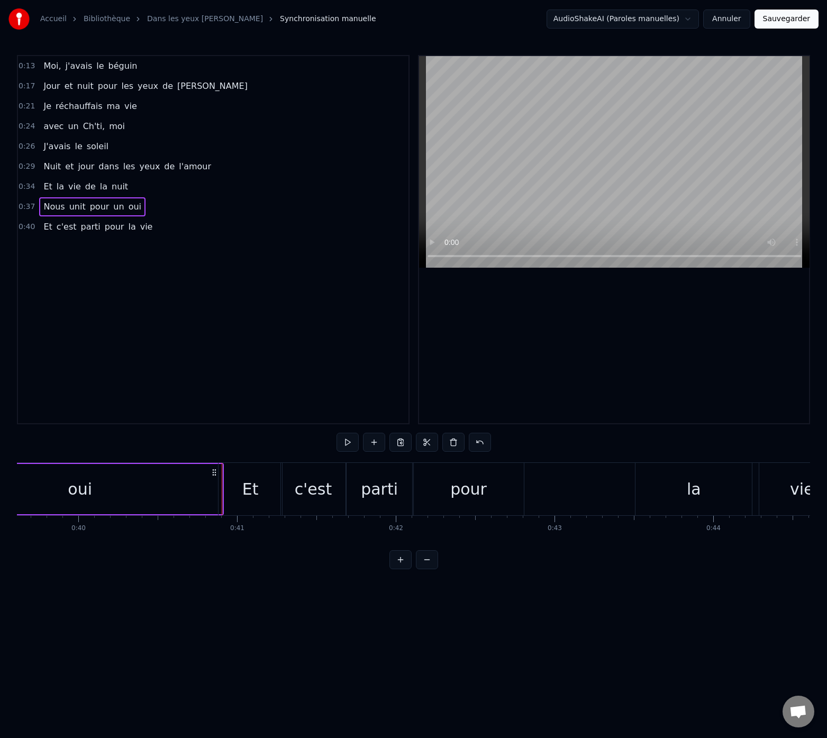
scroll to position [0, 6247]
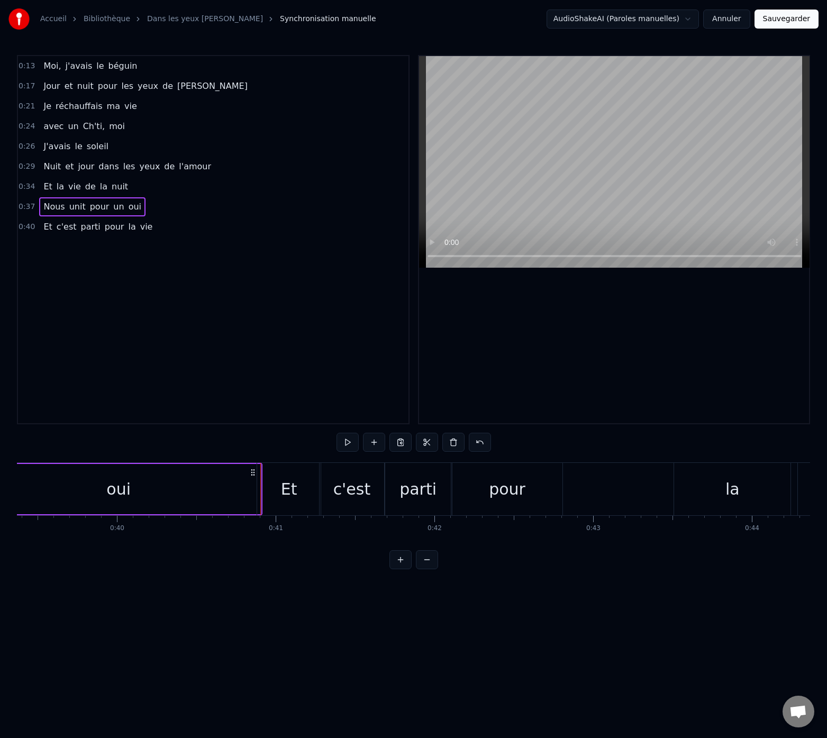
click at [228, 490] on div "oui" at bounding box center [118, 489] width 285 height 50
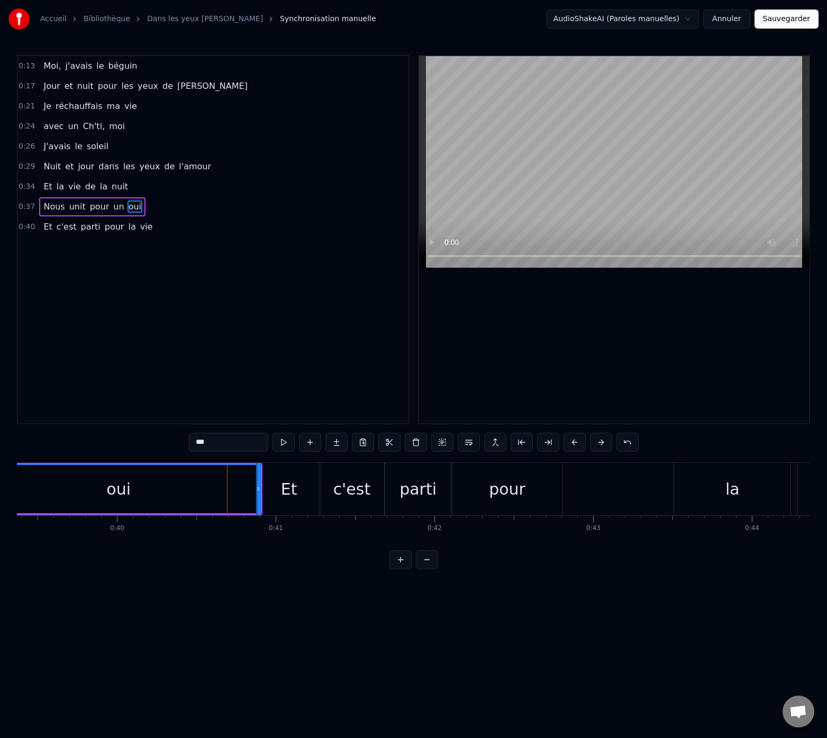
drag, startPoint x: 258, startPoint y: 488, endPoint x: 250, endPoint y: 492, distance: 8.3
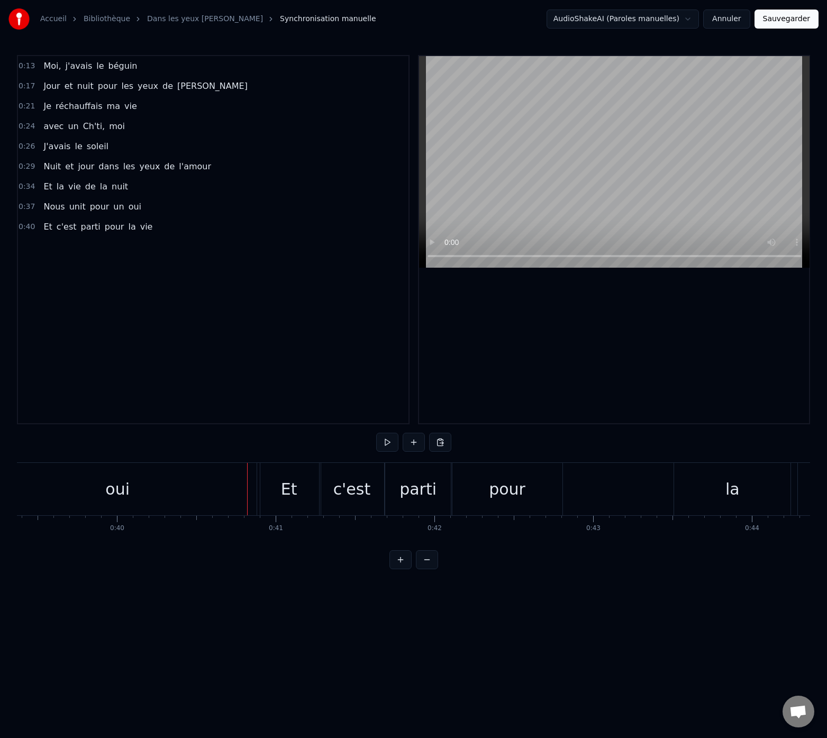
click at [251, 490] on div "oui" at bounding box center [117, 489] width 285 height 52
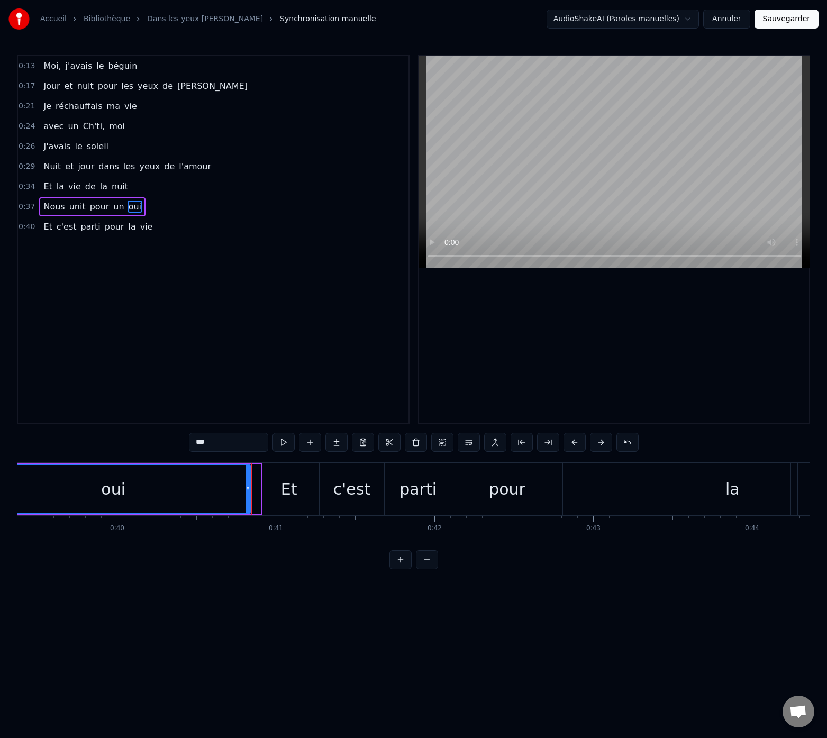
drag, startPoint x: 255, startPoint y: 490, endPoint x: 245, endPoint y: 491, distance: 10.7
click at [245, 491] on div "oui" at bounding box center [113, 489] width 273 height 48
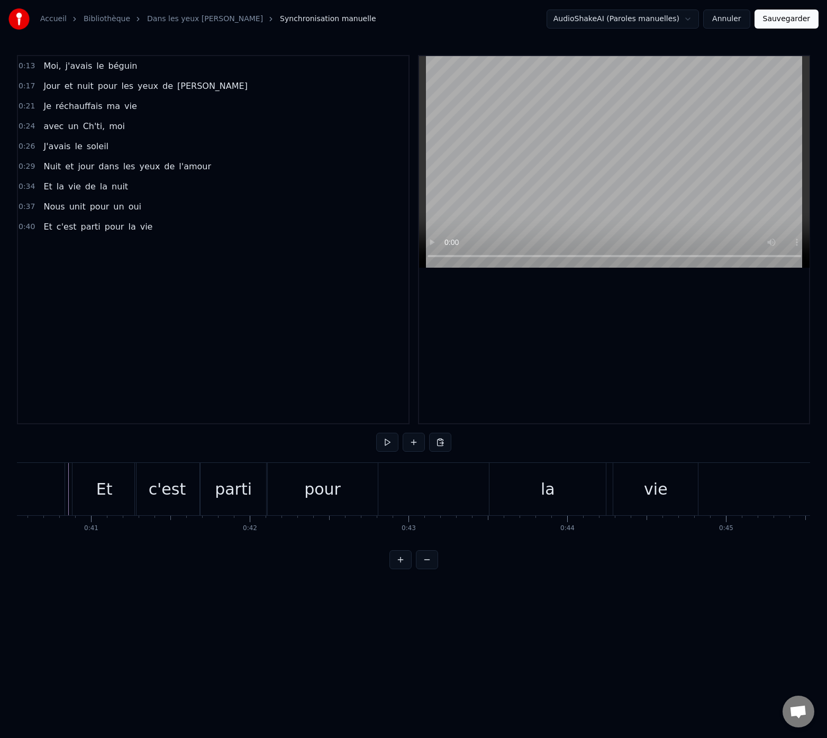
scroll to position [0, 6428]
click at [510, 491] on div "la" at bounding box center [551, 489] width 116 height 52
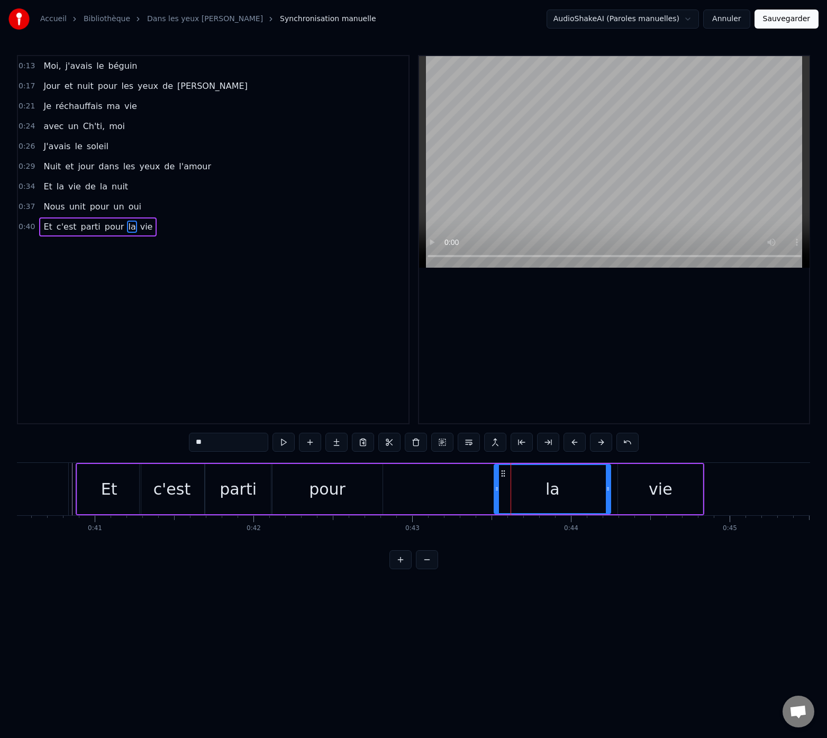
click at [564, 492] on div "la" at bounding box center [552, 489] width 115 height 48
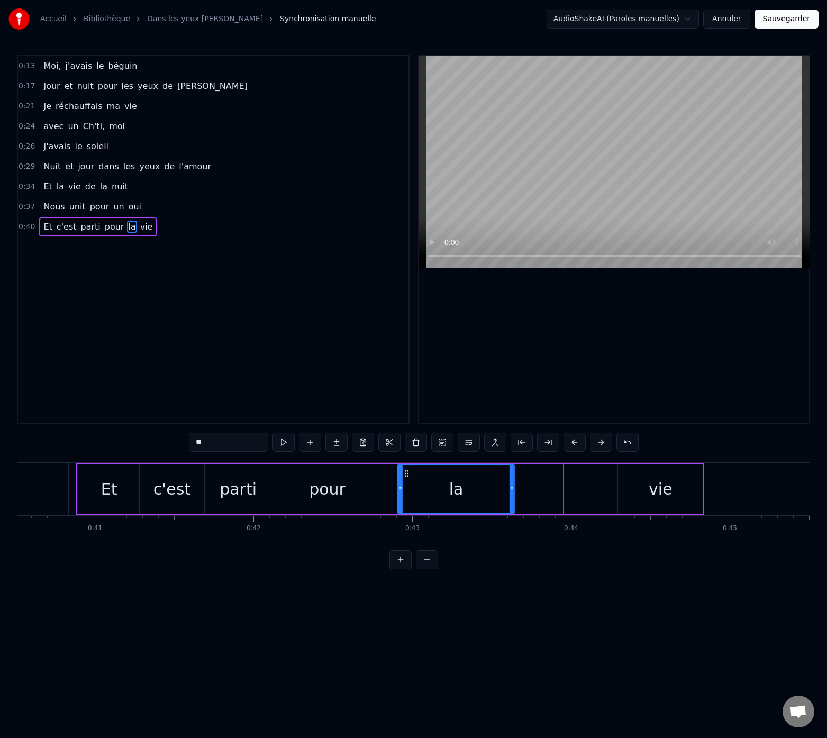
drag, startPoint x: 502, startPoint y: 474, endPoint x: 405, endPoint y: 479, distance: 97.4
click at [405, 479] on div "la" at bounding box center [455, 489] width 115 height 48
click at [664, 494] on div "vie" at bounding box center [660, 489] width 24 height 24
type input "***"
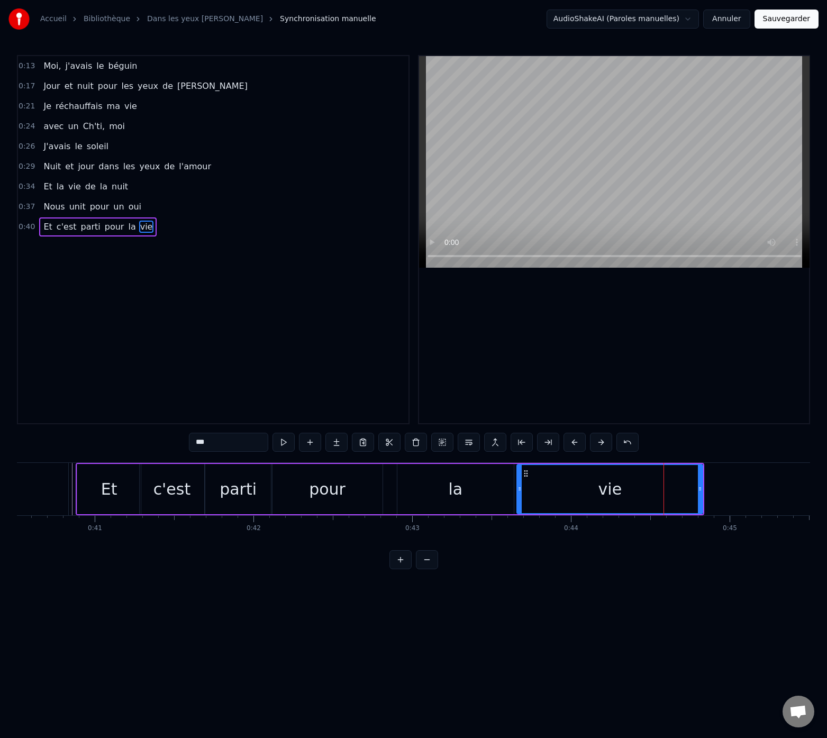
drag, startPoint x: 622, startPoint y: 489, endPoint x: 521, endPoint y: 492, distance: 101.1
click at [521, 492] on icon at bounding box center [519, 488] width 4 height 8
drag, startPoint x: 519, startPoint y: 489, endPoint x: 569, endPoint y: 486, distance: 49.3
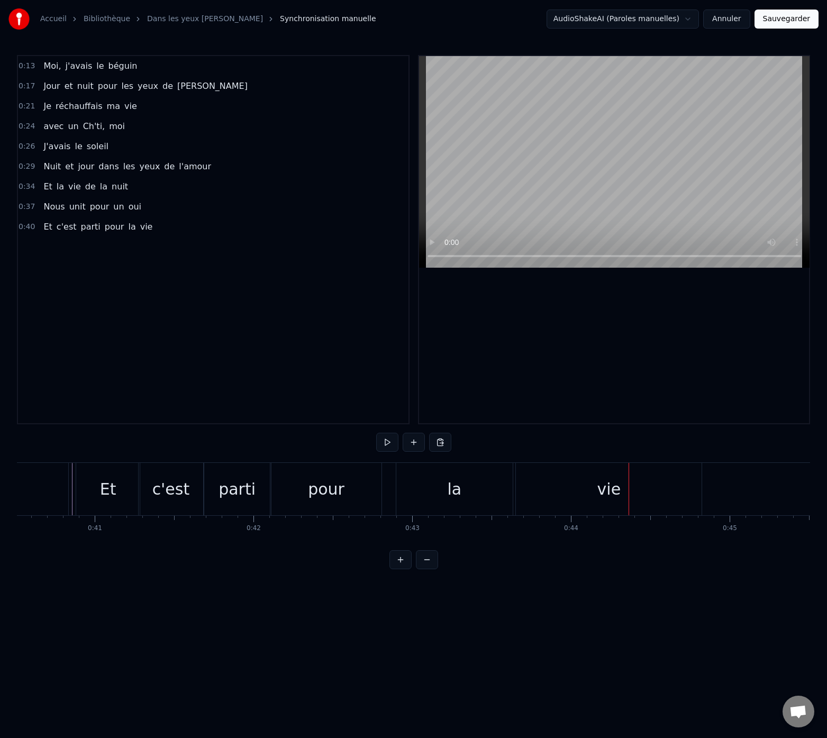
click at [558, 488] on div "vie" at bounding box center [609, 489] width 186 height 52
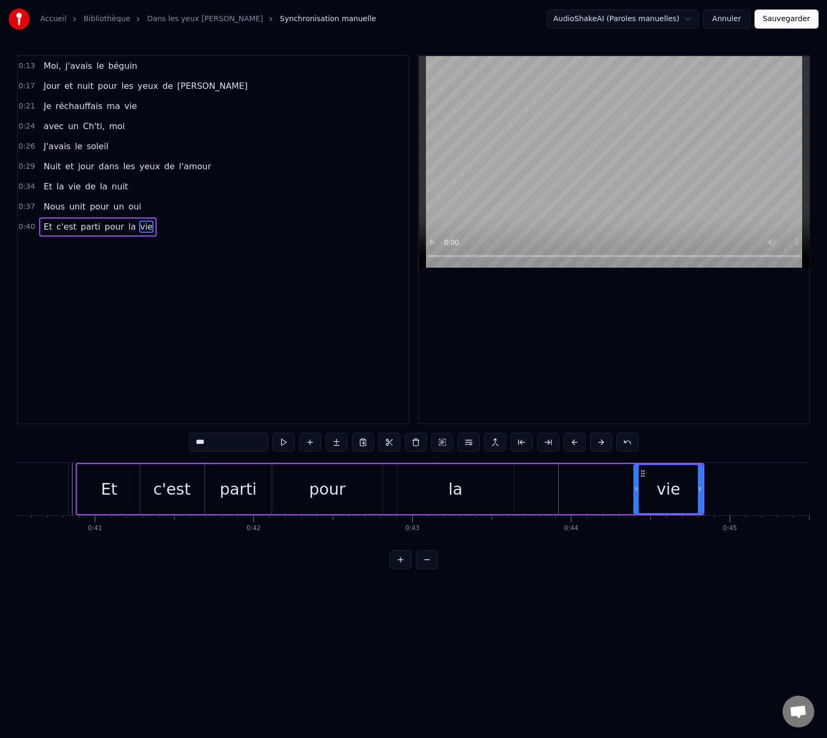
drag, startPoint x: 520, startPoint y: 486, endPoint x: 637, endPoint y: 489, distance: 116.9
click at [637, 489] on icon at bounding box center [636, 488] width 4 height 8
drag, startPoint x: 700, startPoint y: 487, endPoint x: 729, endPoint y: 488, distance: 28.6
click at [752, 491] on icon at bounding box center [750, 488] width 4 height 8
click at [444, 485] on div "la" at bounding box center [455, 489] width 116 height 50
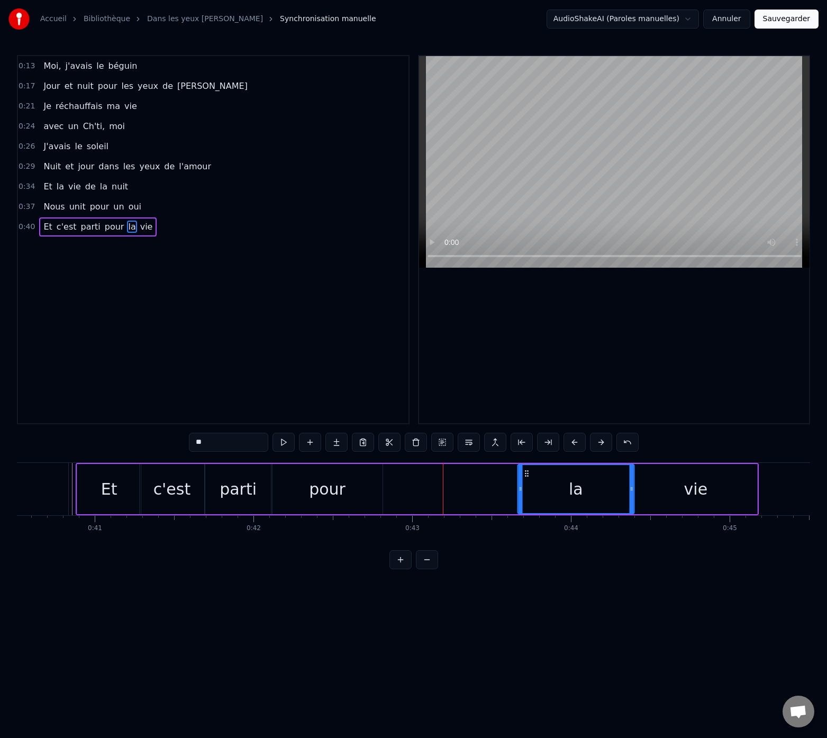
drag, startPoint x: 406, startPoint y: 473, endPoint x: 526, endPoint y: 477, distance: 120.1
click at [526, 477] on icon at bounding box center [526, 473] width 8 height 8
click at [300, 481] on div "pour" at bounding box center [327, 489] width 110 height 50
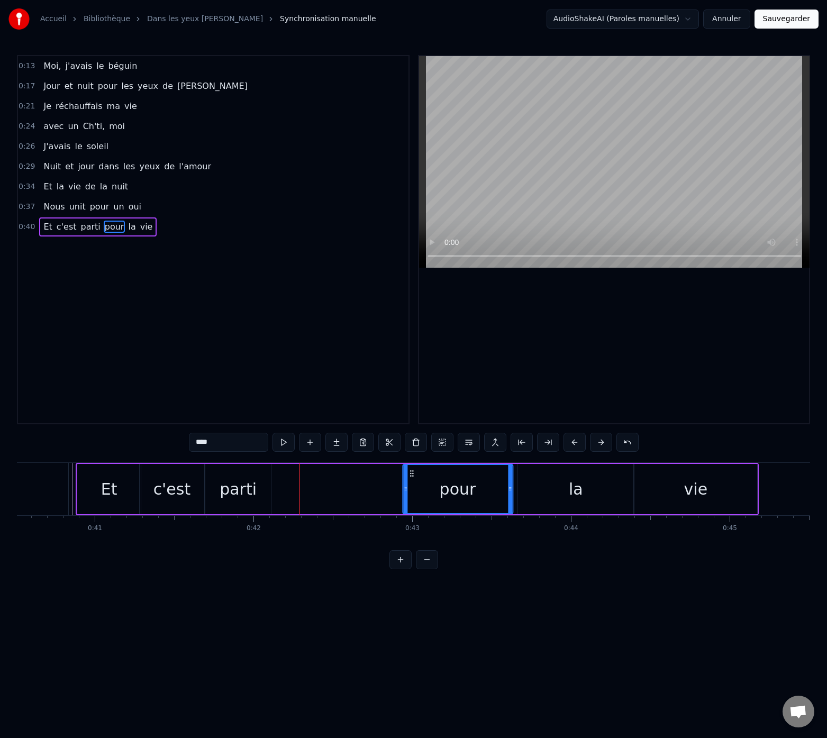
drag, startPoint x: 285, startPoint y: 474, endPoint x: 412, endPoint y: 480, distance: 126.5
click at [412, 480] on div "pour" at bounding box center [457, 489] width 109 height 48
click at [264, 493] on div "parti" at bounding box center [238, 489] width 66 height 50
type input "*****"
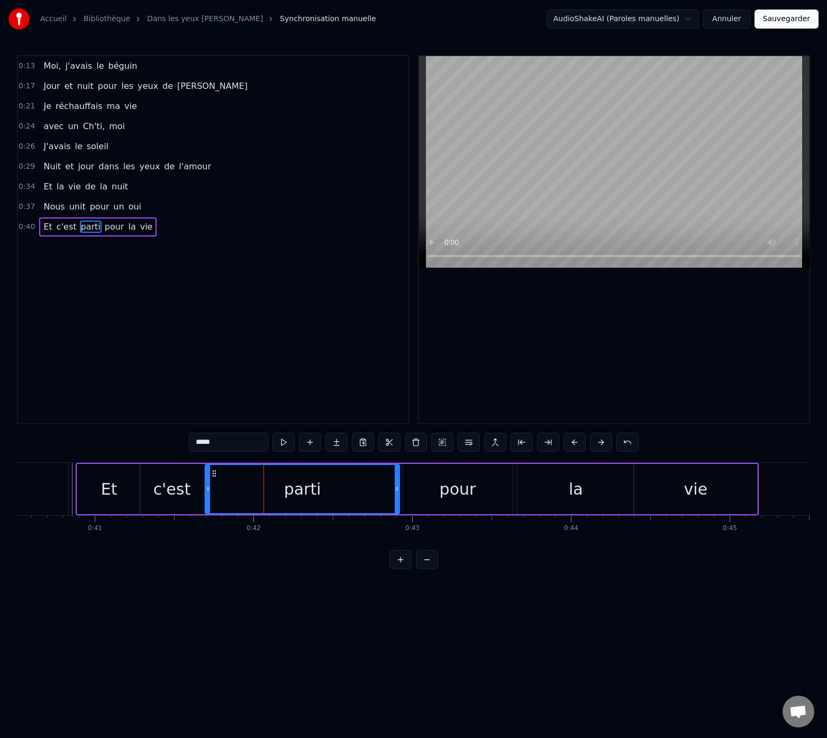
drag, startPoint x: 268, startPoint y: 487, endPoint x: 342, endPoint y: 488, distance: 74.1
click at [396, 491] on icon at bounding box center [397, 488] width 4 height 8
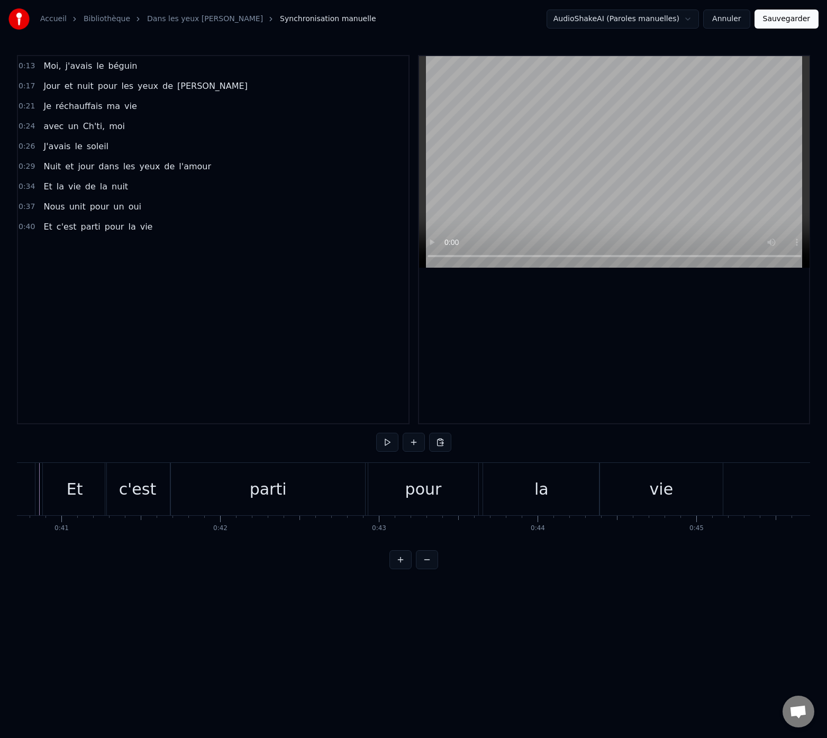
scroll to position [0, 6462]
click at [39, 461] on div "0:13 Moi, j'[PERSON_NAME] 0:17 Jour et nuit pour les yeux de [PERSON_NAME] 0:21…" at bounding box center [413, 312] width 793 height 514
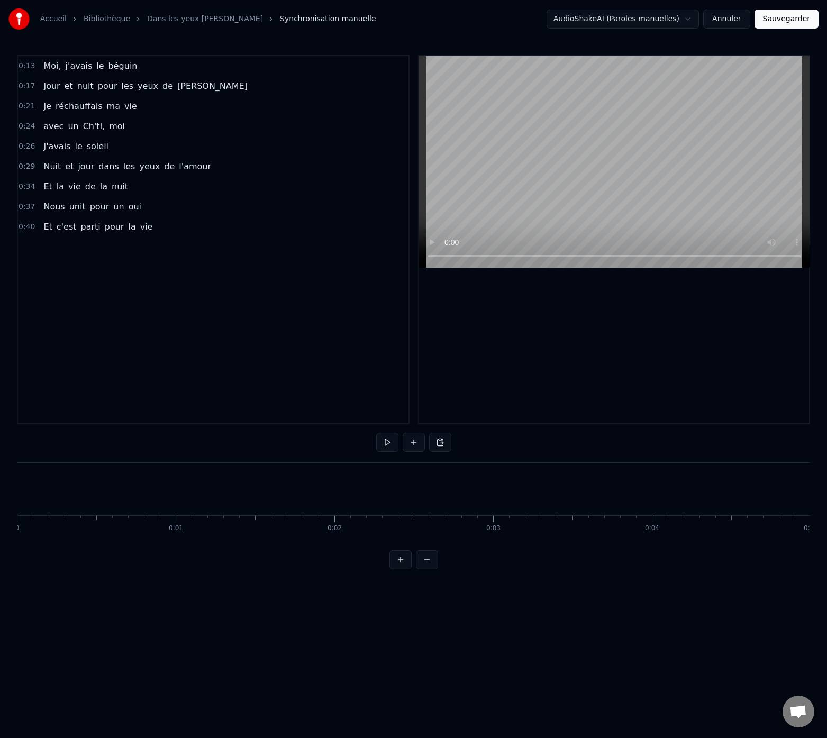
click at [385, 443] on button at bounding box center [387, 442] width 22 height 19
click at [807, 17] on button "Sauvegarder" at bounding box center [786, 19] width 64 height 19
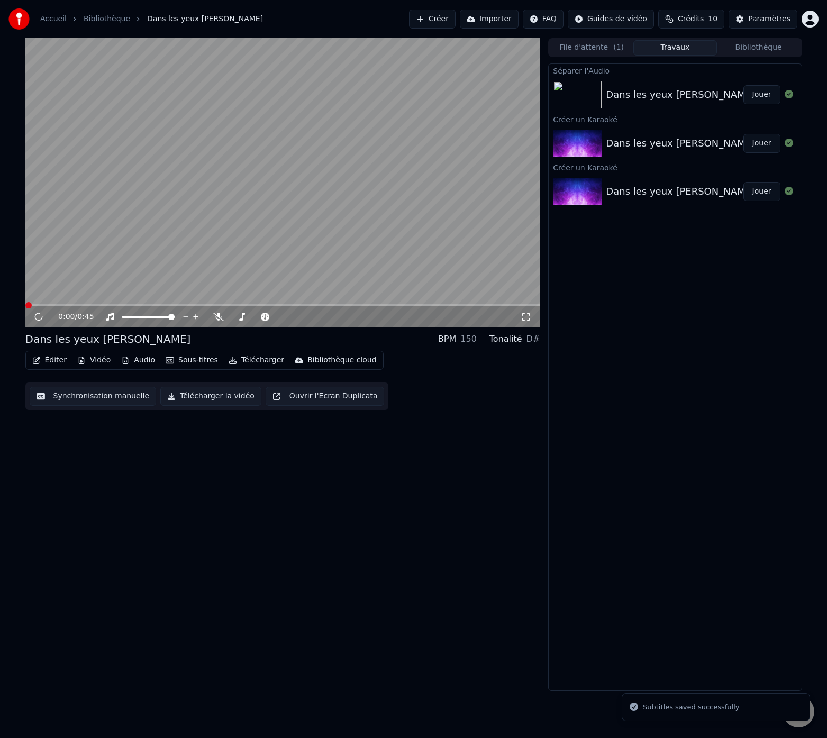
click at [45, 359] on button "Éditer" at bounding box center [49, 360] width 43 height 15
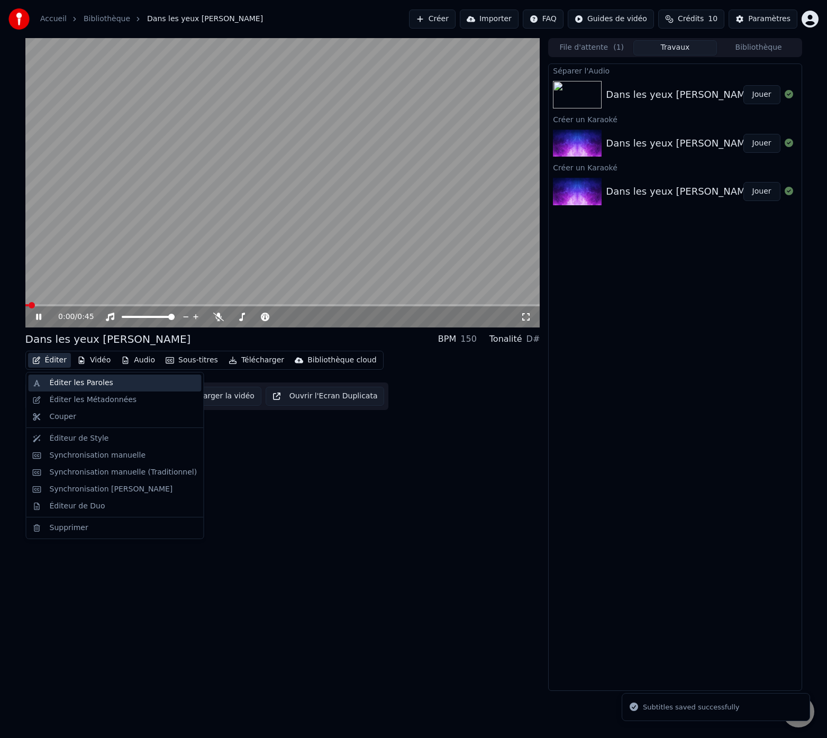
click at [69, 388] on div "Éditer les Paroles" at bounding box center [81, 383] width 63 height 11
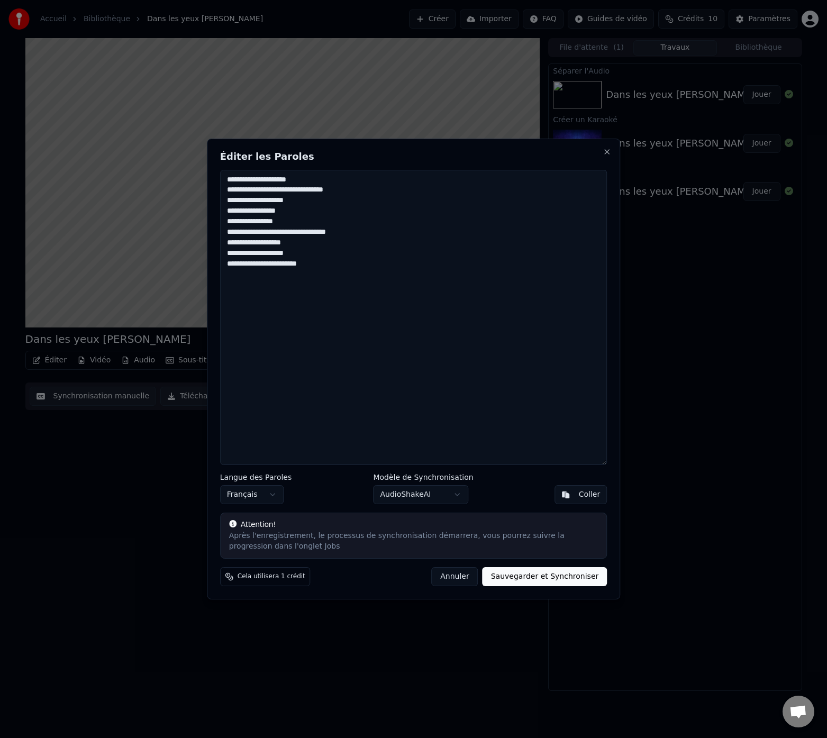
click at [227, 178] on textarea "**********" at bounding box center [413, 317] width 387 height 295
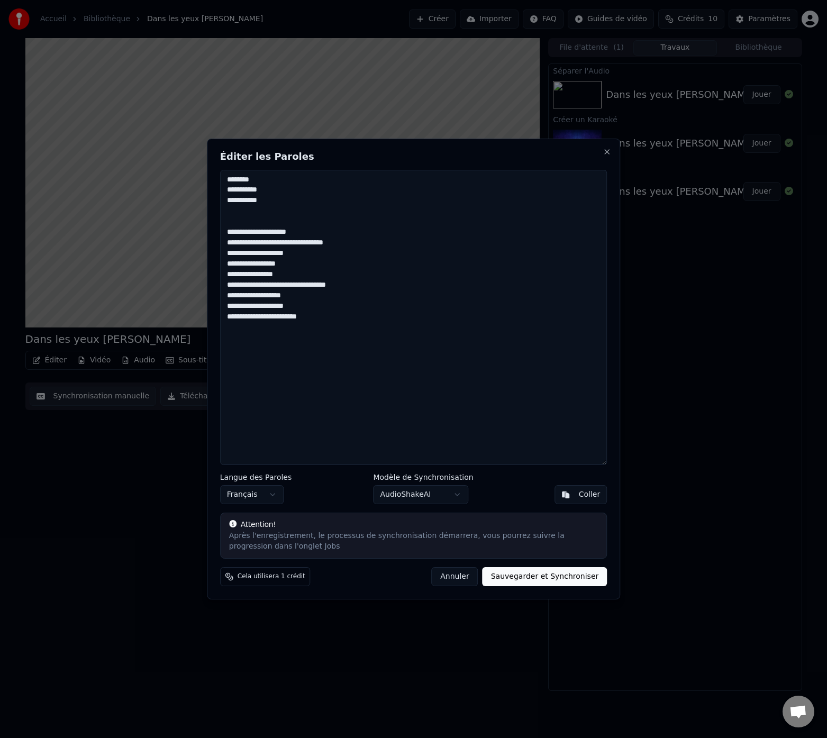
click at [295, 215] on textarea "**********" at bounding box center [413, 317] width 387 height 295
type textarea "**********"
click at [557, 575] on button "Sauvegarder et Synchroniser" at bounding box center [544, 576] width 125 height 19
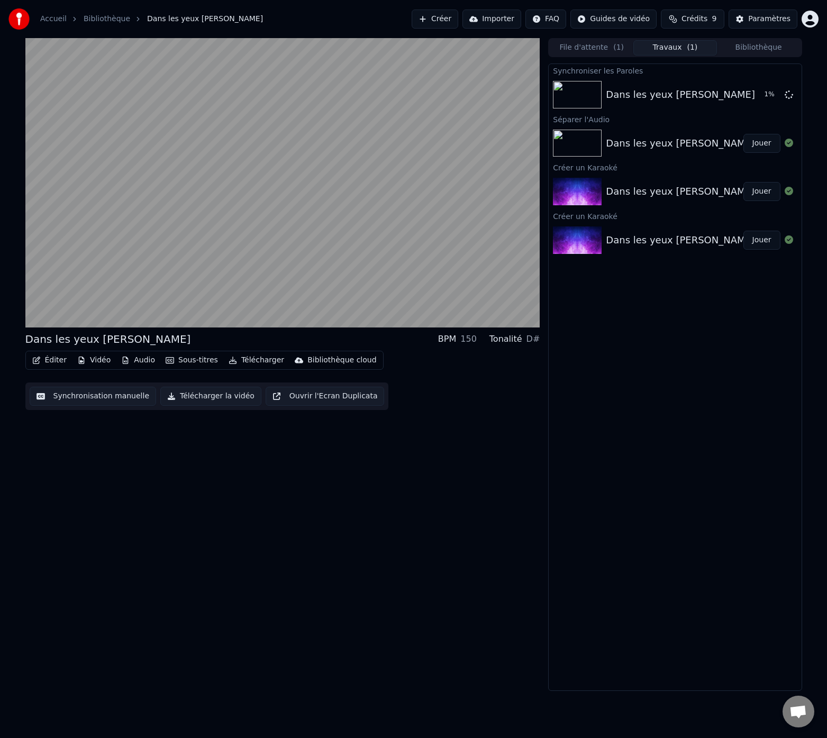
click at [71, 399] on button "Synchronisation manuelle" at bounding box center [93, 396] width 127 height 19
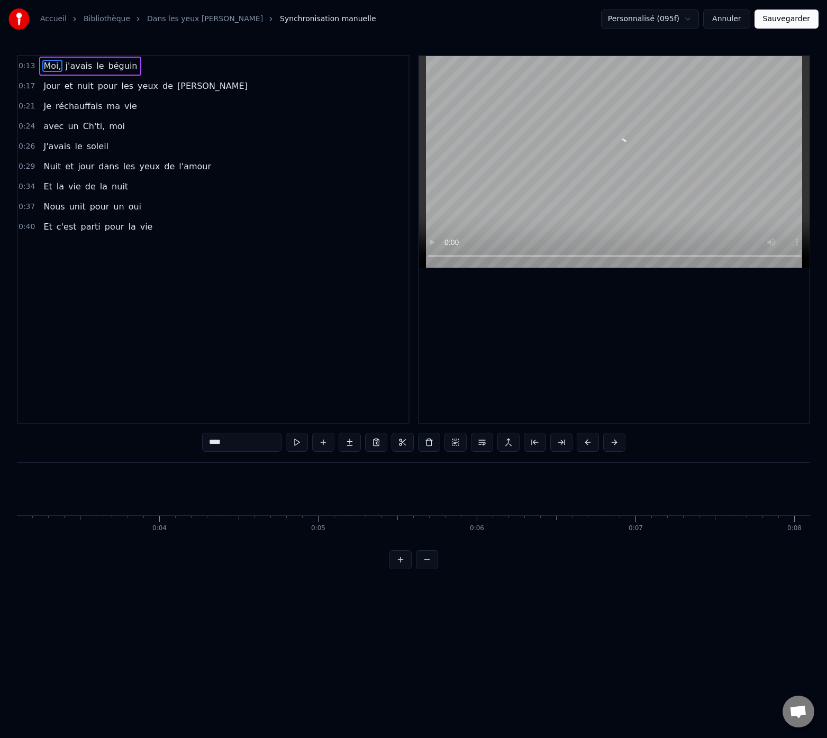
scroll to position [0, 468]
click at [729, 23] on button "Annuler" at bounding box center [726, 19] width 47 height 19
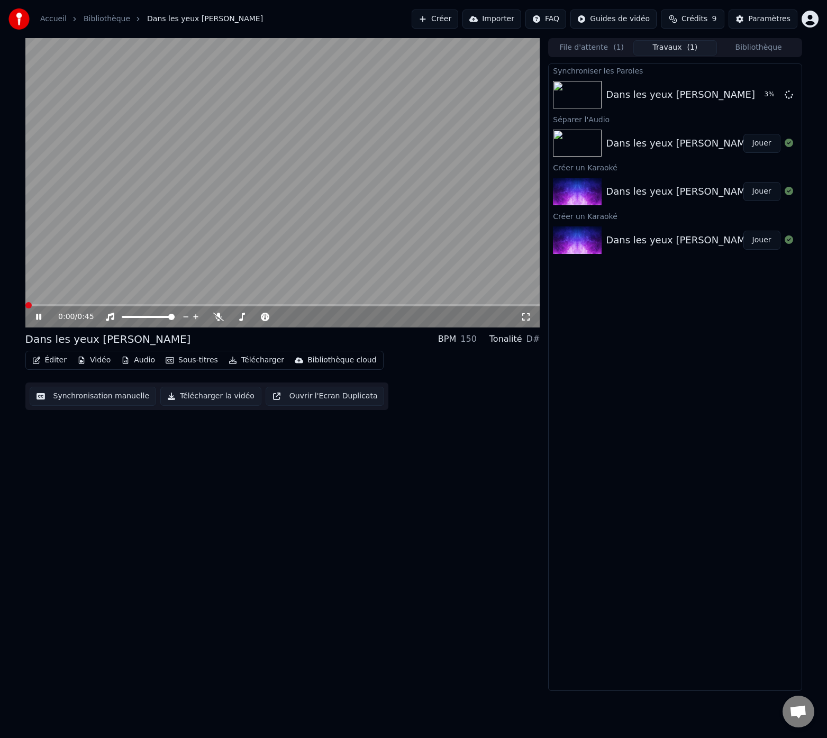
click at [49, 359] on button "Éditer" at bounding box center [49, 360] width 43 height 15
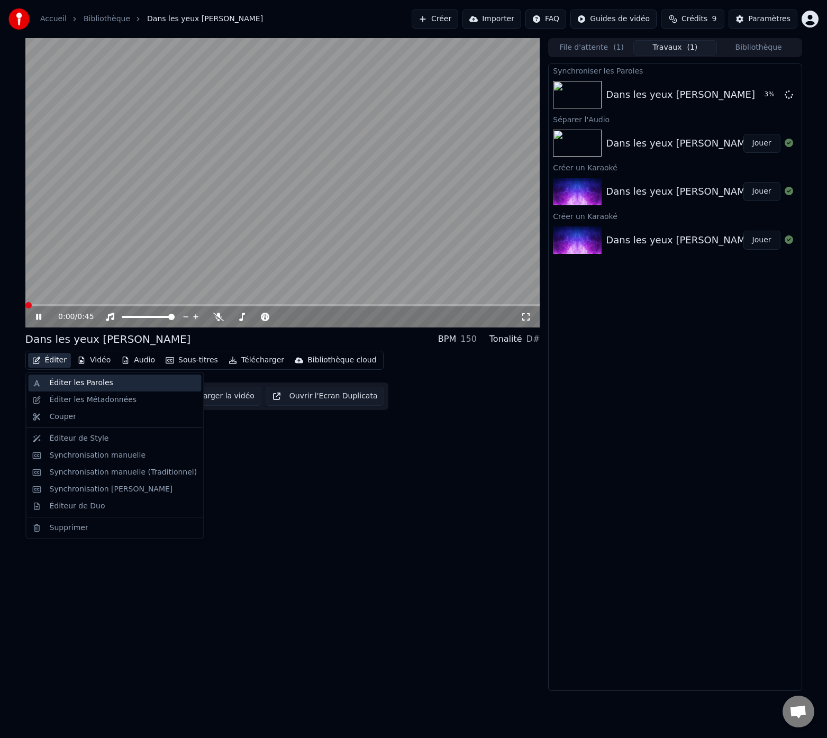
click at [58, 379] on div "Éditer les Paroles" at bounding box center [81, 383] width 63 height 11
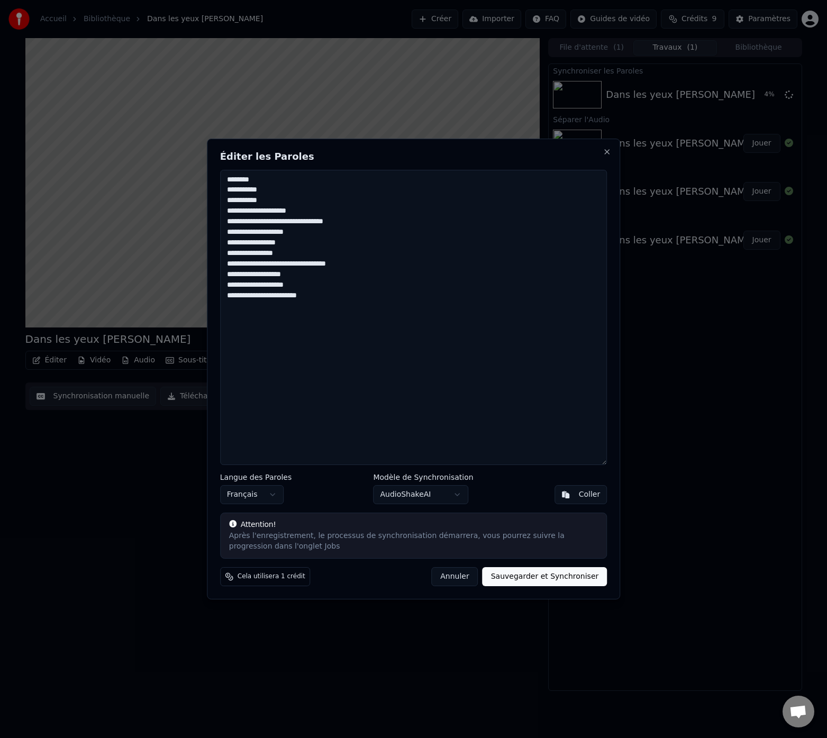
click at [455, 581] on button "Annuler" at bounding box center [454, 576] width 47 height 19
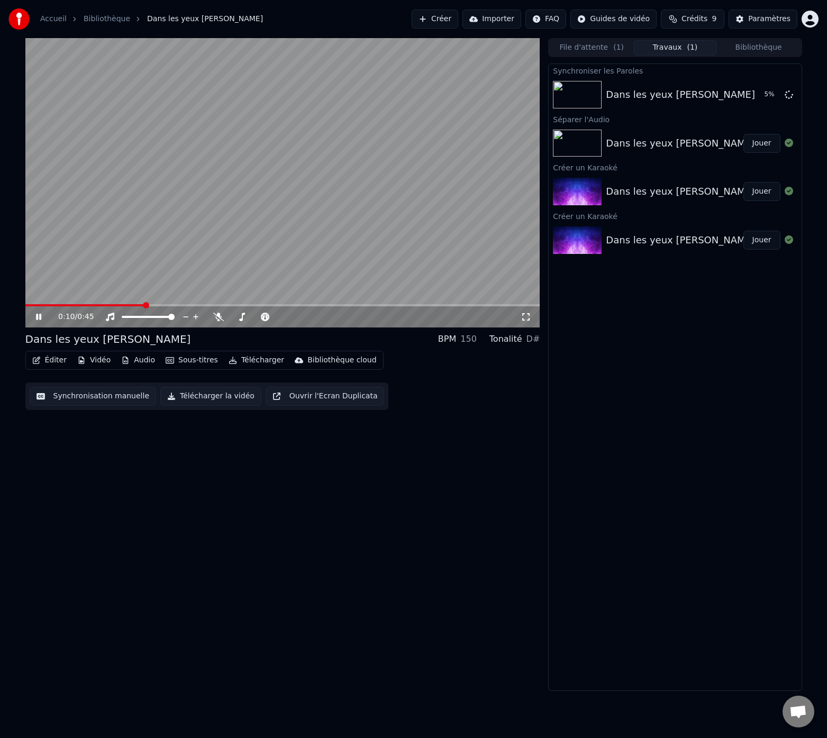
click at [39, 315] on icon at bounding box center [38, 317] width 5 height 6
click at [29, 305] on span at bounding box center [130, 305] width 211 height 2
click at [94, 395] on button "Synchronisation manuelle" at bounding box center [93, 396] width 127 height 19
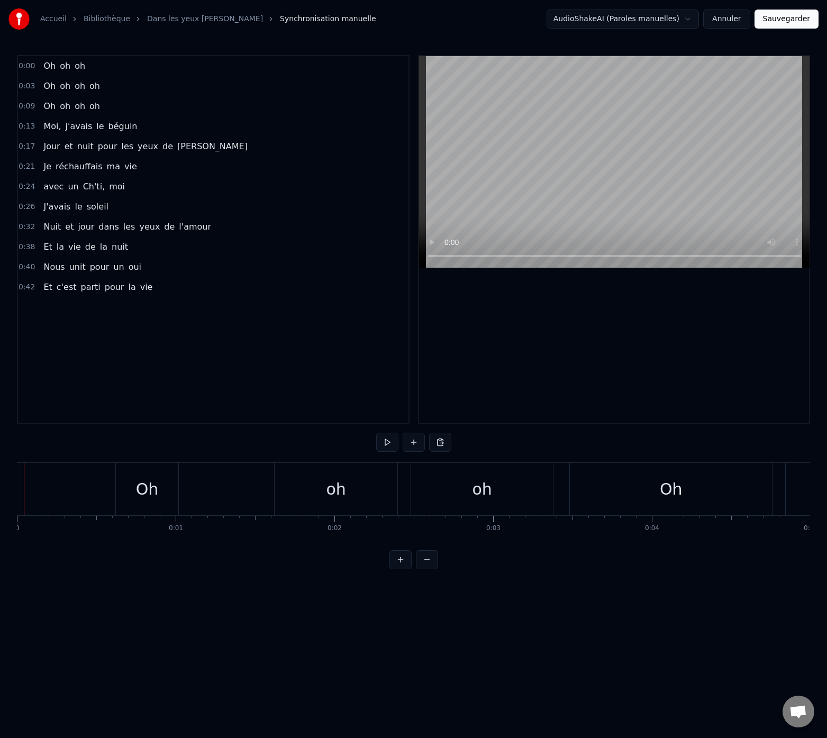
click at [391, 444] on button at bounding box center [387, 442] width 22 height 19
click at [384, 440] on button at bounding box center [387, 442] width 22 height 19
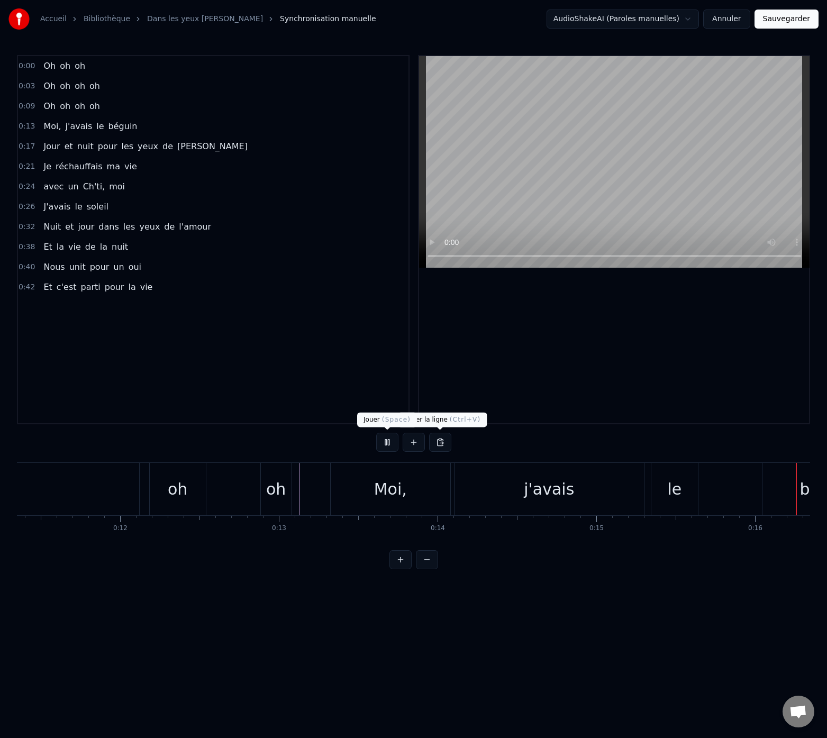
click at [388, 440] on button at bounding box center [387, 442] width 22 height 19
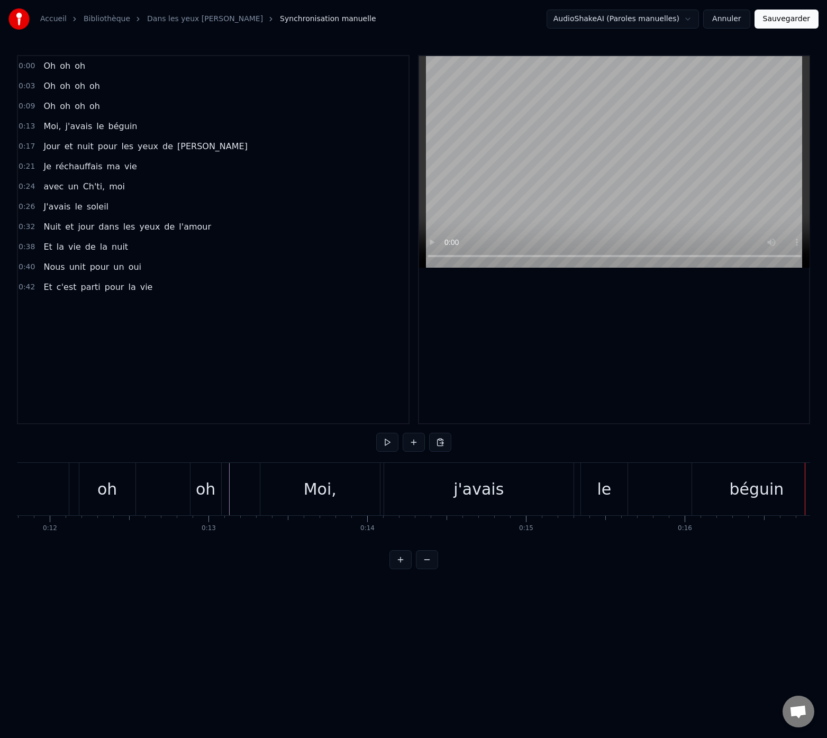
scroll to position [0, 1849]
click at [399, 490] on div "Moi," at bounding box center [342, 489] width 120 height 52
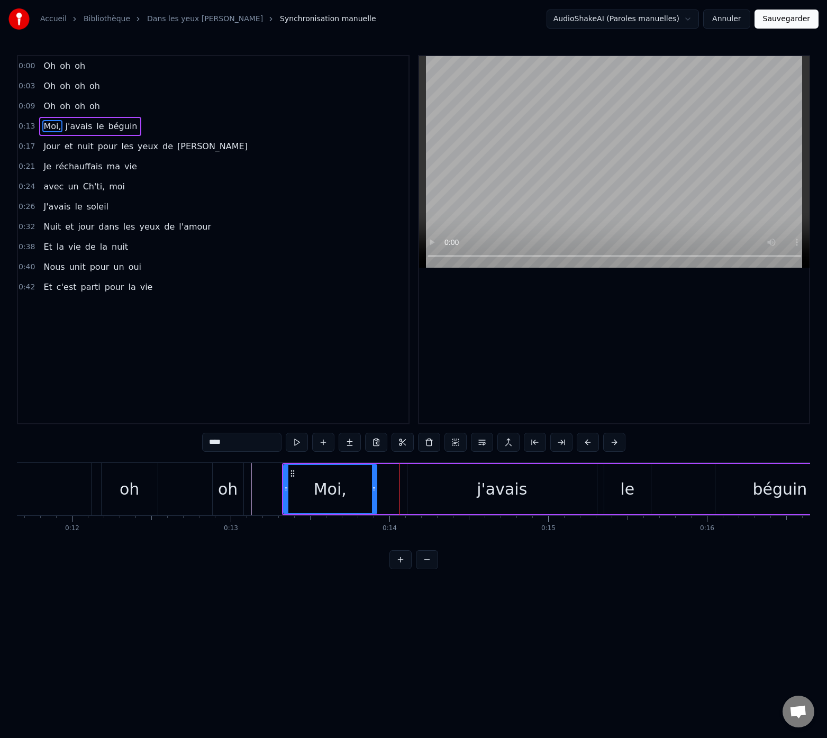
drag, startPoint x: 399, startPoint y: 490, endPoint x: 373, endPoint y: 493, distance: 26.2
click at [373, 493] on div at bounding box center [374, 489] width 4 height 48
click at [417, 488] on div "j'avais" at bounding box center [501, 489] width 189 height 50
type input "*******"
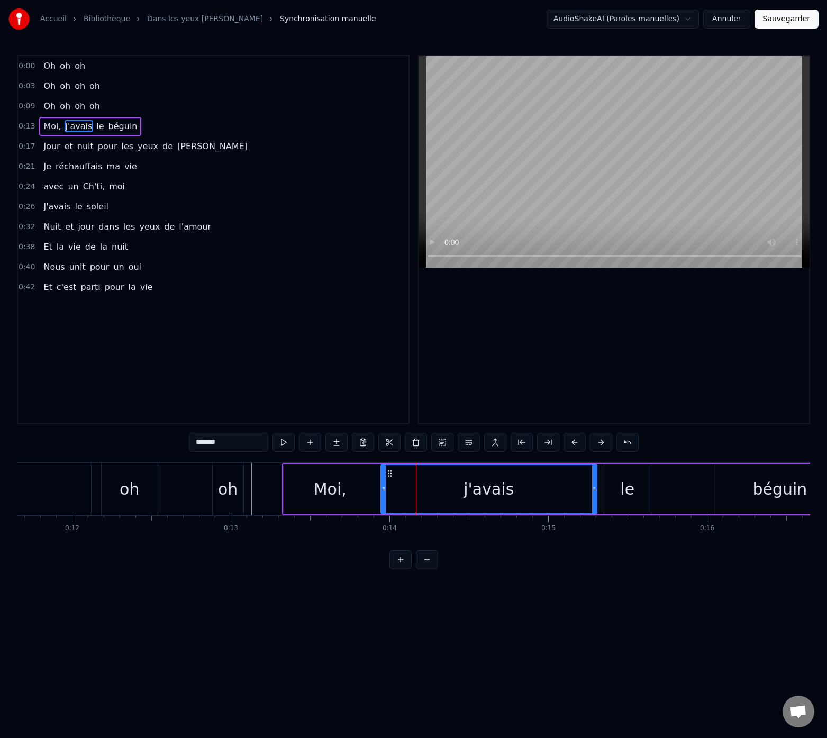
drag, startPoint x: 408, startPoint y: 488, endPoint x: 381, endPoint y: 492, distance: 26.7
click at [381, 492] on icon at bounding box center [383, 488] width 4 height 8
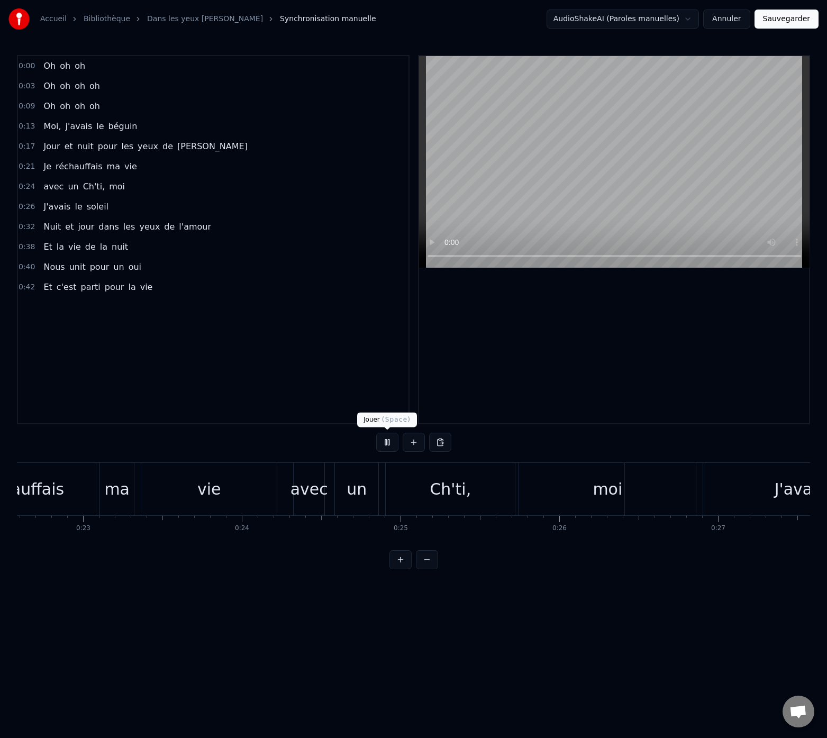
scroll to position [0, 4025]
click at [388, 444] on button at bounding box center [387, 442] width 22 height 19
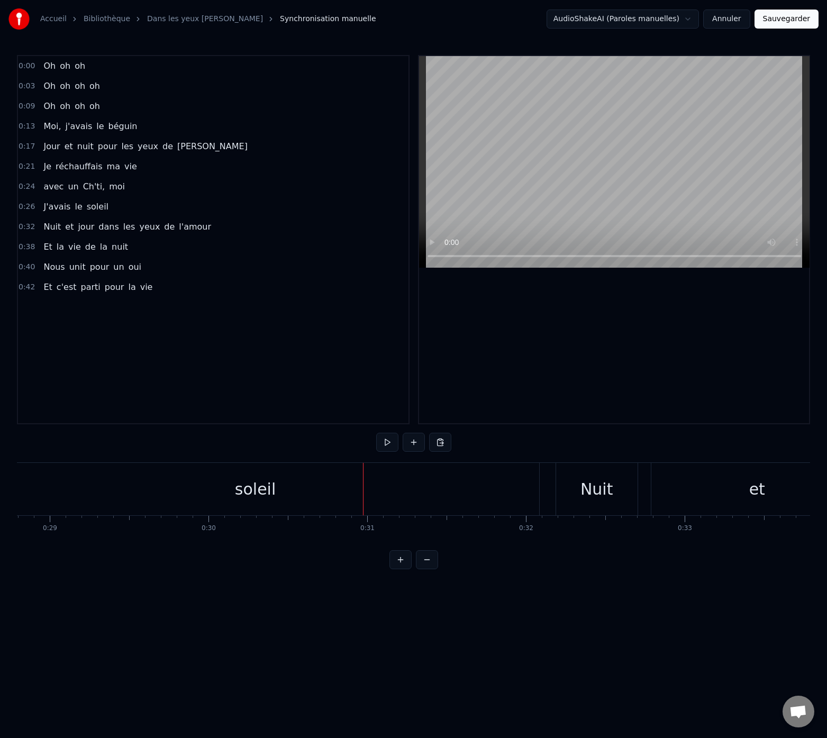
scroll to position [0, 4550]
click at [302, 497] on div "soleil" at bounding box center [273, 489] width 567 height 52
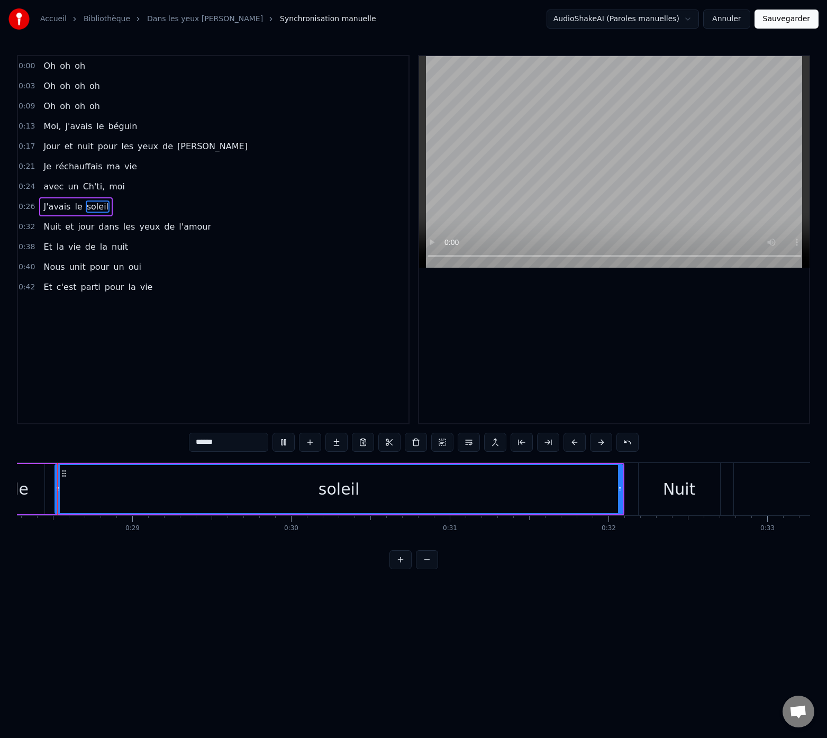
scroll to position [0, 4474]
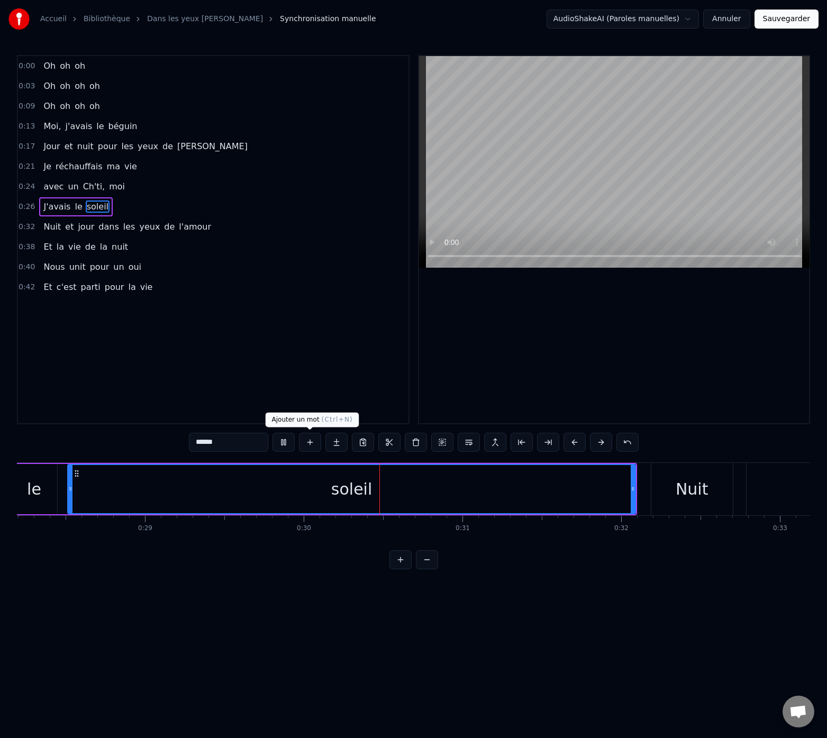
click at [286, 442] on button at bounding box center [283, 442] width 22 height 19
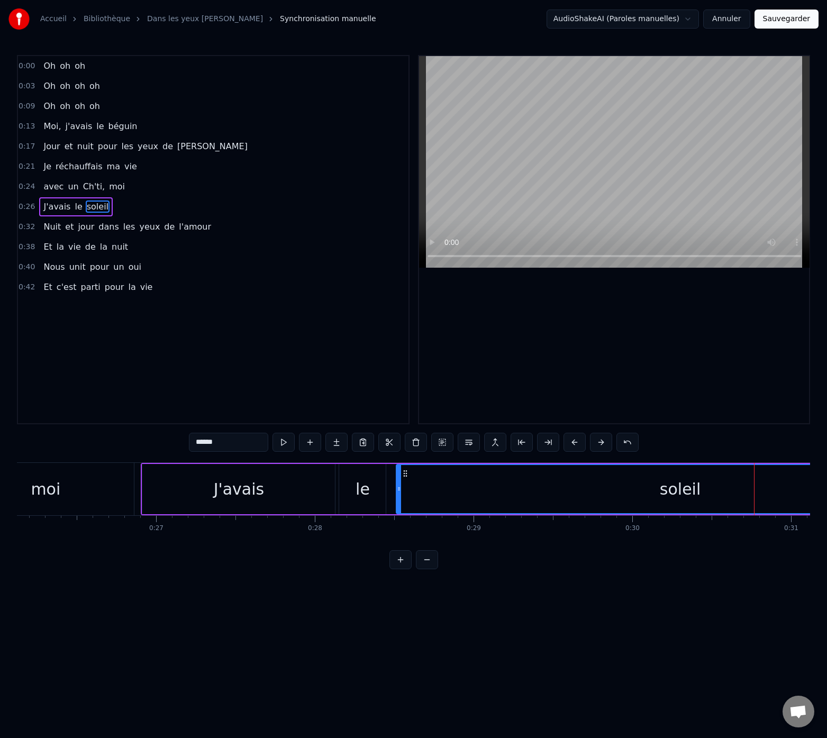
scroll to position [0, 4088]
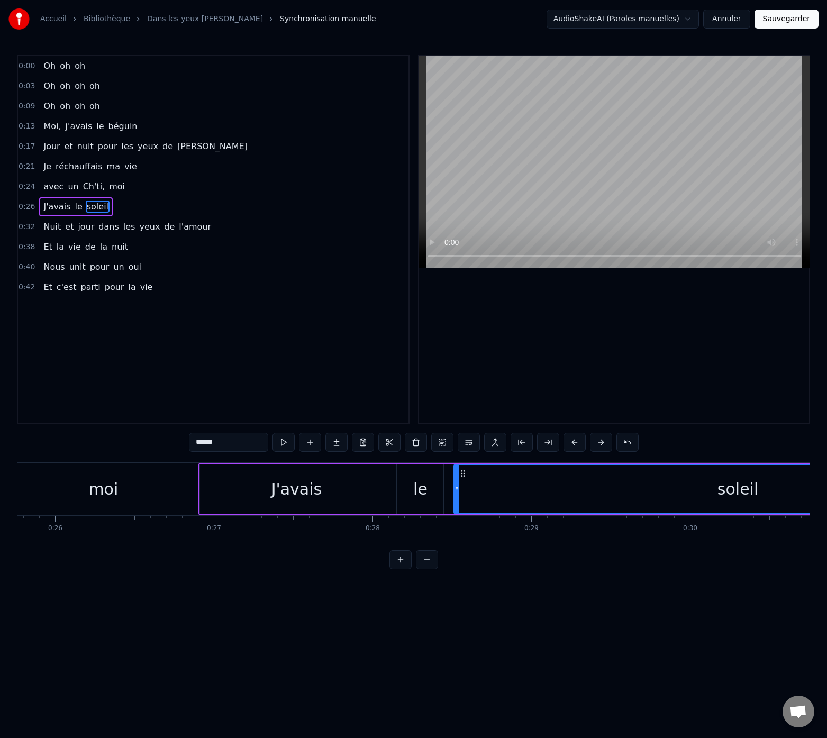
click at [418, 491] on div "le" at bounding box center [420, 489] width 14 height 24
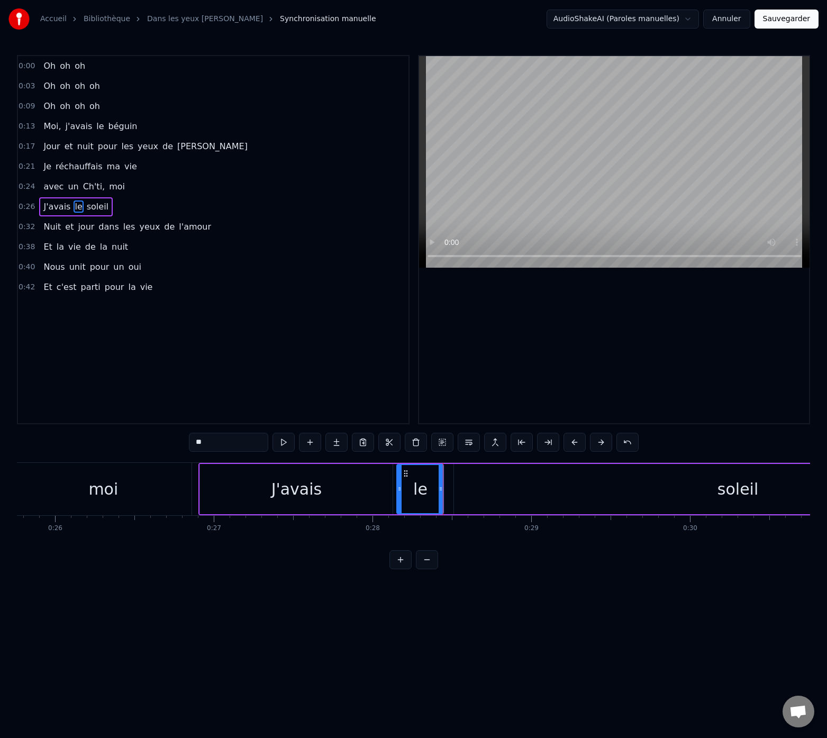
click at [368, 488] on div "J'avais" at bounding box center [296, 489] width 193 height 50
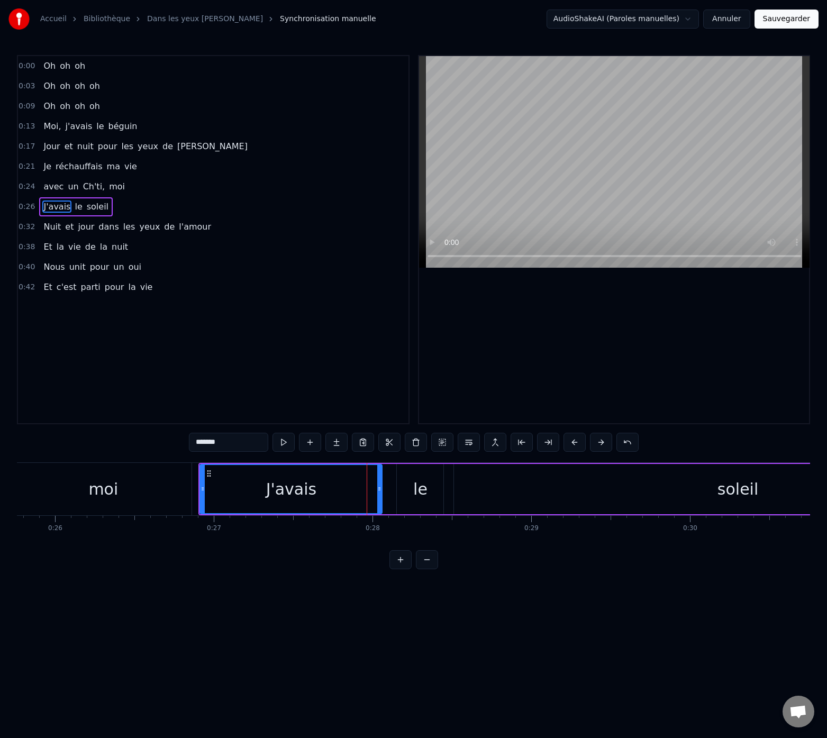
drag, startPoint x: 389, startPoint y: 489, endPoint x: 380, endPoint y: 491, distance: 9.8
click at [380, 491] on icon at bounding box center [379, 488] width 4 height 8
click at [414, 490] on div "le" at bounding box center [420, 489] width 14 height 24
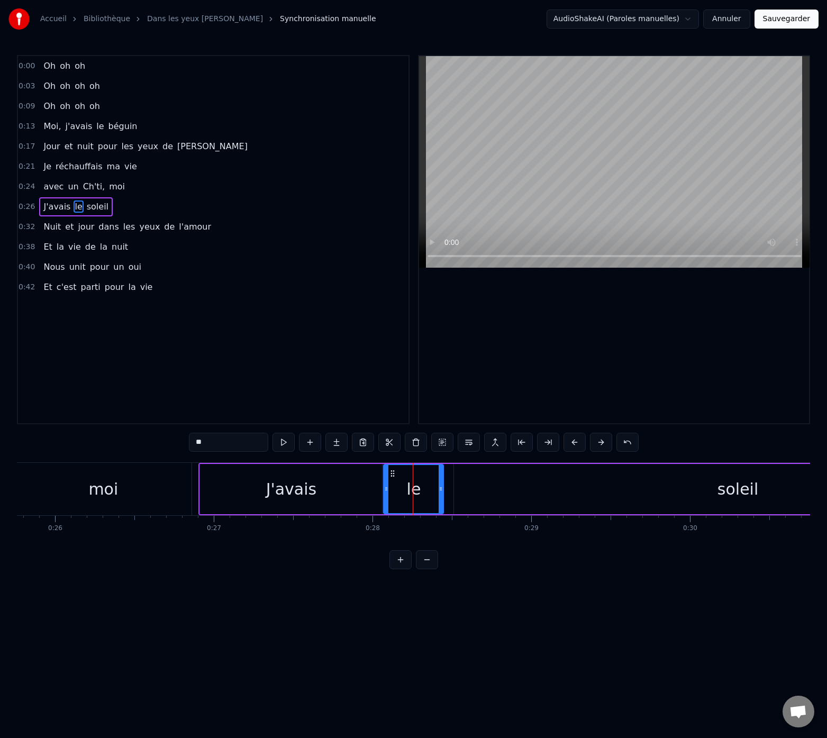
drag, startPoint x: 400, startPoint y: 491, endPoint x: 387, endPoint y: 494, distance: 13.6
click at [387, 494] on div at bounding box center [386, 489] width 4 height 48
drag, startPoint x: 441, startPoint y: 491, endPoint x: 426, endPoint y: 496, distance: 15.4
click at [425, 496] on div at bounding box center [425, 489] width 4 height 48
click at [481, 491] on div "soleil" at bounding box center [737, 489] width 567 height 50
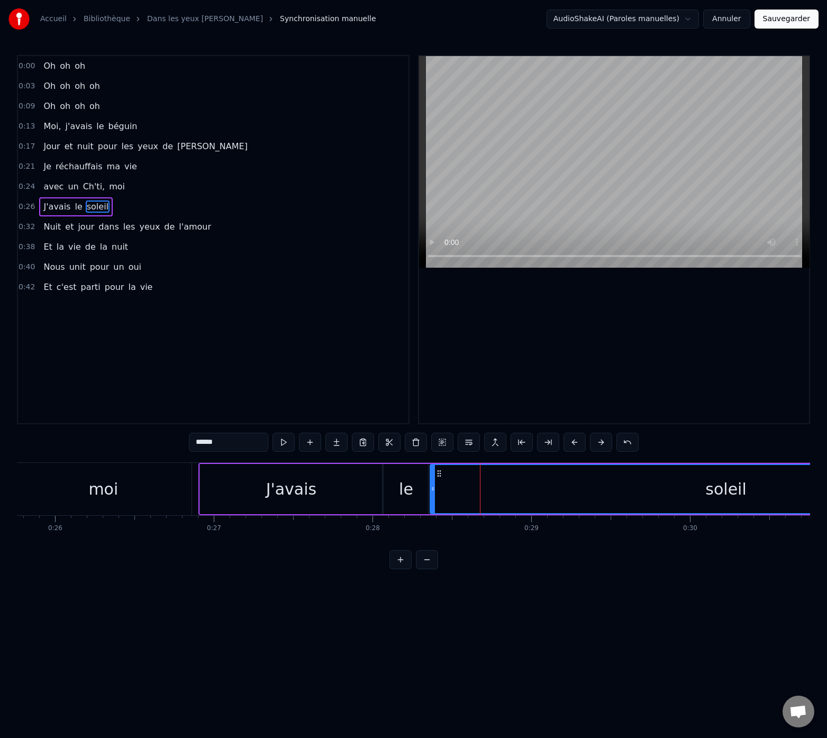
drag, startPoint x: 453, startPoint y: 490, endPoint x: 434, endPoint y: 494, distance: 19.9
click at [434, 494] on div at bounding box center [433, 489] width 4 height 48
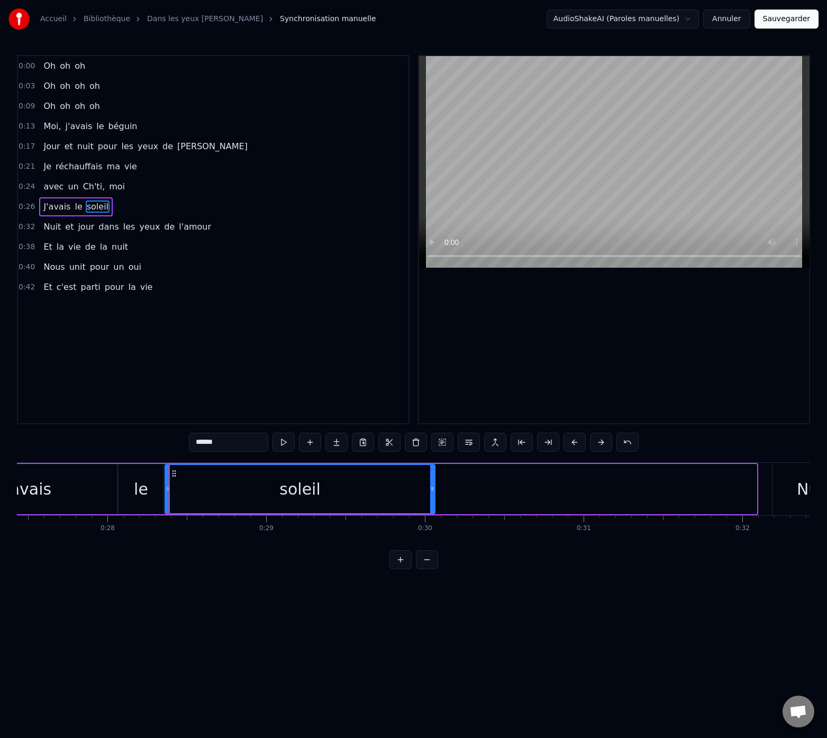
drag, startPoint x: 754, startPoint y: 490, endPoint x: 434, endPoint y: 492, distance: 320.5
click at [434, 492] on icon at bounding box center [432, 488] width 4 height 8
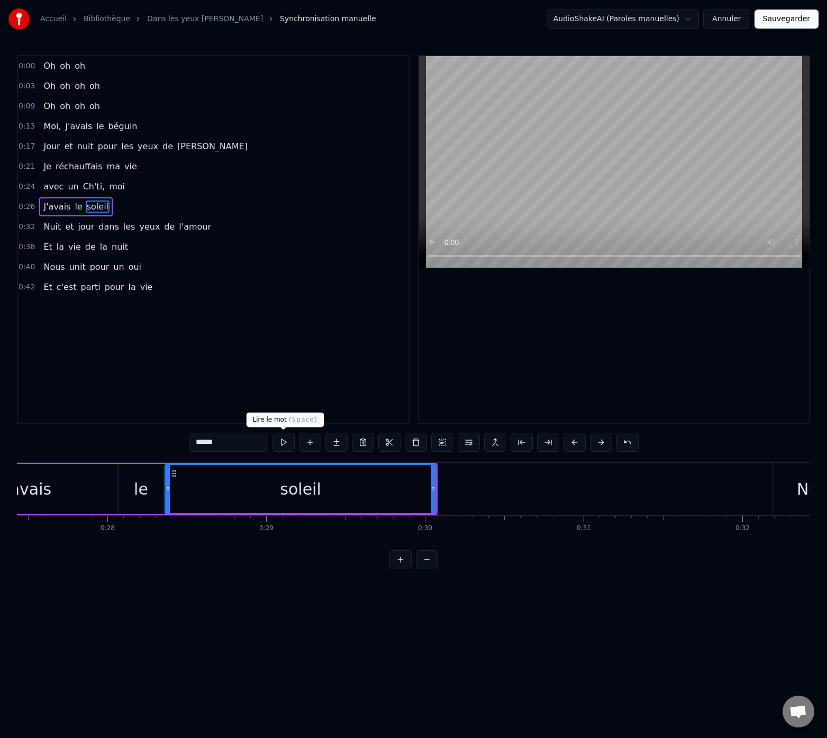
click at [283, 446] on button at bounding box center [283, 442] width 22 height 19
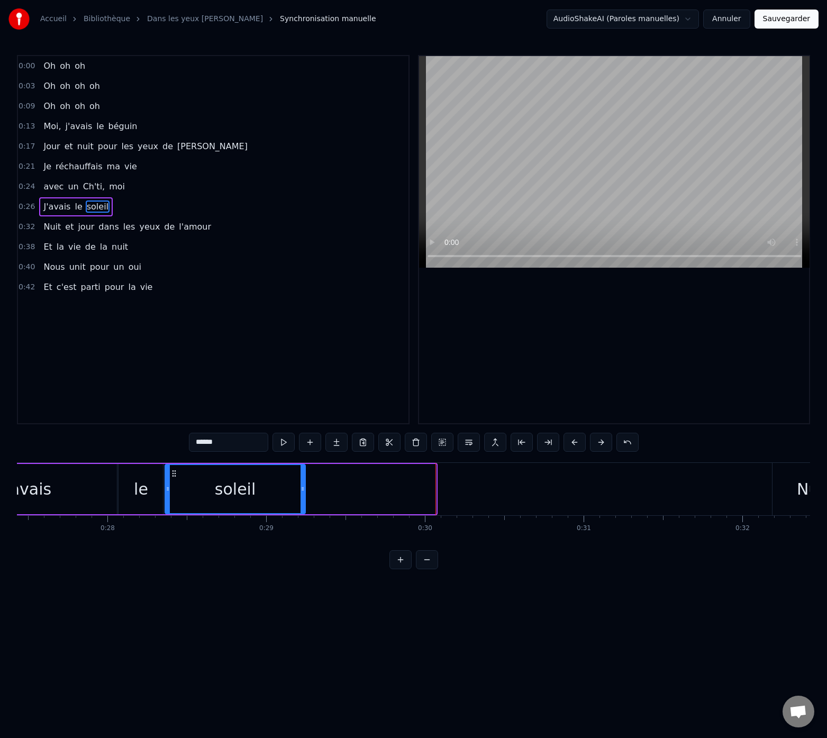
drag, startPoint x: 433, startPoint y: 490, endPoint x: 303, endPoint y: 492, distance: 130.7
click at [303, 492] on icon at bounding box center [302, 488] width 4 height 8
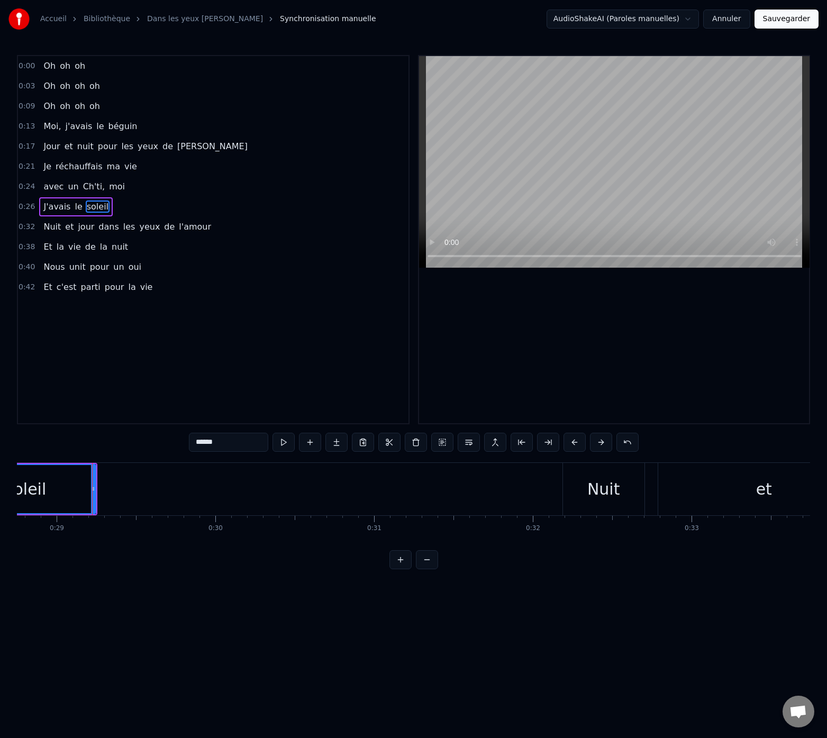
scroll to position [0, 4603]
click at [574, 492] on div "Nuit" at bounding box center [562, 489] width 33 height 24
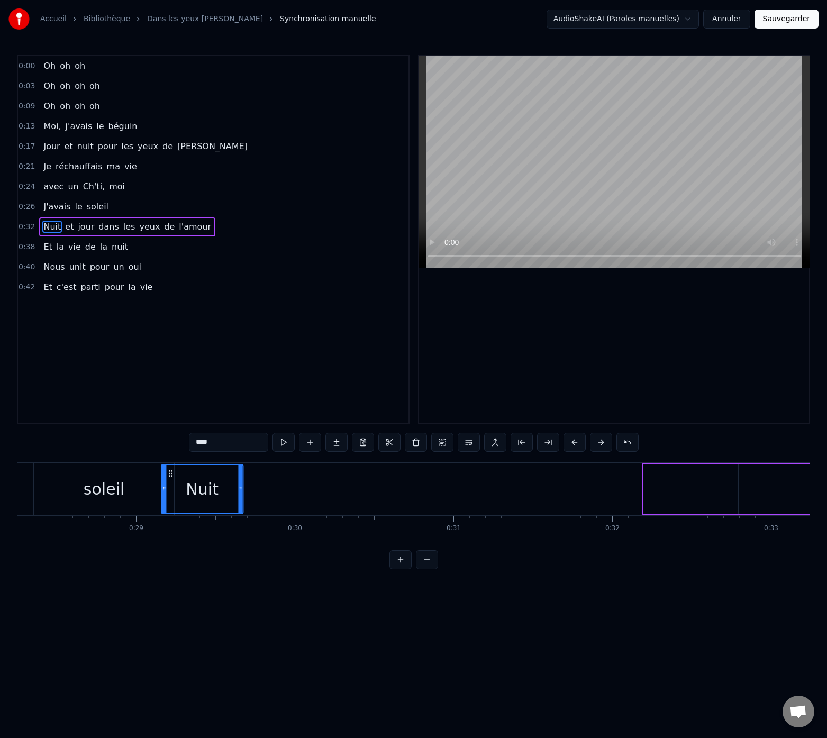
scroll to position [0, 4481]
drag, startPoint x: 532, startPoint y: 474, endPoint x: 187, endPoint y: 491, distance: 345.3
click at [187, 491] on div "Nuit" at bounding box center [218, 489] width 80 height 48
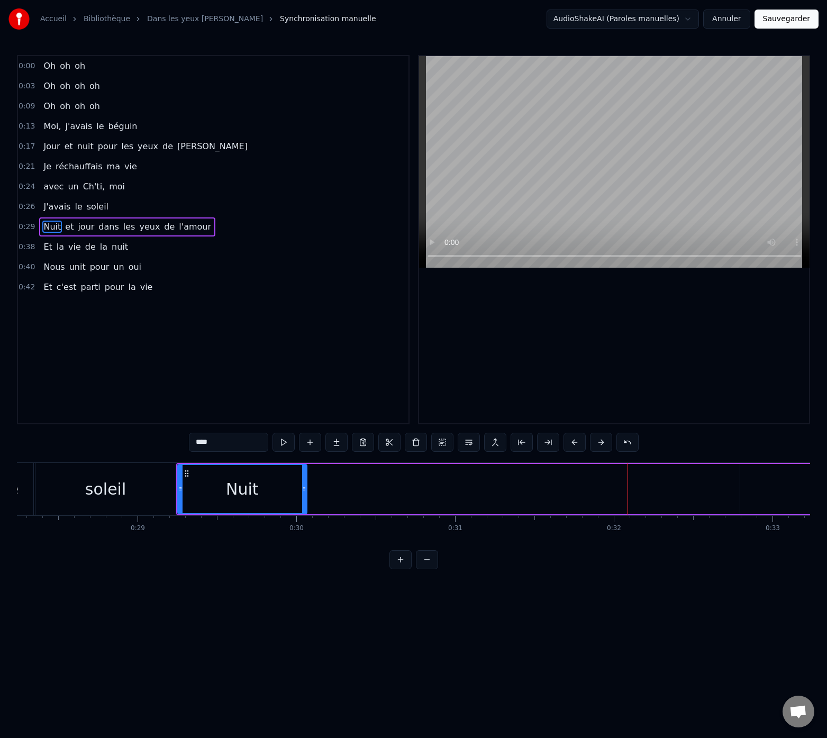
drag, startPoint x: 258, startPoint y: 490, endPoint x: 305, endPoint y: 490, distance: 47.6
click at [305, 490] on icon at bounding box center [304, 488] width 4 height 8
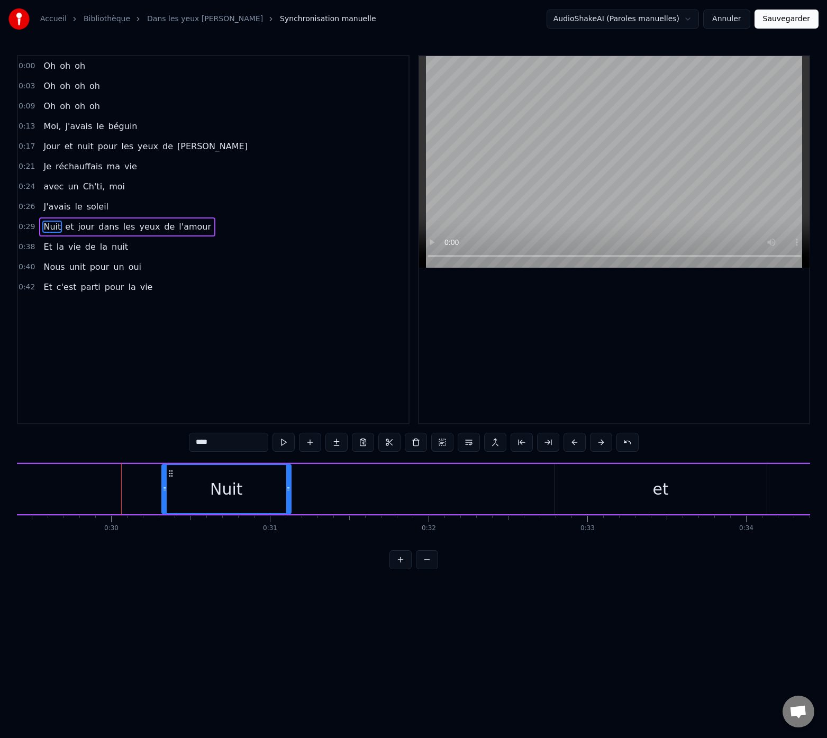
scroll to position [0, 4667]
click at [618, 489] on div "et" at bounding box center [660, 489] width 212 height 50
type input "**"
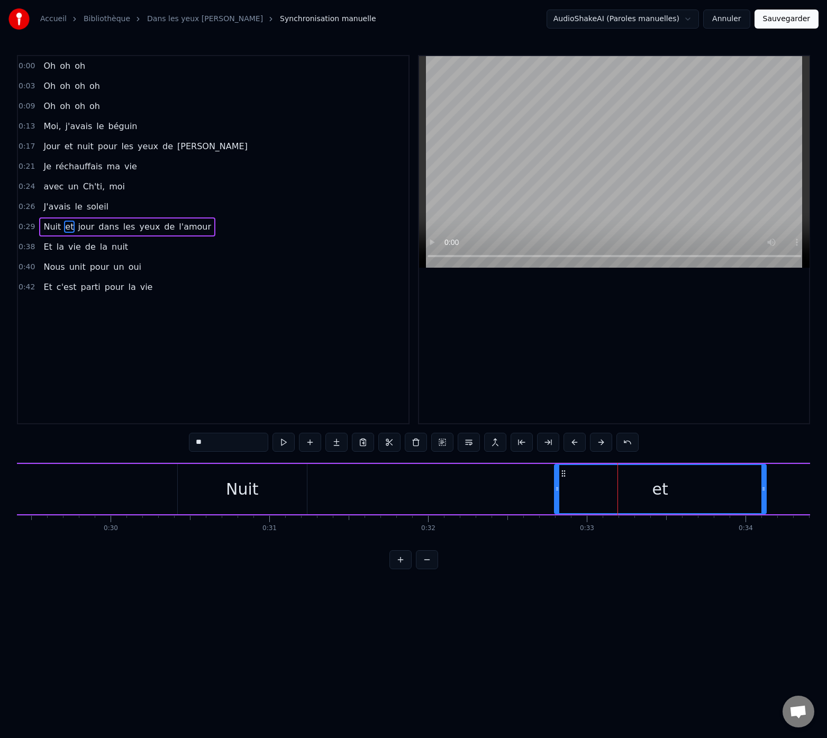
drag, startPoint x: 564, startPoint y: 472, endPoint x: 390, endPoint y: 489, distance: 175.4
click at [390, 489] on div "Nuit et jour dans les yeux de l'amour" at bounding box center [688, 489] width 1396 height 52
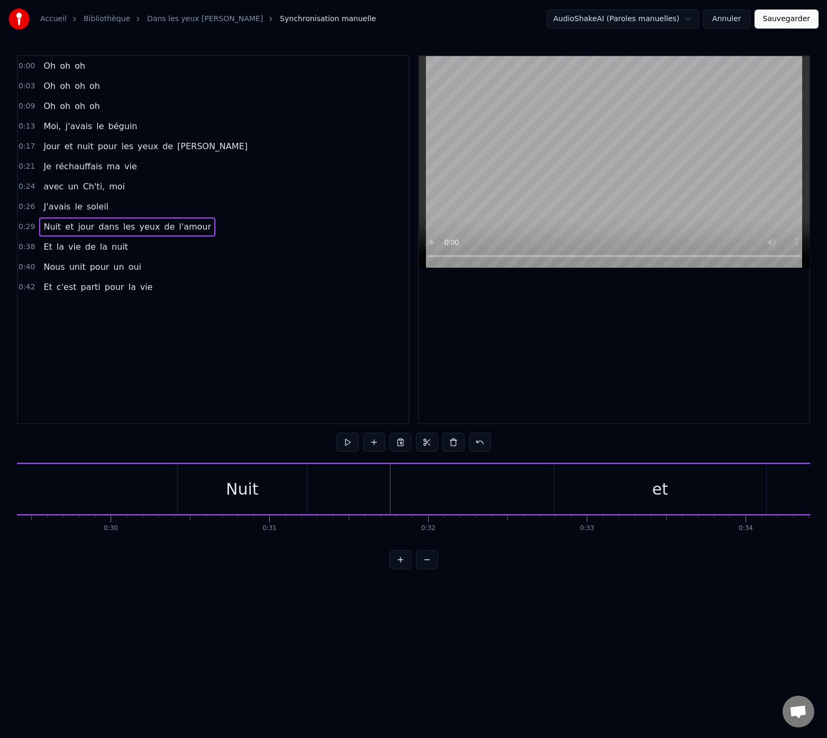
click at [567, 481] on div "et" at bounding box center [660, 489] width 212 height 50
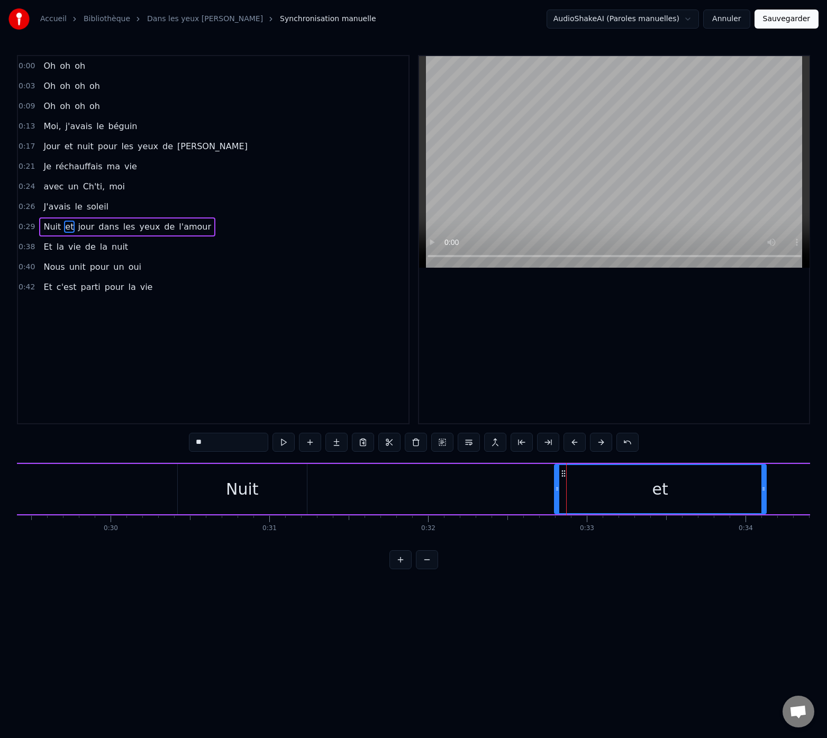
drag, startPoint x: 561, startPoint y: 475, endPoint x: 383, endPoint y: 481, distance: 178.4
click at [383, 481] on div "Nuit et jour dans les yeux de l'amour" at bounding box center [688, 489] width 1396 height 52
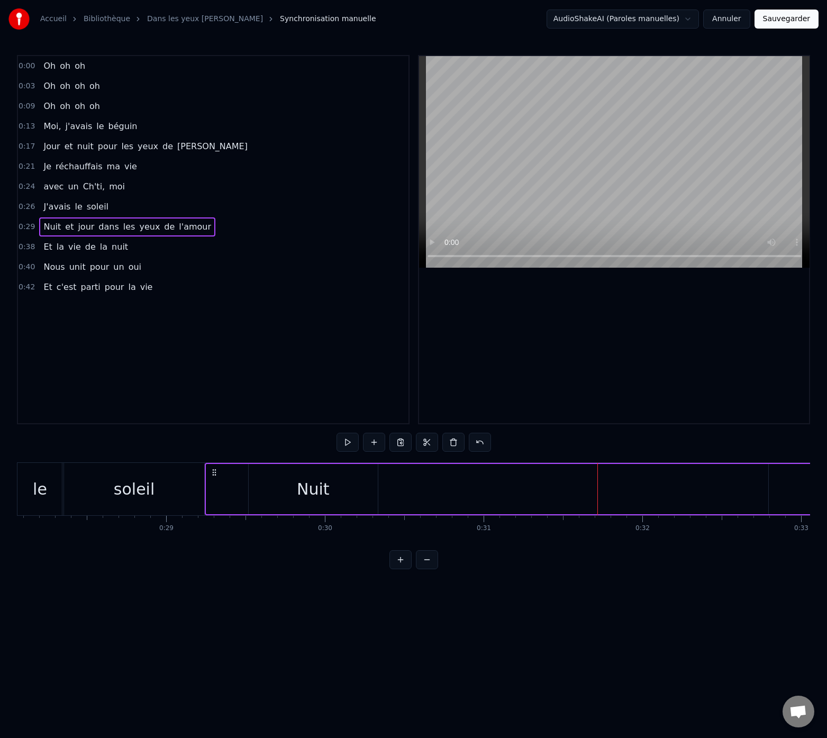
scroll to position [0, 4530]
click at [227, 487] on div "Nuit" at bounding box center [242, 489] width 33 height 24
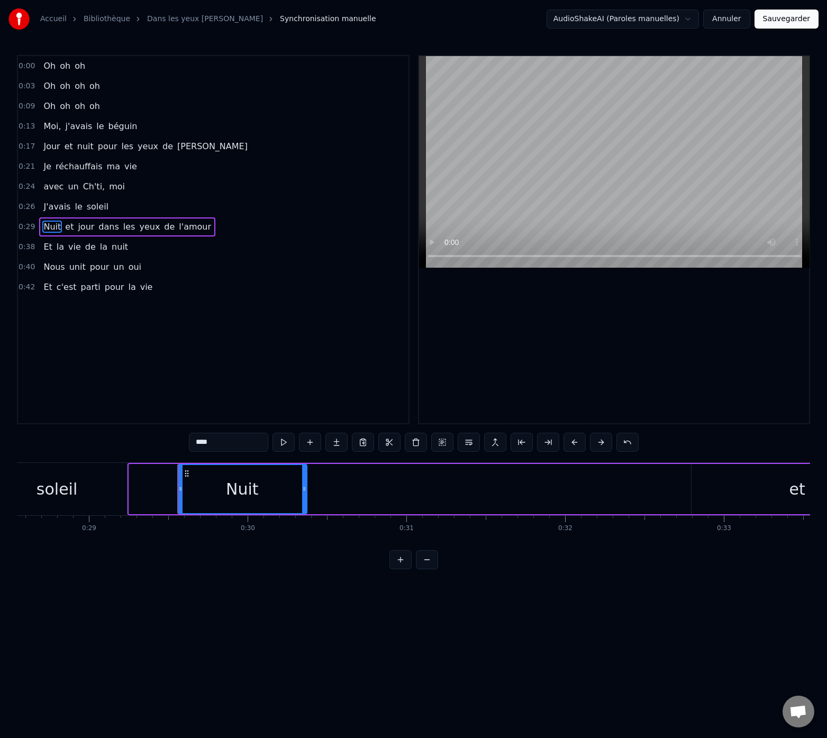
click at [150, 487] on div "Nuit" at bounding box center [194, 489] width 130 height 50
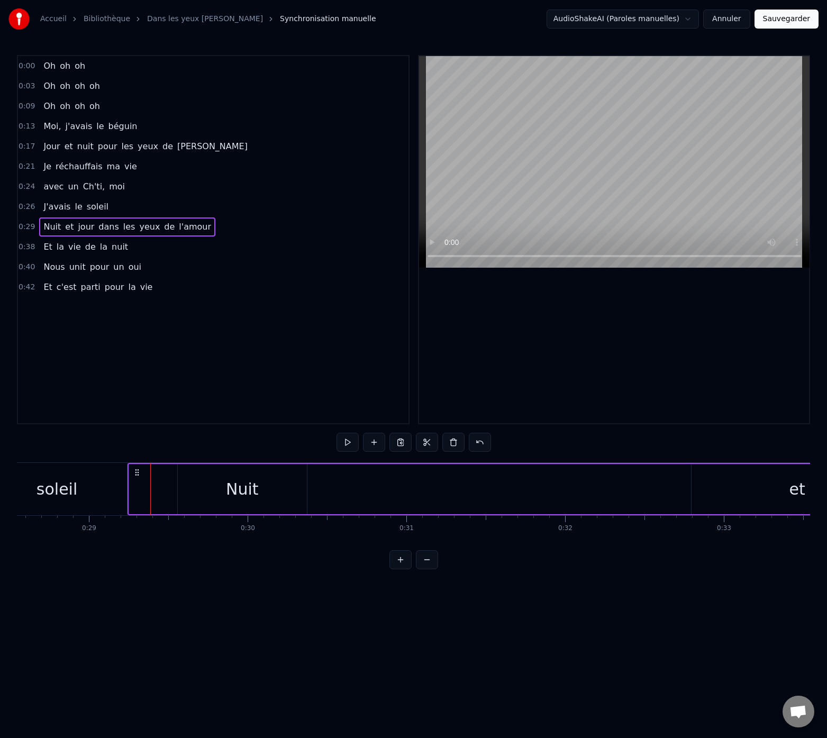
click at [431, 496] on div "Nuit et jour dans les yeux de l'amour" at bounding box center [825, 489] width 1396 height 52
drag, startPoint x: 137, startPoint y: 473, endPoint x: 352, endPoint y: 488, distance: 215.8
click at [352, 488] on div "Nuit et jour dans les yeux de l'amour" at bounding box center [825, 489] width 1396 height 52
click at [106, 453] on div "0:00 Oh oh oh 0:03 Oh oh oh oh 0:09 Oh oh oh oh 0:13 Moi, j'[PERSON_NAME] 0:17 …" at bounding box center [413, 312] width 793 height 514
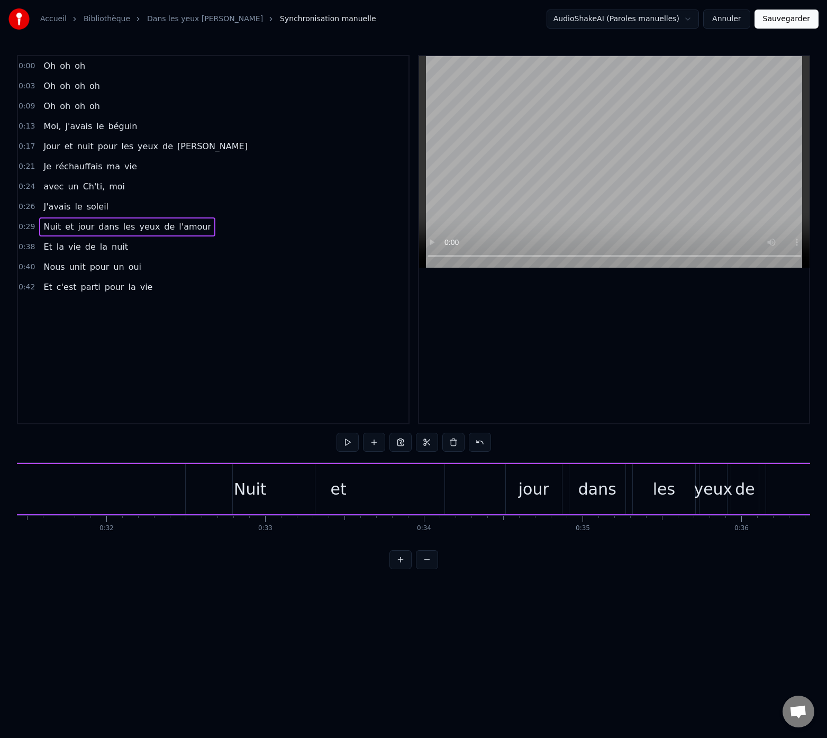
scroll to position [0, 5015]
click at [221, 491] on div "et" at bounding box center [312, 489] width 212 height 50
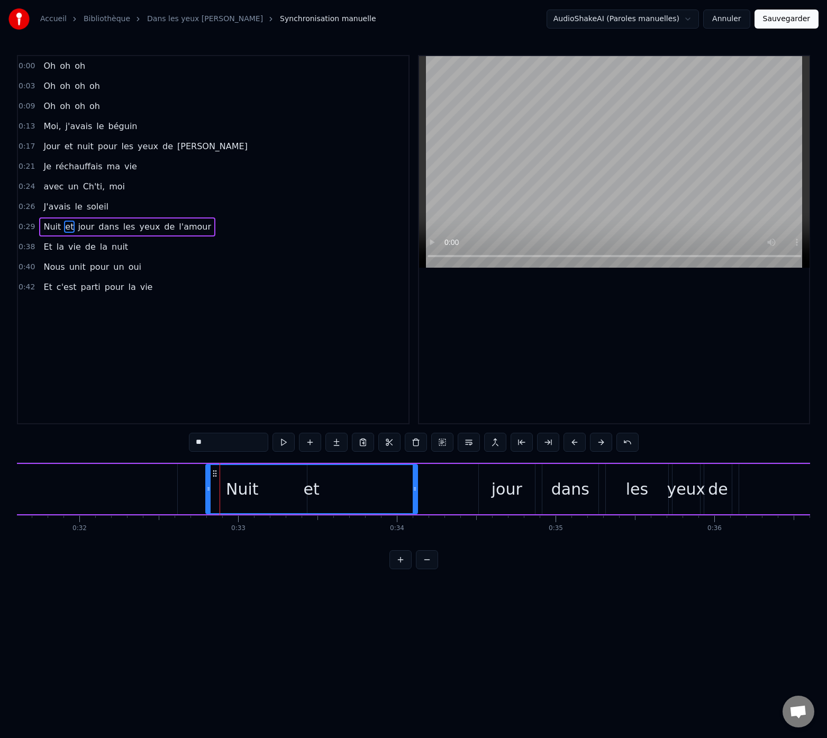
click at [189, 488] on div "Nuit" at bounding box center [242, 489] width 129 height 50
type input "****"
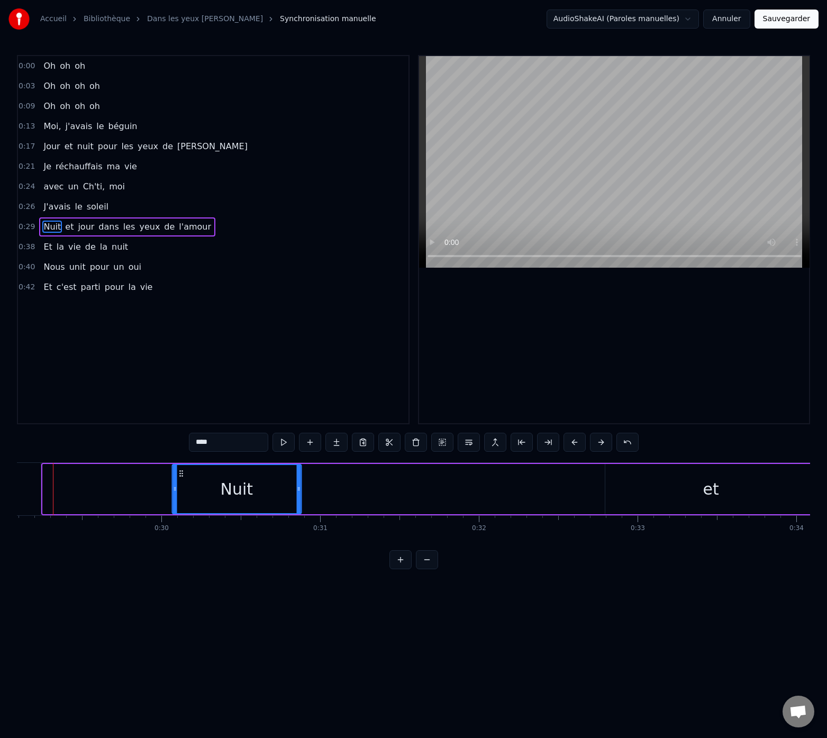
scroll to position [0, 4599]
drag, startPoint x: 186, startPoint y: 474, endPoint x: 171, endPoint y: 479, distance: 16.2
click at [171, 479] on div "Nuit" at bounding box center [124, 489] width 130 height 50
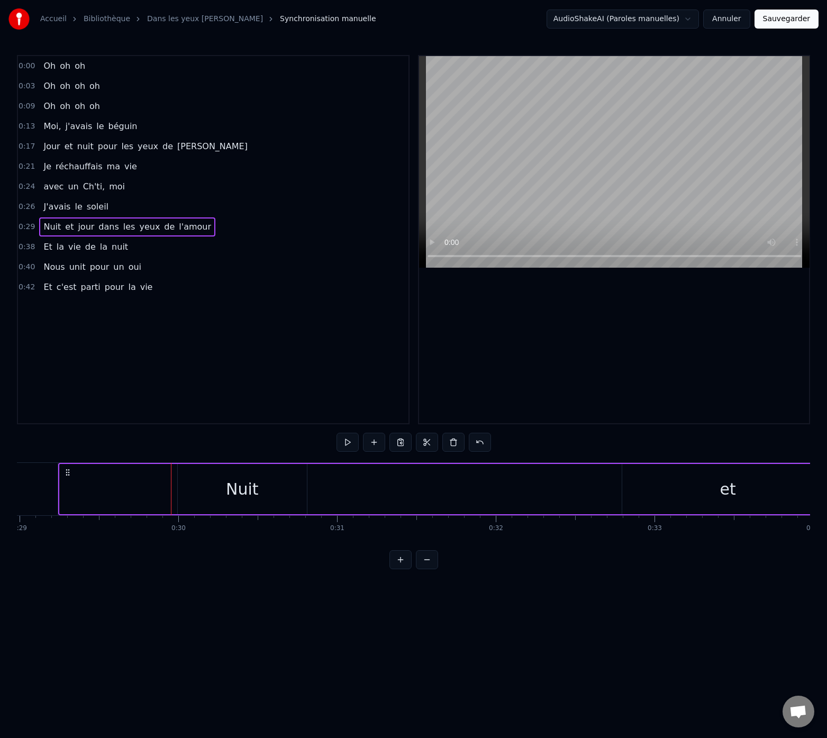
click at [242, 504] on div "Nuit" at bounding box center [242, 489] width 129 height 50
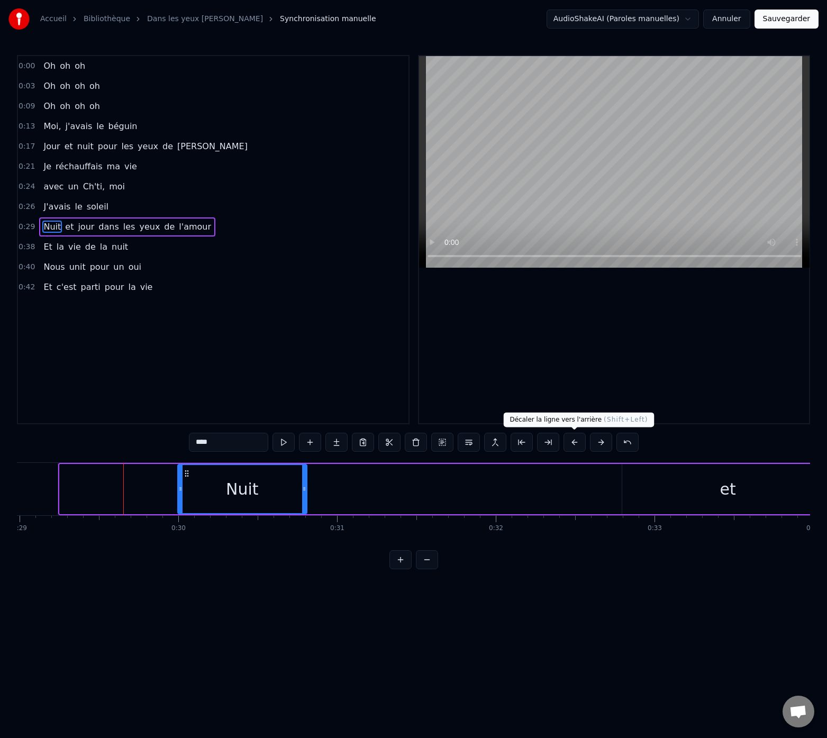
click at [571, 444] on button at bounding box center [574, 442] width 22 height 19
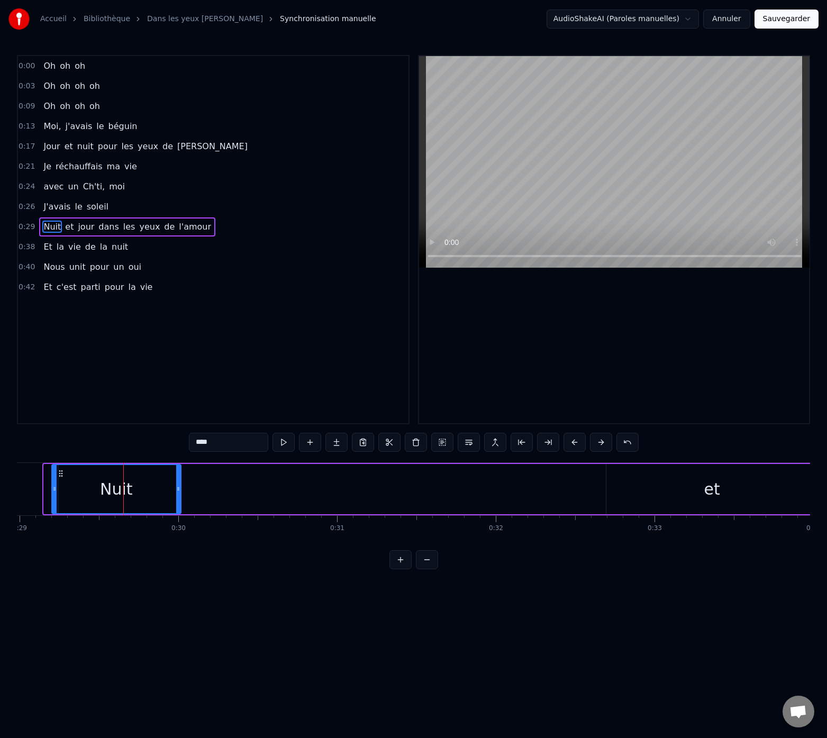
click at [571, 444] on button at bounding box center [574, 442] width 22 height 19
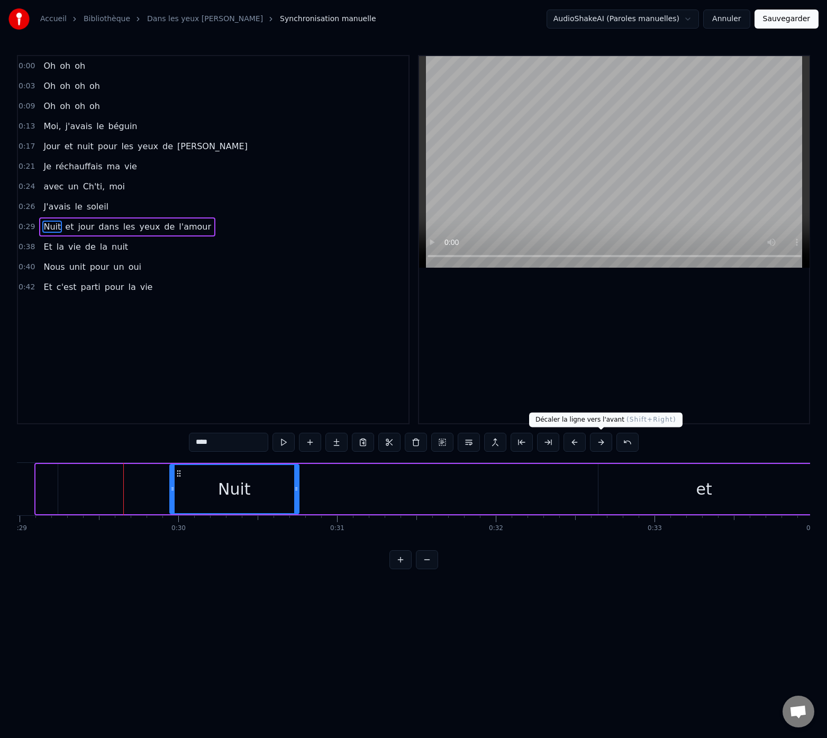
click at [598, 445] on button at bounding box center [601, 442] width 22 height 19
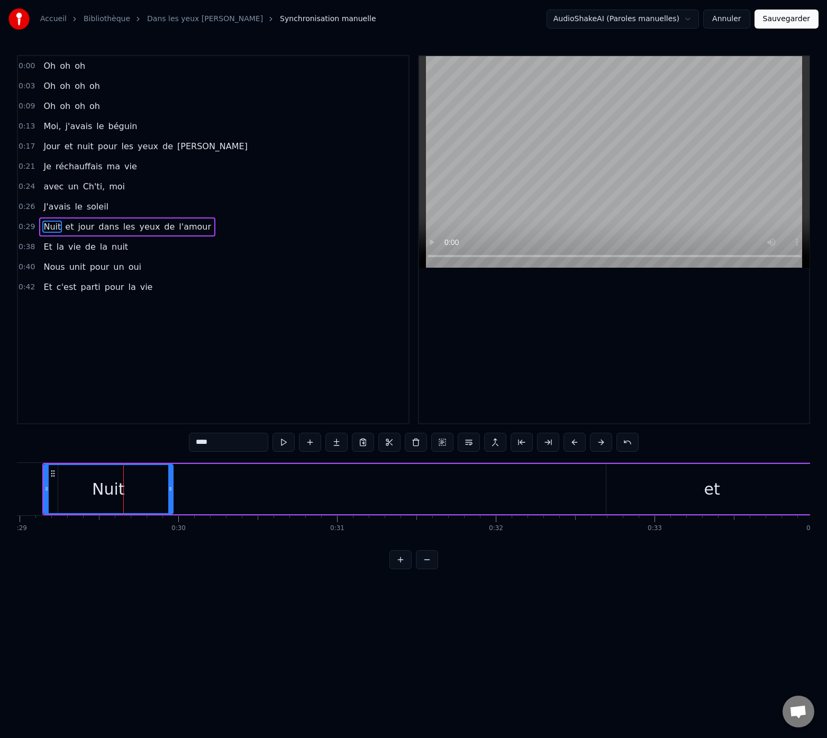
click at [598, 445] on button at bounding box center [601, 442] width 22 height 19
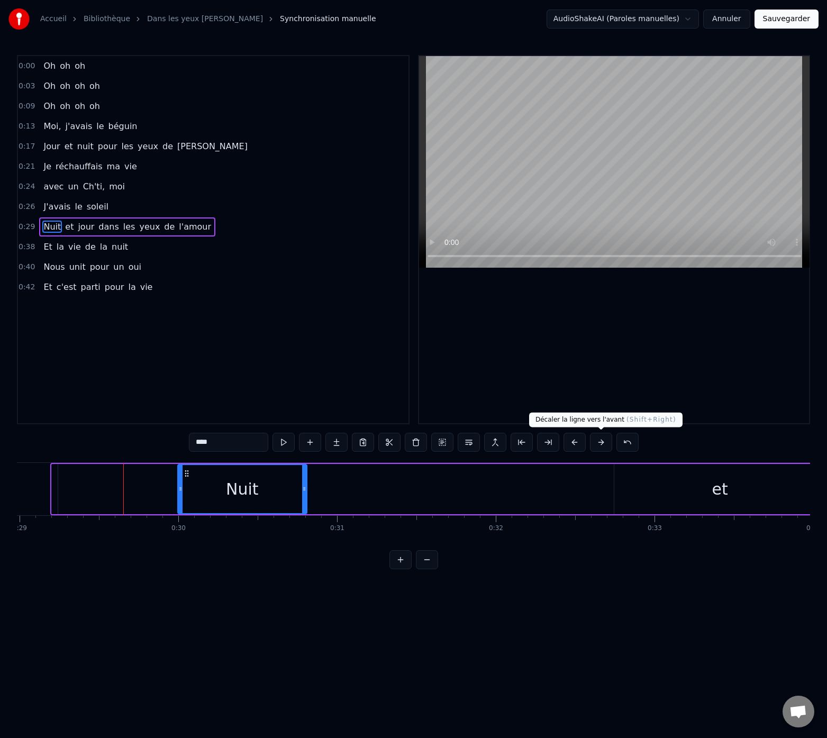
click at [595, 444] on button at bounding box center [601, 442] width 22 height 19
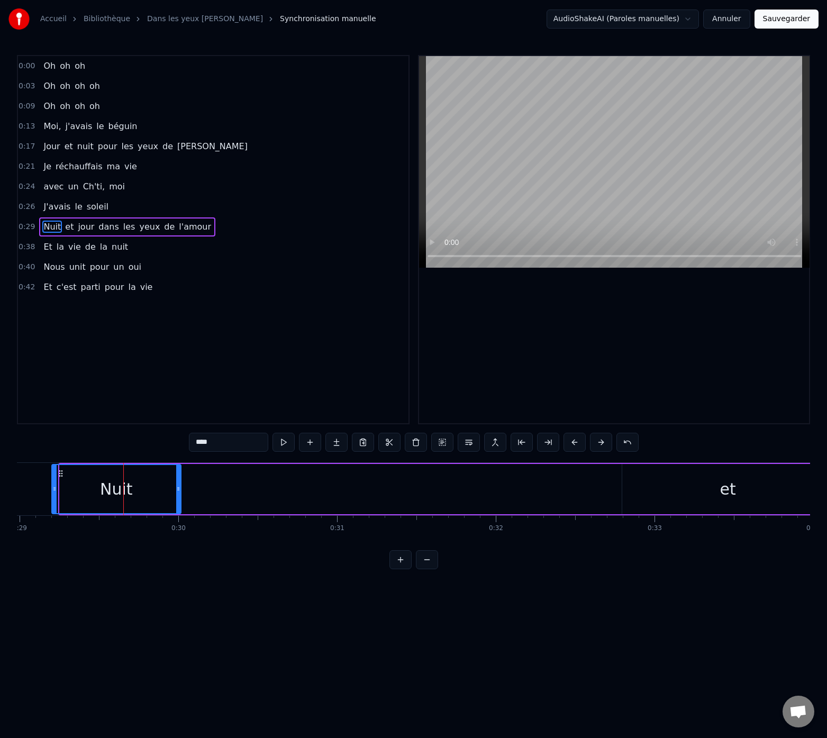
click at [637, 492] on div "et" at bounding box center [728, 489] width 212 height 50
type input "**"
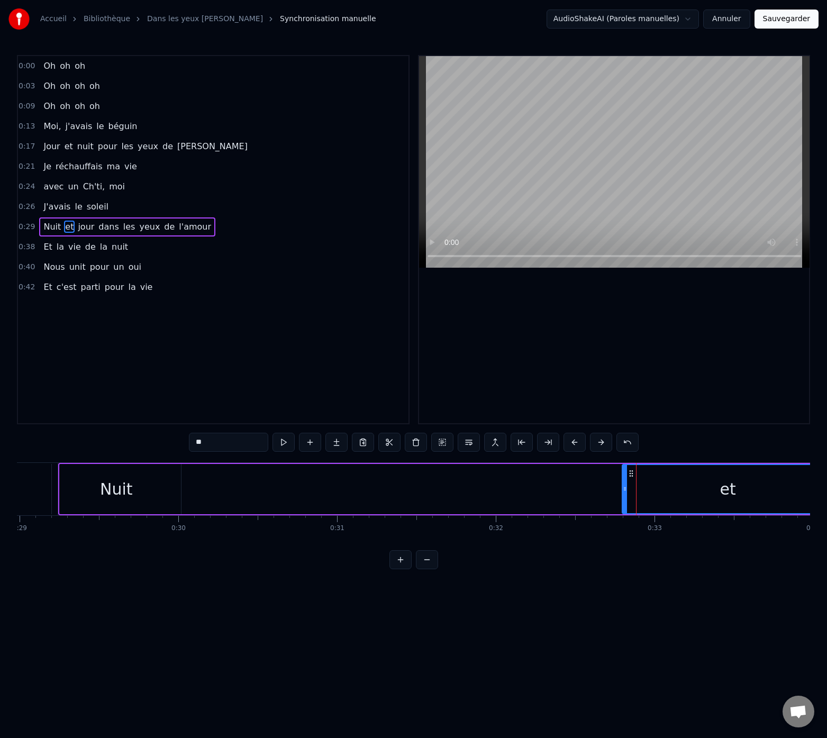
drag, startPoint x: 630, startPoint y: 474, endPoint x: 549, endPoint y: 482, distance: 81.9
click at [538, 482] on div "Nuit et jour dans les yeux de l'amour" at bounding box center [756, 489] width 1396 height 52
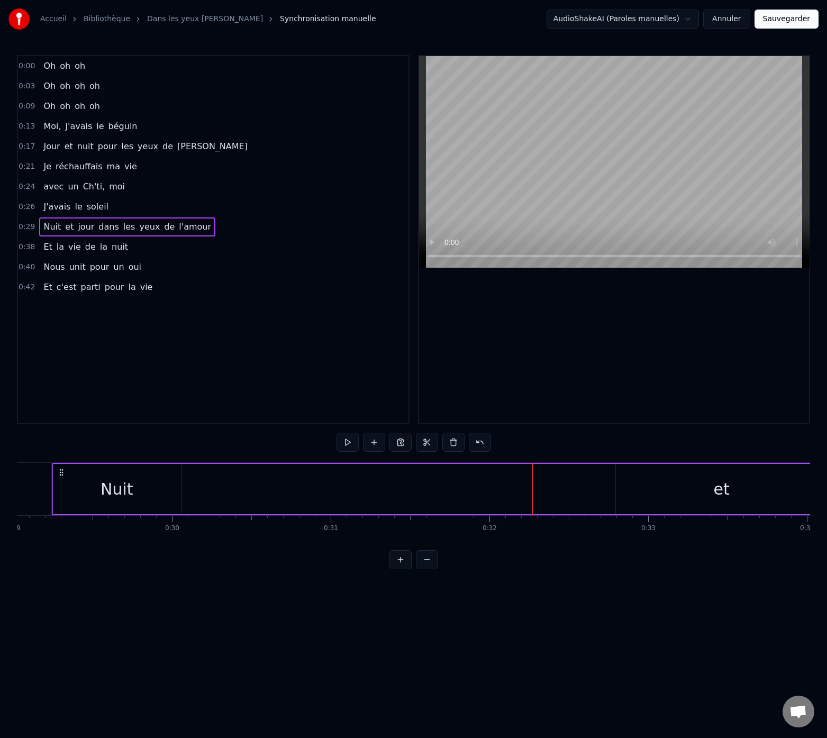
scroll to position [0, 4611]
click at [363, 486] on div "Nuit et jour dans les yeux de l'amour" at bounding box center [744, 489] width 1396 height 52
click at [140, 487] on div "Nuit" at bounding box center [116, 489] width 129 height 50
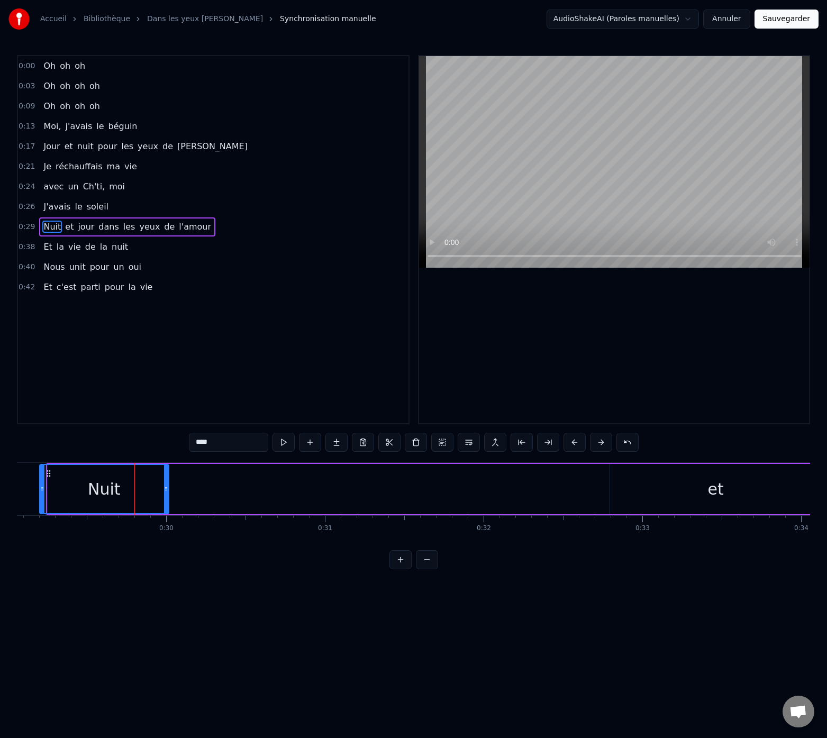
click at [65, 451] on div "0:00 Oh oh oh 0:03 Oh oh oh oh 0:09 Oh oh oh oh 0:13 Moi, j'[PERSON_NAME] 0:17 …" at bounding box center [413, 312] width 793 height 514
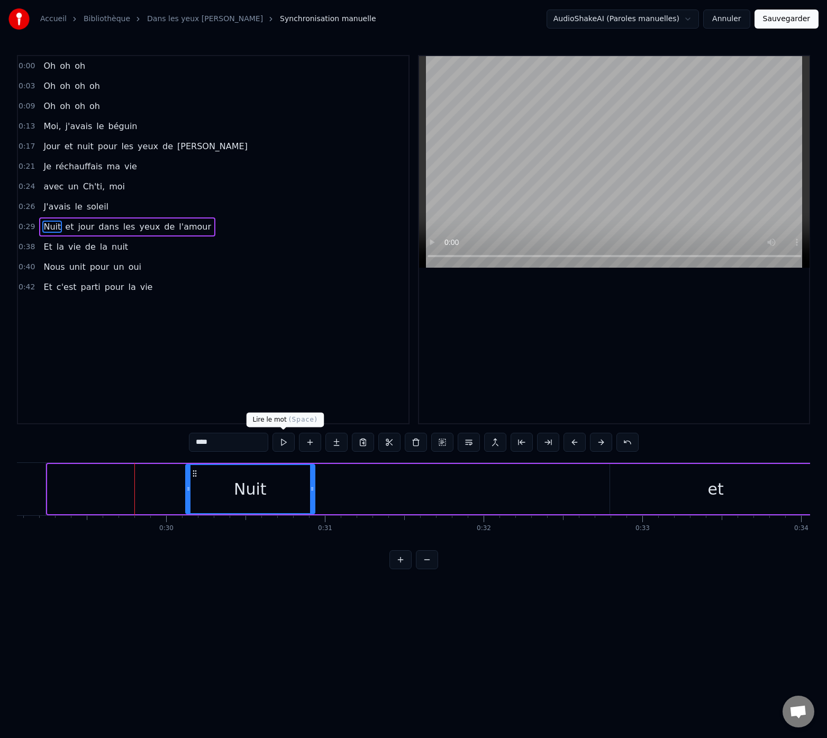
click at [283, 441] on button at bounding box center [283, 442] width 22 height 19
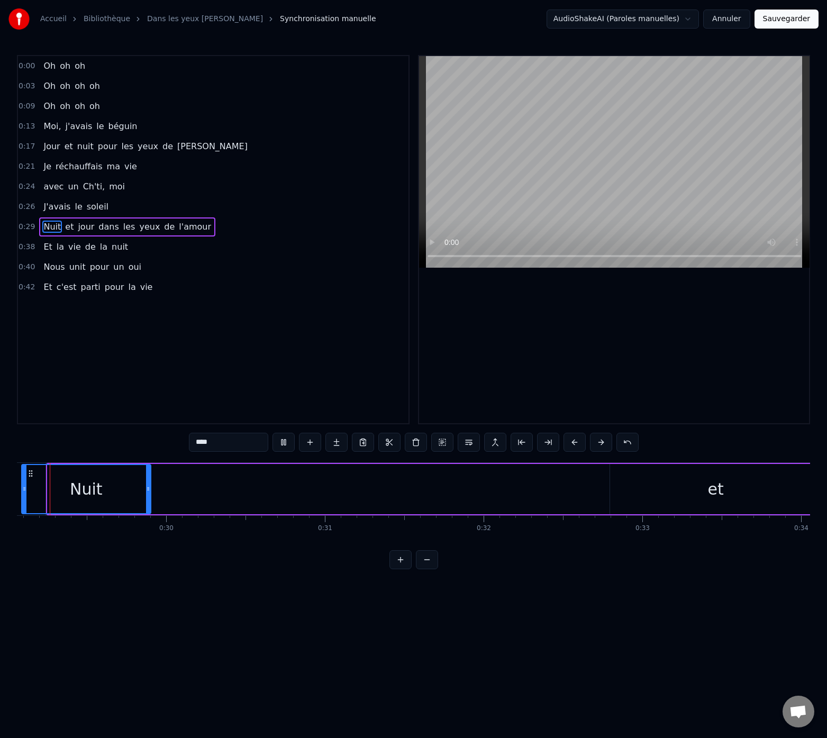
scroll to position [0, 4591]
click at [673, 491] on div "et" at bounding box center [736, 489] width 212 height 50
type input "**"
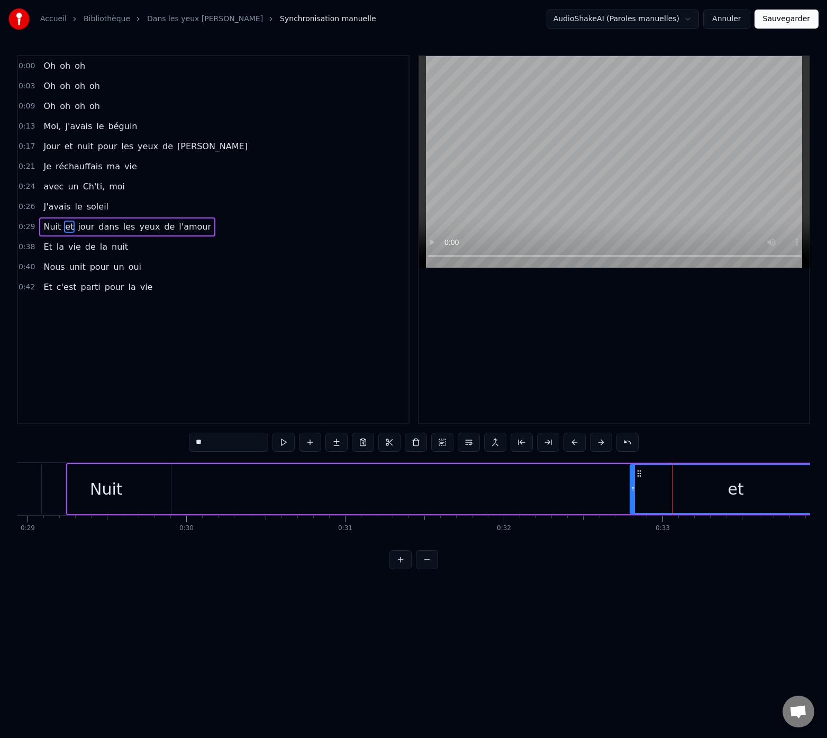
drag, startPoint x: 640, startPoint y: 474, endPoint x: 583, endPoint y: 481, distance: 57.6
click at [577, 482] on div "Nuit et jour dans les yeux de l'amour" at bounding box center [764, 489] width 1396 height 52
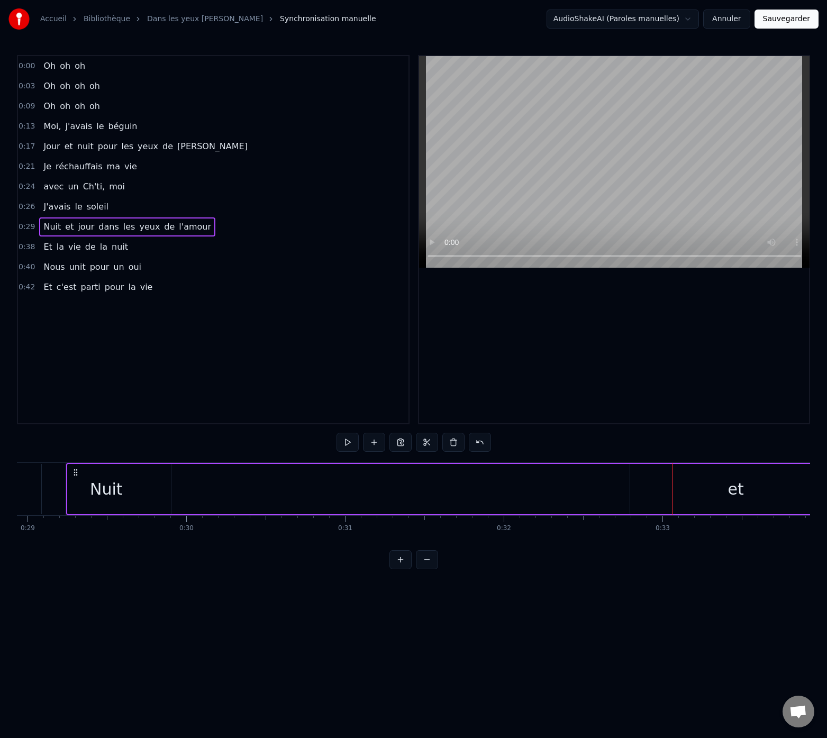
click at [642, 490] on div "et" at bounding box center [736, 489] width 212 height 50
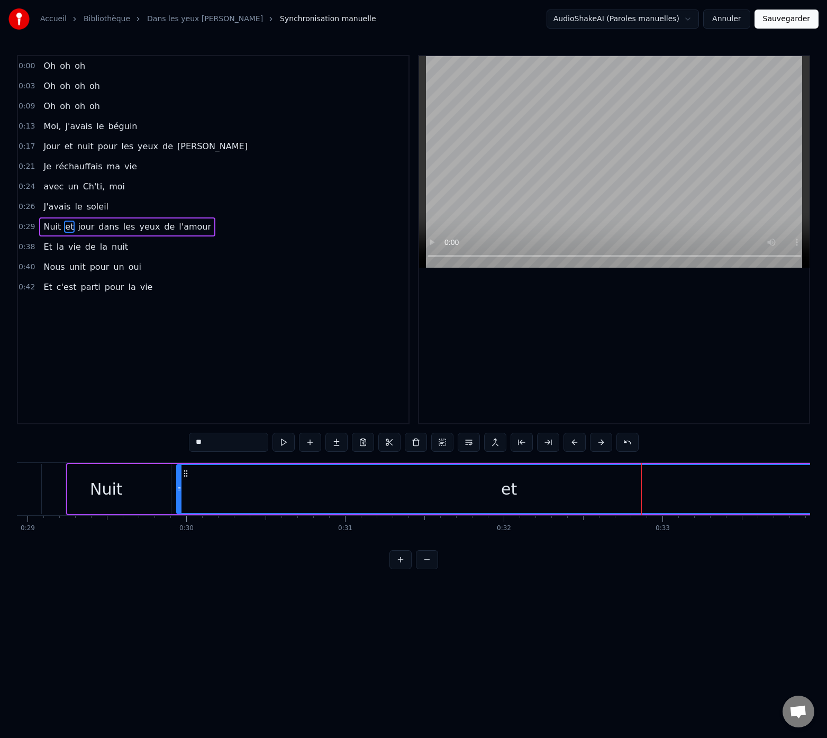
drag, startPoint x: 633, startPoint y: 489, endPoint x: 179, endPoint y: 500, distance: 453.4
click at [179, 500] on div at bounding box center [179, 489] width 4 height 48
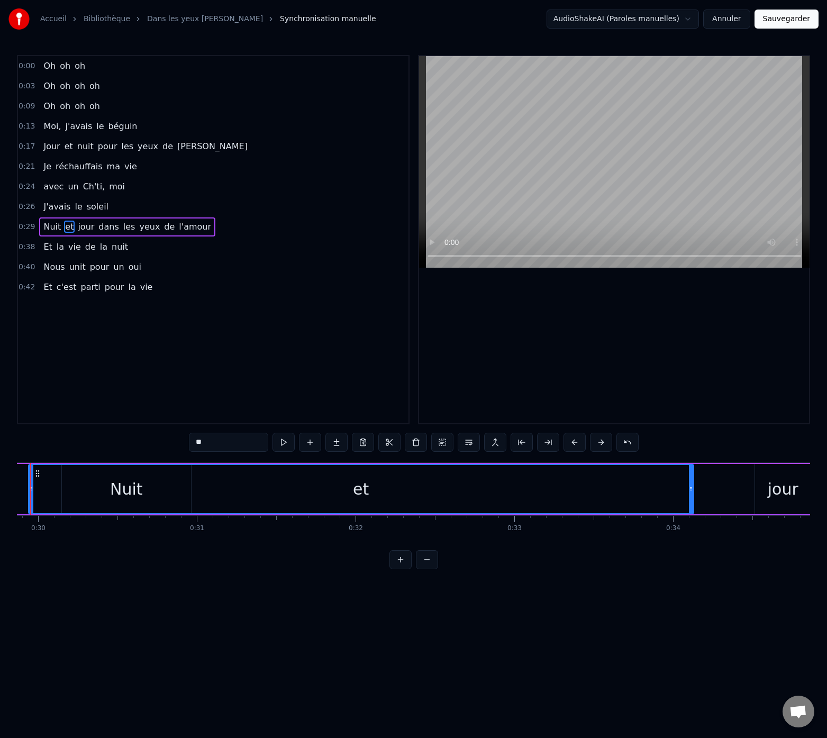
scroll to position [0, 4759]
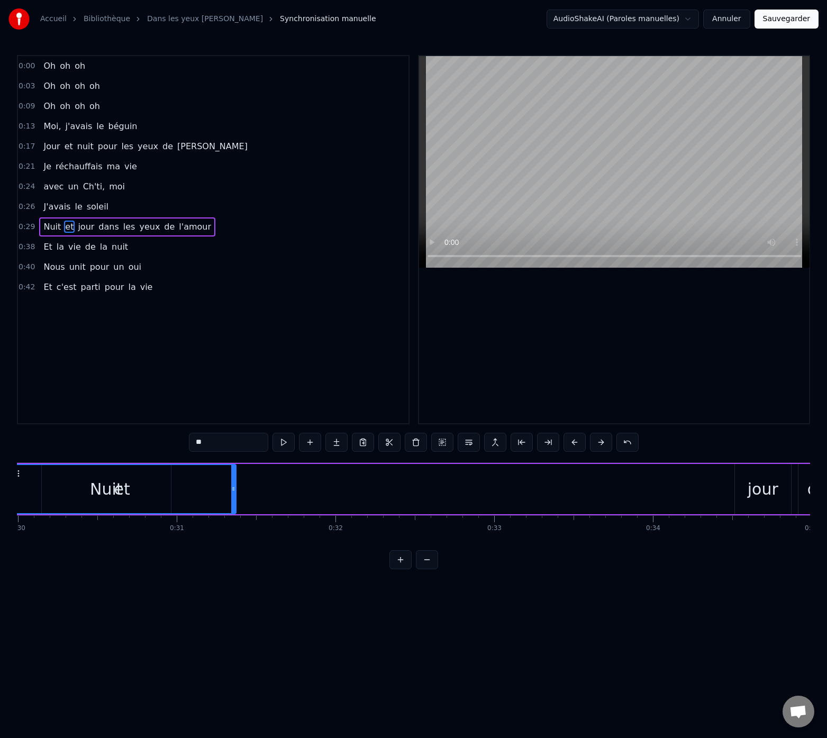
drag, startPoint x: 672, startPoint y: 490, endPoint x: 223, endPoint y: 484, distance: 449.1
click at [231, 484] on icon at bounding box center [233, 488] width 4 height 8
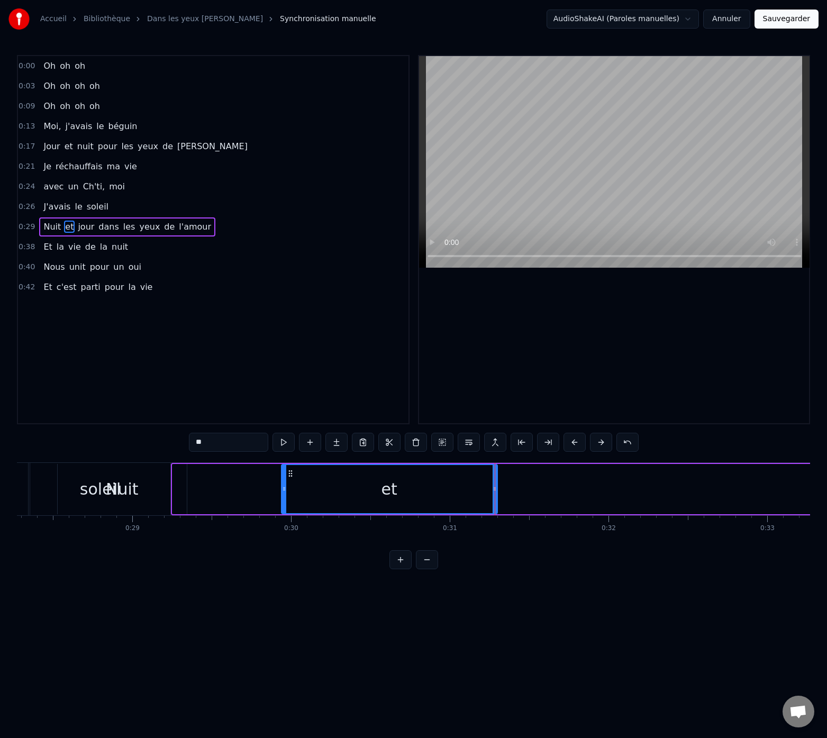
scroll to position [0, 4463]
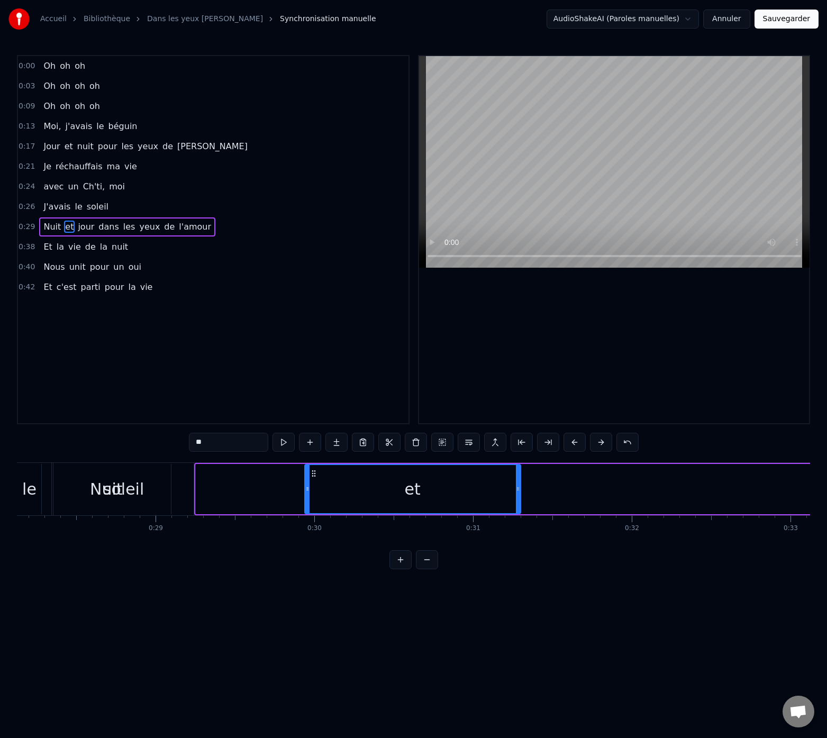
click at [269, 486] on div "Nuit" at bounding box center [260, 489] width 130 height 50
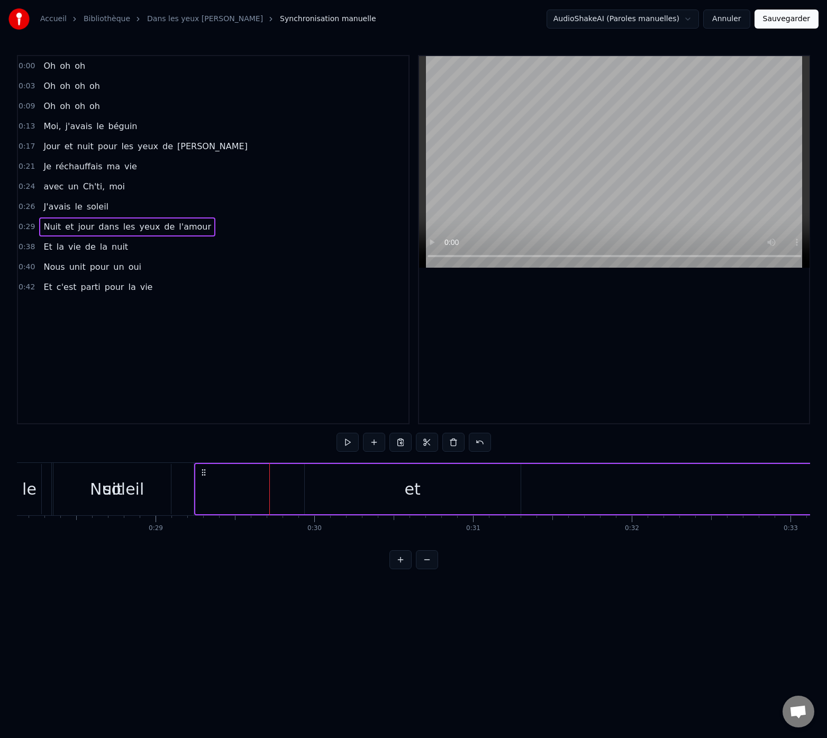
click at [68, 200] on span "J'avais" at bounding box center [56, 206] width 29 height 13
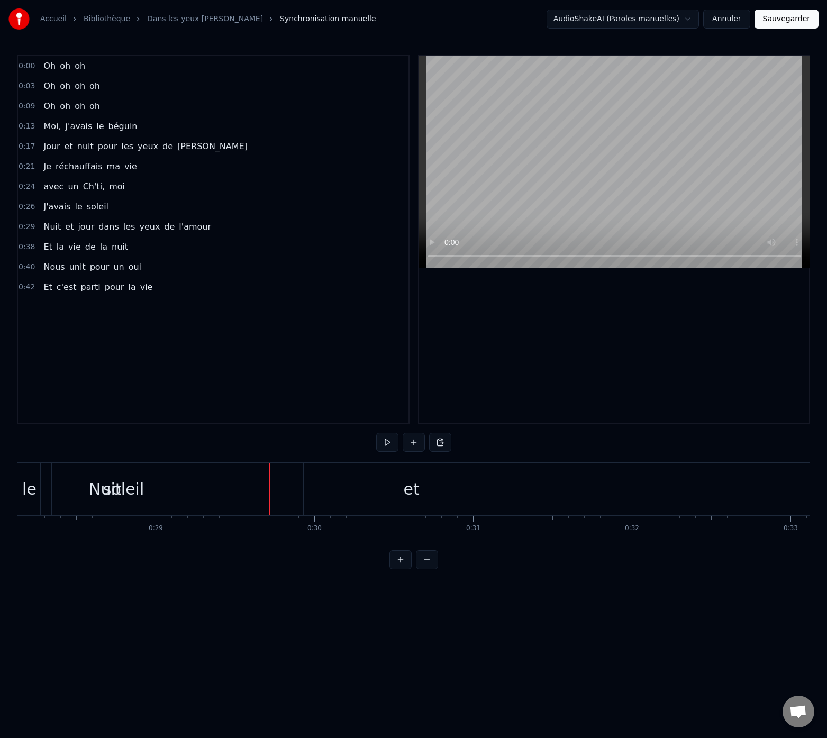
click at [86, 200] on span "soleil" at bounding box center [98, 206] width 24 height 12
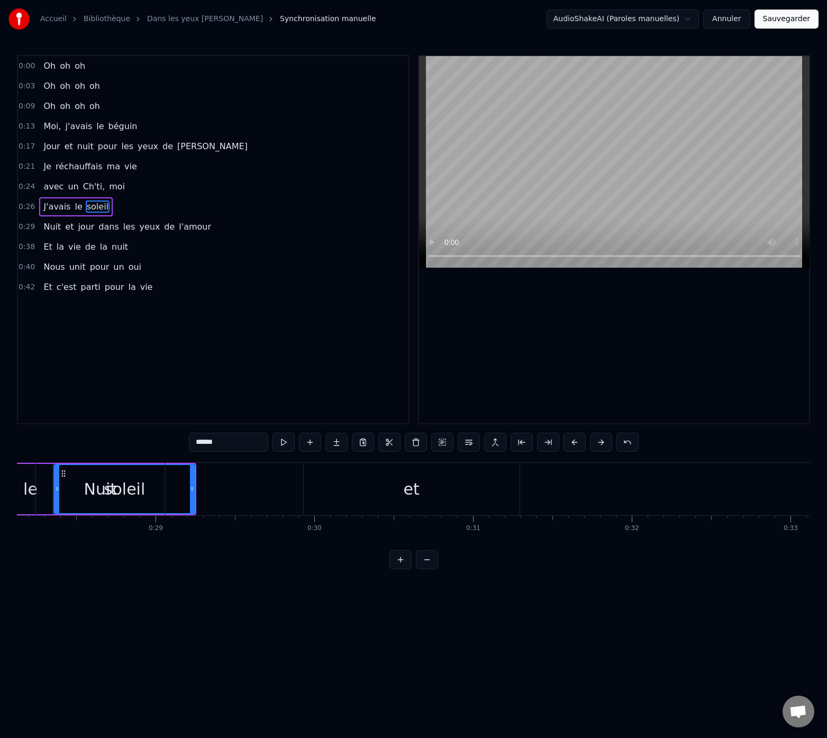
scroll to position [0, 4446]
click at [57, 226] on span "Nuit" at bounding box center [52, 227] width 20 height 12
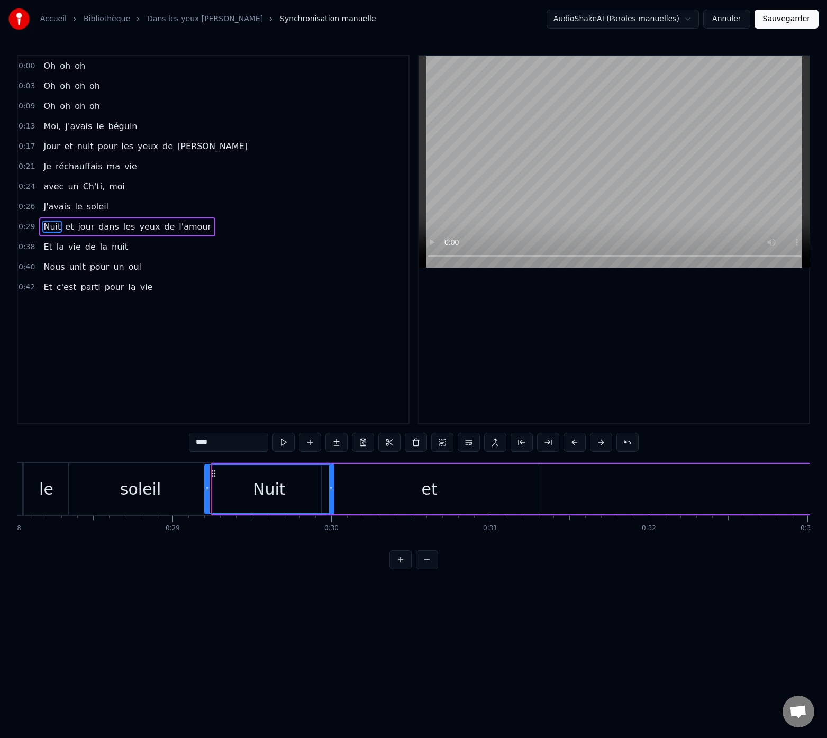
click at [176, 454] on div "0:00 Oh oh oh 0:03 Oh oh oh oh 0:09 Oh oh oh oh 0:13 Moi, j'[PERSON_NAME] 0:17 …" at bounding box center [413, 312] width 793 height 514
click at [124, 221] on span "les" at bounding box center [129, 227] width 14 height 13
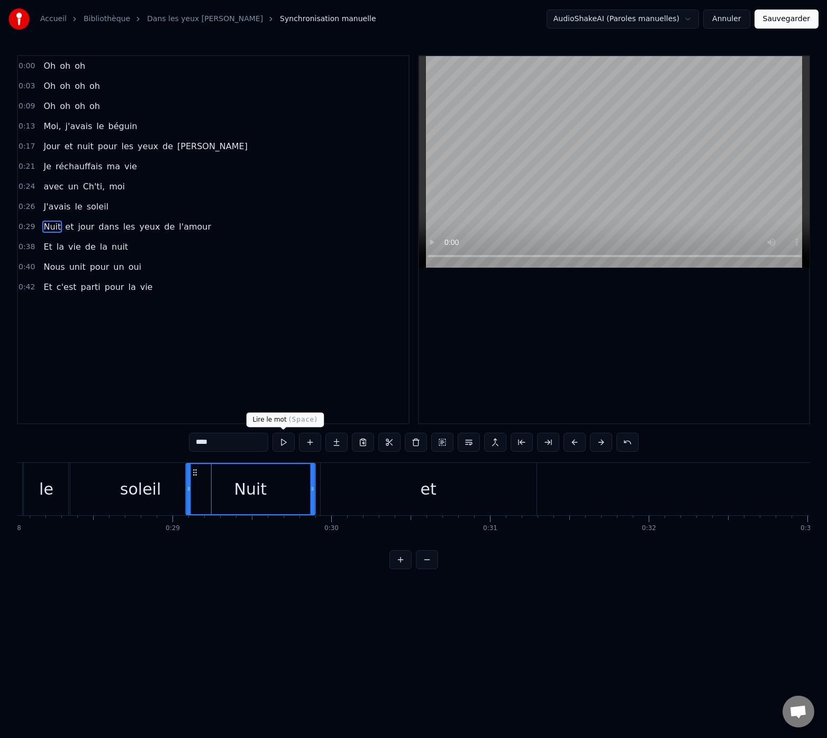
click at [285, 441] on button at bounding box center [283, 442] width 22 height 19
click at [376, 480] on div "et" at bounding box center [429, 489] width 216 height 52
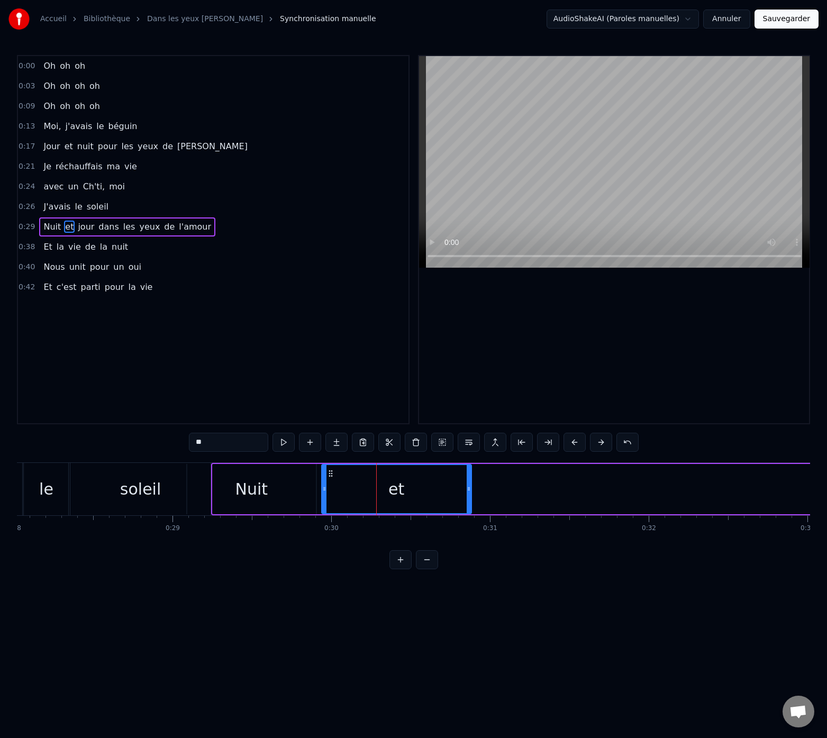
drag, startPoint x: 534, startPoint y: 486, endPoint x: 468, endPoint y: 492, distance: 66.9
click at [468, 492] on icon at bounding box center [469, 488] width 4 height 8
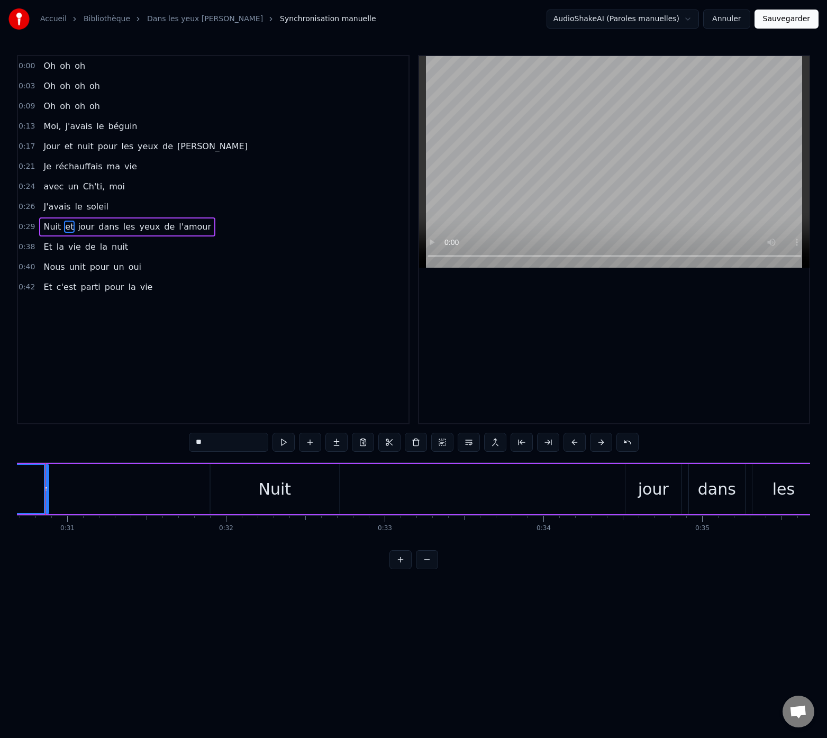
scroll to position [0, 4896]
click at [611, 499] on div "jour" at bounding box center [626, 489] width 56 height 50
type input "****"
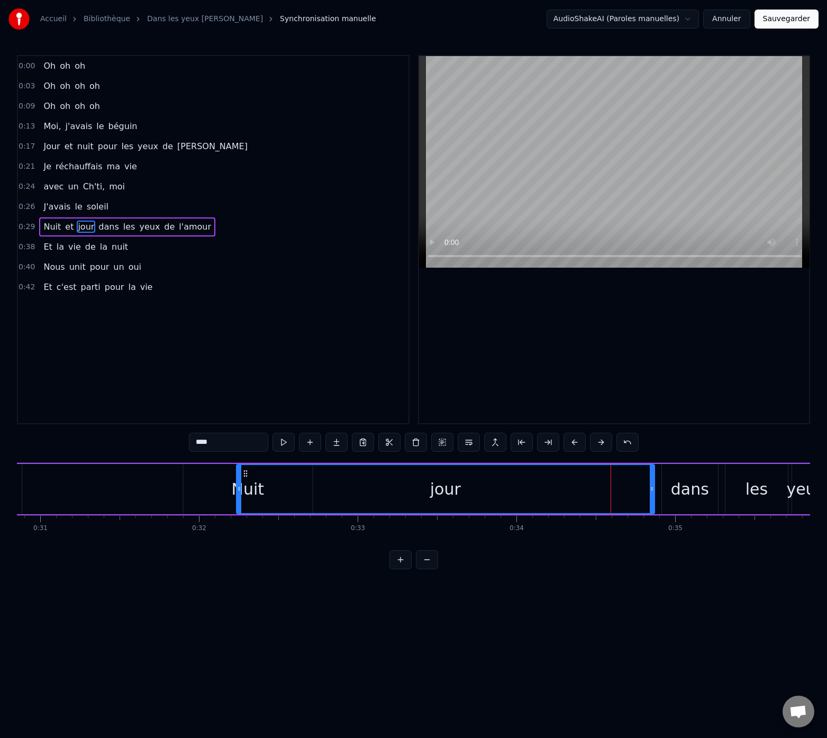
drag, startPoint x: 600, startPoint y: 488, endPoint x: 234, endPoint y: 505, distance: 366.9
click at [241, 506] on div at bounding box center [239, 489] width 4 height 48
click at [727, 26] on button "Annuler" at bounding box center [726, 19] width 47 height 19
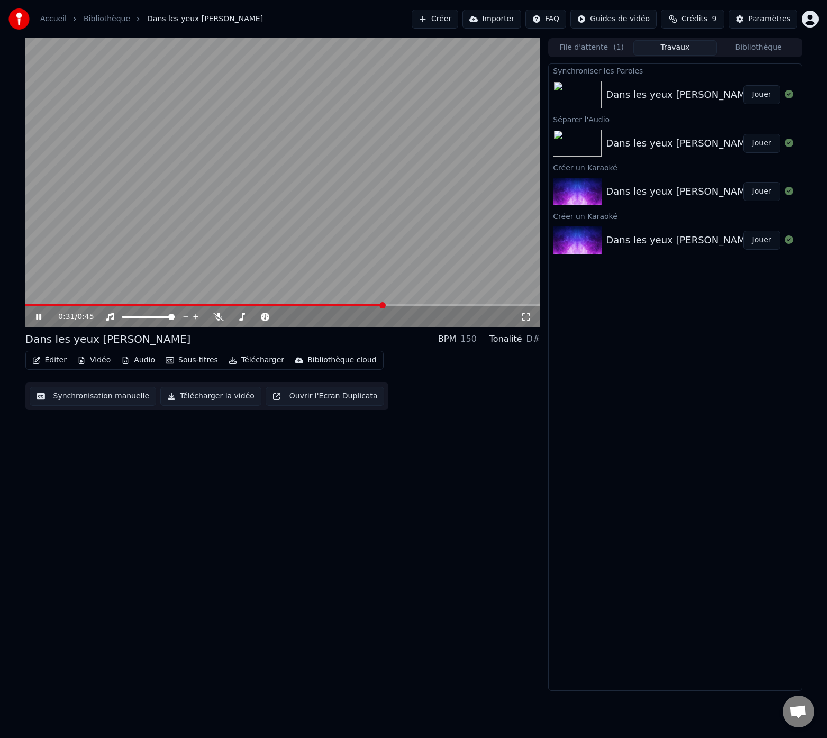
click at [38, 316] on icon at bounding box center [46, 317] width 25 height 8
click at [110, 398] on button "Synchronisation manuelle" at bounding box center [93, 396] width 127 height 19
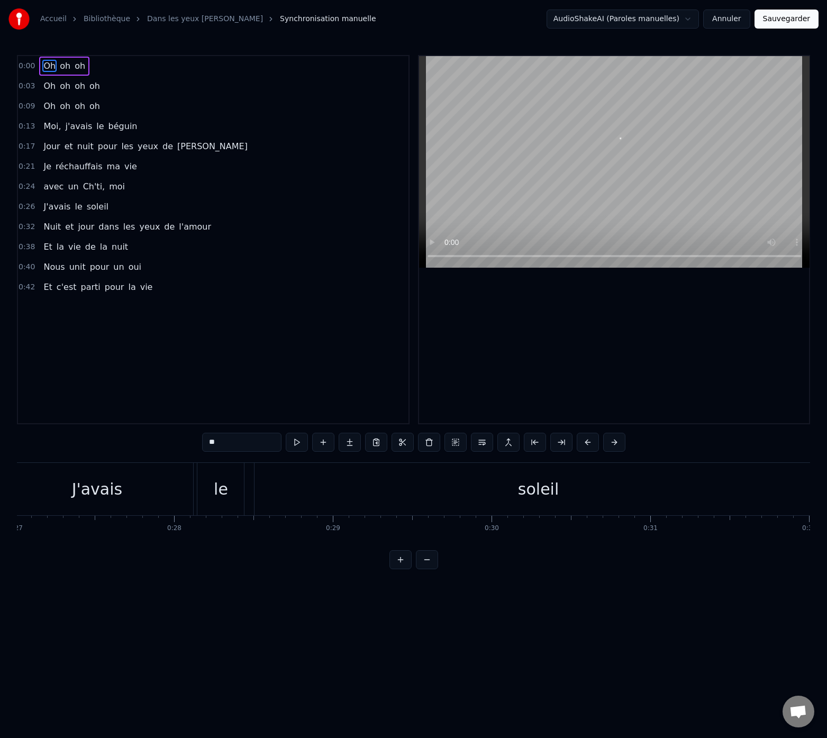
scroll to position [0, 4278]
click at [238, 491] on div "le" at bounding box center [228, 489] width 47 height 52
type input "**"
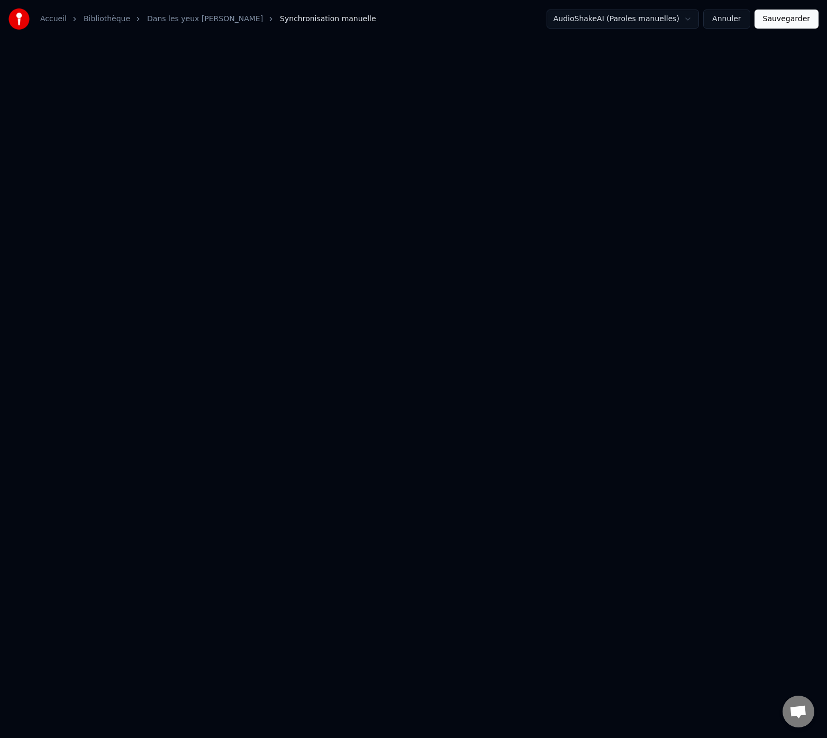
click at [729, 16] on button "Annuler" at bounding box center [726, 19] width 47 height 19
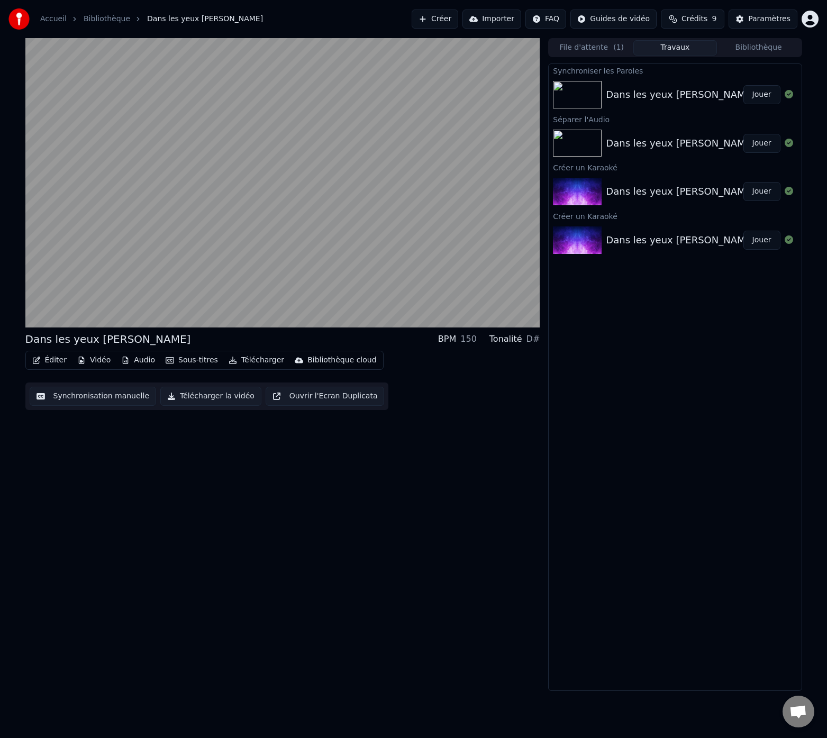
click at [108, 397] on button "Synchronisation manuelle" at bounding box center [93, 396] width 127 height 19
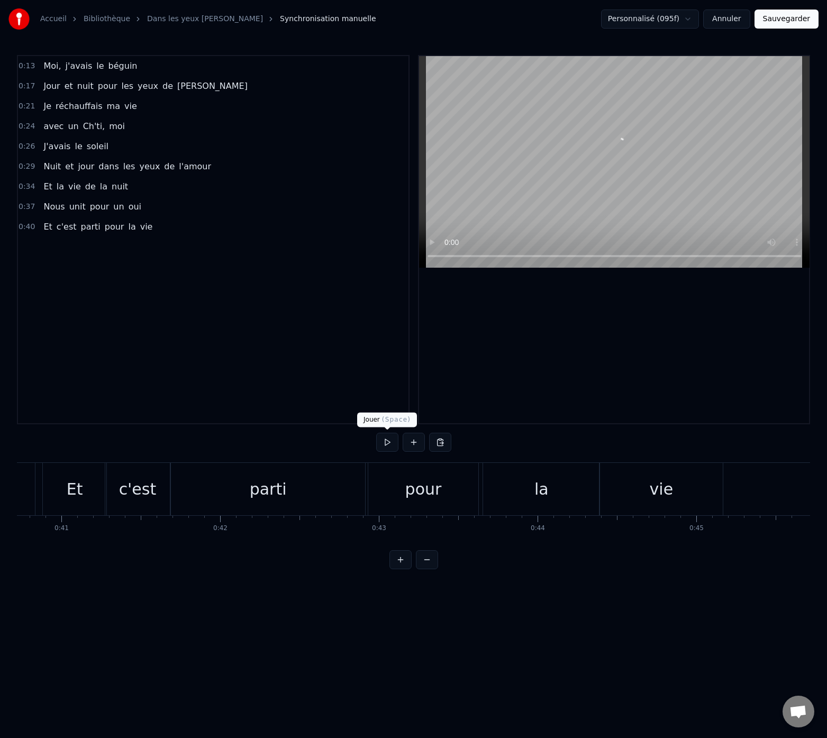
scroll to position [0, 6462]
click at [802, 19] on button "Sauvegarder" at bounding box center [786, 19] width 64 height 19
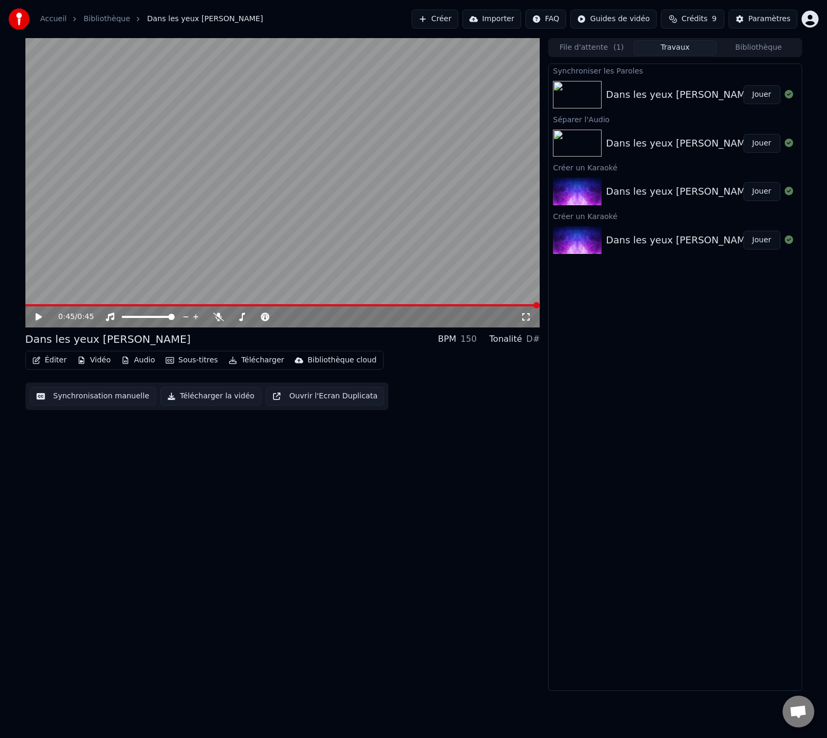
click at [122, 438] on div "0:45 / 0:45 Dans les yeux de Manon BPM 150 Tonalité D# Éditer Vidéo Audio Sous-…" at bounding box center [282, 364] width 515 height 653
click at [95, 360] on button "Vidéo" at bounding box center [94, 360] width 42 height 15
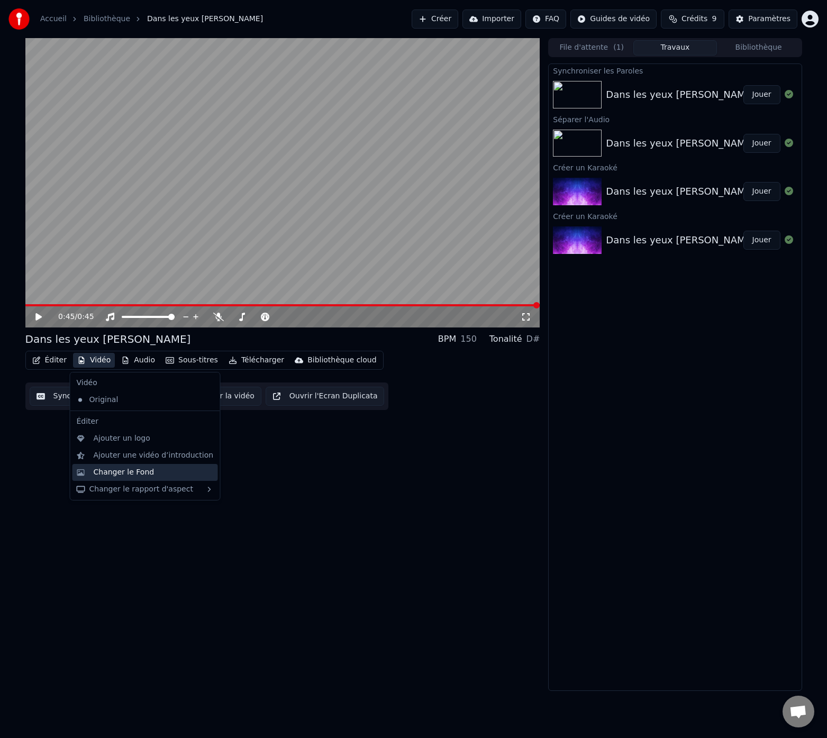
click at [114, 474] on div "Changer le Fond" at bounding box center [124, 472] width 61 height 11
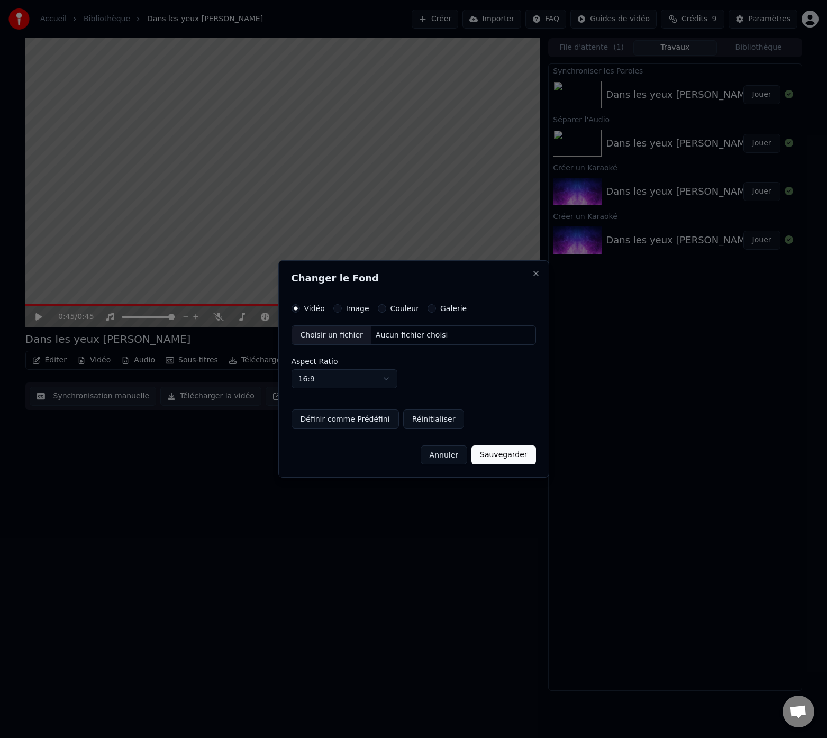
click at [349, 308] on label "Image" at bounding box center [357, 308] width 23 height 7
click at [342, 308] on button "Image" at bounding box center [337, 308] width 8 height 8
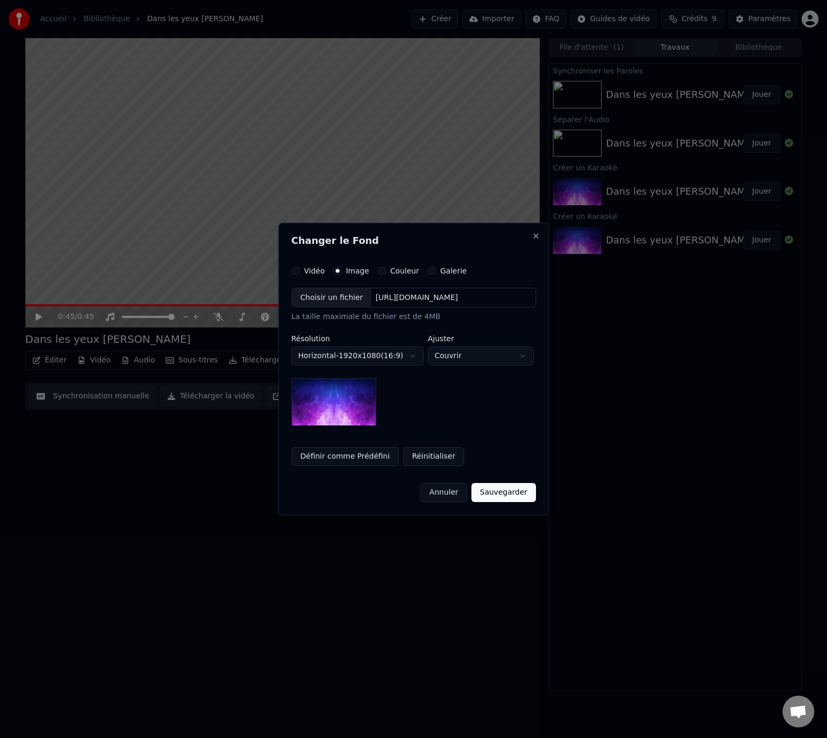
click at [427, 272] on button "Galerie" at bounding box center [431, 271] width 8 height 8
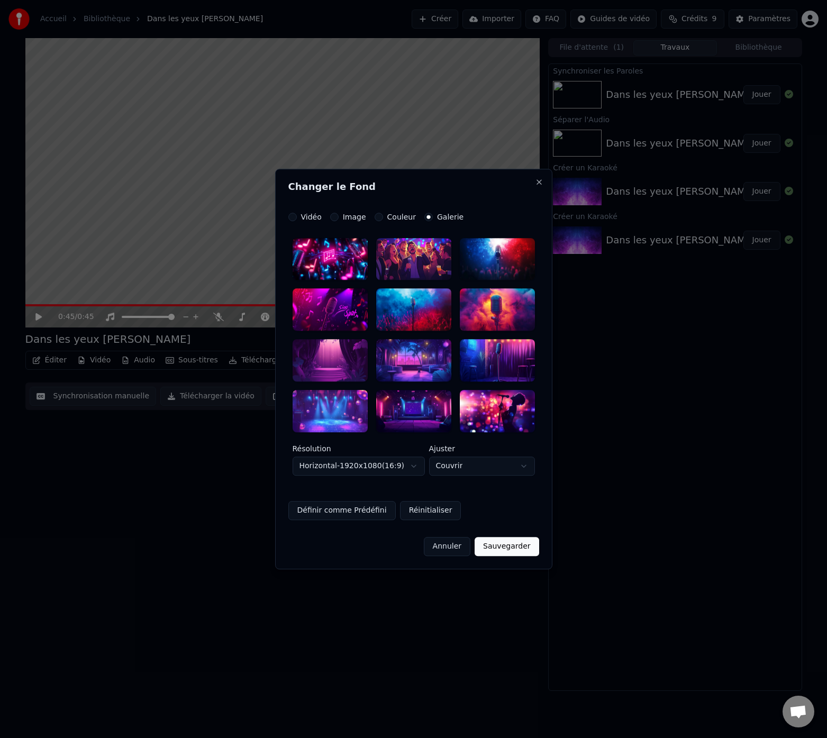
click at [352, 217] on label "Image" at bounding box center [354, 216] width 23 height 7
click at [339, 217] on button "Image" at bounding box center [334, 217] width 8 height 8
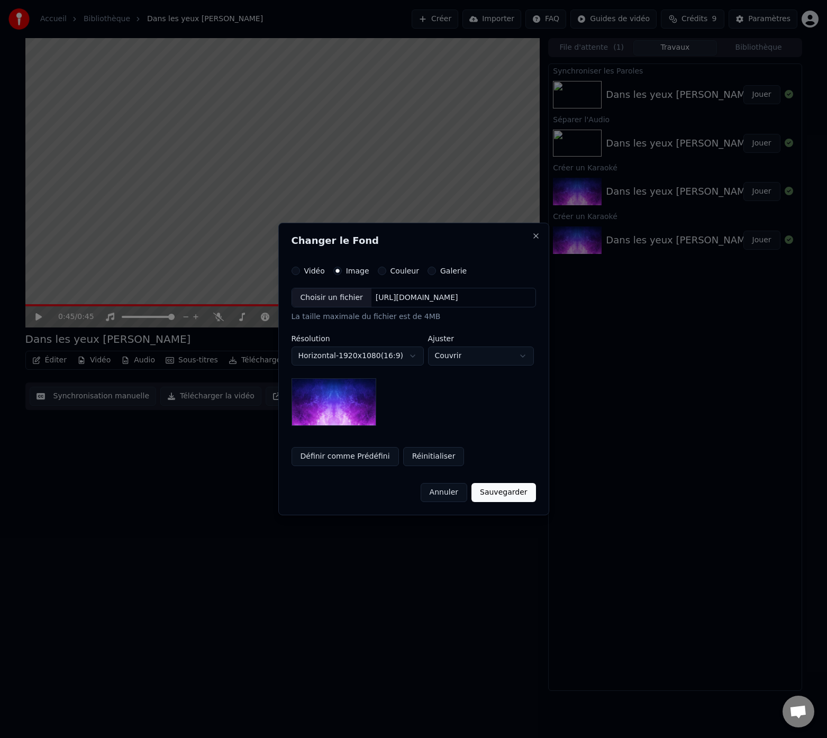
click at [341, 297] on div "Choisir un fichier" at bounding box center [331, 297] width 79 height 19
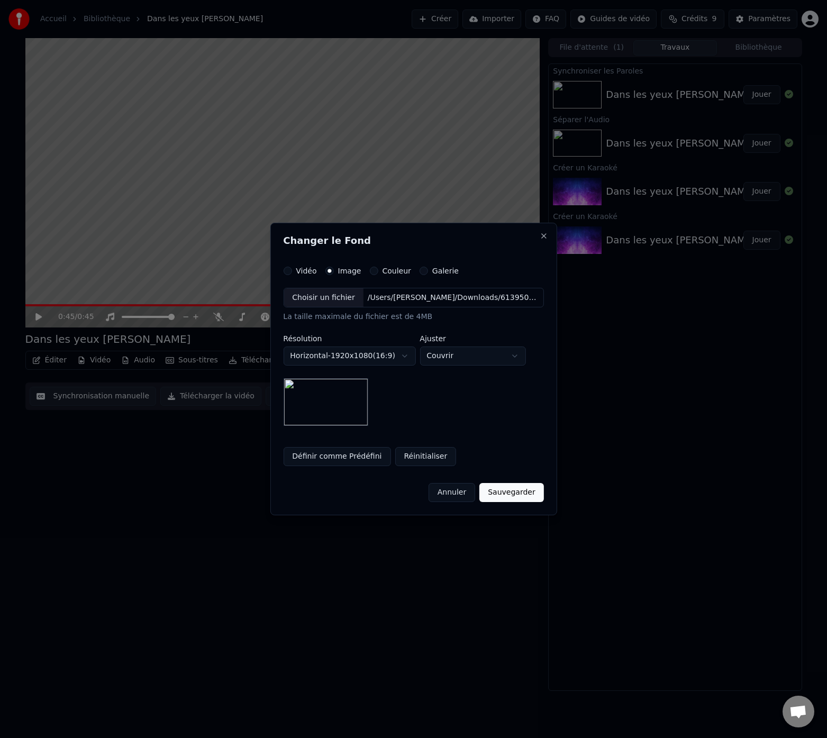
click at [341, 408] on img at bounding box center [325, 402] width 85 height 48
click at [470, 358] on body "**********" at bounding box center [413, 369] width 827 height 738
click at [471, 358] on body "**********" at bounding box center [413, 369] width 827 height 738
click at [457, 349] on body "**********" at bounding box center [413, 369] width 827 height 738
select select "*****"
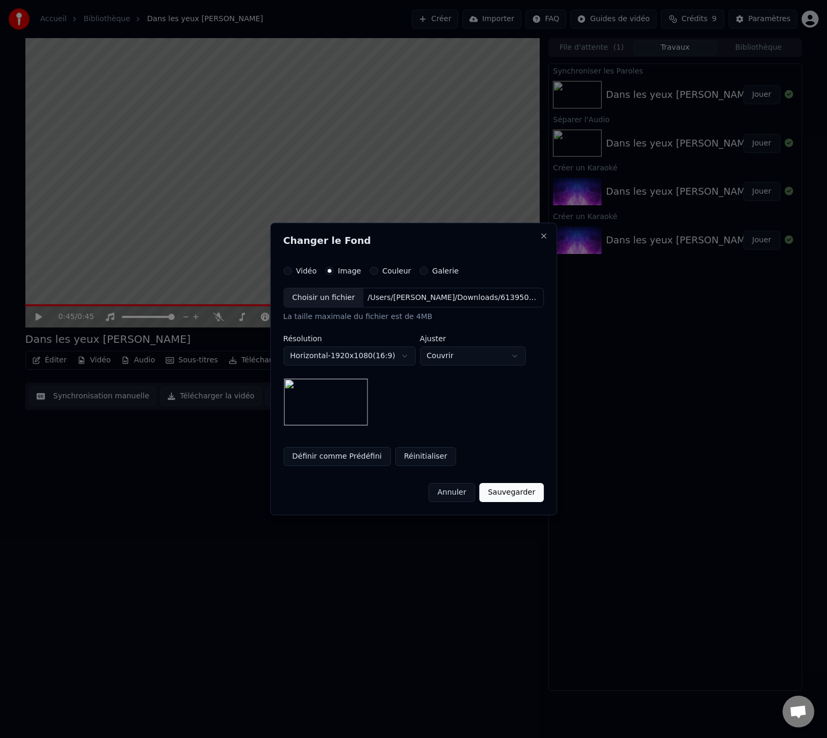
click at [391, 361] on button "Horizontal - 1920 x 1080 ( 16 : 9 )" at bounding box center [349, 355] width 132 height 19
click at [392, 358] on body "**********" at bounding box center [413, 369] width 827 height 738
click at [507, 496] on button "Sauvegarder" at bounding box center [511, 492] width 64 height 19
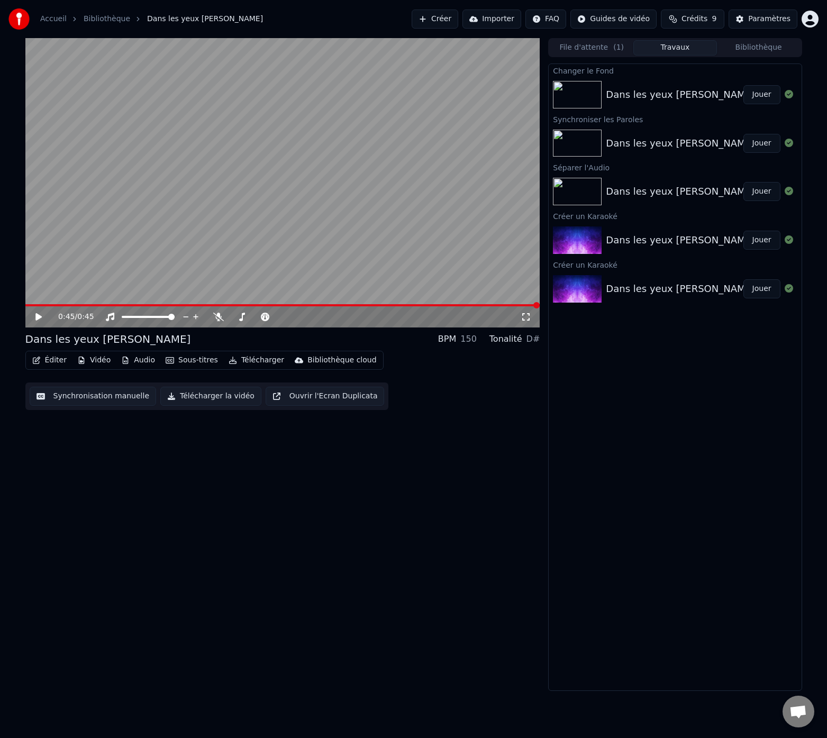
click at [36, 314] on icon at bounding box center [38, 316] width 6 height 7
click at [39, 317] on icon at bounding box center [46, 317] width 25 height 8
click at [769, 95] on button "Jouer" at bounding box center [761, 94] width 37 height 19
click at [38, 318] on icon at bounding box center [38, 317] width 5 height 6
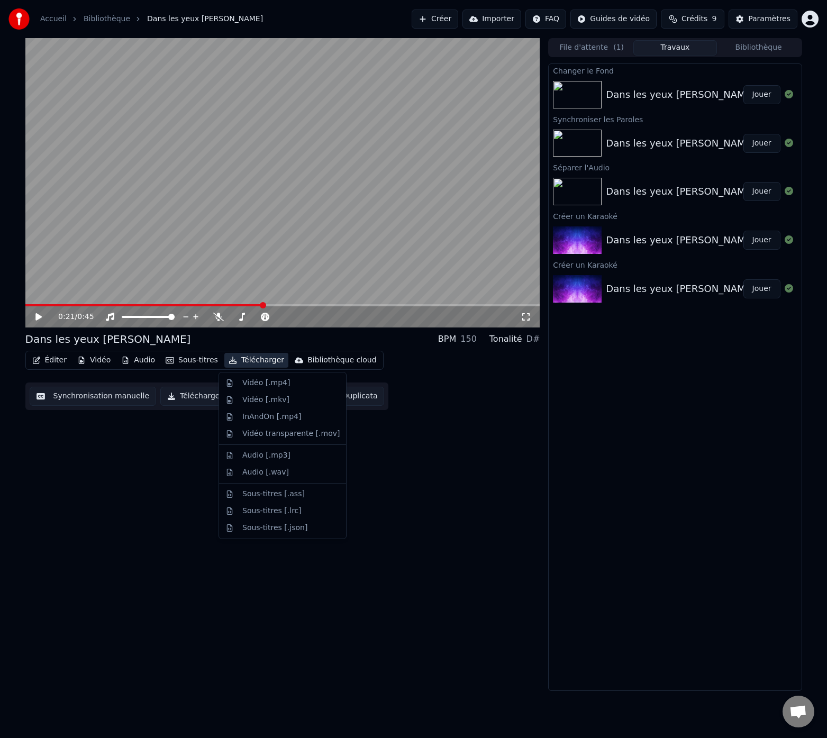
click at [248, 359] on button "Télécharger" at bounding box center [256, 360] width 64 height 15
click at [246, 385] on div "Vidéo [.mp4]" at bounding box center [266, 383] width 48 height 11
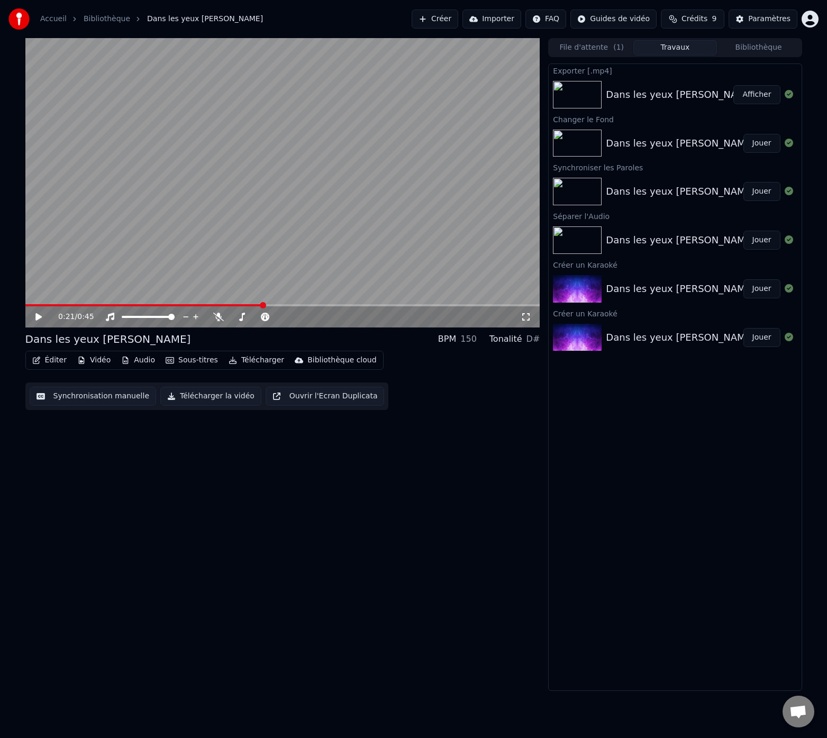
click at [758, 99] on button "Afficher" at bounding box center [756, 94] width 47 height 19
